Goal: Task Accomplishment & Management: Manage account settings

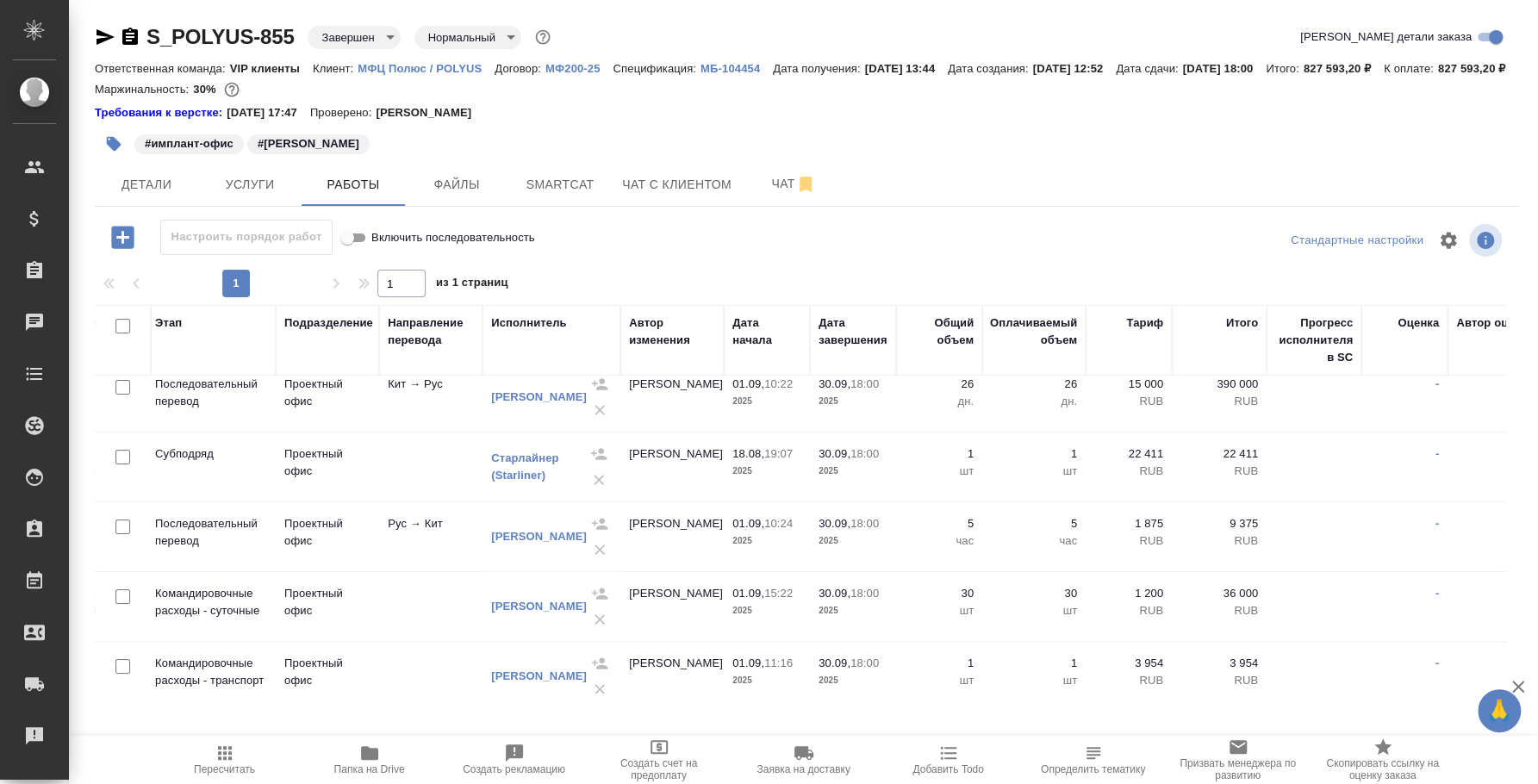
scroll to position [0, 340]
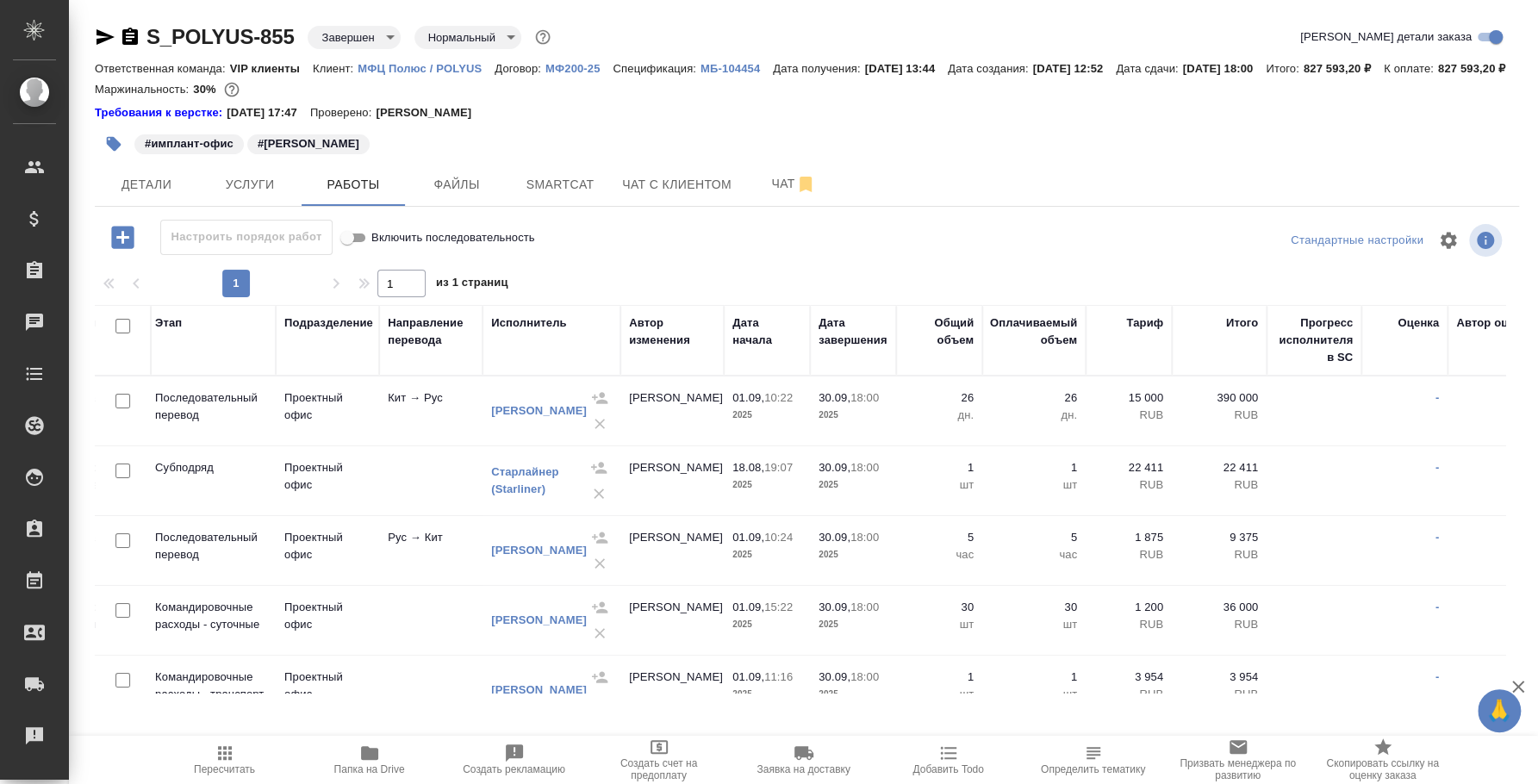
click at [131, 36] on icon "button" at bounding box center [130, 37] width 20 height 20
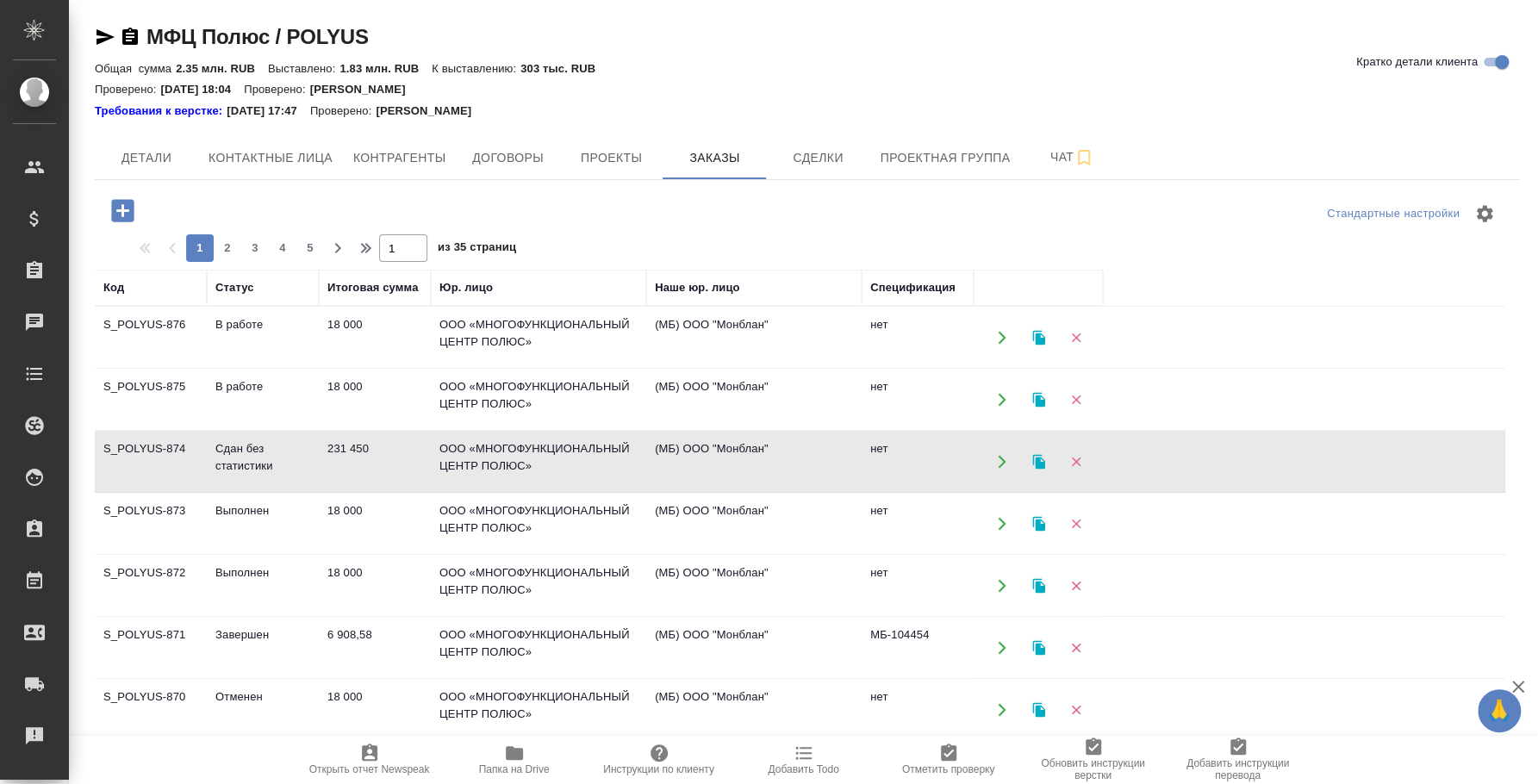
click at [248, 462] on td "Сдан без статистики" at bounding box center [262, 462] width 112 height 60
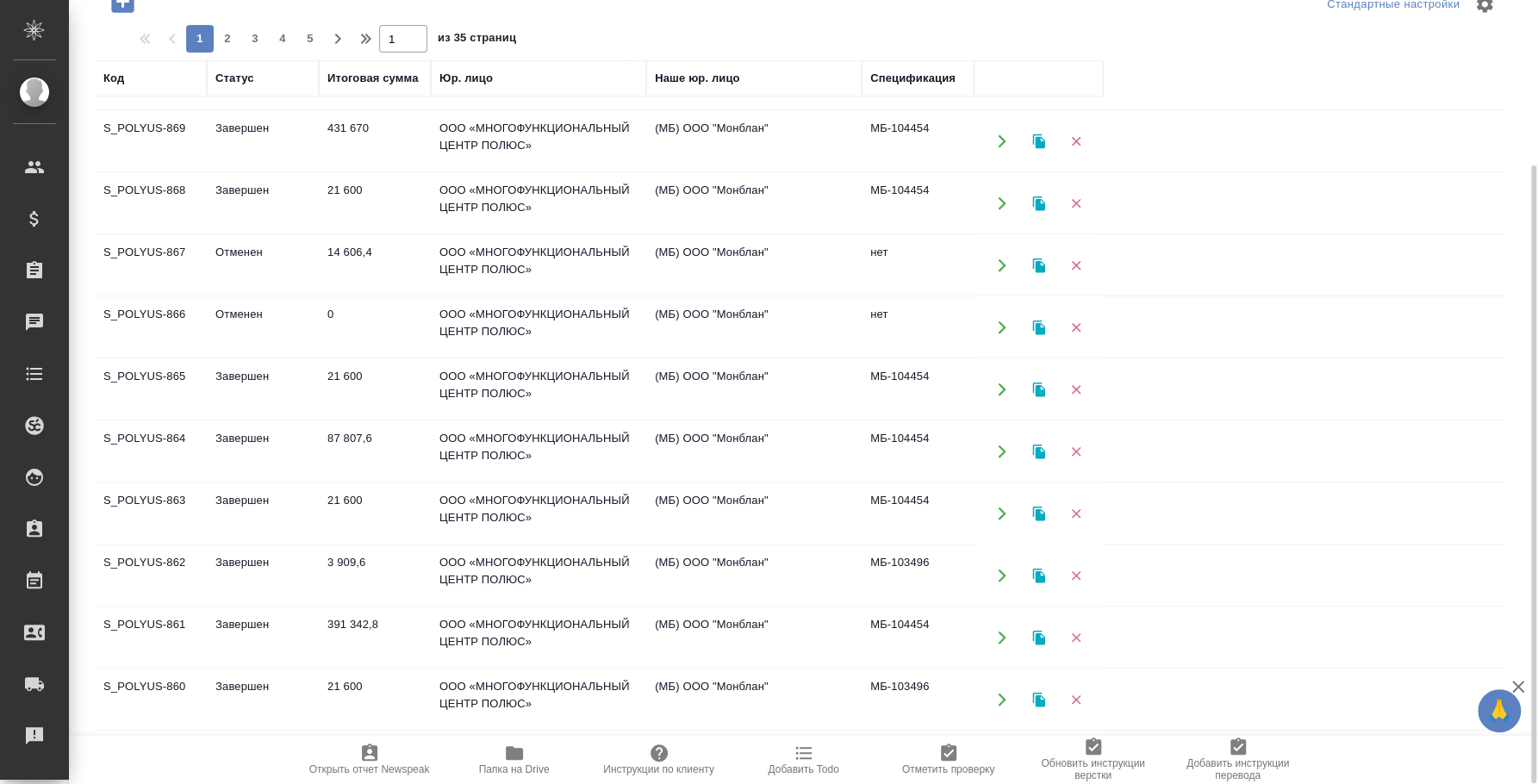
scroll to position [460, 0]
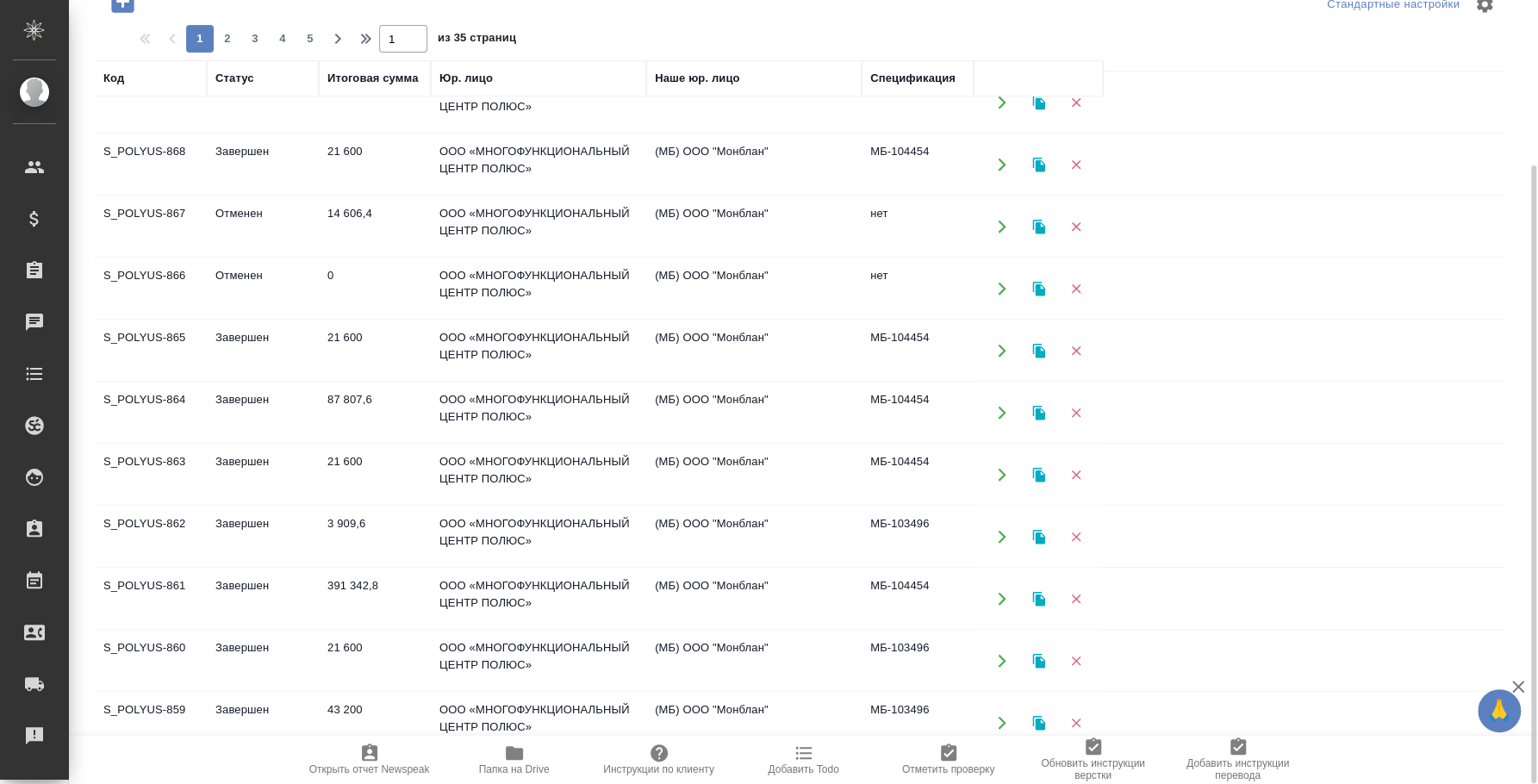
click at [224, 581] on td "Завершен" at bounding box center [262, 598] width 112 height 60
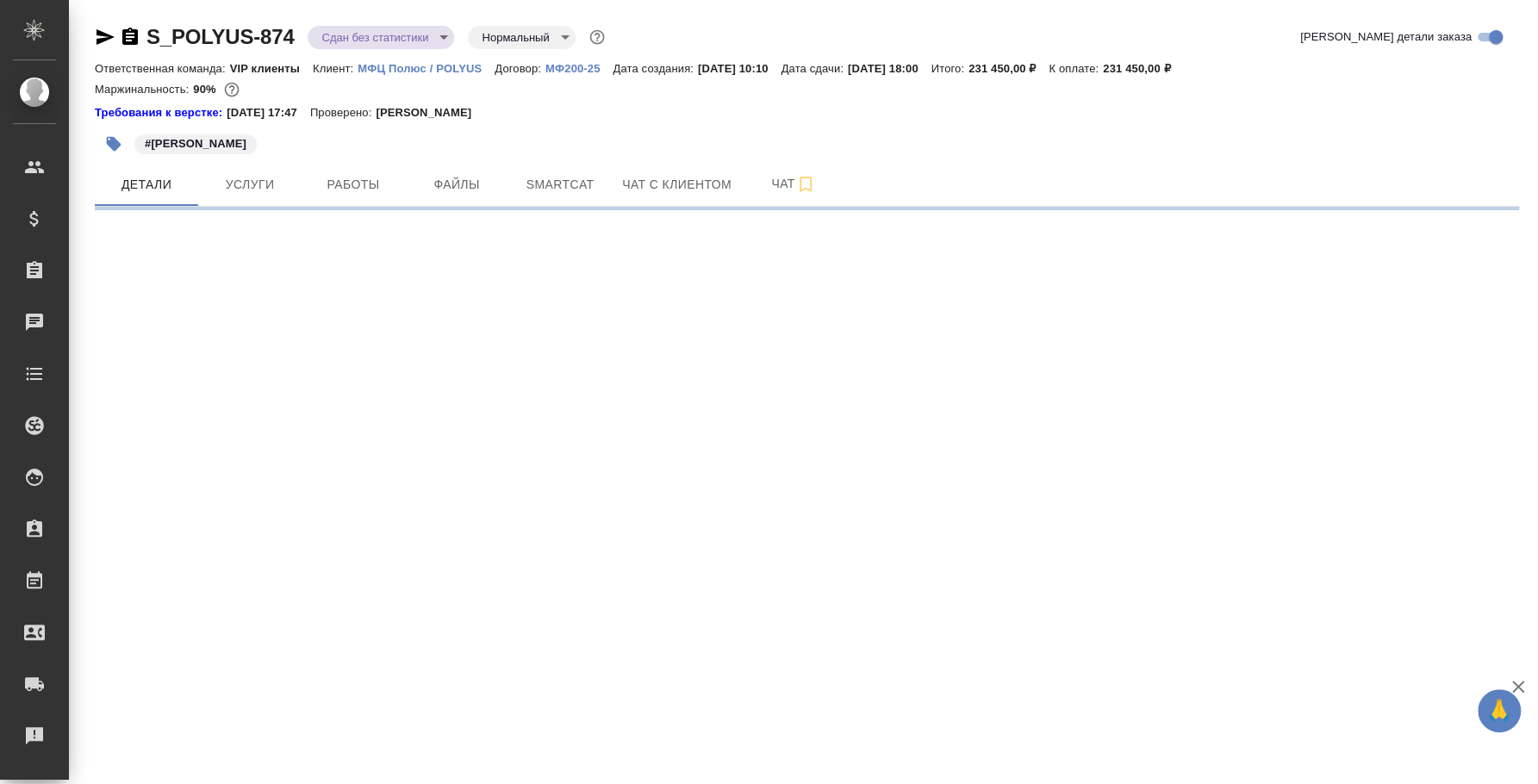
select select "RU"
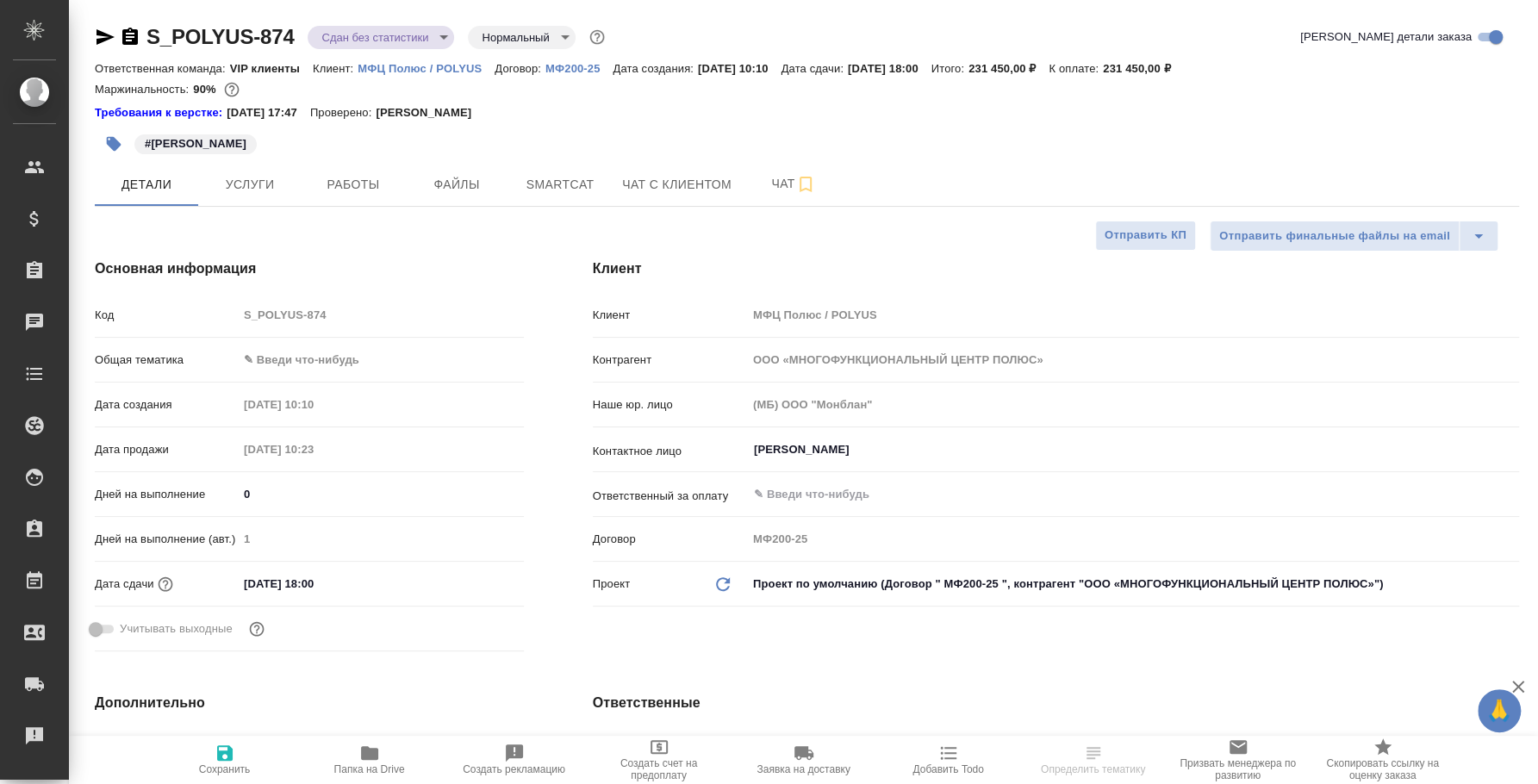
type textarea "x"
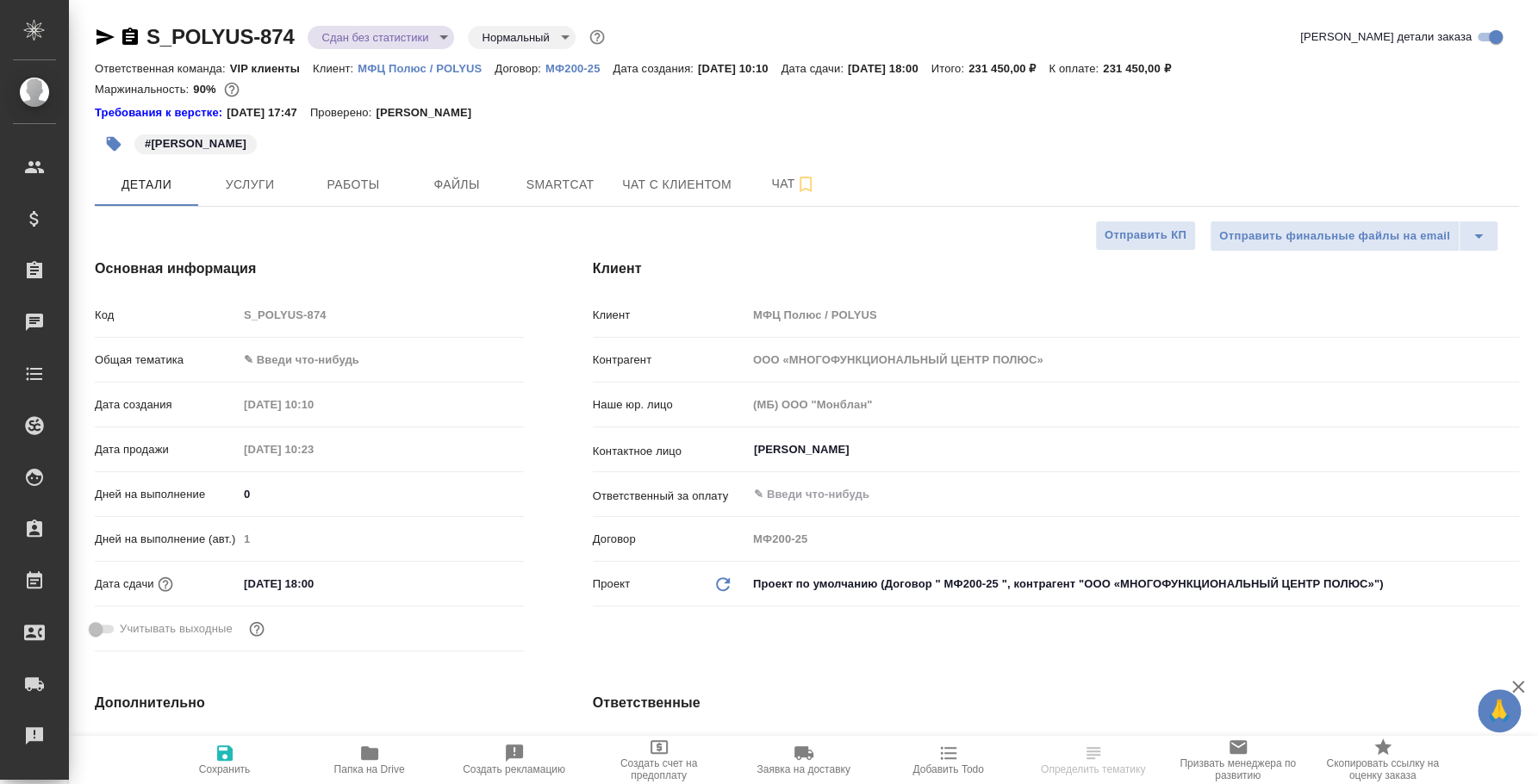
type textarea "x"
type input "[PERSON_NAME]"
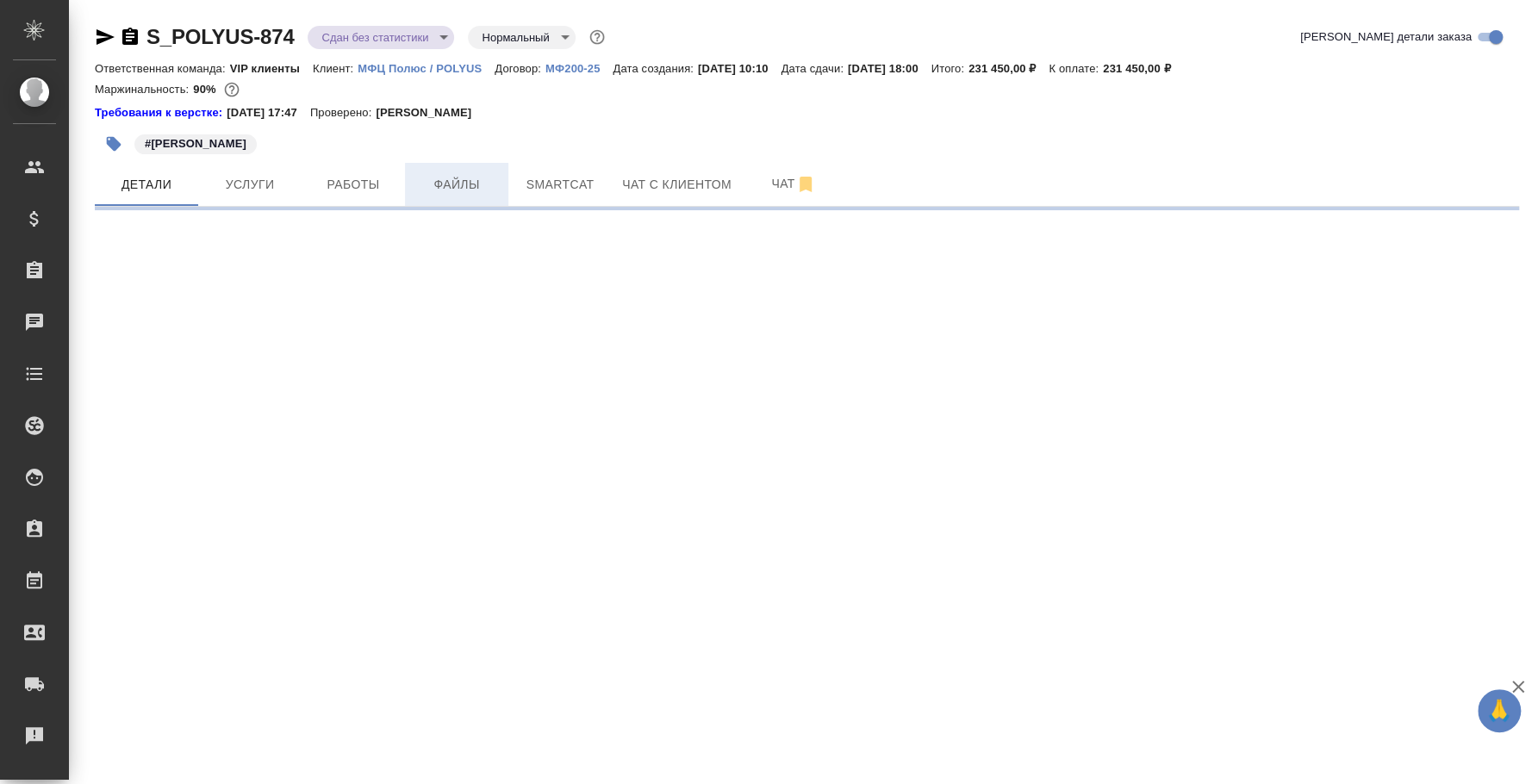
select select "RU"
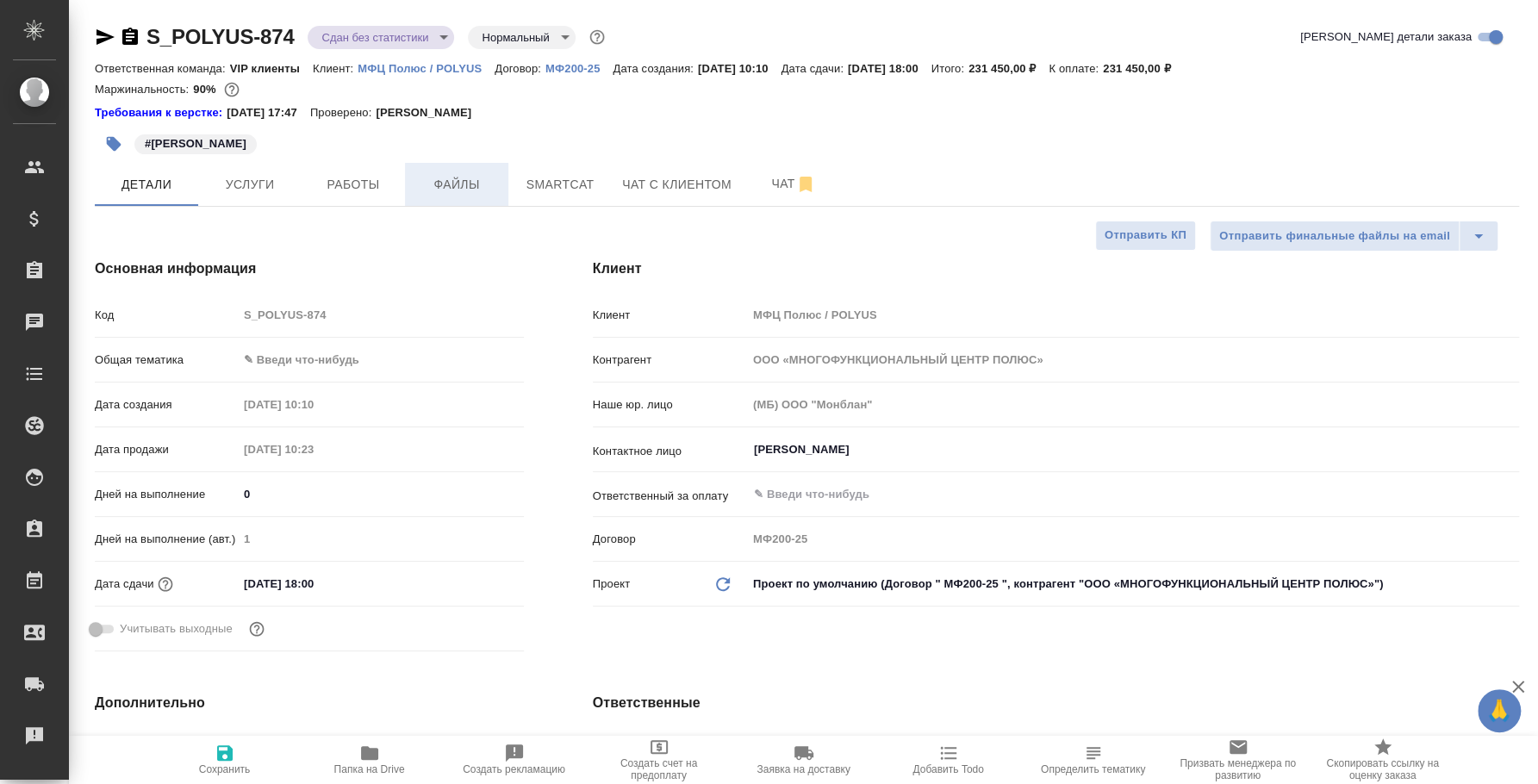
type textarea "x"
click at [345, 177] on span "Работы" at bounding box center [352, 184] width 83 height 21
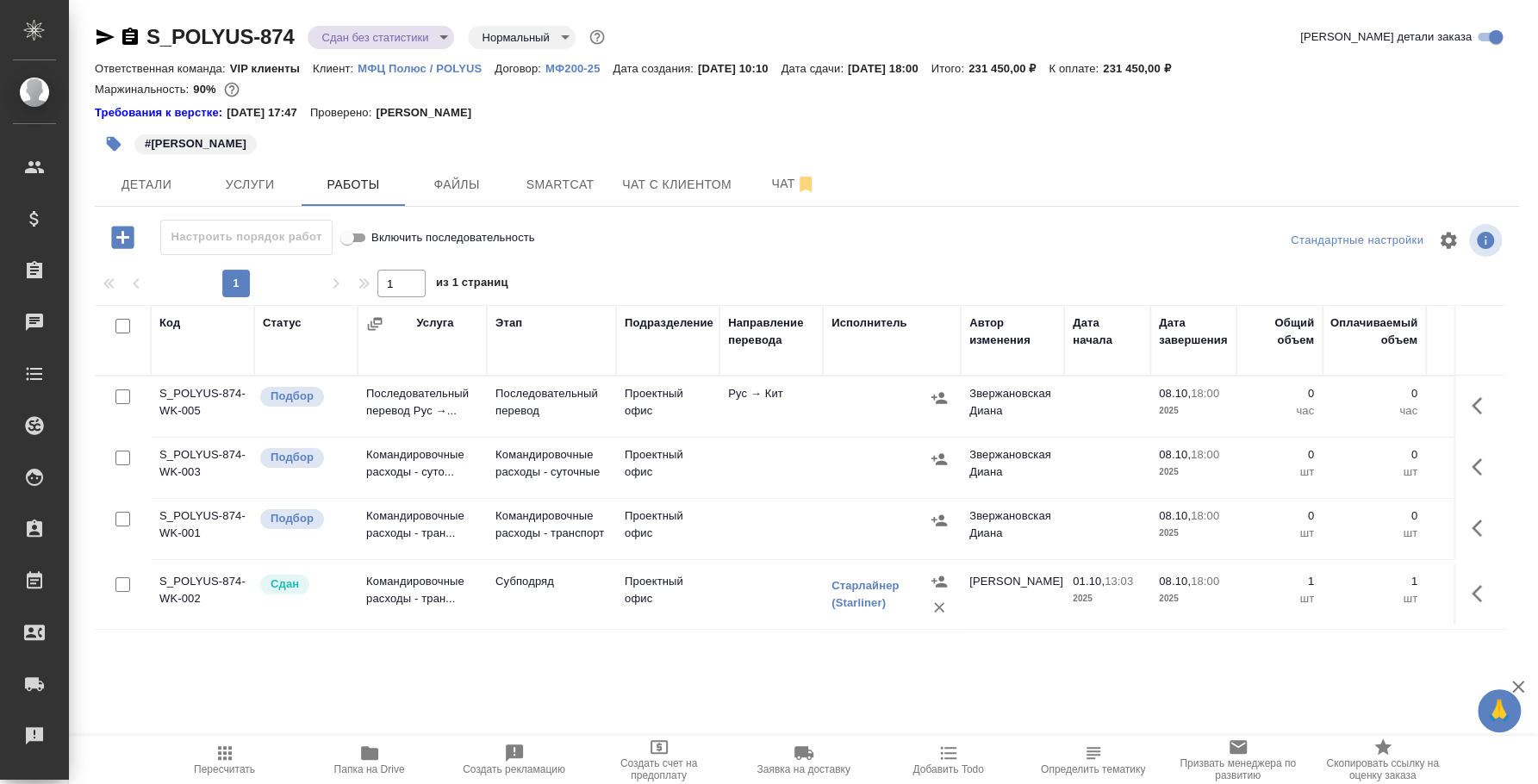
click at [939, 516] on icon "button" at bounding box center [939, 520] width 16 height 11
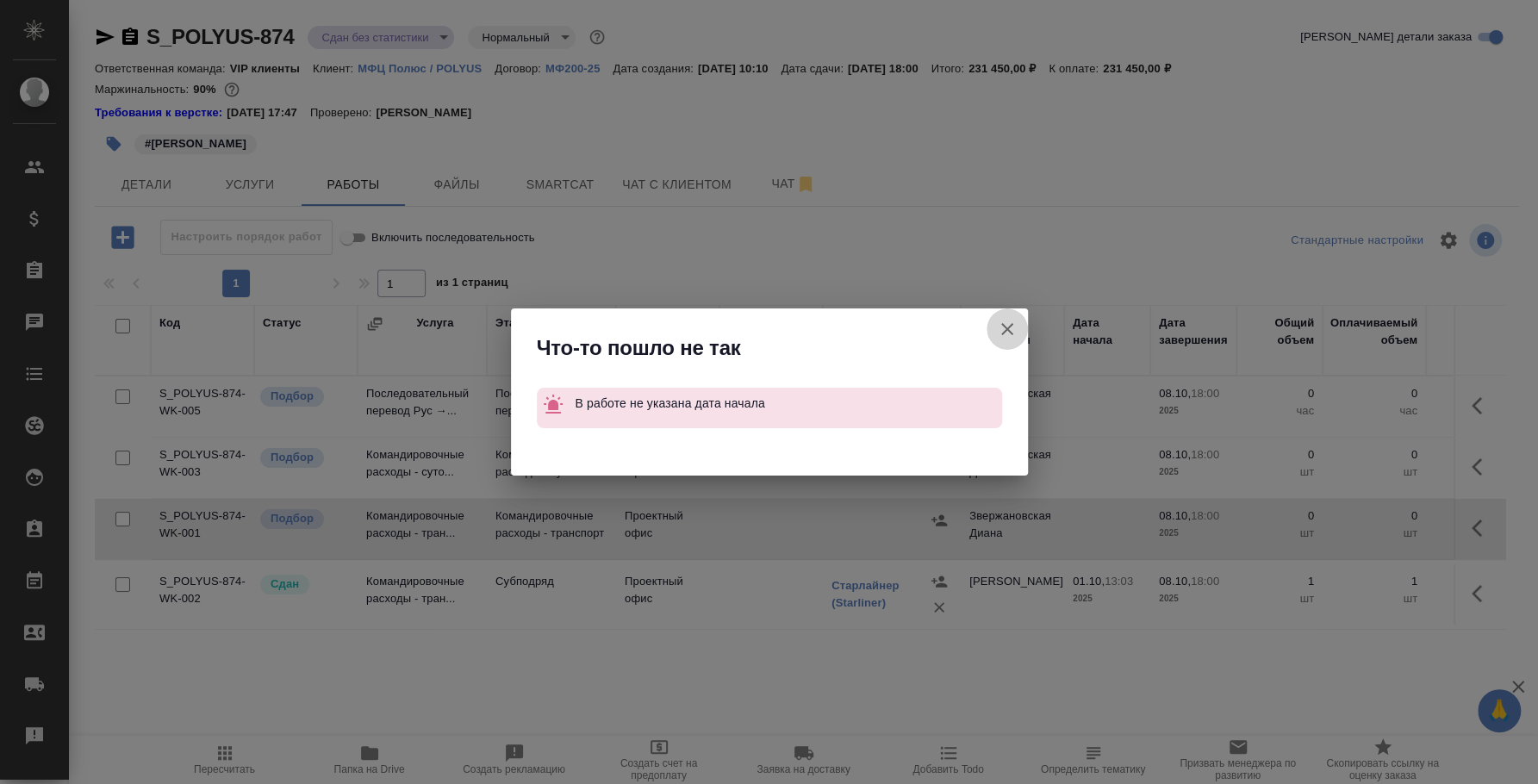
click at [995, 325] on button "Группировать работы по услугам" at bounding box center [1007, 329] width 42 height 42
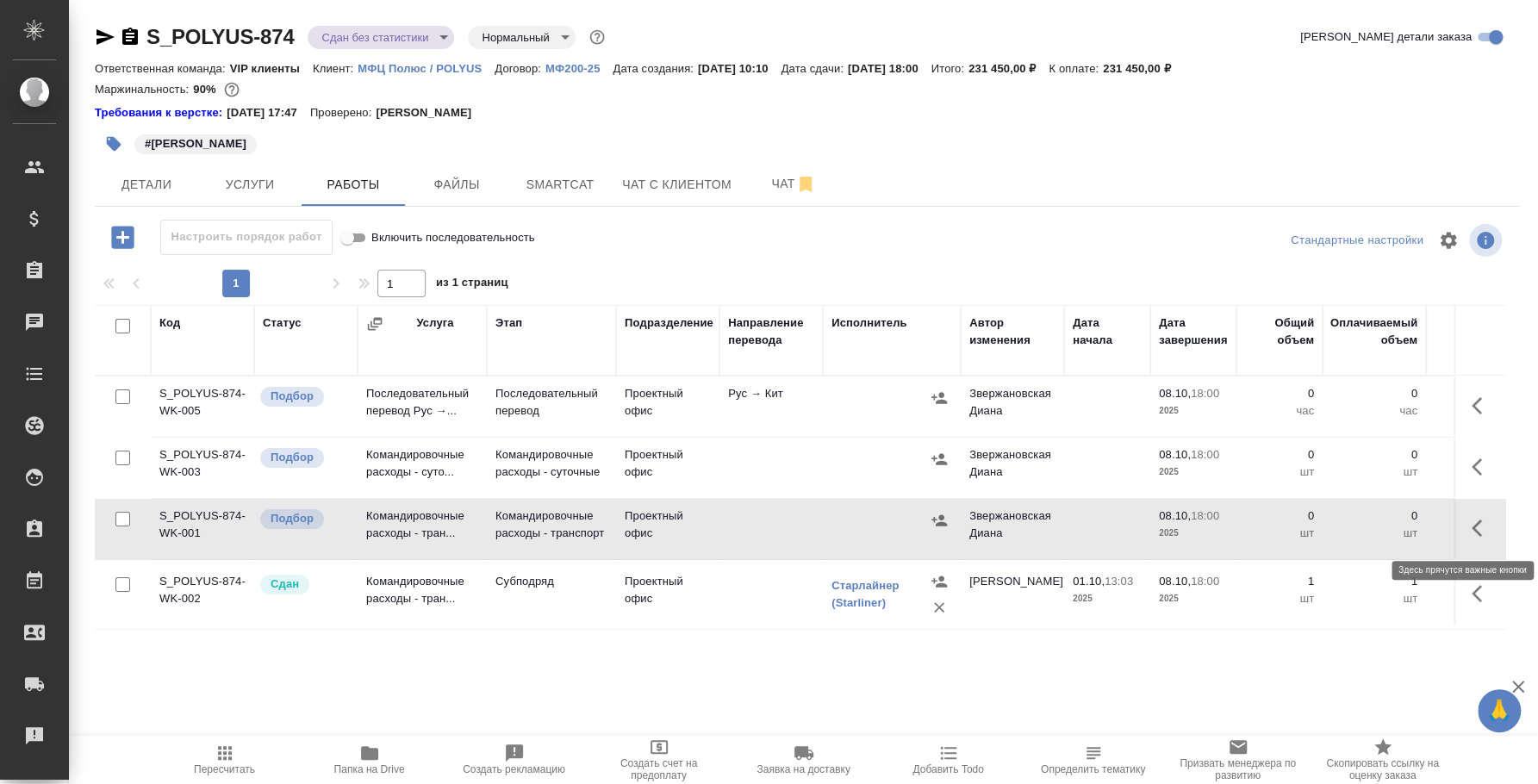
click at [1476, 525] on icon "button" at bounding box center [1476, 527] width 10 height 18
click at [1354, 529] on icon "button" at bounding box center [1355, 527] width 16 height 16
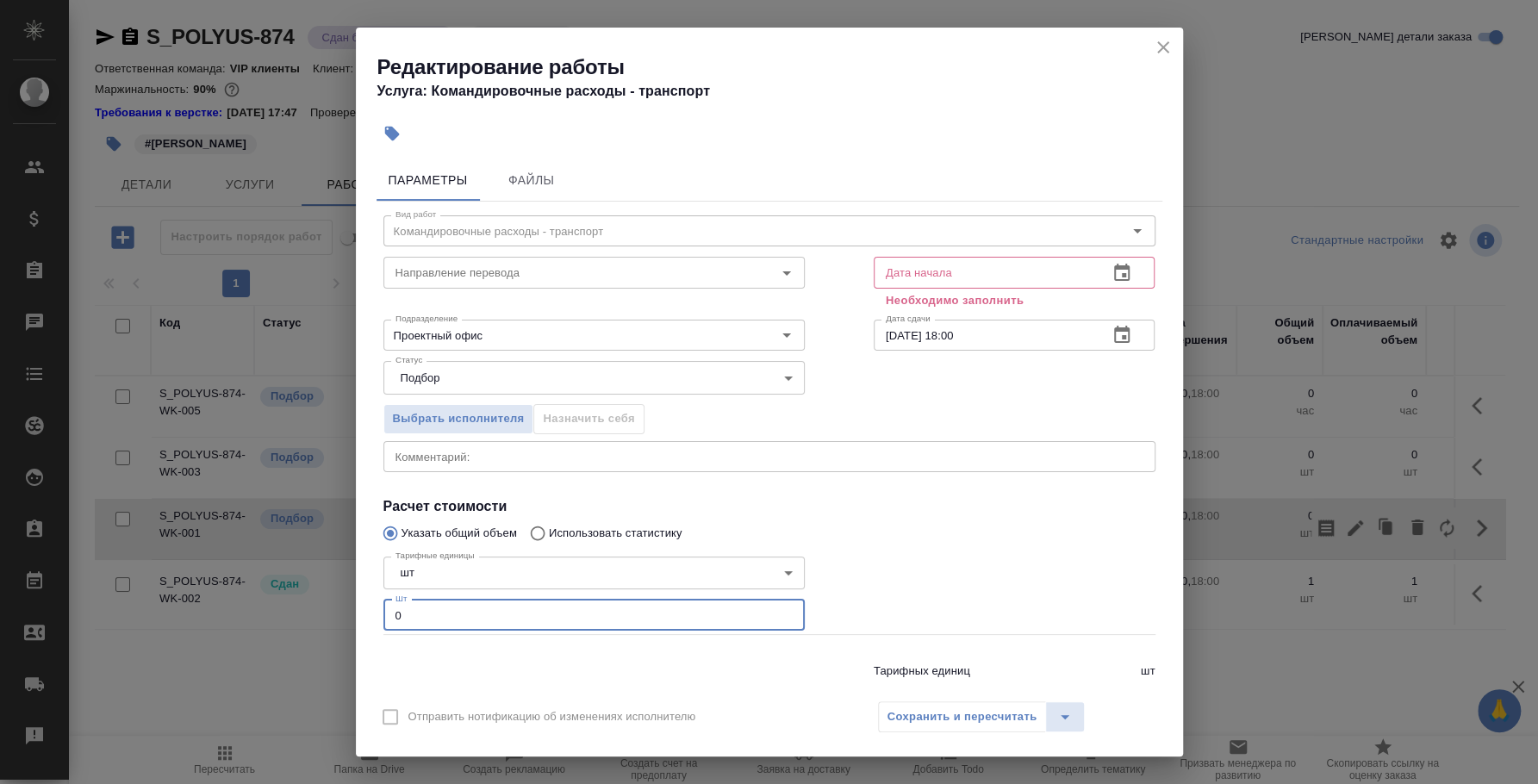
drag, startPoint x: 493, startPoint y: 613, endPoint x: 352, endPoint y: 609, distance: 141.1
click at [352, 609] on div "Редактирование работы Услуга: Командировочные расходы - транспорт Параметры Фай…" at bounding box center [769, 392] width 1538 height 784
type input "1"
click at [1114, 266] on icon "button" at bounding box center [1122, 272] width 16 height 18
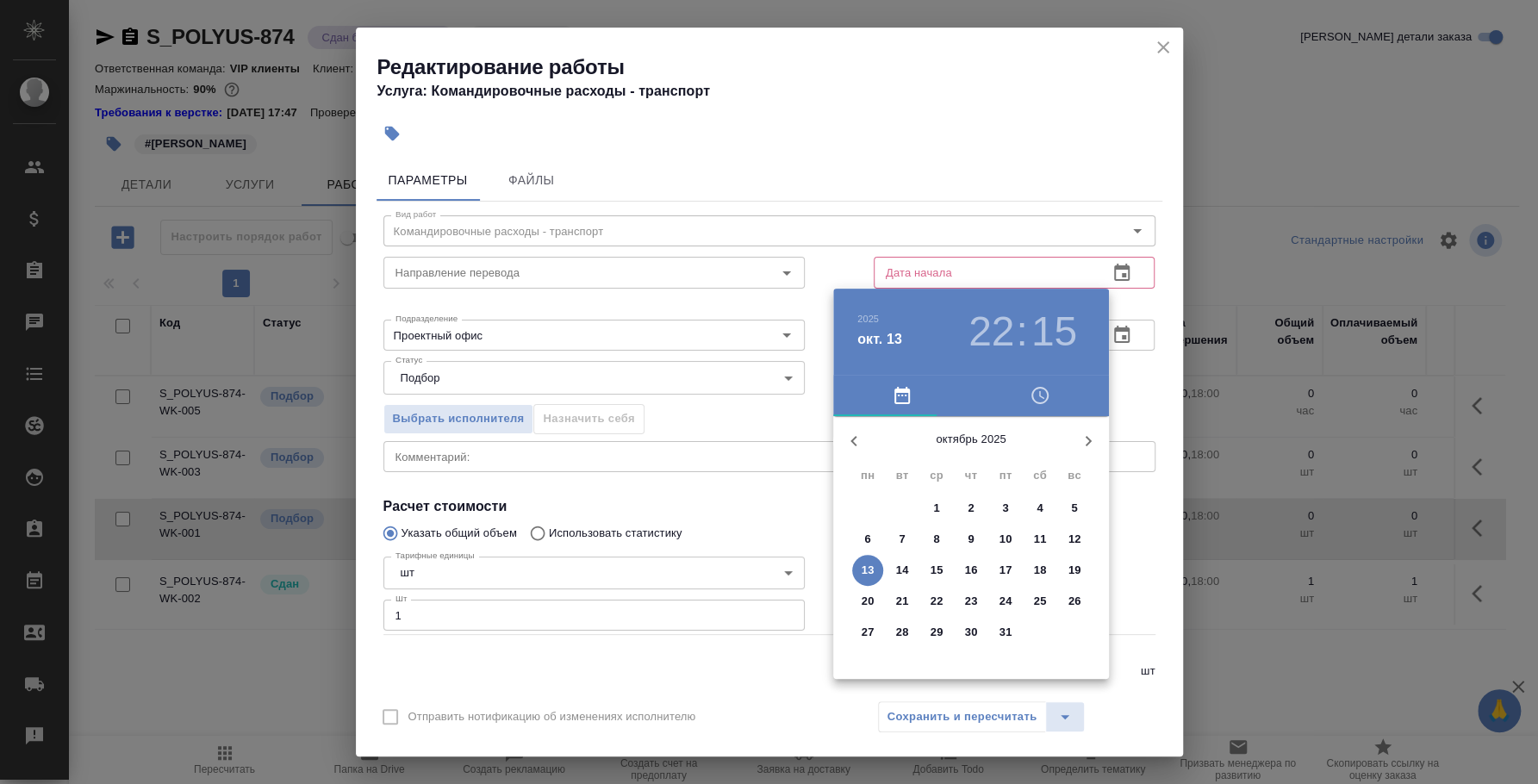
click at [932, 498] on button "1" at bounding box center [935, 508] width 31 height 31
type input "01.10.2025 22:15"
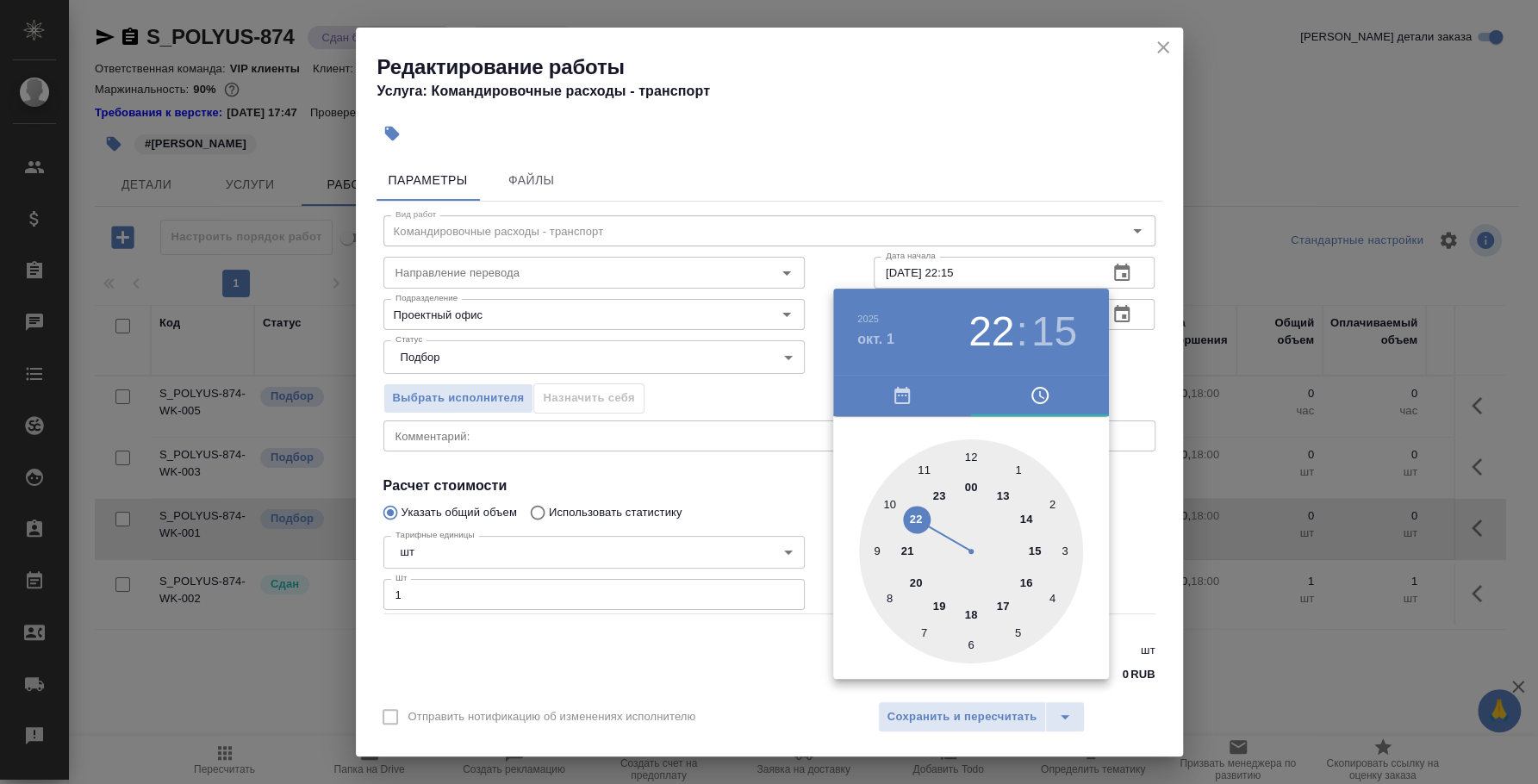
click at [834, 260] on div at bounding box center [769, 392] width 1538 height 784
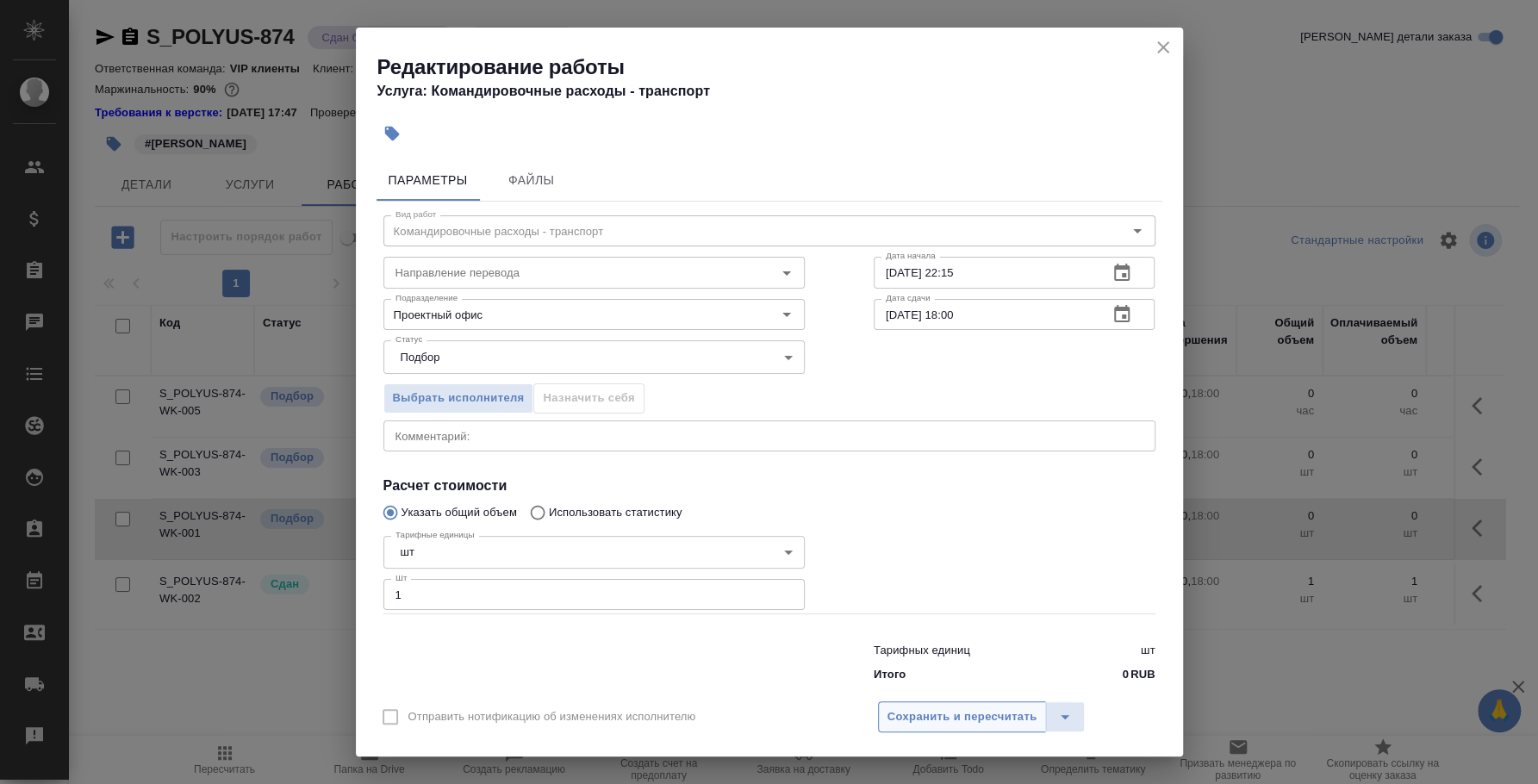
click at [1005, 725] on span "Сохранить и пересчитать" at bounding box center [962, 716] width 150 height 19
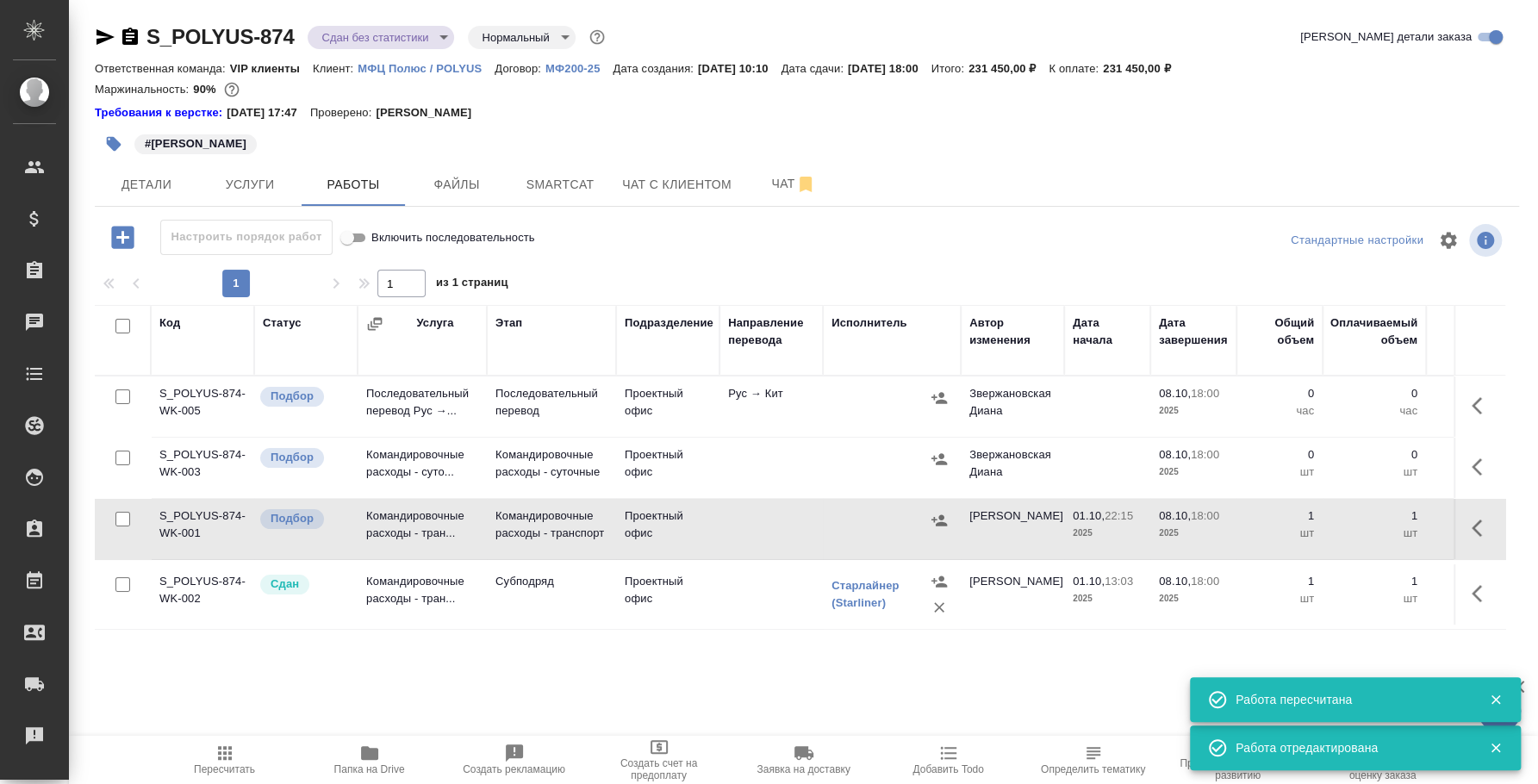
click at [941, 521] on icon "button" at bounding box center [939, 520] width 16 height 11
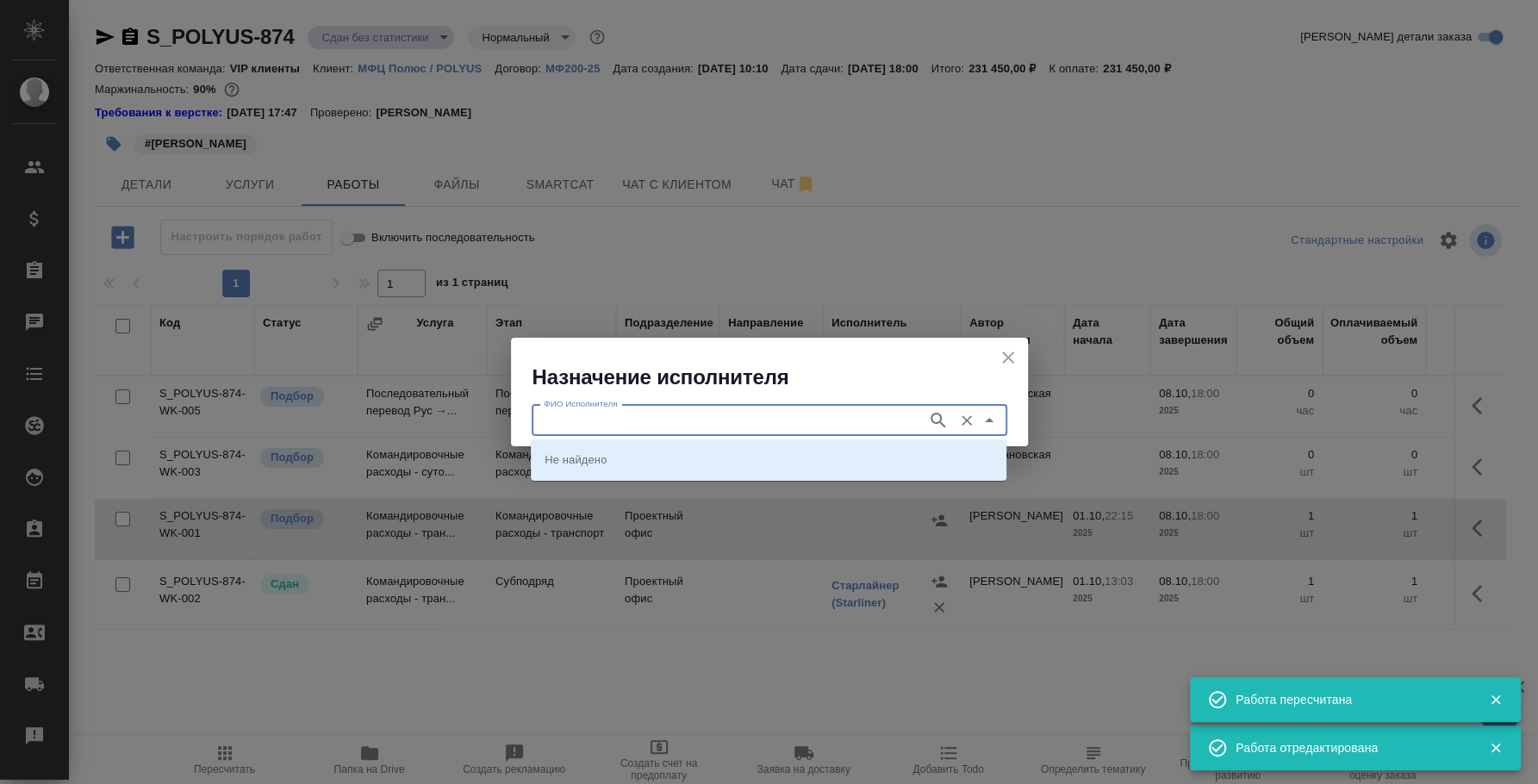
click at [785, 422] on input "ФИО Исполнителя" at bounding box center [728, 420] width 382 height 20
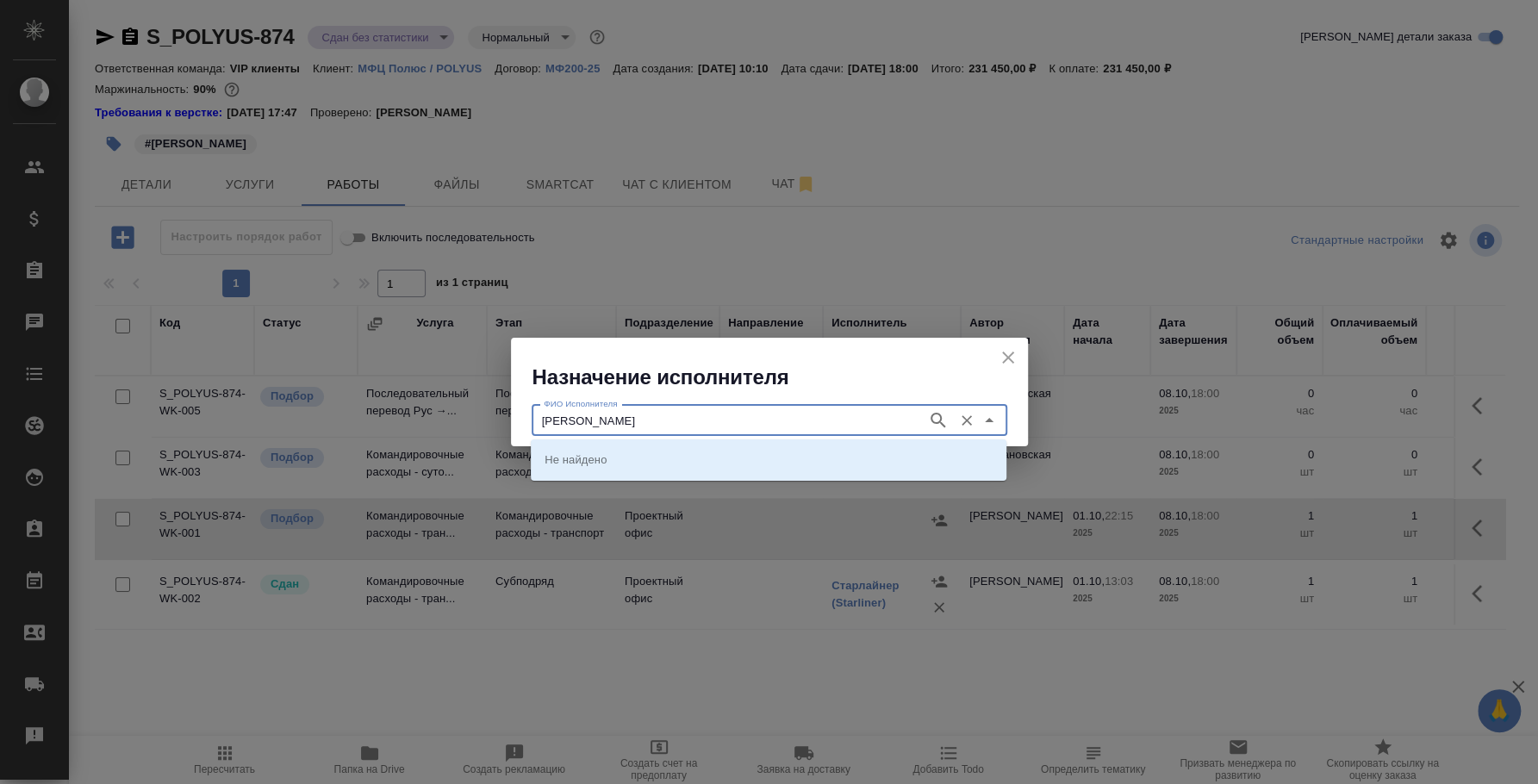
type input "сафонова анна"
click at [768, 461] on li "[PERSON_NAME]" at bounding box center [768, 459] width 476 height 31
type input "[PERSON_NAME]"
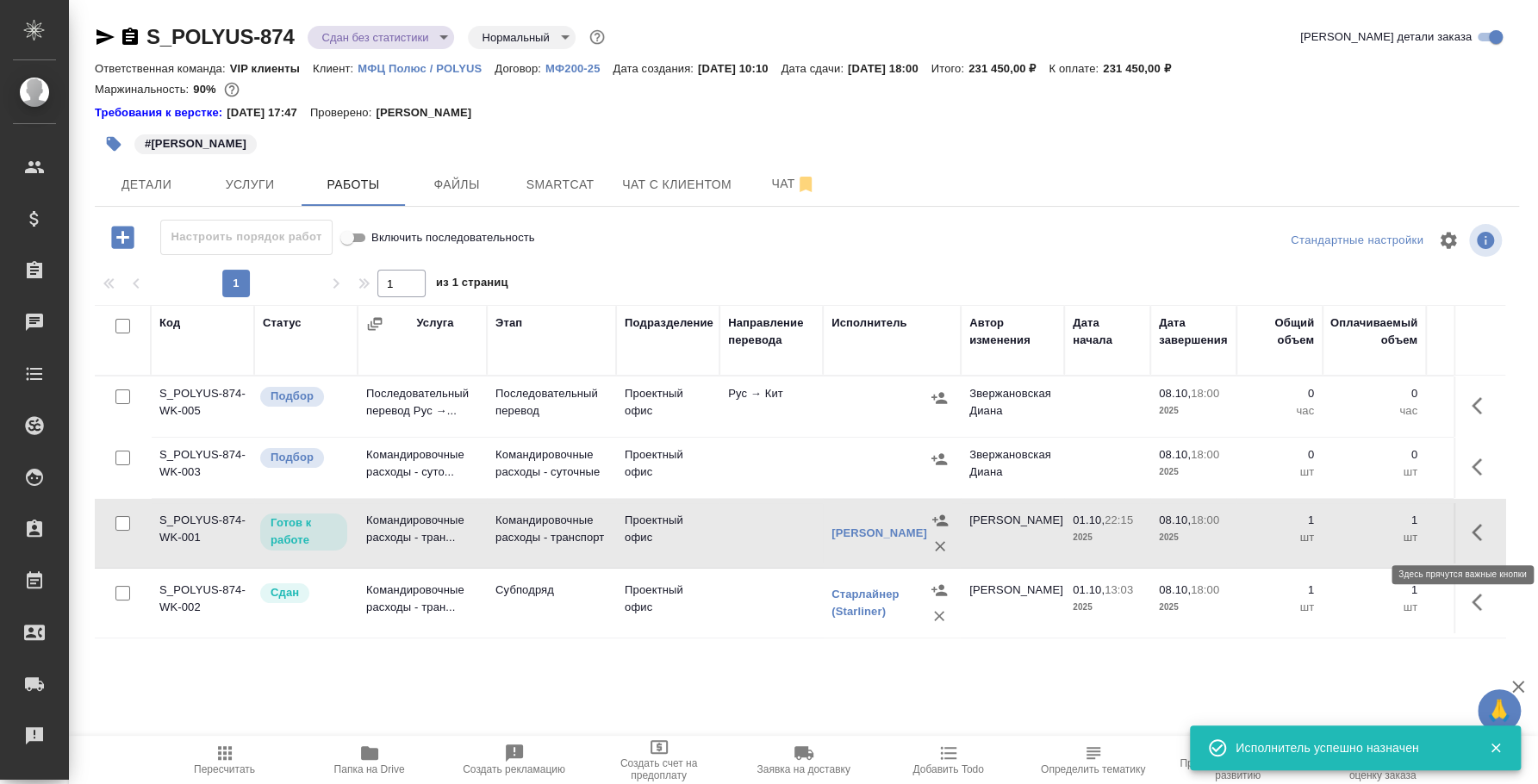
click at [1481, 525] on icon "button" at bounding box center [1481, 532] width 20 height 20
click at [1360, 529] on icon "button" at bounding box center [1355, 532] width 20 height 20
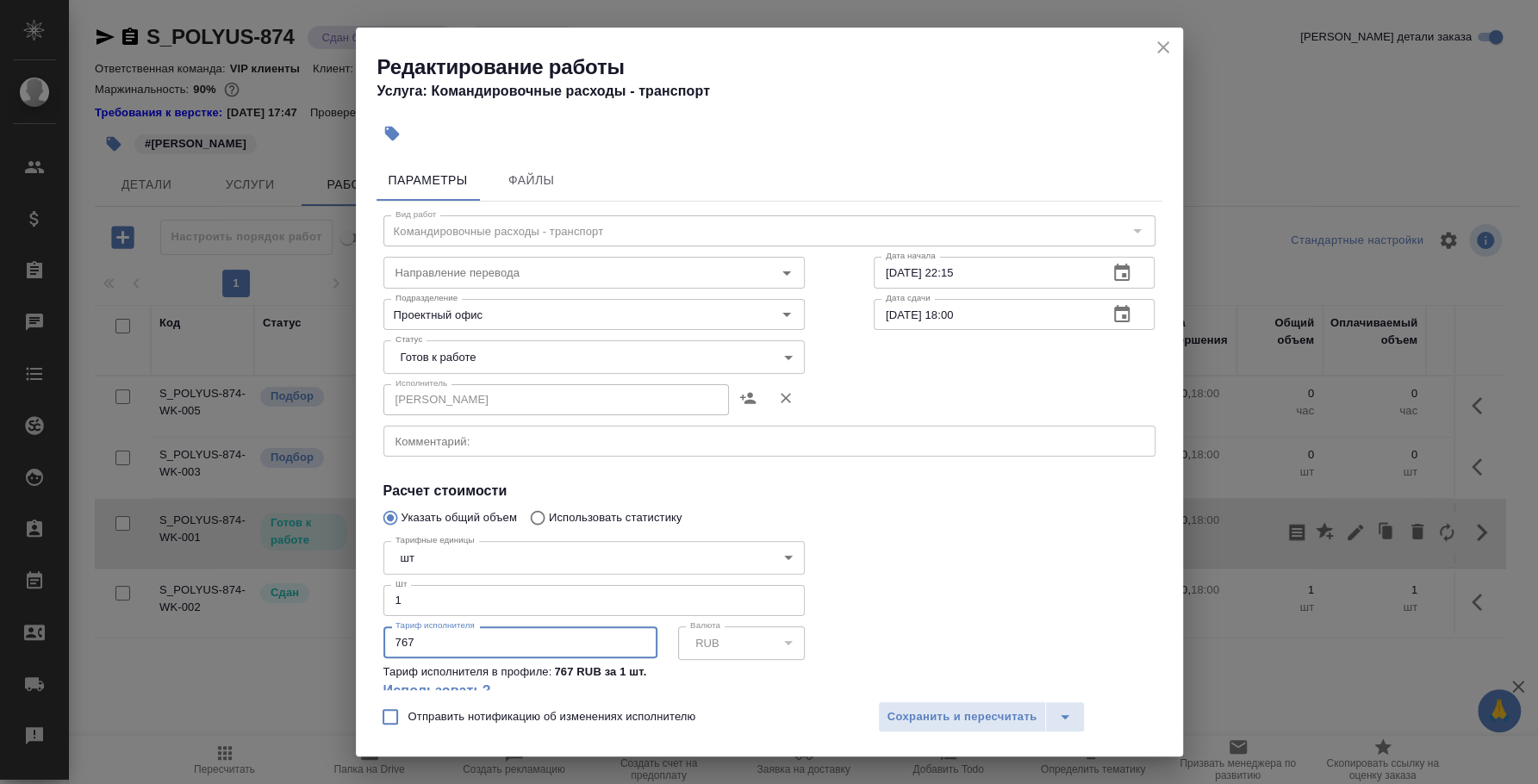
drag, startPoint x: 427, startPoint y: 634, endPoint x: 349, endPoint y: 633, distance: 78.0
click at [349, 633] on div "Редактирование работы Услуга: Командировочные расходы - транспорт Параметры Фай…" at bounding box center [769, 392] width 1538 height 784
type input "3604"
click at [999, 716] on span "Сохранить и пересчитать" at bounding box center [962, 716] width 150 height 19
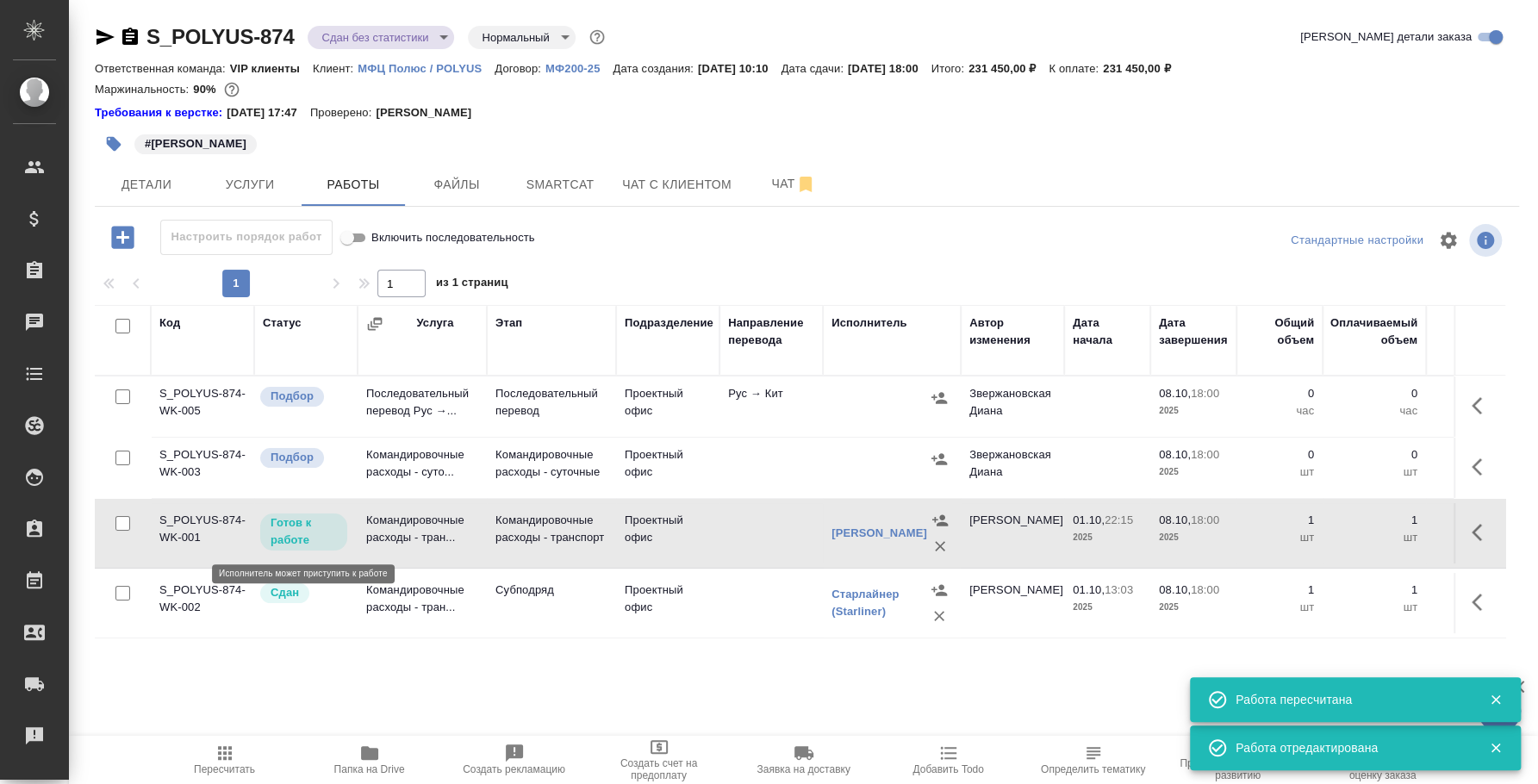
click at [311, 530] on p "Готов к работе" at bounding box center [304, 531] width 67 height 34
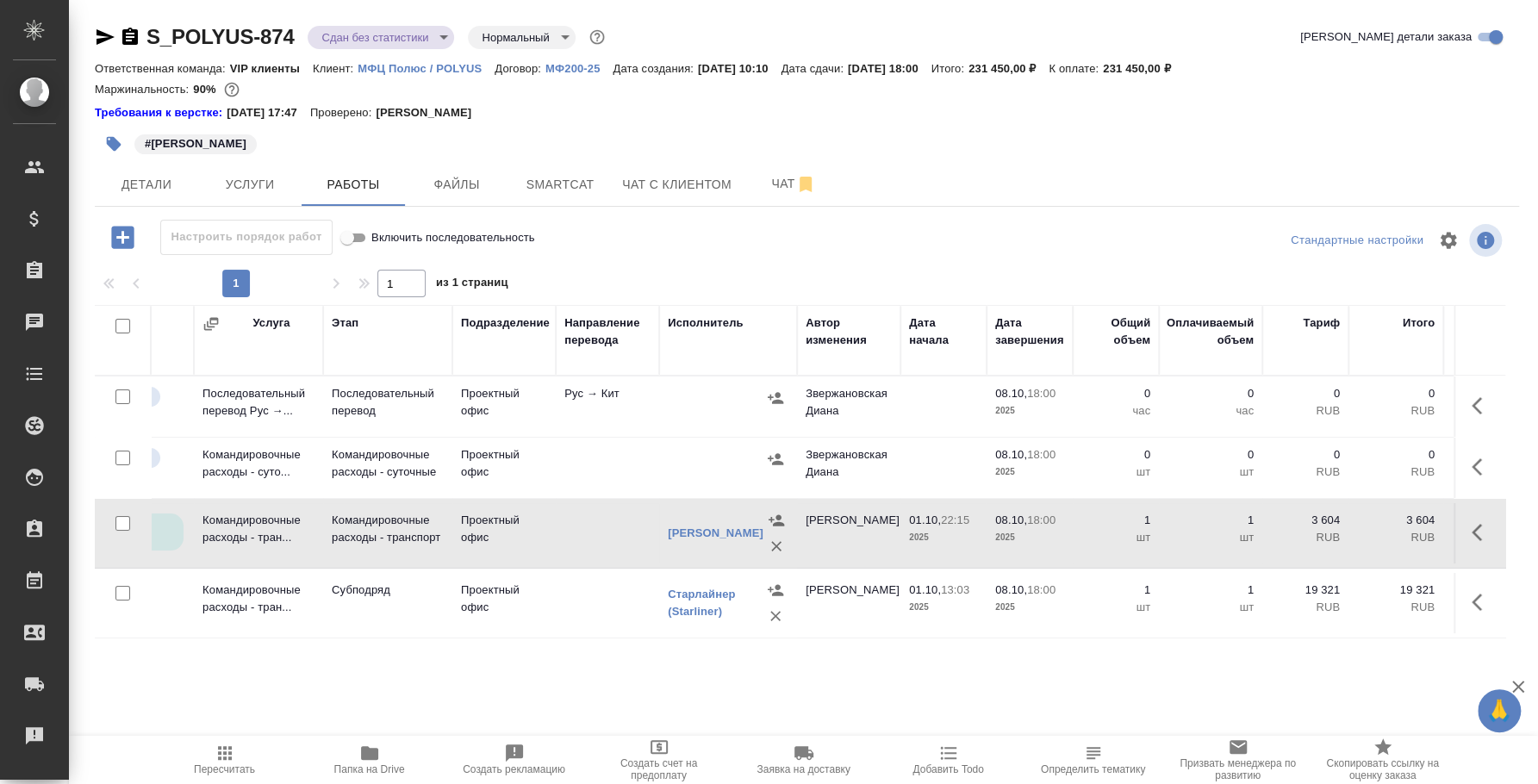
scroll to position [0, 155]
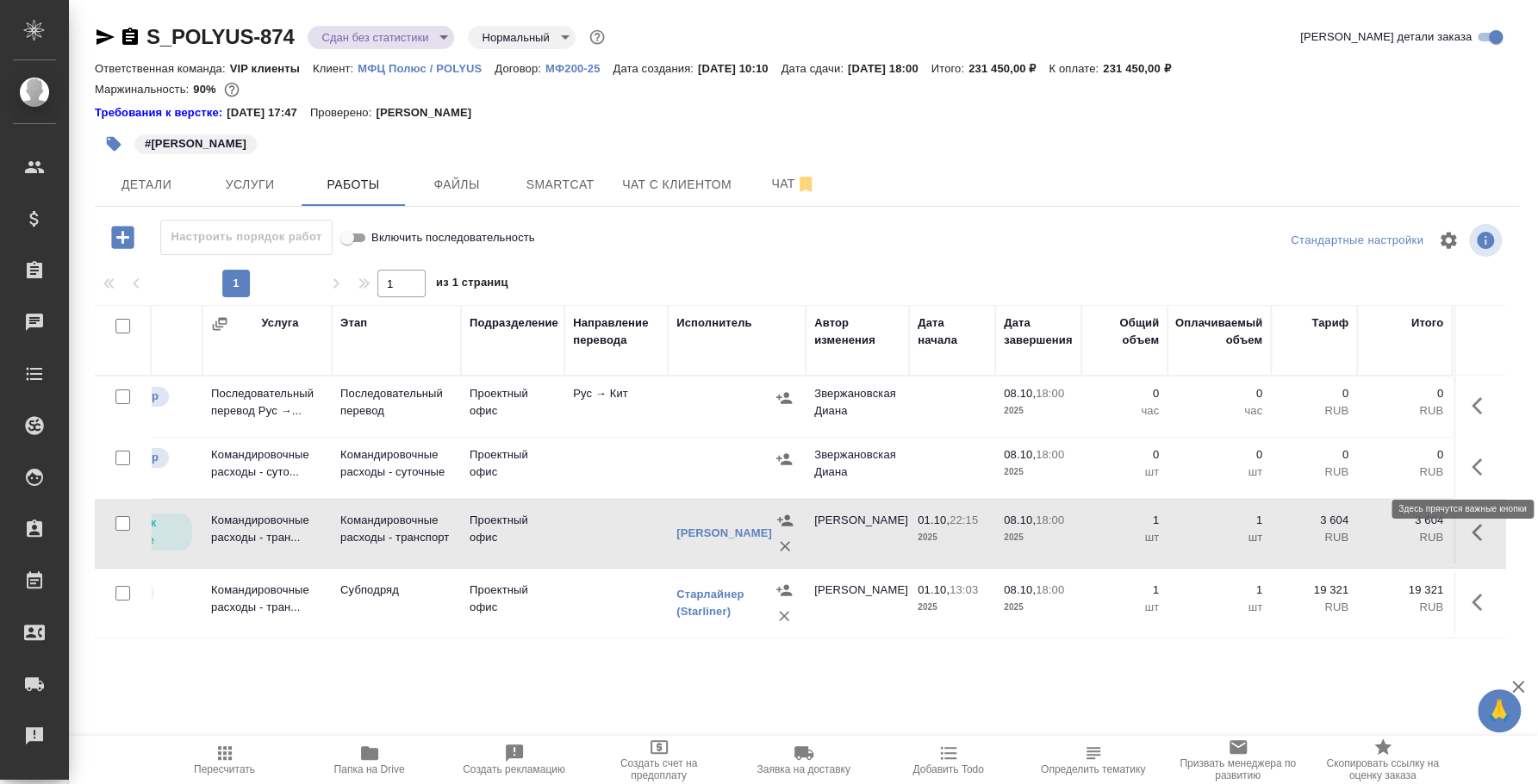
click at [1461, 462] on button "button" at bounding box center [1481, 466] width 42 height 42
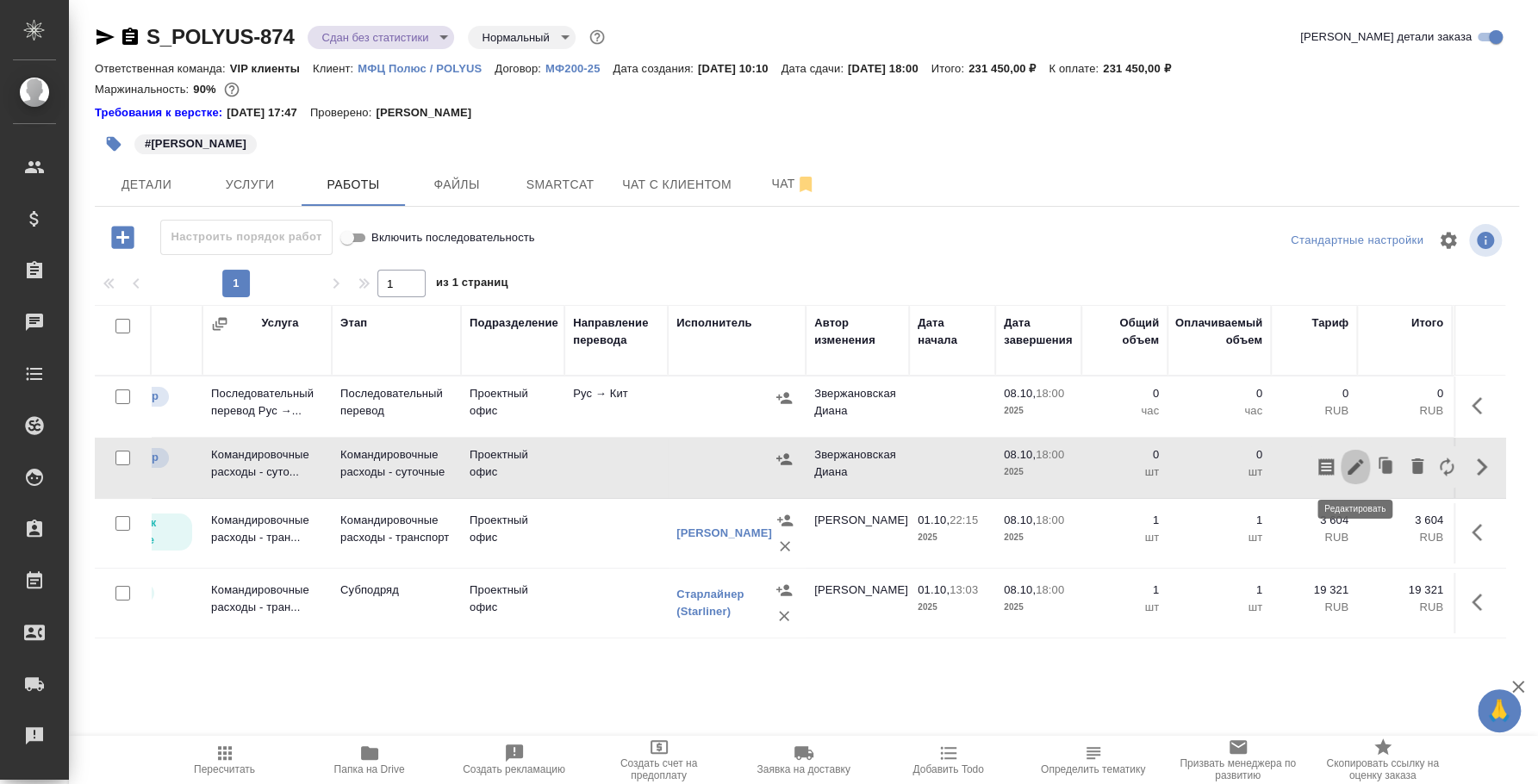
click at [1354, 455] on button "button" at bounding box center [1355, 466] width 30 height 42
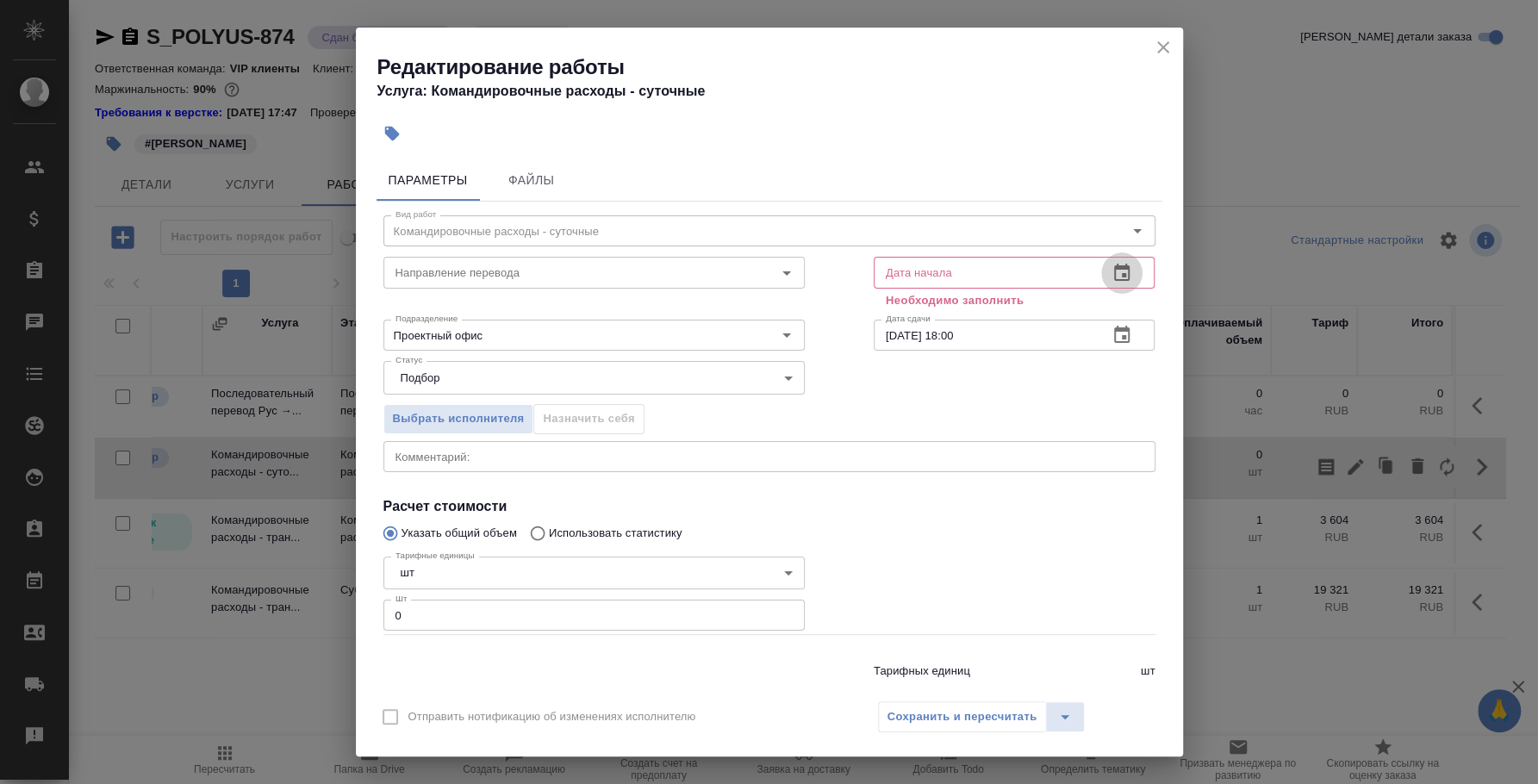
click at [1114, 264] on icon "button" at bounding box center [1122, 272] width 16 height 18
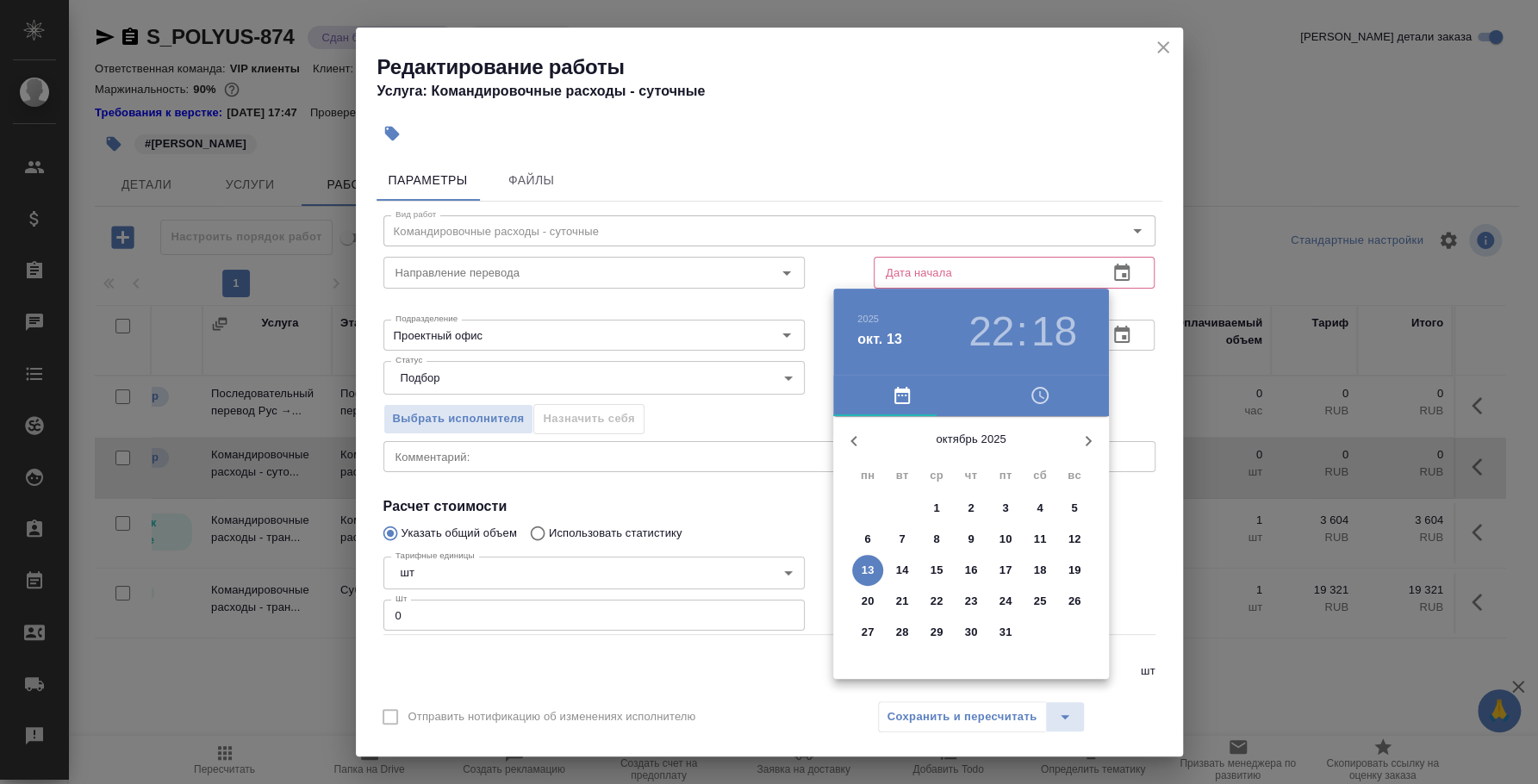
click at [929, 494] on button "1" at bounding box center [935, 508] width 31 height 31
type input "01.10.2025 22:18"
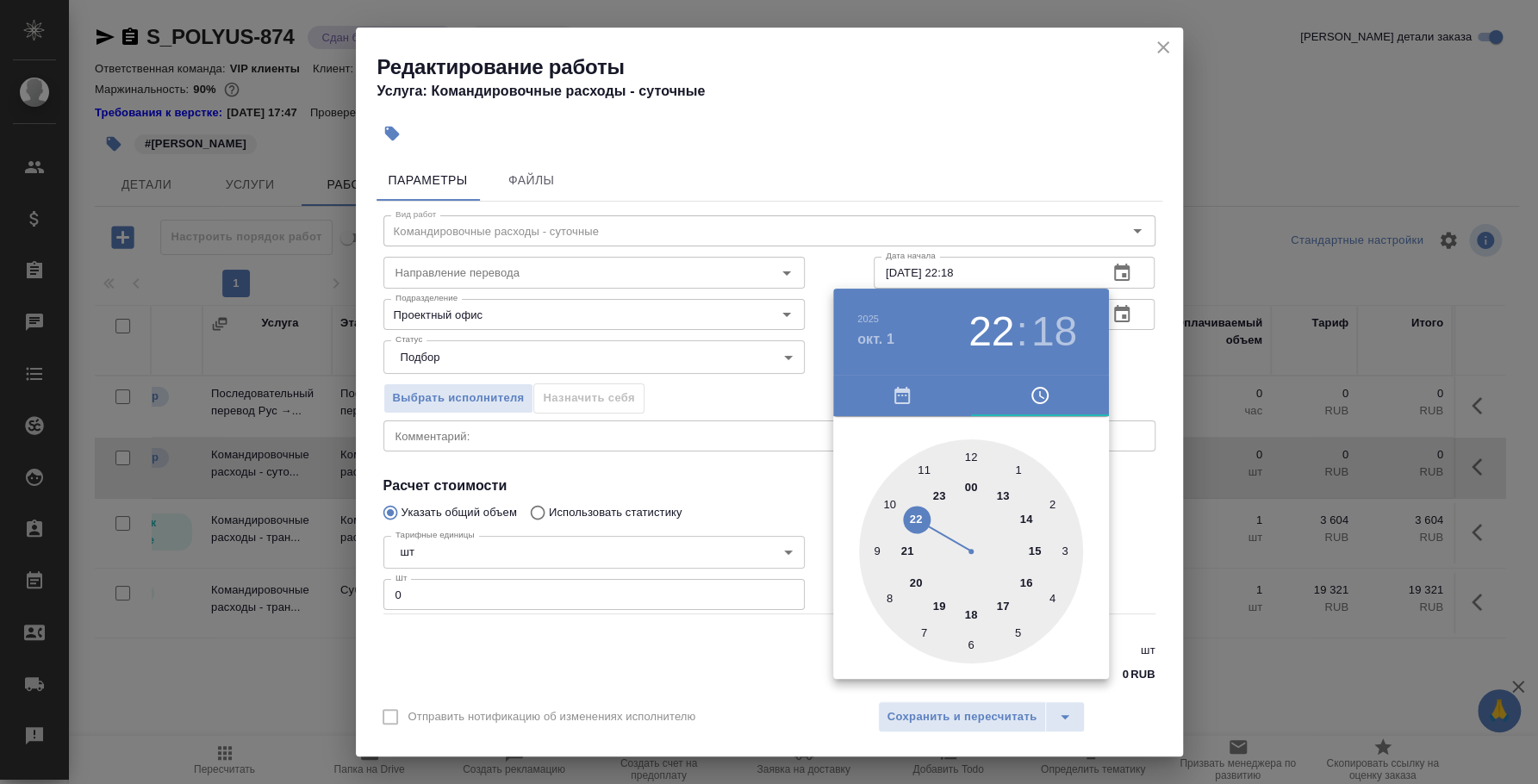
click at [1133, 501] on div at bounding box center [769, 392] width 1538 height 784
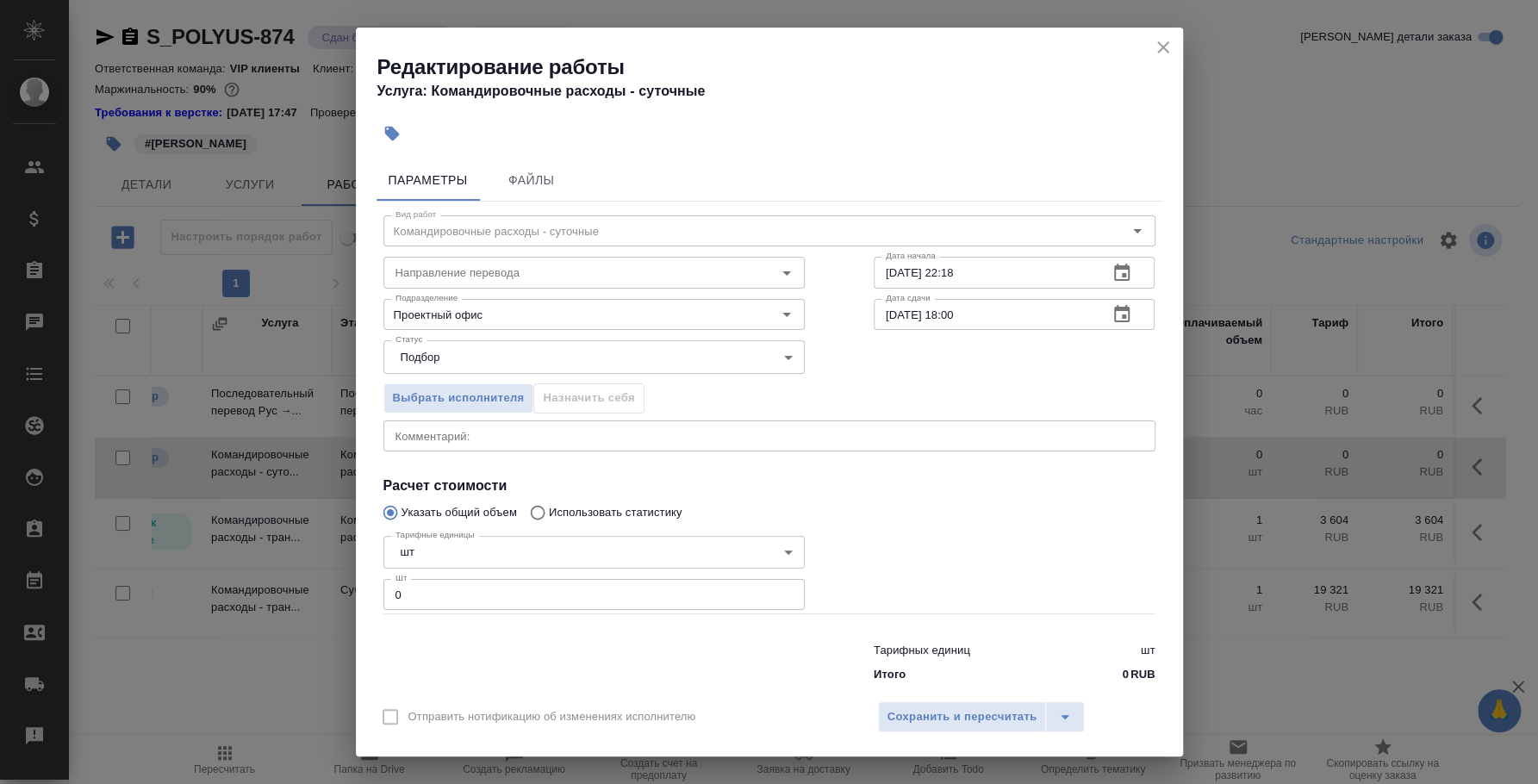
click at [867, 432] on textarea at bounding box center [769, 436] width 748 height 13
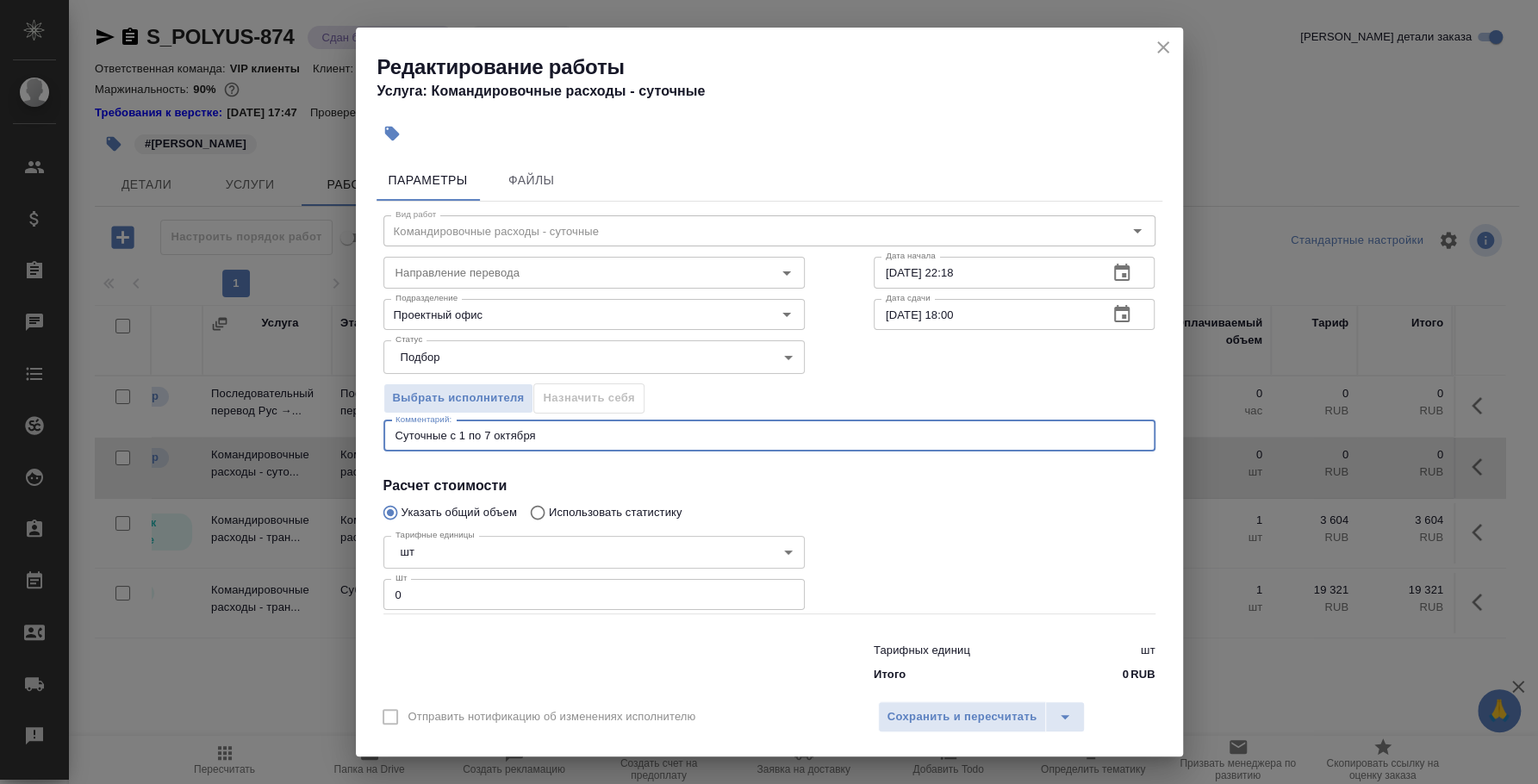
type textarea "Суточные с 1 по 7 октября"
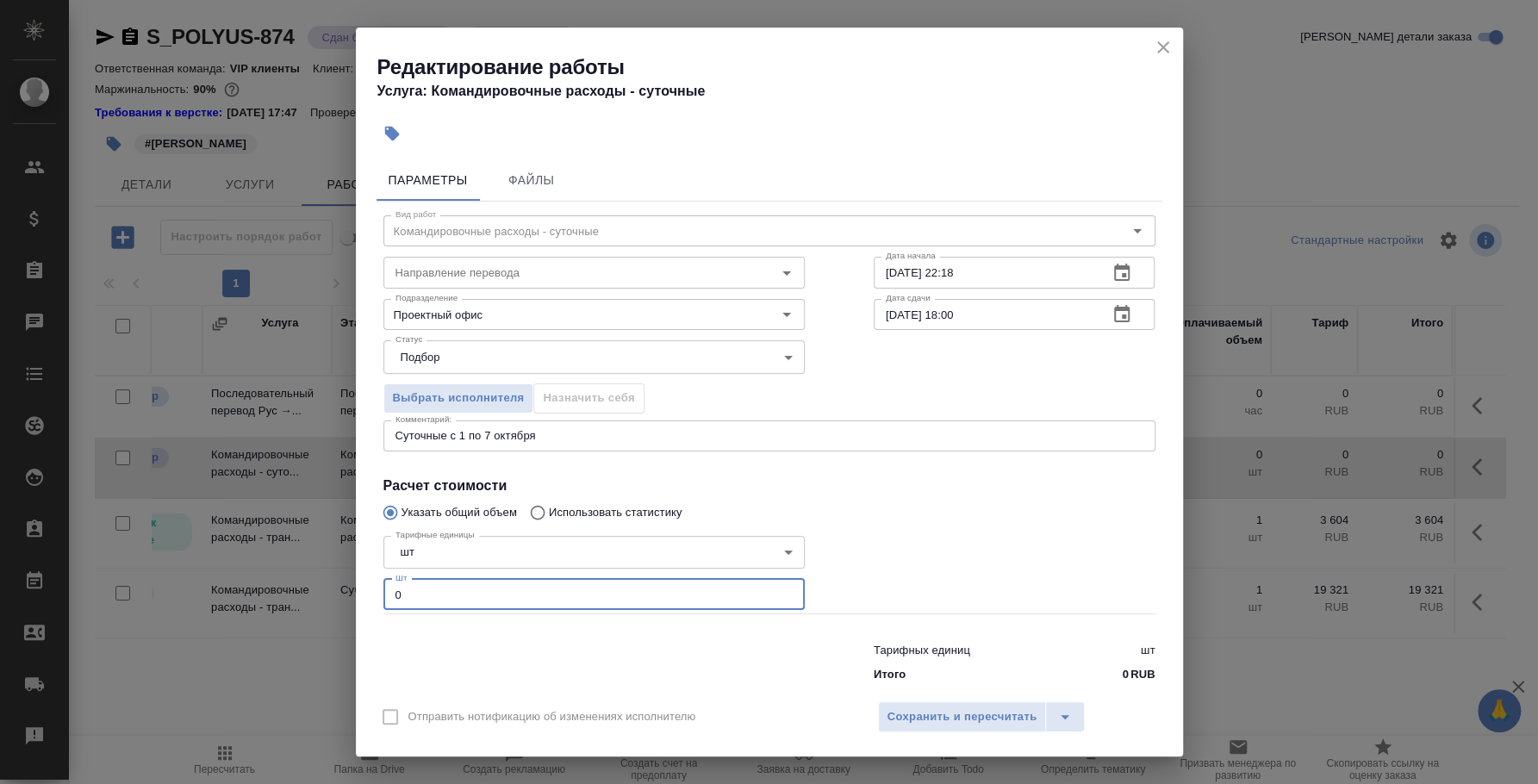
drag, startPoint x: 605, startPoint y: 599, endPoint x: 348, endPoint y: 579, distance: 257.8
click at [348, 579] on div "Редактирование работы Услуга: Командировочные расходы - суточные Параметры Файл…" at bounding box center [769, 392] width 1538 height 784
type input "1"
click at [903, 720] on span "Сохранить и пересчитать" at bounding box center [962, 716] width 150 height 19
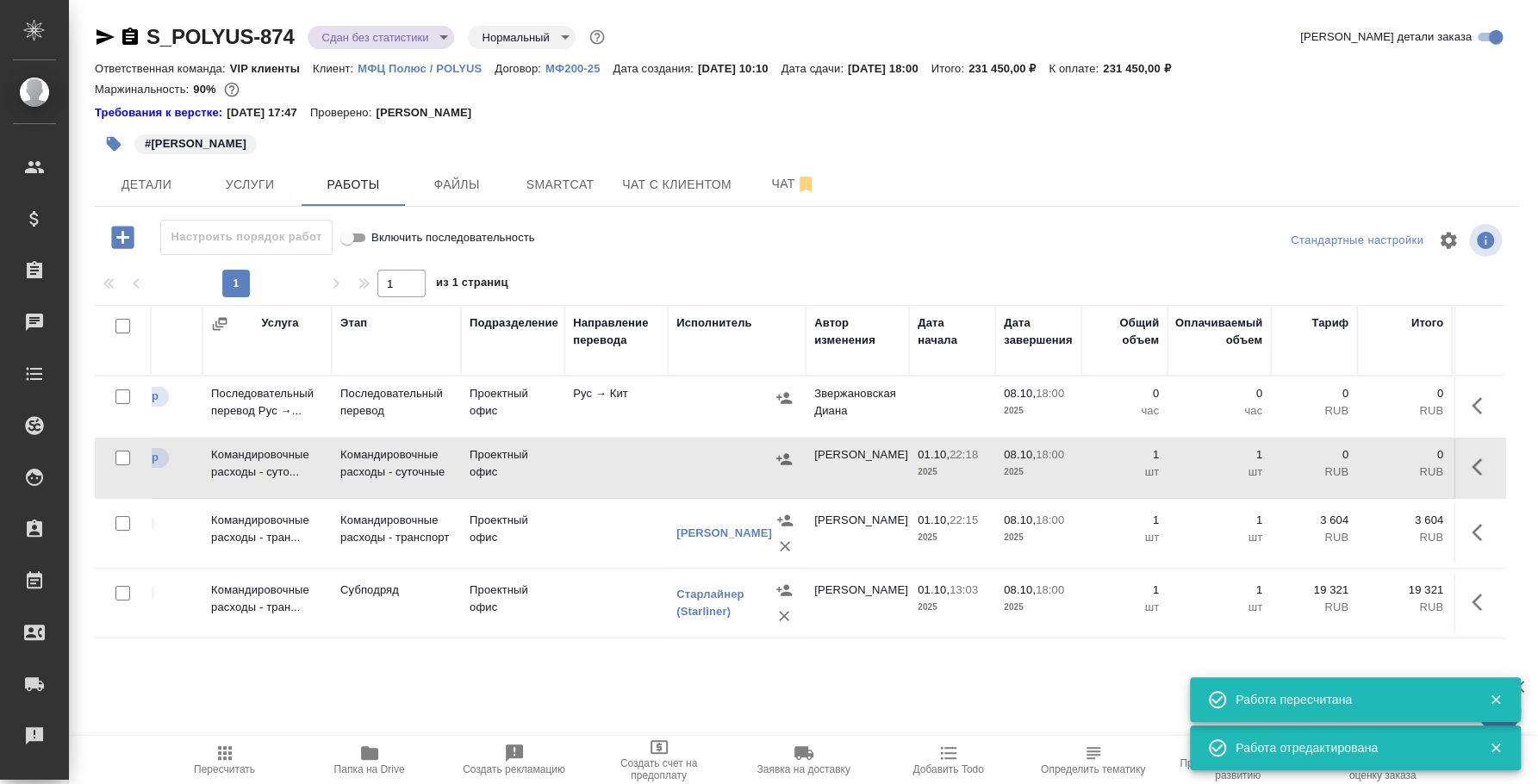
click at [783, 461] on icon "button" at bounding box center [783, 459] width 16 height 11
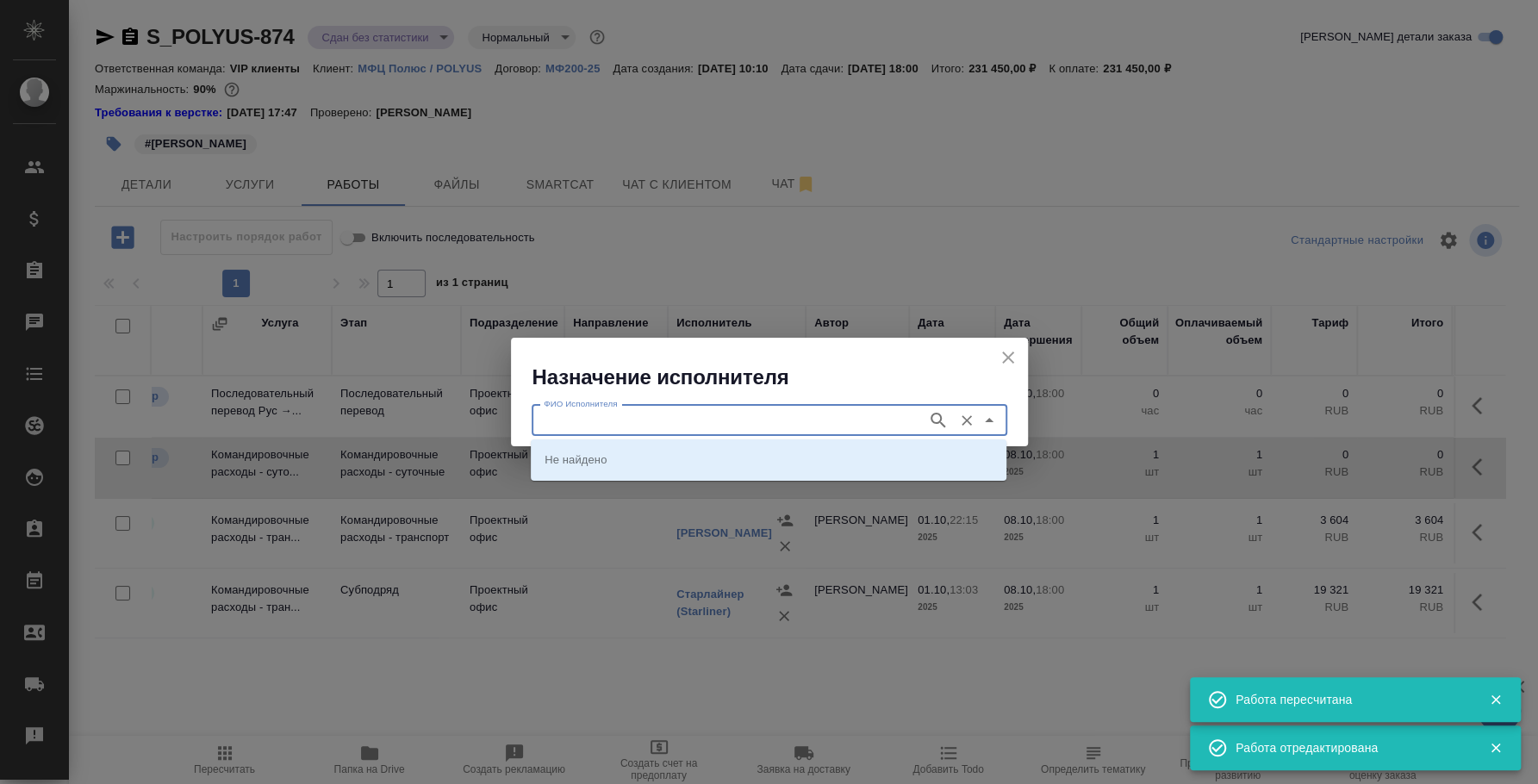
click at [664, 410] on input "ФИО Исполнителя" at bounding box center [728, 420] width 382 height 20
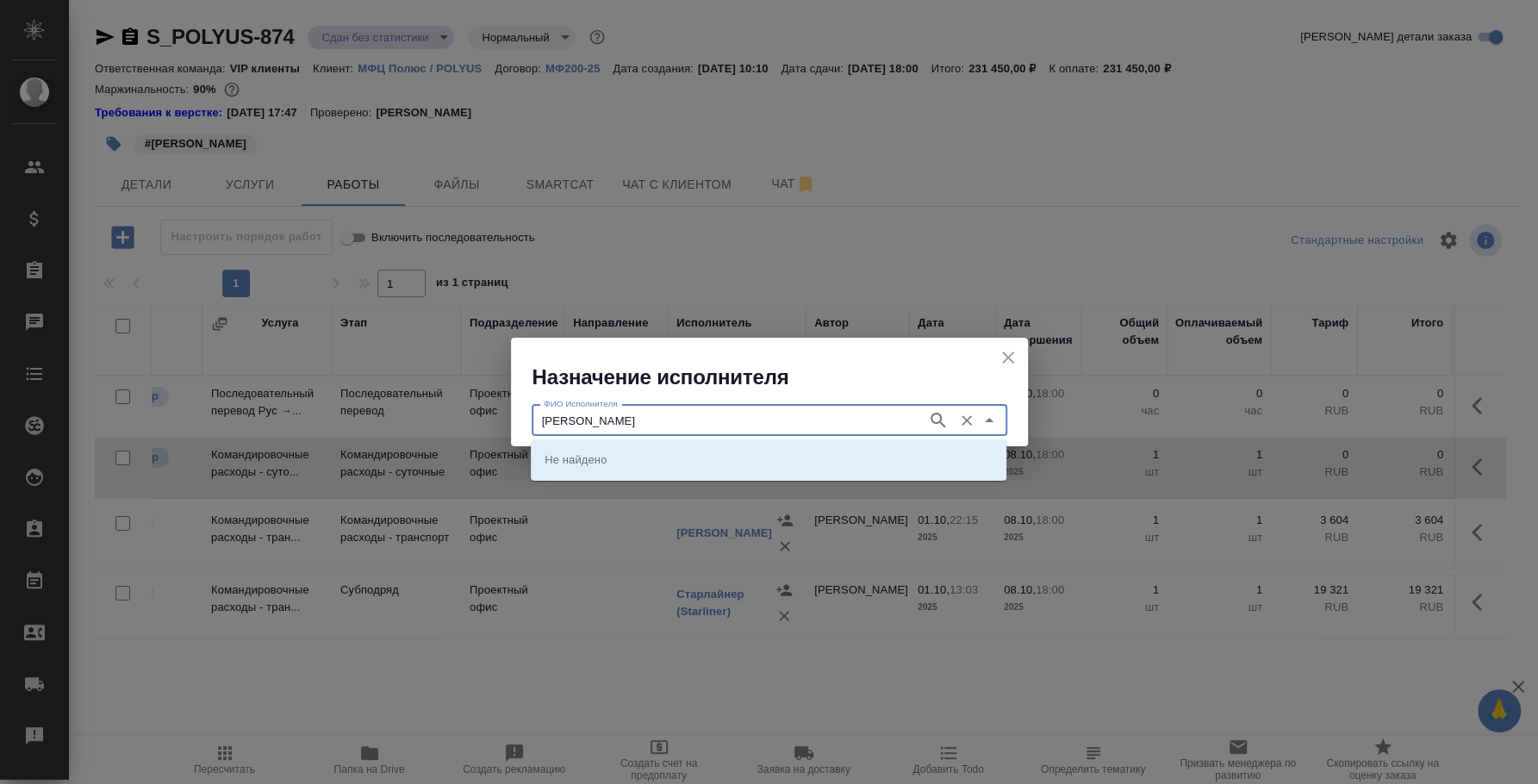
type input "сафонова анна"
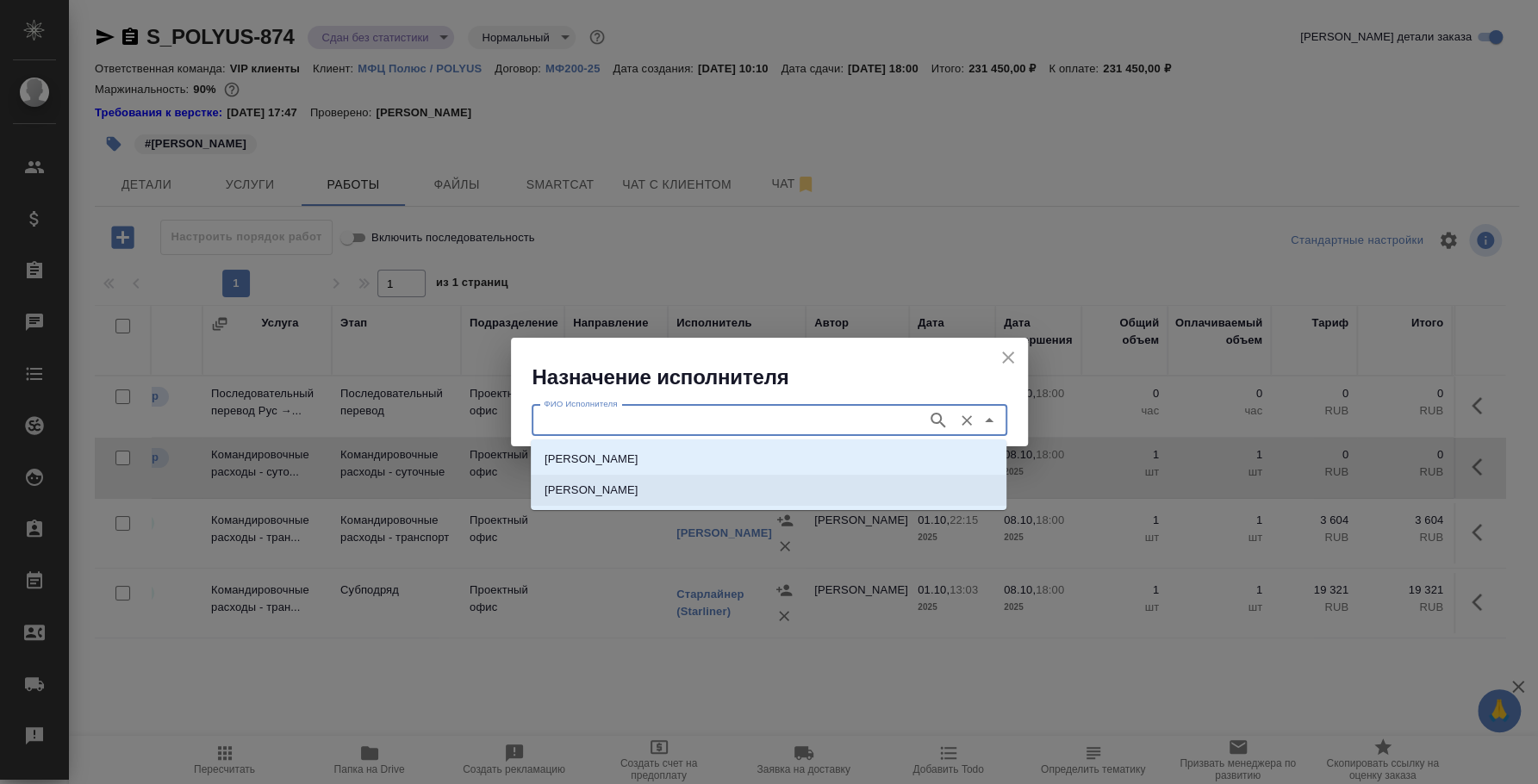
click at [655, 489] on p "[PERSON_NAME]" at bounding box center [639, 490] width 190 height 18
type input "[PERSON_NAME]"
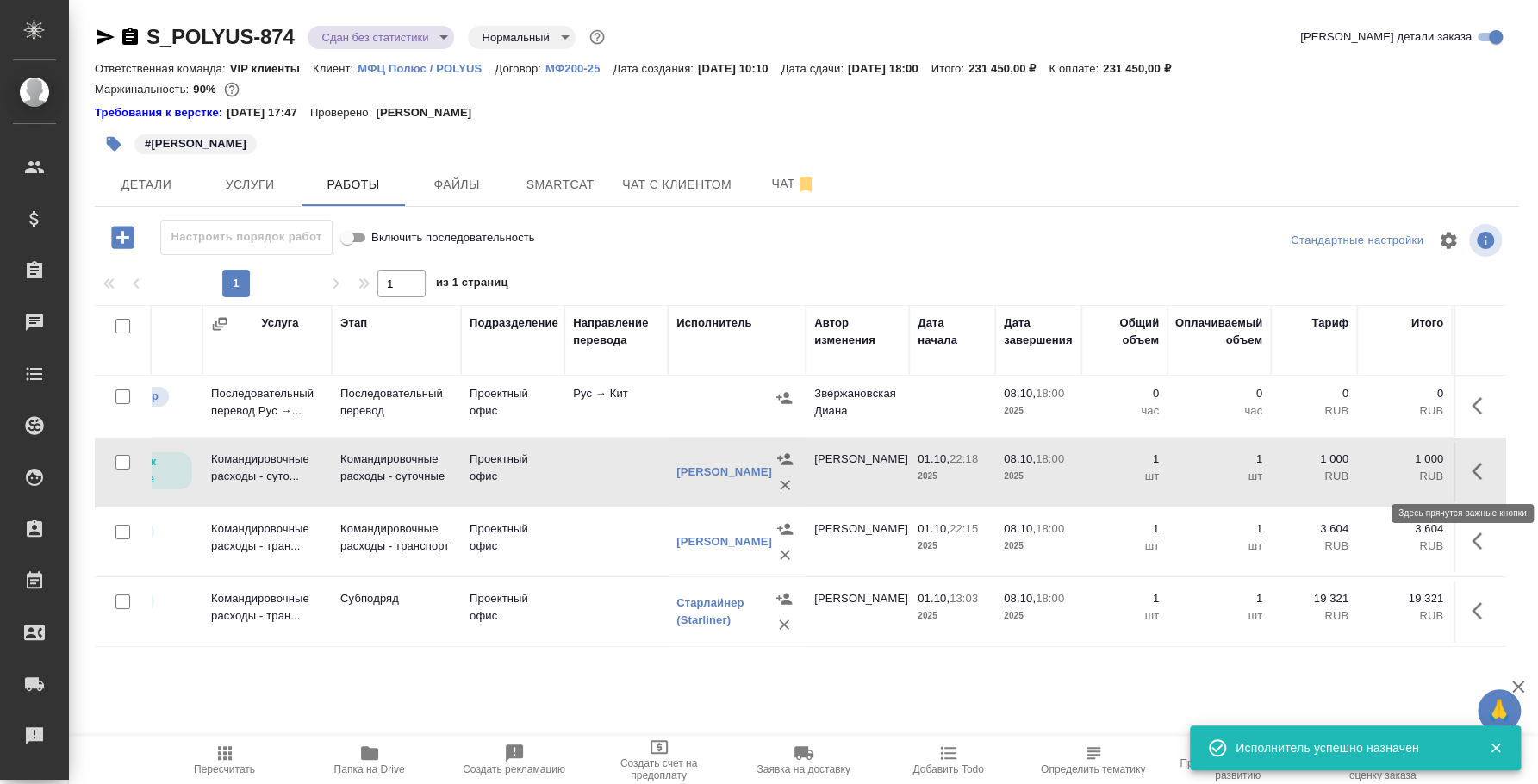
click at [1464, 477] on button "button" at bounding box center [1481, 471] width 42 height 42
click at [1351, 462] on icon "button" at bounding box center [1355, 471] width 20 height 20
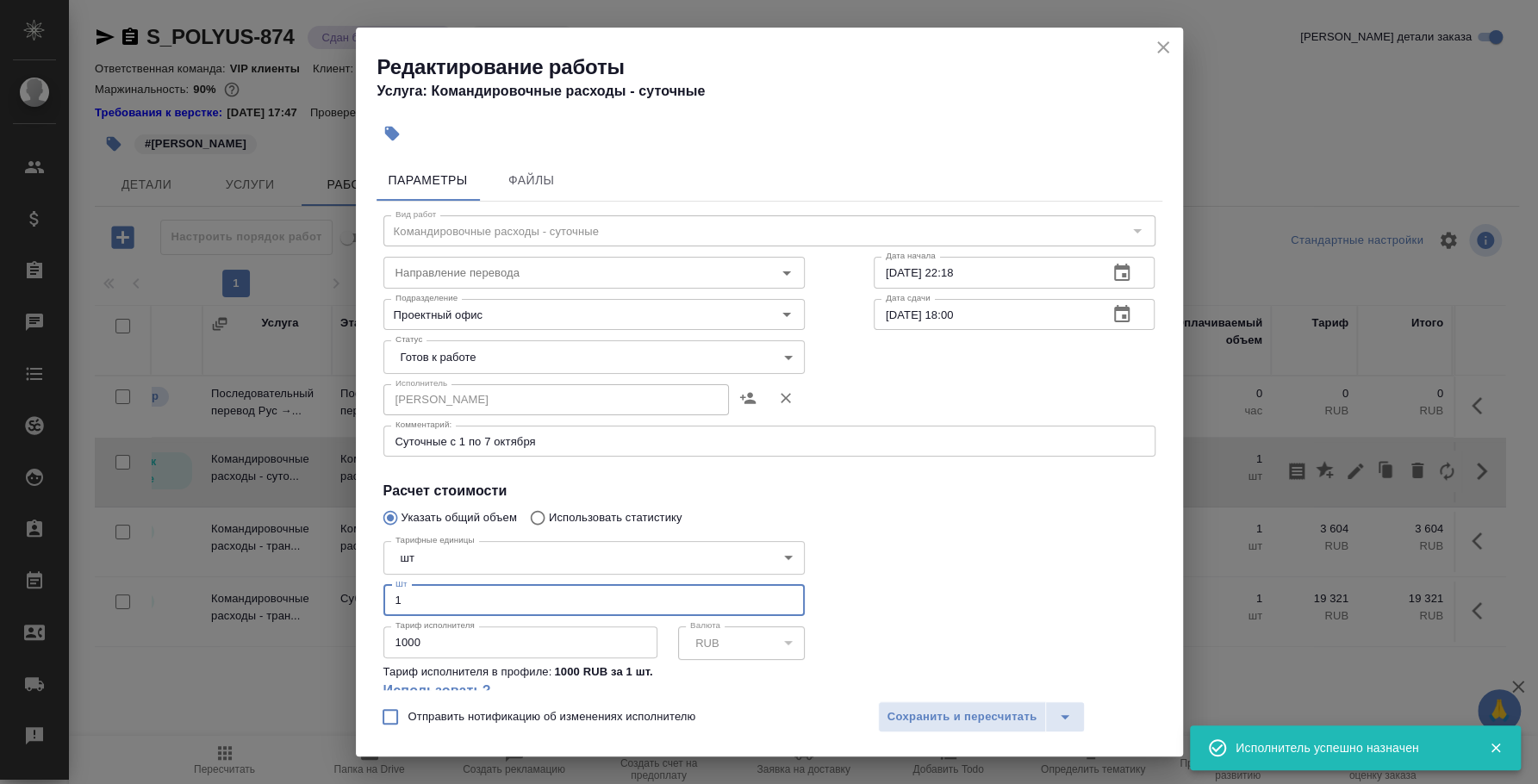
drag, startPoint x: 497, startPoint y: 591, endPoint x: 362, endPoint y: 591, distance: 135.0
click at [362, 591] on div "Параметры Файлы Вид работ Командировочные расходы - суточные Вид работ Направле…" at bounding box center [769, 421] width 827 height 537
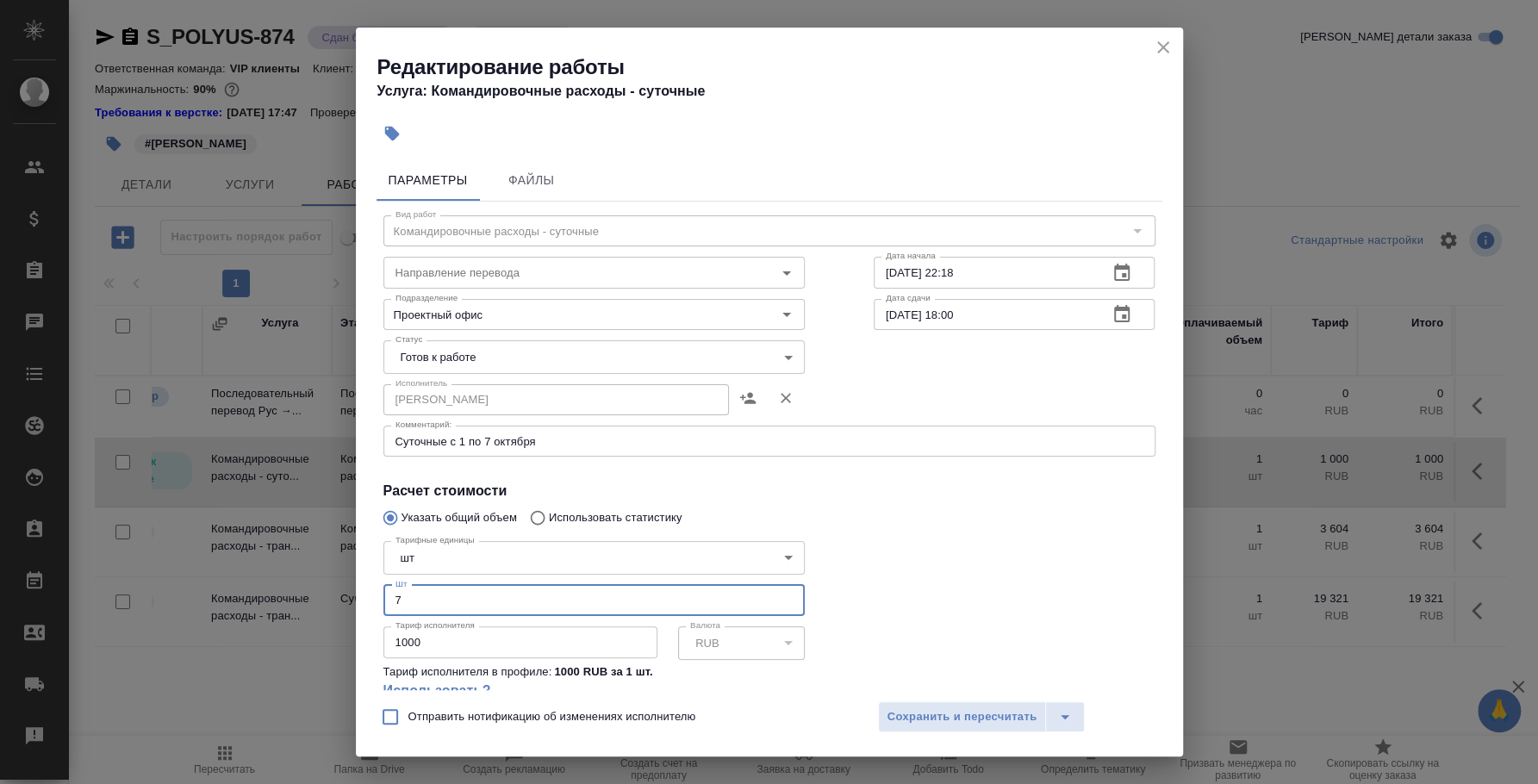
type input "7"
click at [482, 650] on input "1000" at bounding box center [521, 641] width 274 height 31
type input "1200"
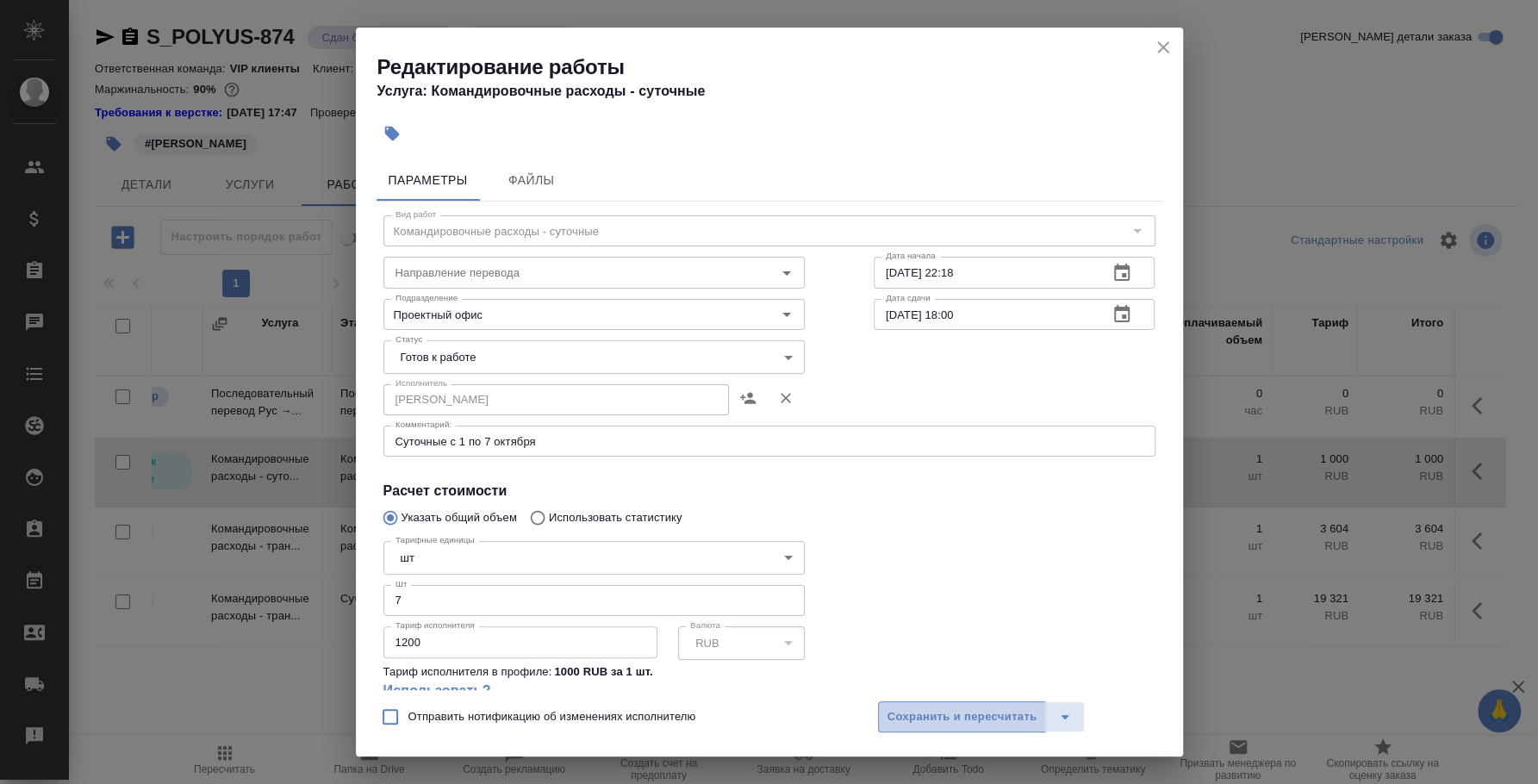
click at [932, 707] on span "Сохранить и пересчитать" at bounding box center [962, 716] width 150 height 19
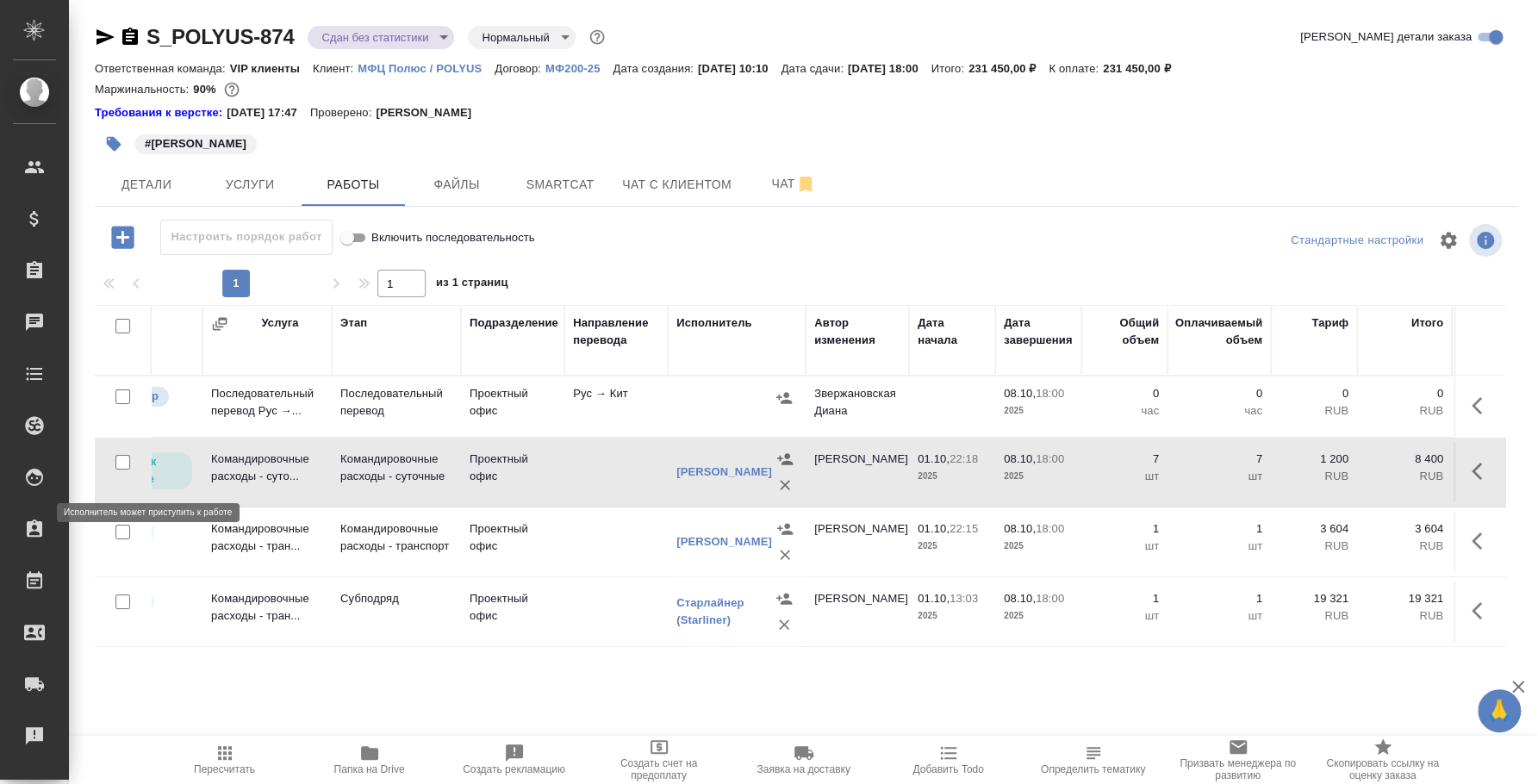
click at [179, 477] on p "Готов к работе" at bounding box center [149, 470] width 67 height 34
click at [1478, 465] on icon "button" at bounding box center [1476, 471] width 10 height 18
click at [1354, 472] on icon "button" at bounding box center [1355, 471] width 16 height 16
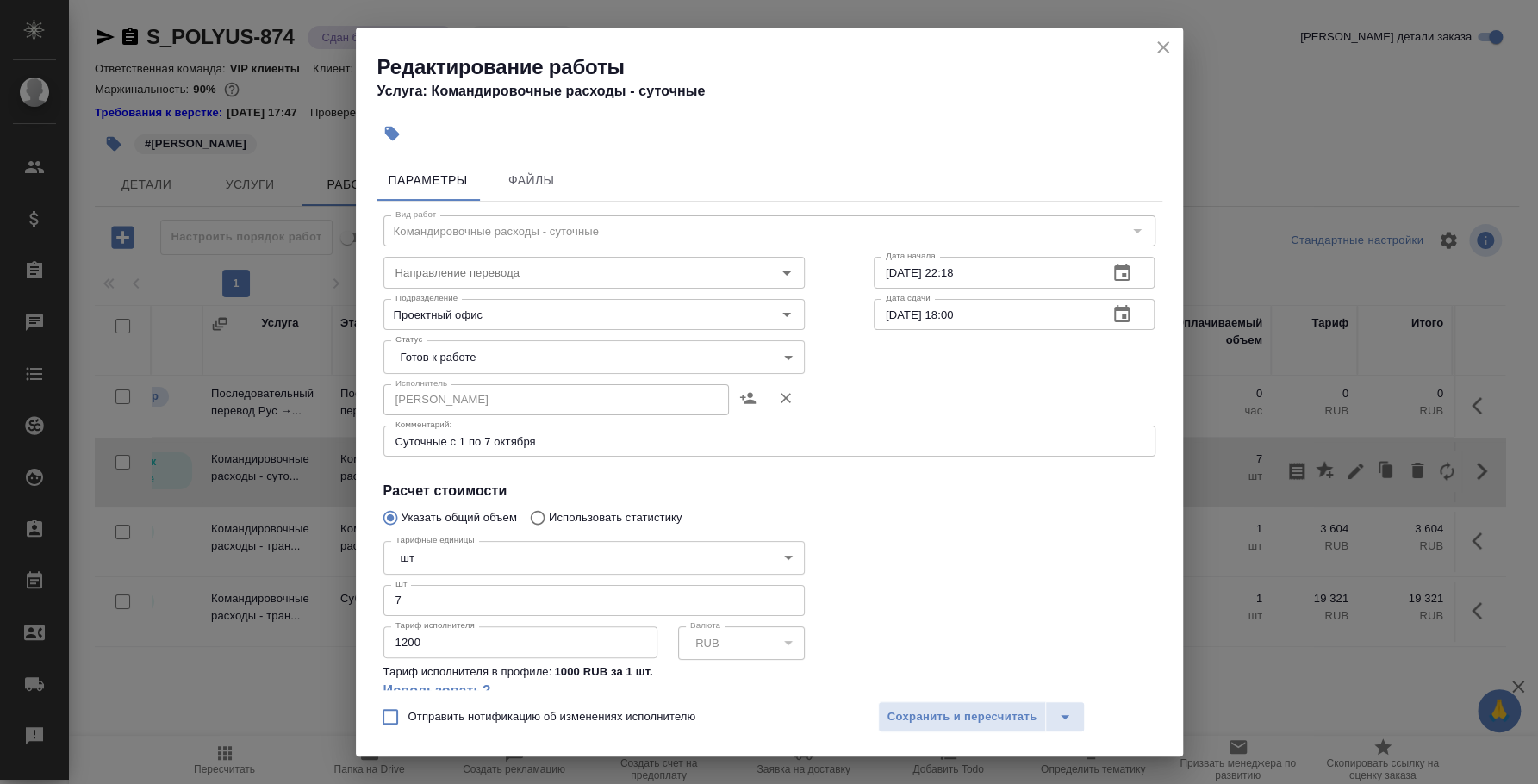
click at [575, 361] on body "🙏 .cls-1 fill:#fff; AWATERA Fedotova Irina Клиенты Спецификации Заказы 0 Чаты T…" at bounding box center [769, 392] width 1538 height 784
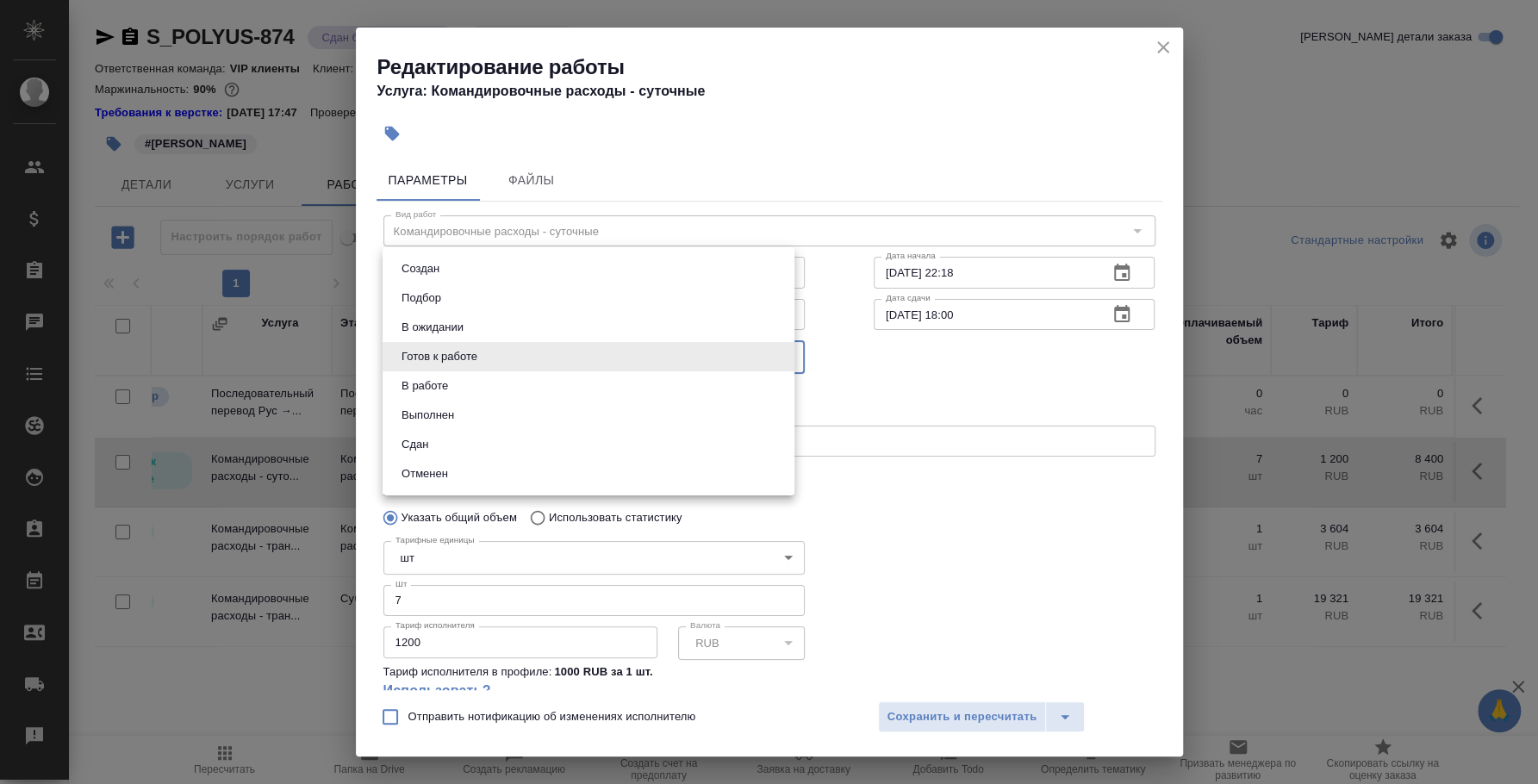
click at [523, 444] on li "Сдан" at bounding box center [589, 445] width 412 height 30
type input "closed"
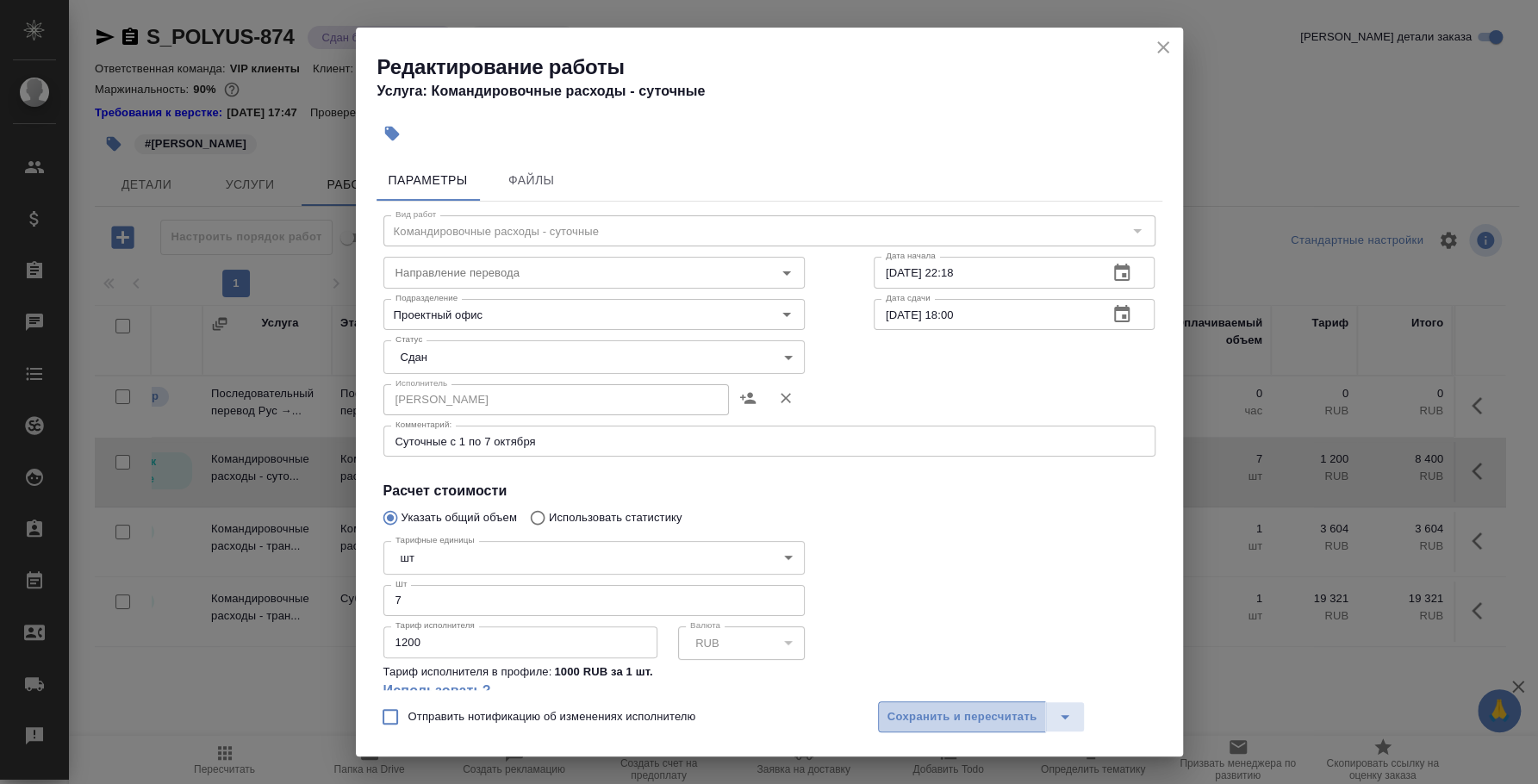
click at [992, 724] on span "Сохранить и пересчитать" at bounding box center [962, 716] width 150 height 19
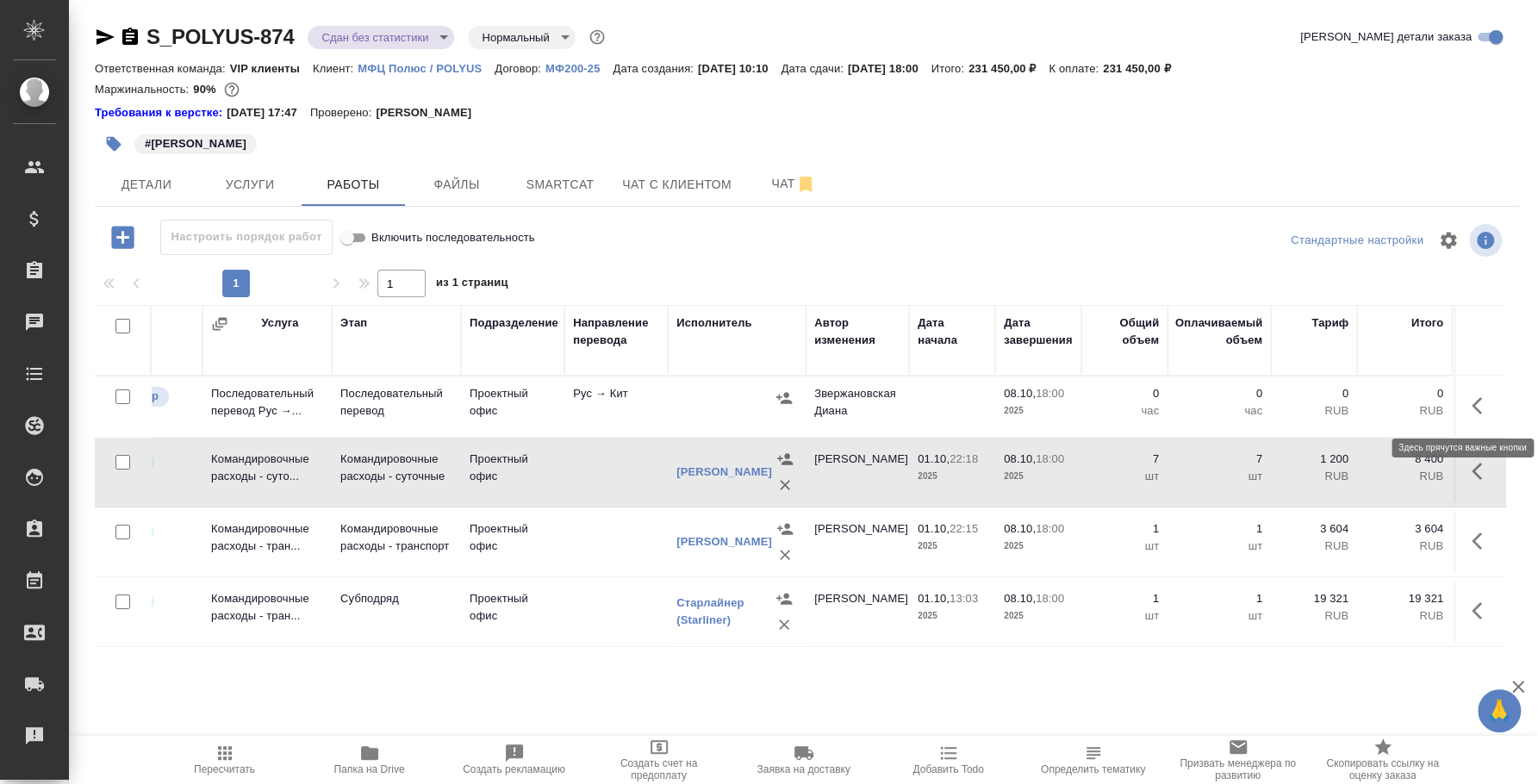
click at [1479, 409] on icon "button" at bounding box center [1481, 406] width 20 height 20
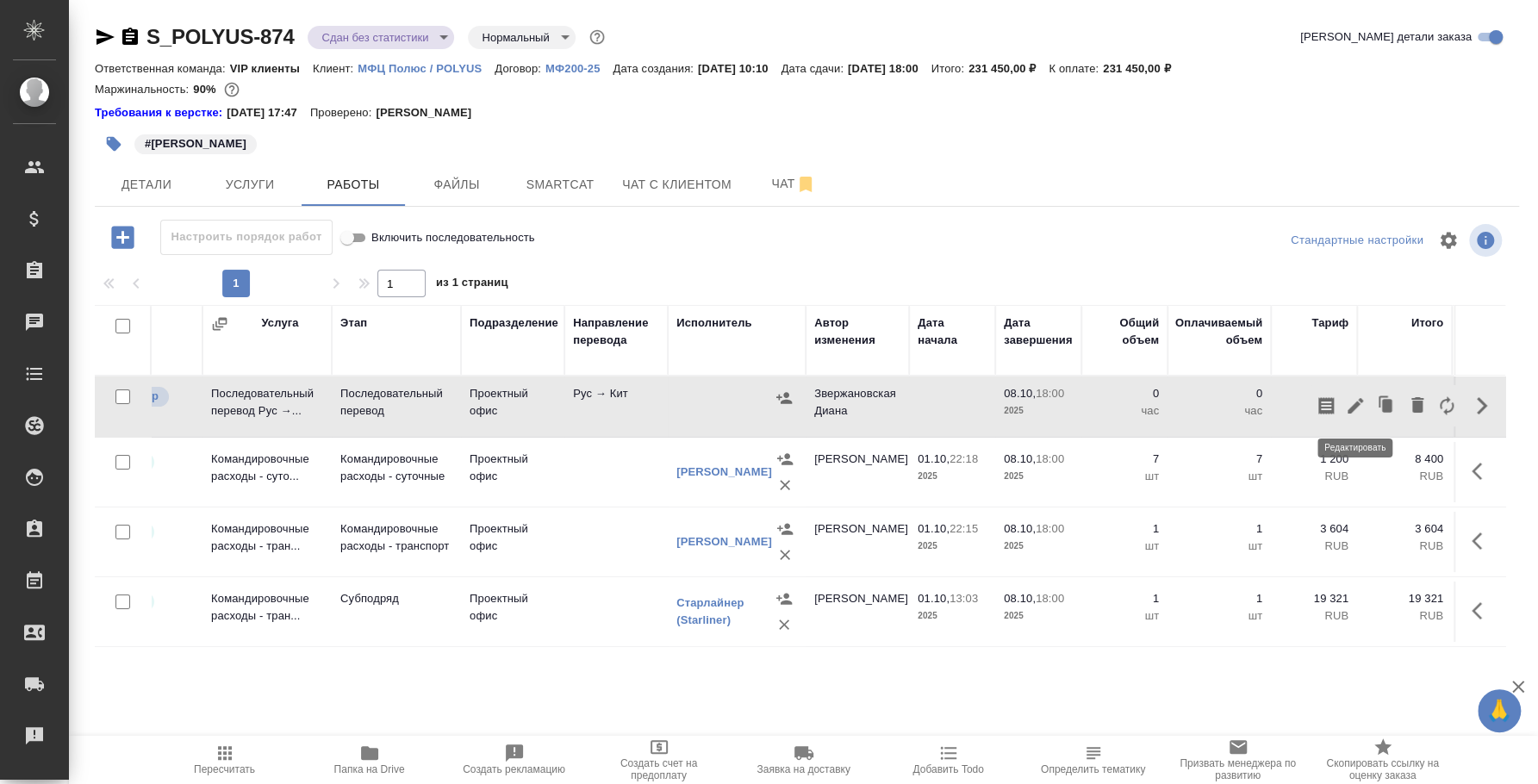
click at [1354, 398] on icon "button" at bounding box center [1355, 406] width 20 height 20
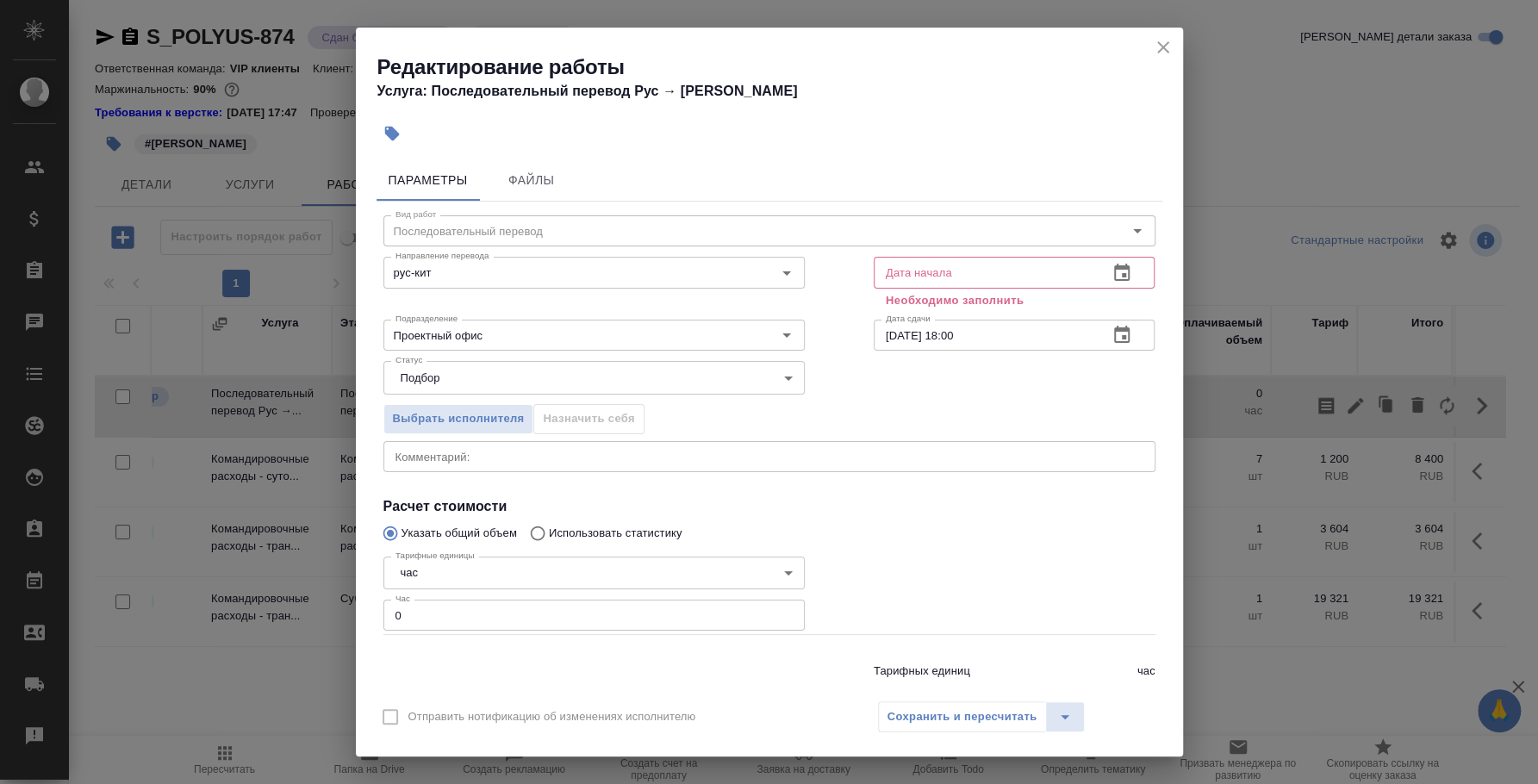
click at [1112, 262] on icon "button" at bounding box center [1122, 272] width 20 height 20
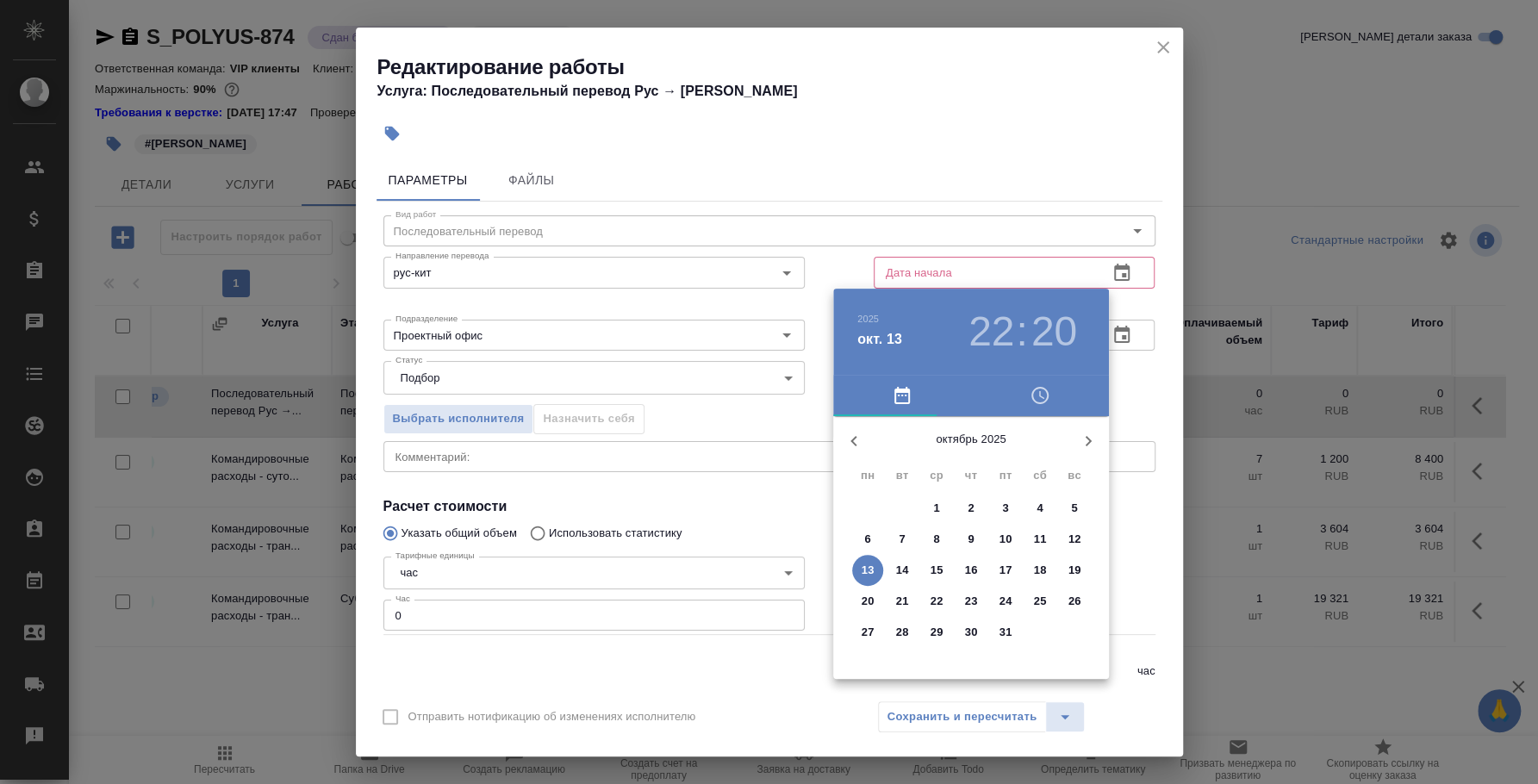
click at [934, 511] on p "1" at bounding box center [935, 508] width 6 height 18
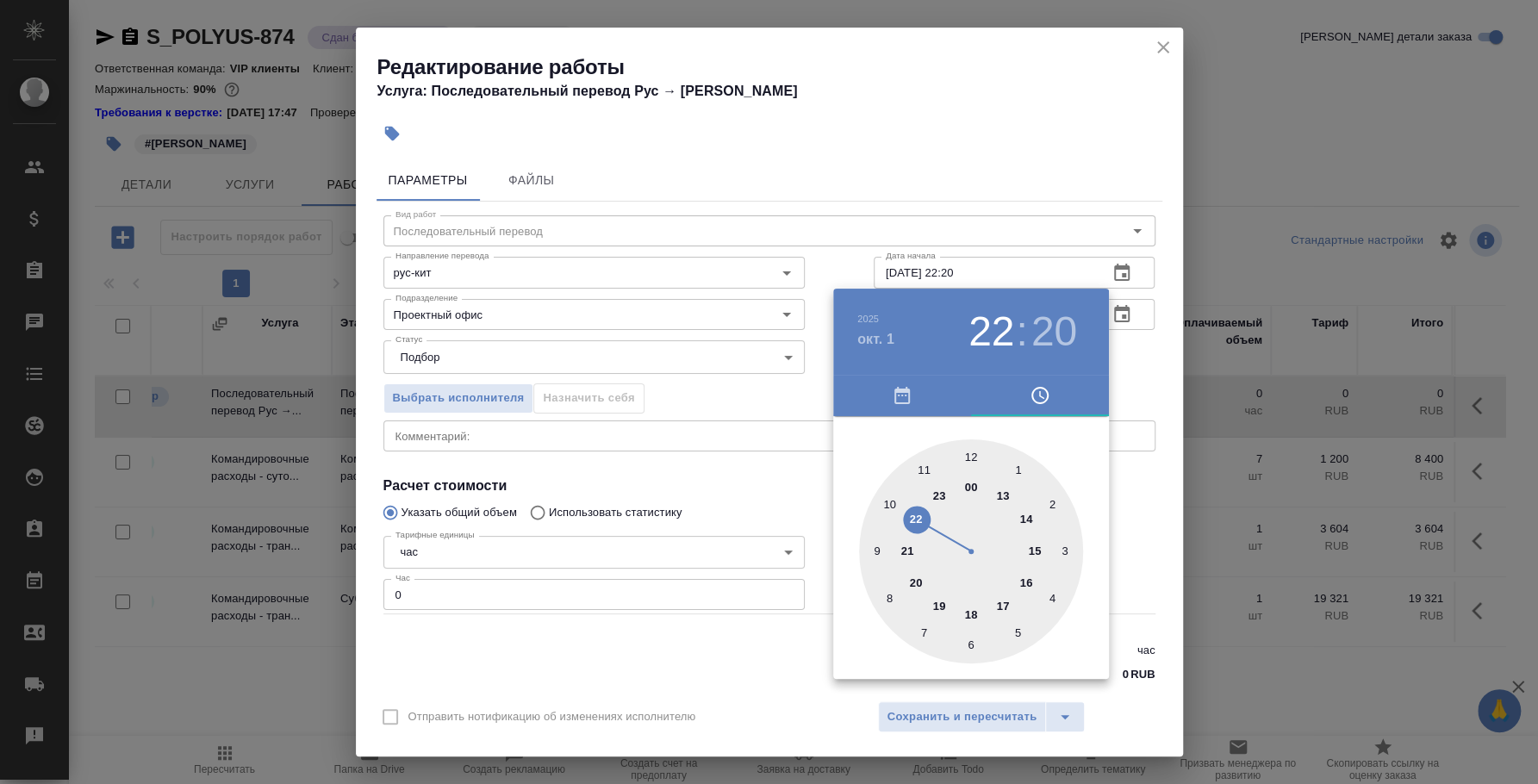
click at [1104, 262] on div at bounding box center [769, 392] width 1538 height 784
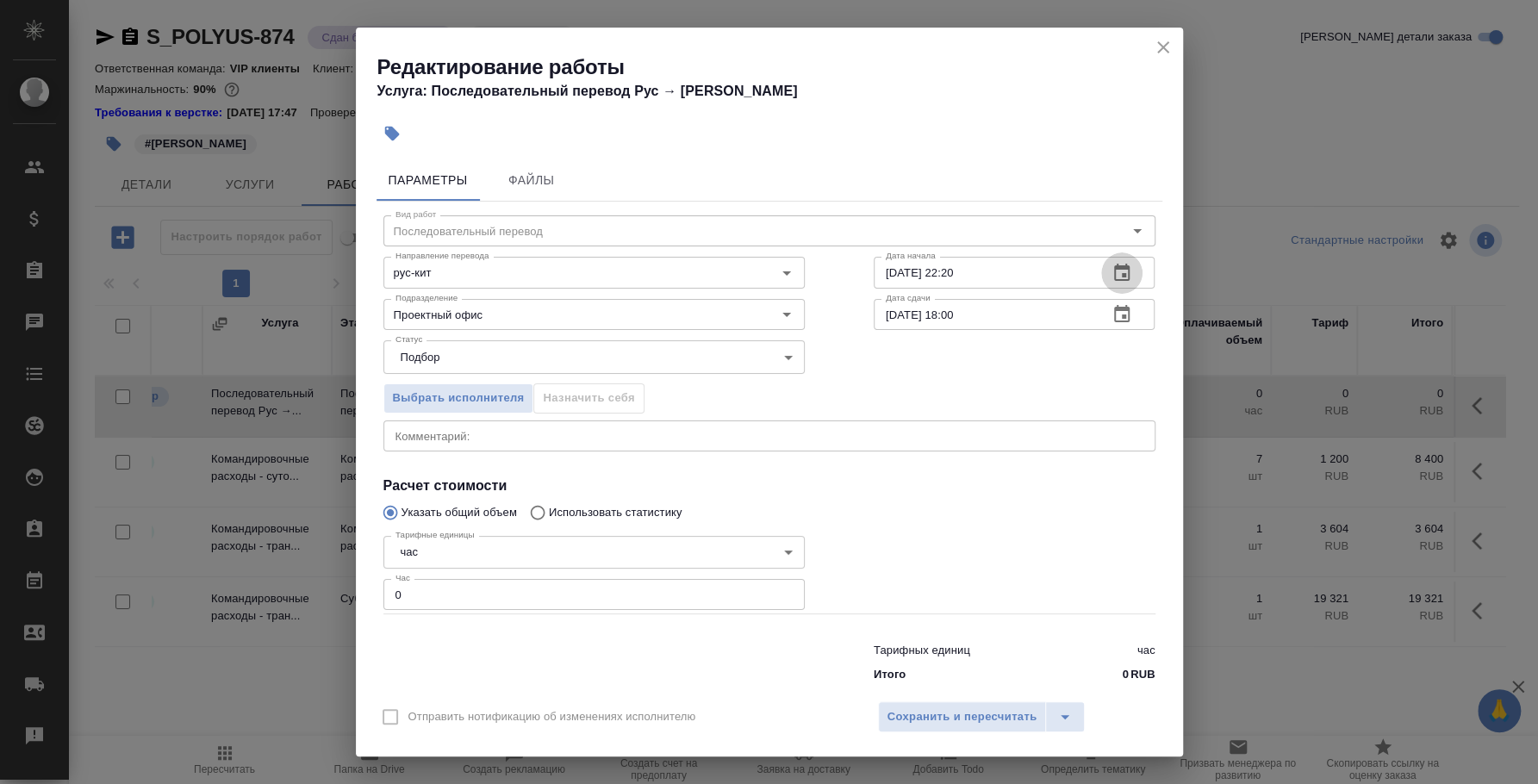
click at [1112, 269] on icon "button" at bounding box center [1122, 272] width 20 height 20
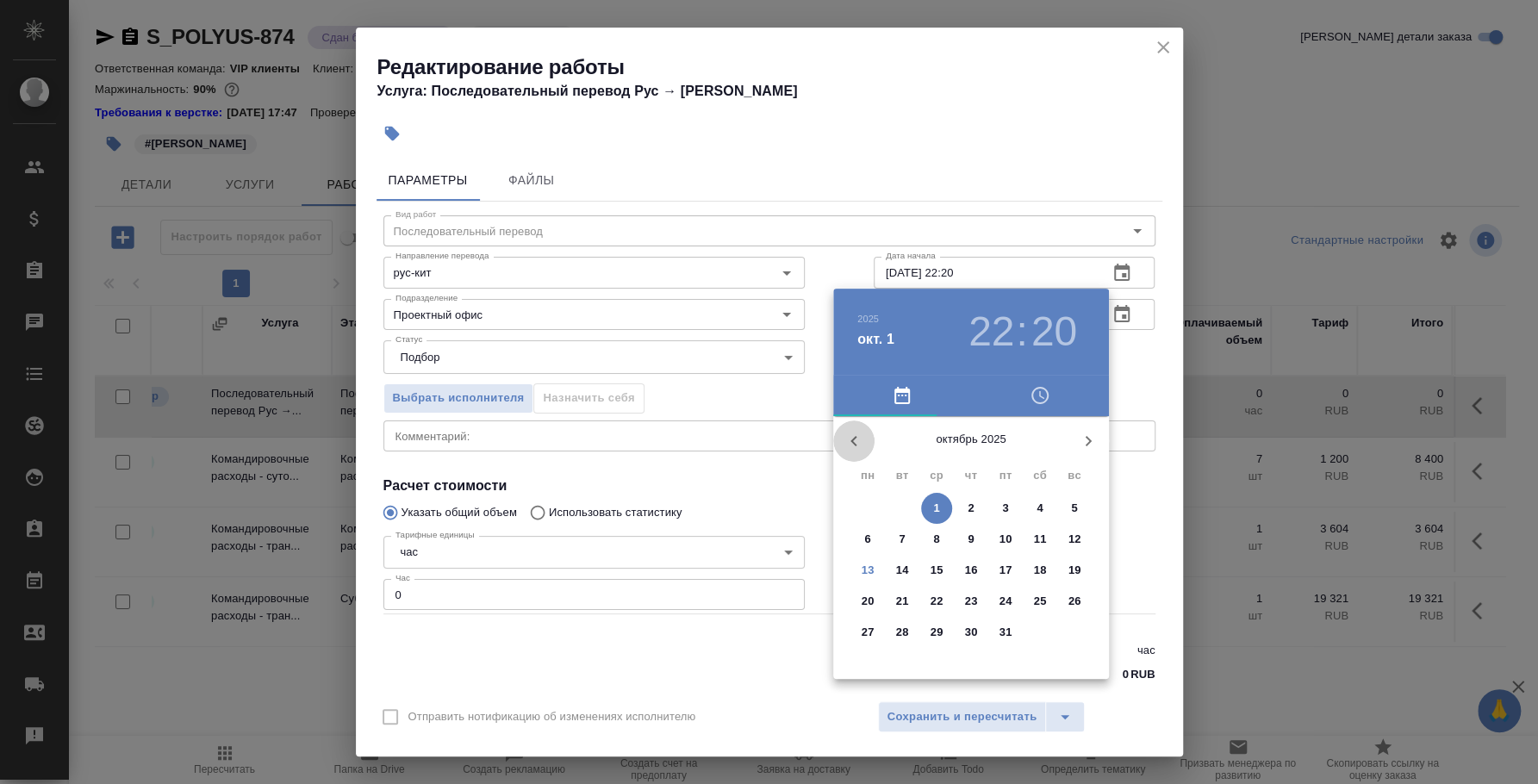
click at [846, 437] on icon "button" at bounding box center [854, 441] width 20 height 20
click at [874, 624] on span "29" at bounding box center [867, 632] width 31 height 18
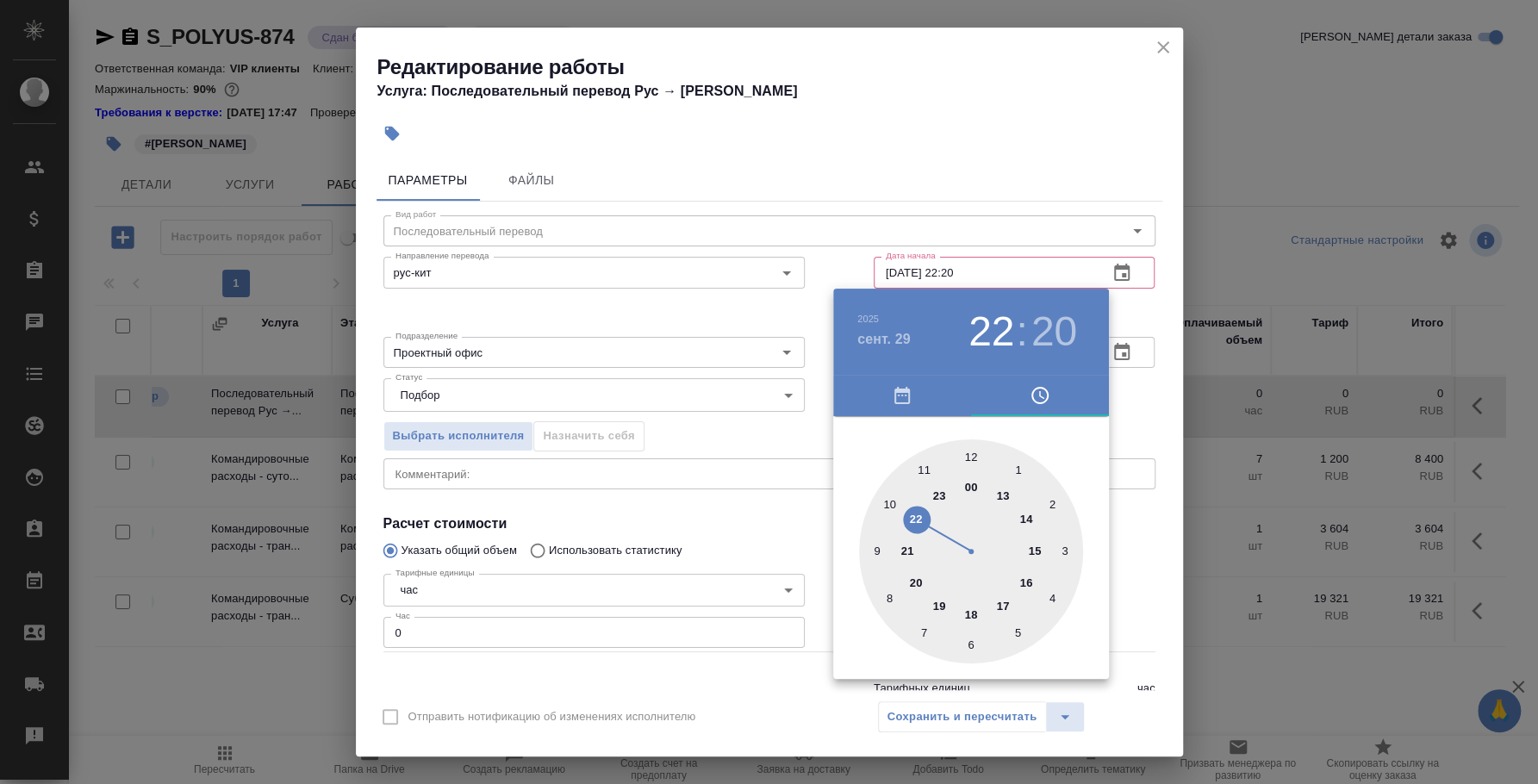
click at [1121, 380] on div at bounding box center [769, 392] width 1538 height 784
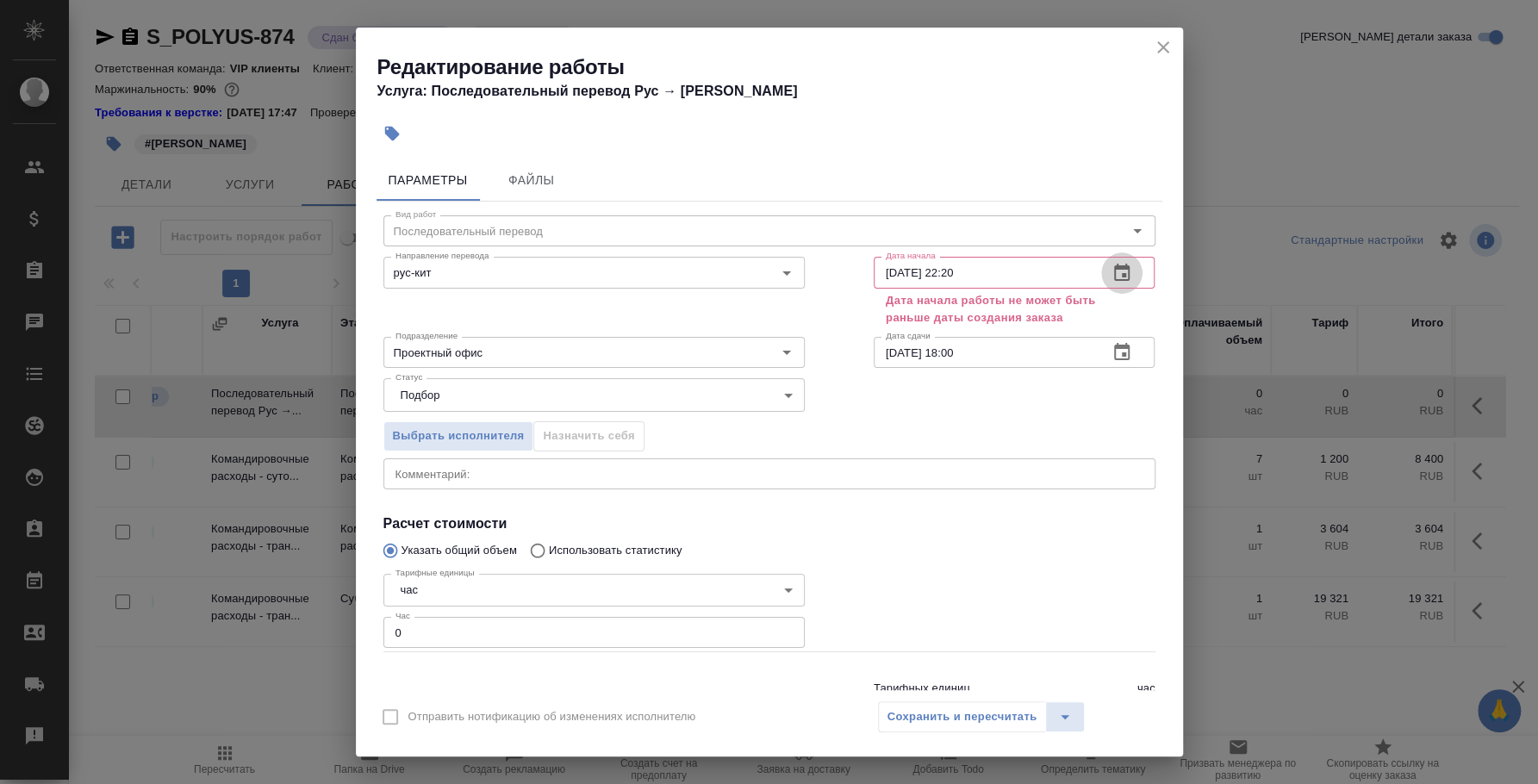
click at [1112, 272] on icon "button" at bounding box center [1122, 272] width 20 height 20
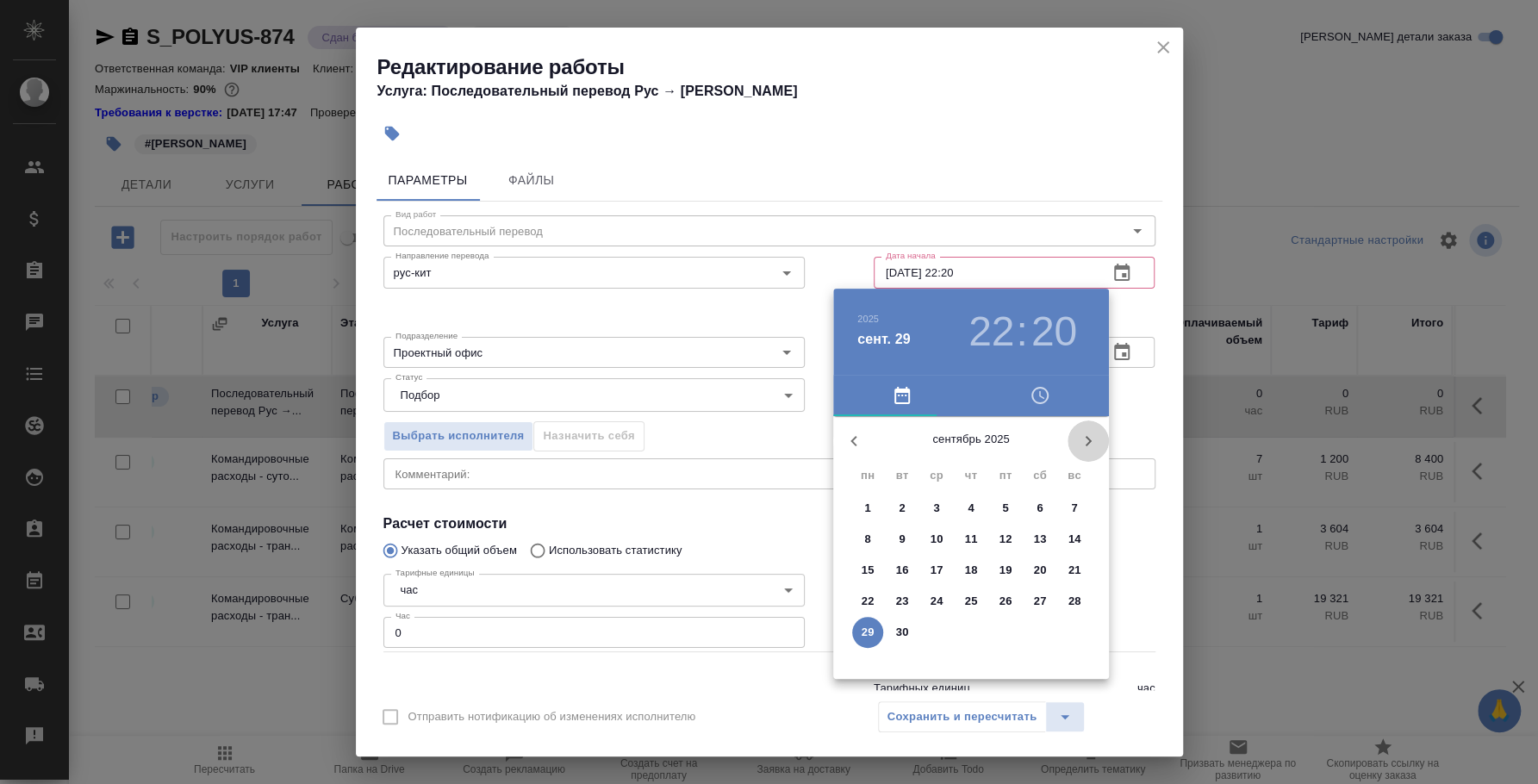
click at [1078, 440] on icon "button" at bounding box center [1088, 441] width 20 height 20
click at [943, 506] on span "1" at bounding box center [935, 508] width 31 height 18
type input "01.10.2025 22:20"
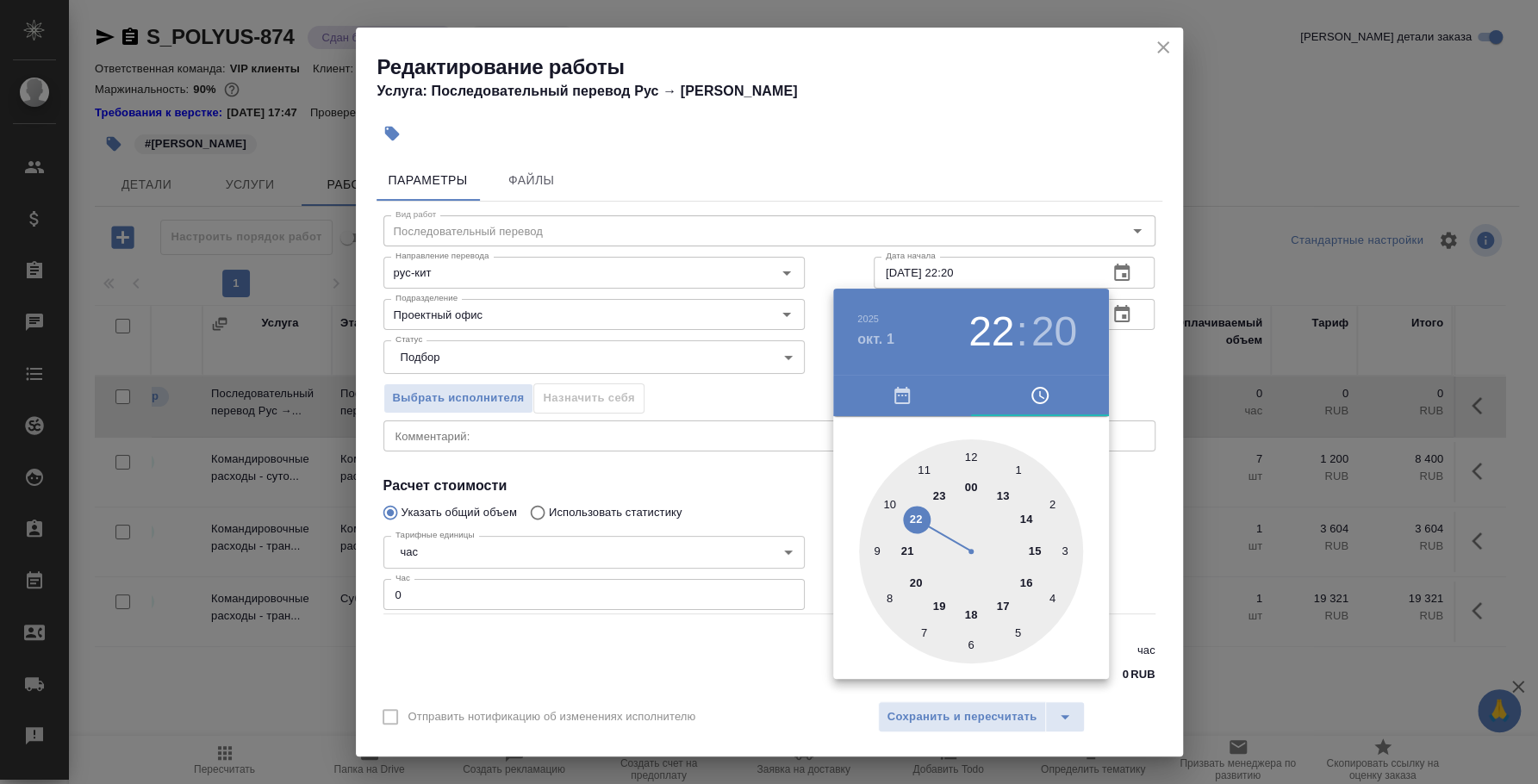
click at [1117, 397] on div at bounding box center [769, 392] width 1538 height 784
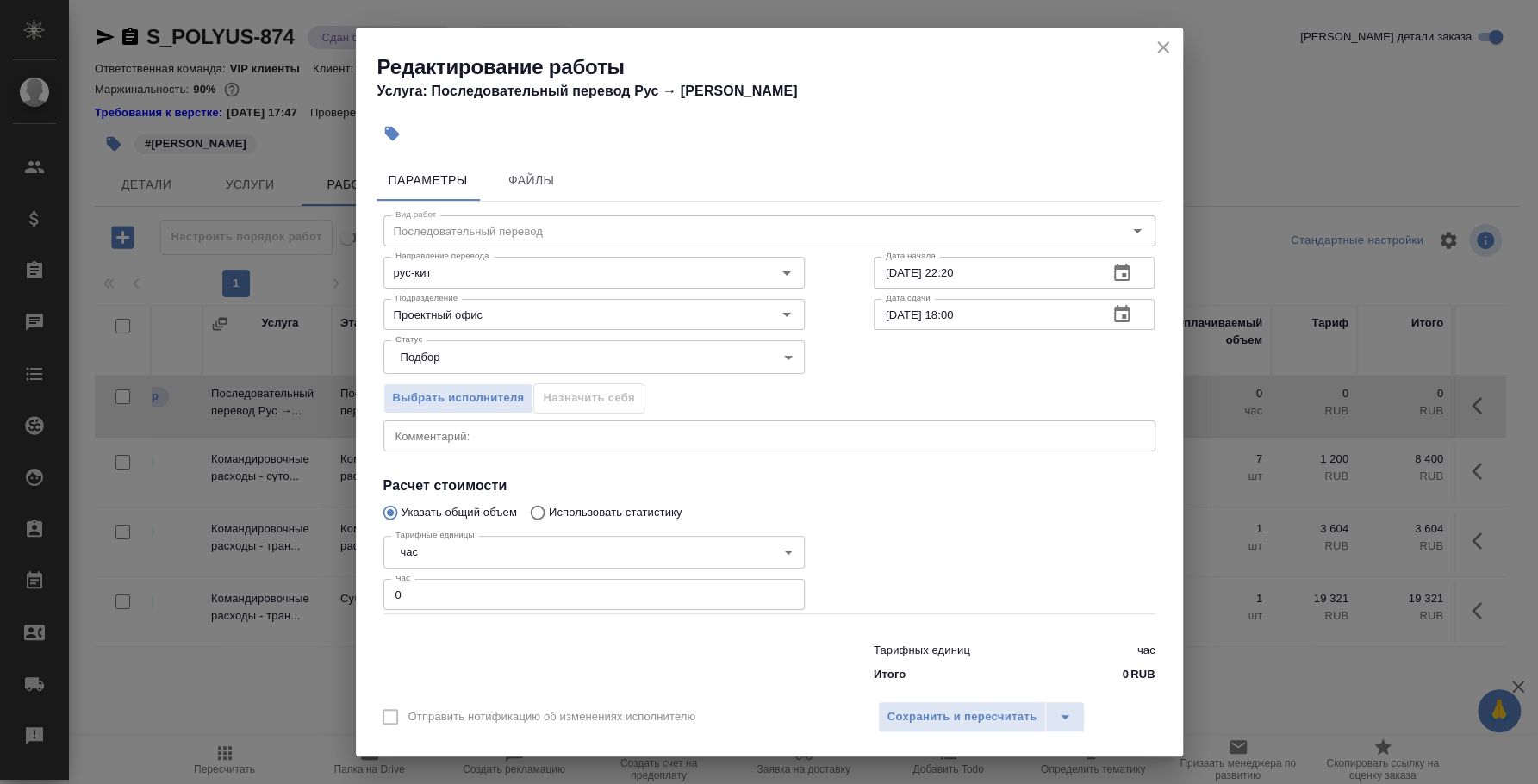
click at [859, 436] on textarea at bounding box center [769, 436] width 748 height 13
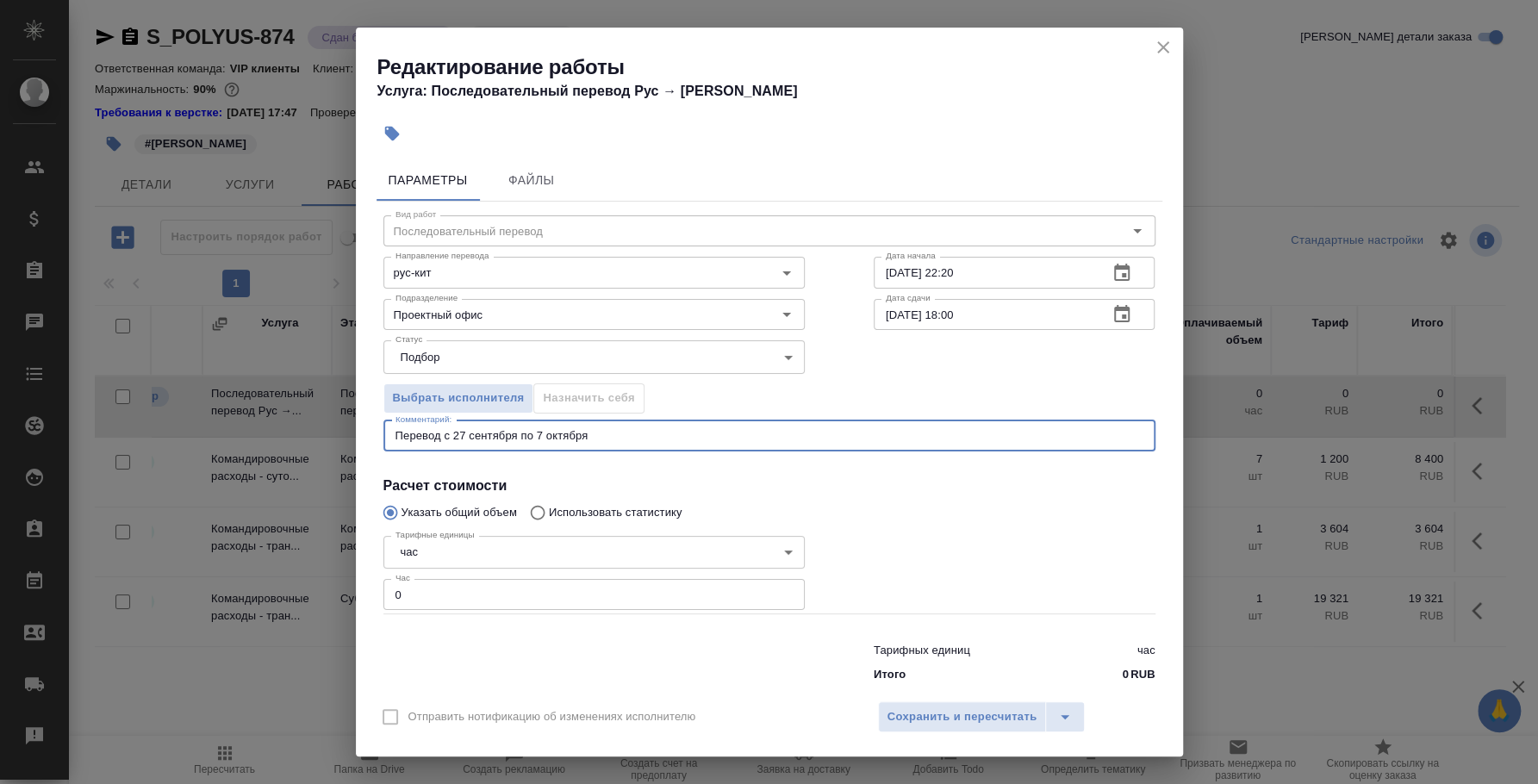
type textarea "Перевод с 27 сентября по 7 октября"
click at [473, 556] on body "🙏 .cls-1 fill:#fff; AWATERA Fedotova Irina Клиенты Спецификации Заказы 0 Чаты T…" at bounding box center [769, 392] width 1538 height 784
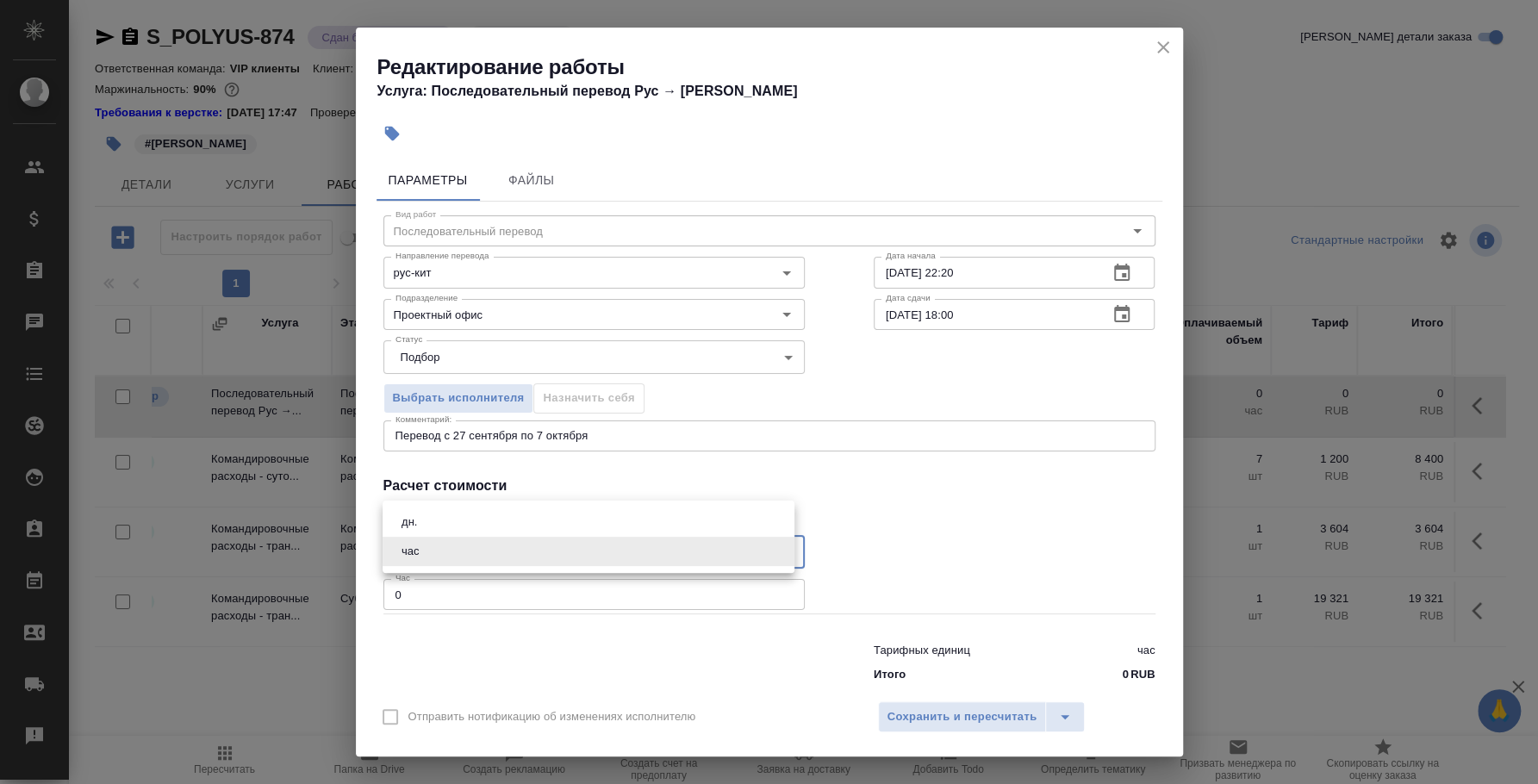
click at [469, 529] on li "дн." at bounding box center [589, 522] width 412 height 30
type input "5a8b1489cc6b4906c91bfd8a"
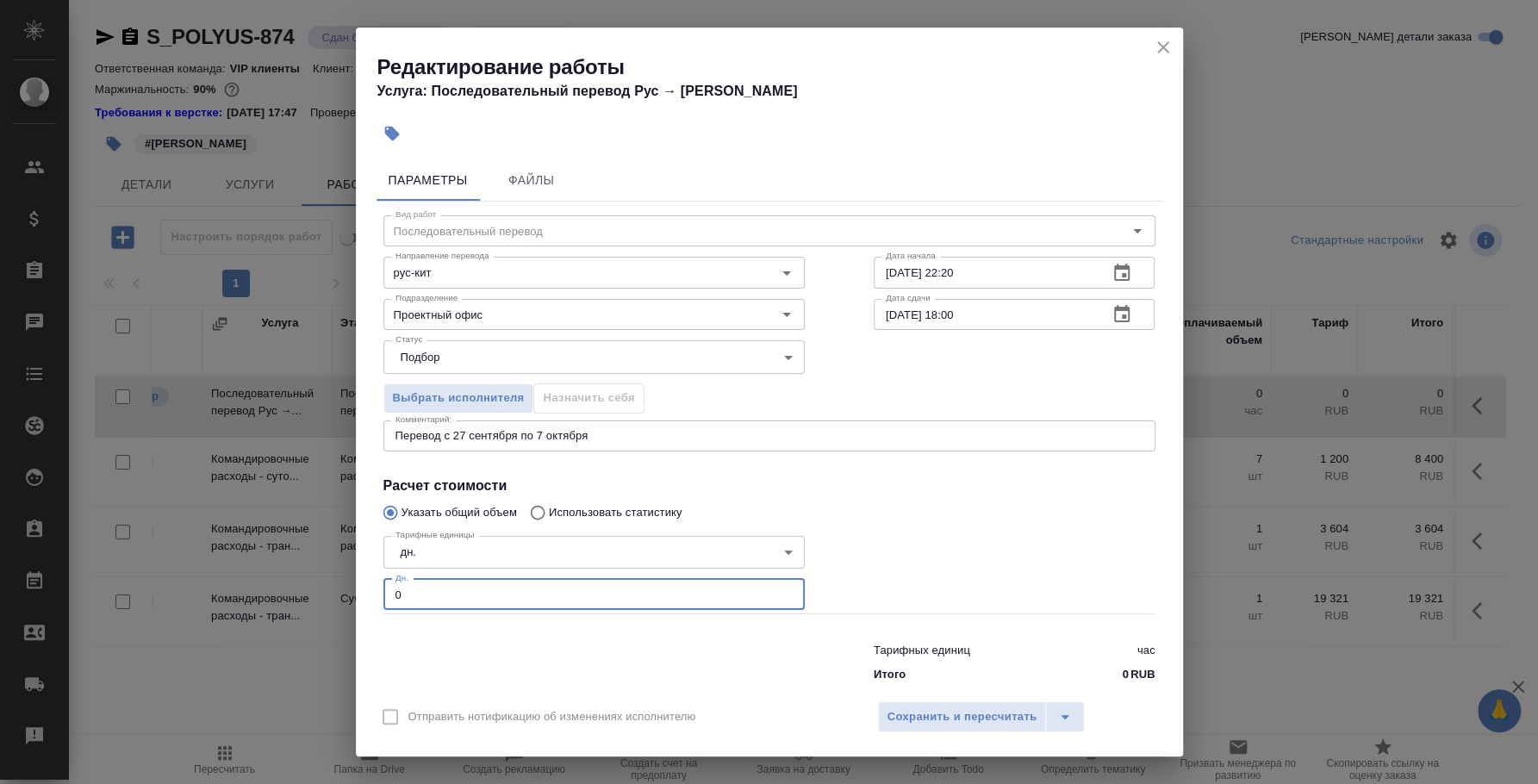
drag, startPoint x: 455, startPoint y: 604, endPoint x: 299, endPoint y: 566, distance: 160.6
click at [299, 566] on div "Редактирование работы Услуга: Последовательный перевод Рус → Кит Параметры Файл…" at bounding box center [769, 392] width 1538 height 784
type input "15000"
click at [980, 712] on span "Сохранить и пересчитать" at bounding box center [962, 716] width 150 height 19
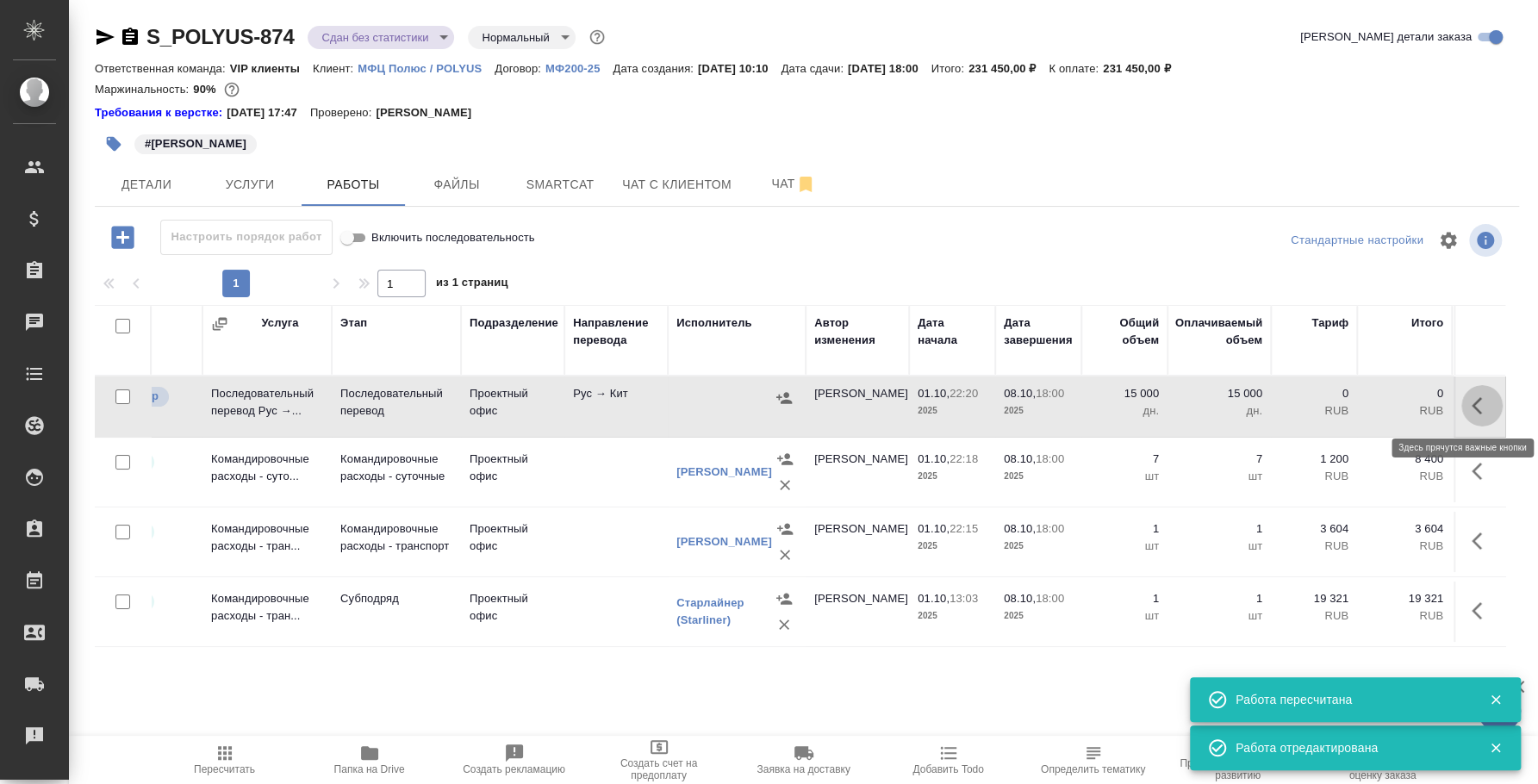
click at [1480, 403] on icon "button" at bounding box center [1481, 406] width 20 height 20
click at [1354, 399] on icon "button" at bounding box center [1355, 406] width 20 height 20
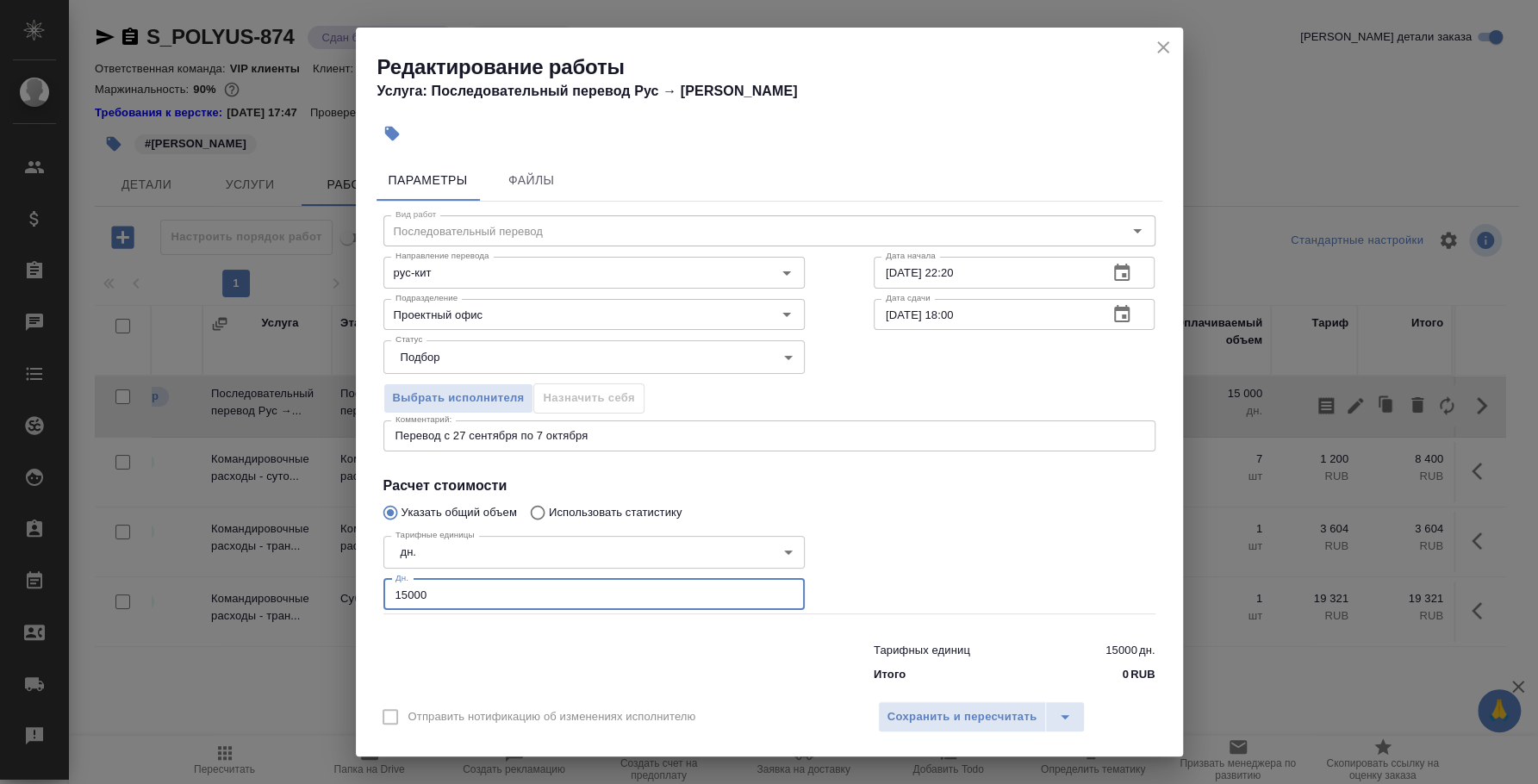
drag, startPoint x: 444, startPoint y: 601, endPoint x: 179, endPoint y: 594, distance: 265.1
click at [179, 594] on div "Редактирование работы Услуга: Последовательный перевод Рус → Кит Параметры Файл…" at bounding box center [769, 392] width 1538 height 784
type input "11"
click at [999, 725] on span "Сохранить и пересчитать" at bounding box center [962, 716] width 150 height 19
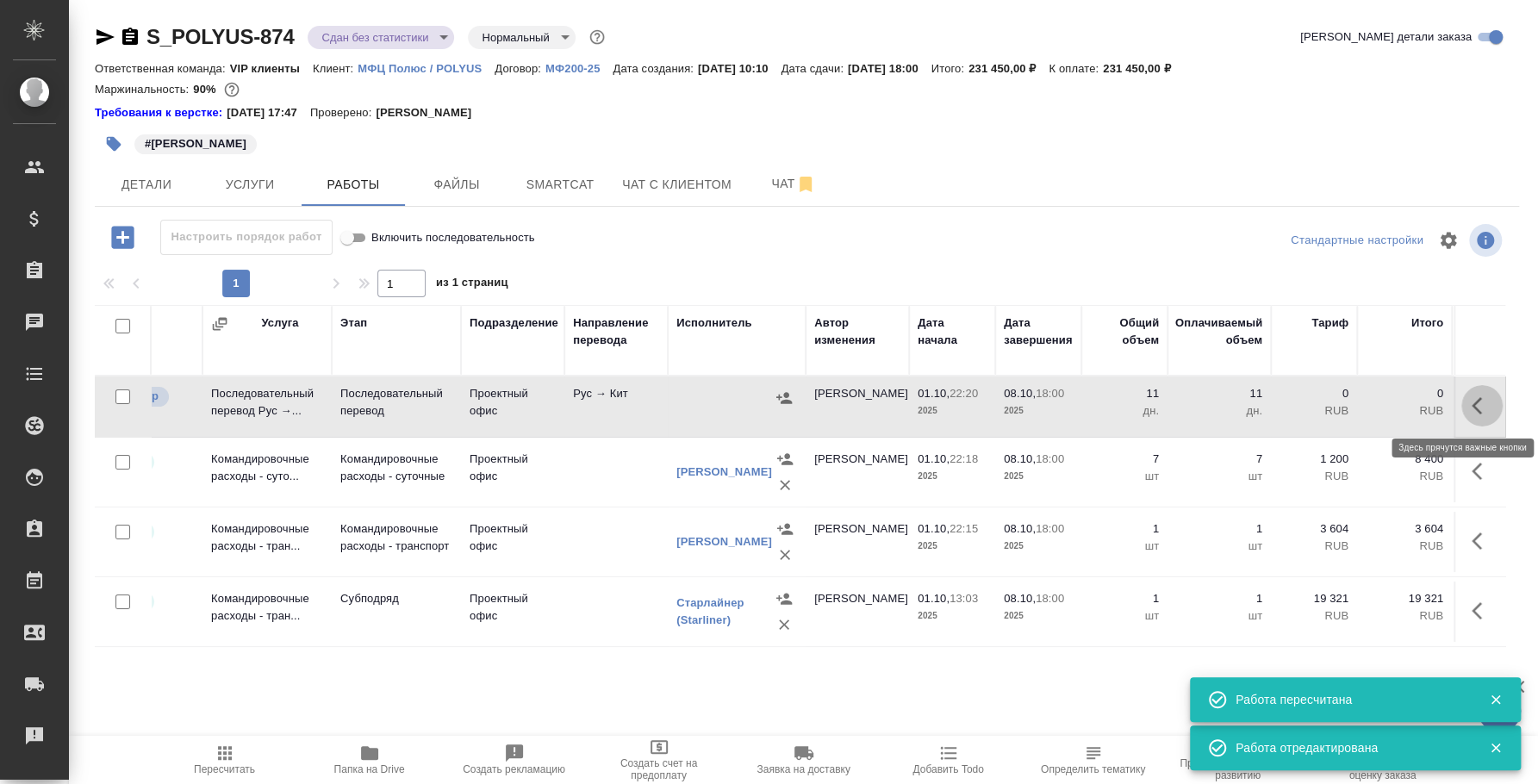
click at [1475, 404] on icon "button" at bounding box center [1476, 405] width 10 height 18
click at [778, 389] on icon "button" at bounding box center [783, 398] width 18 height 18
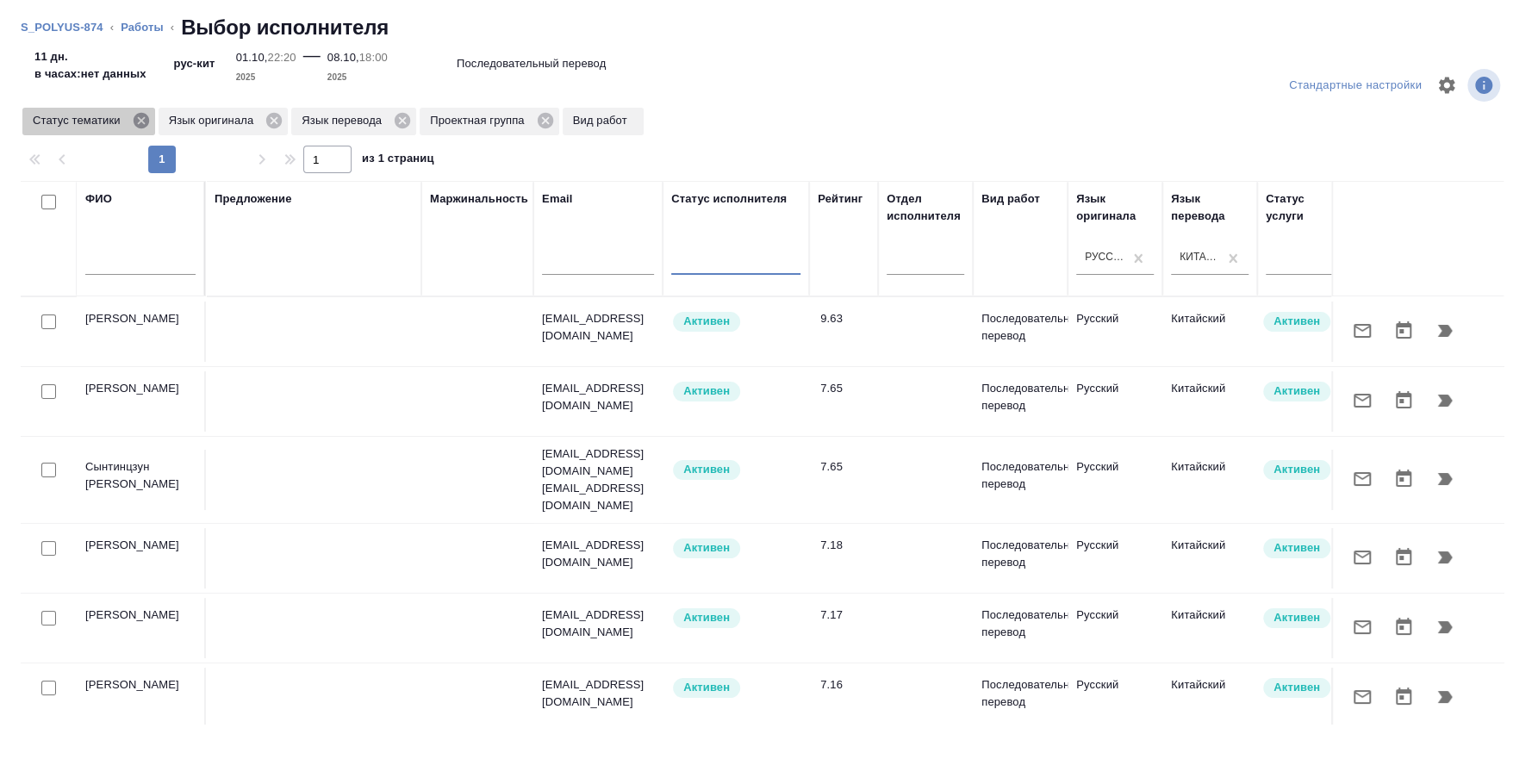
click at [137, 116] on icon at bounding box center [140, 120] width 16 height 16
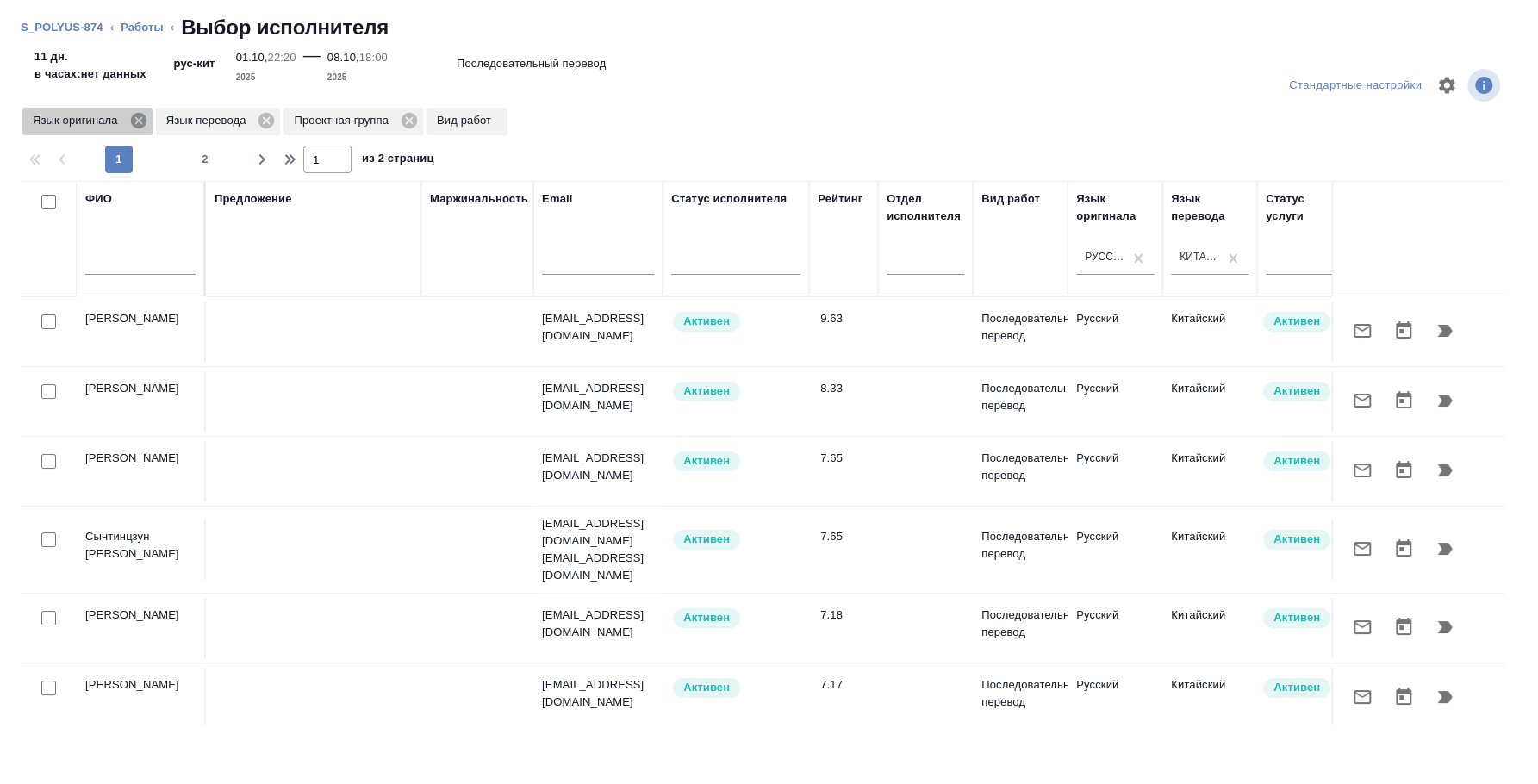
click at [141, 121] on icon at bounding box center [137, 120] width 16 height 16
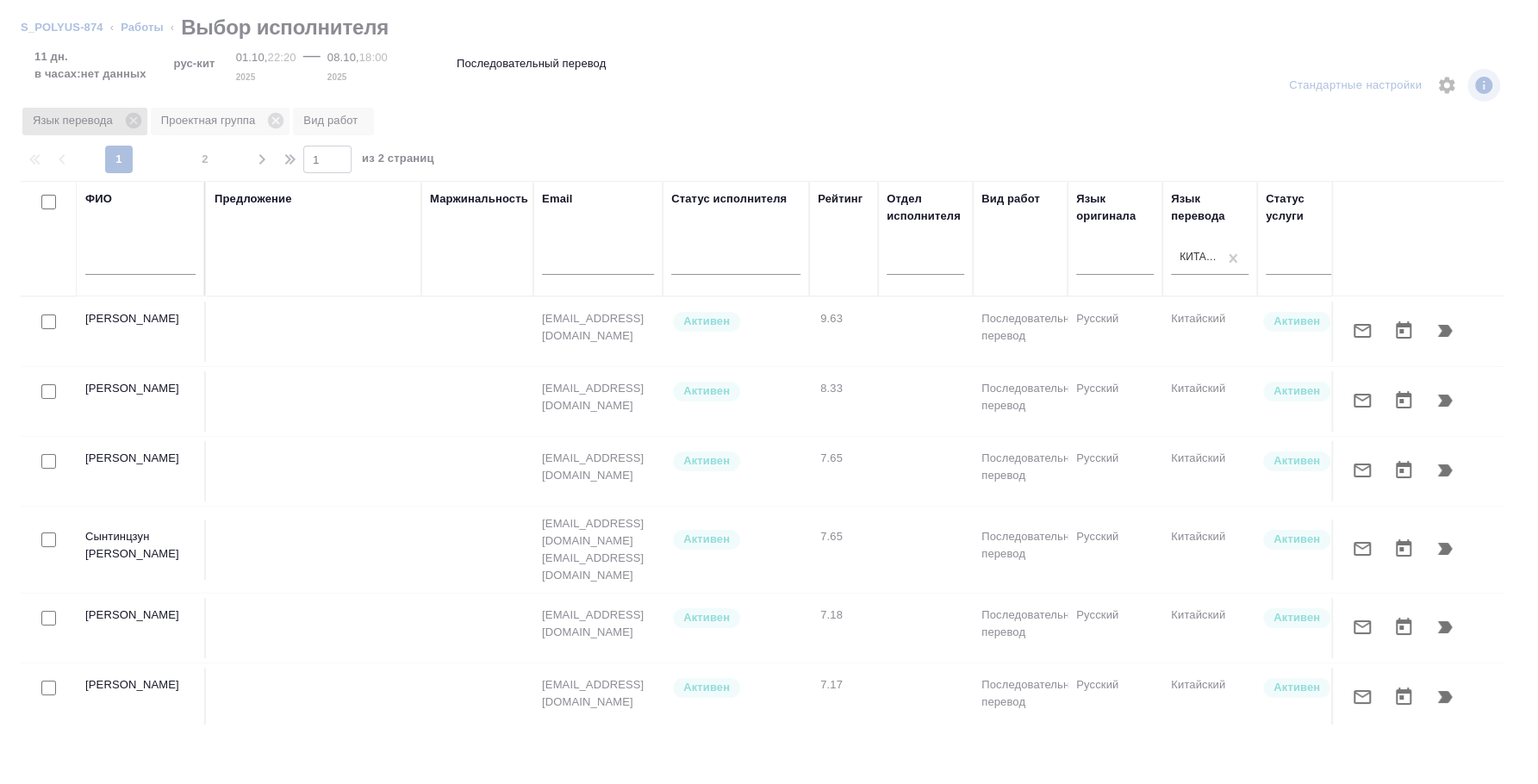
click at [133, 120] on icon at bounding box center [133, 120] width 19 height 19
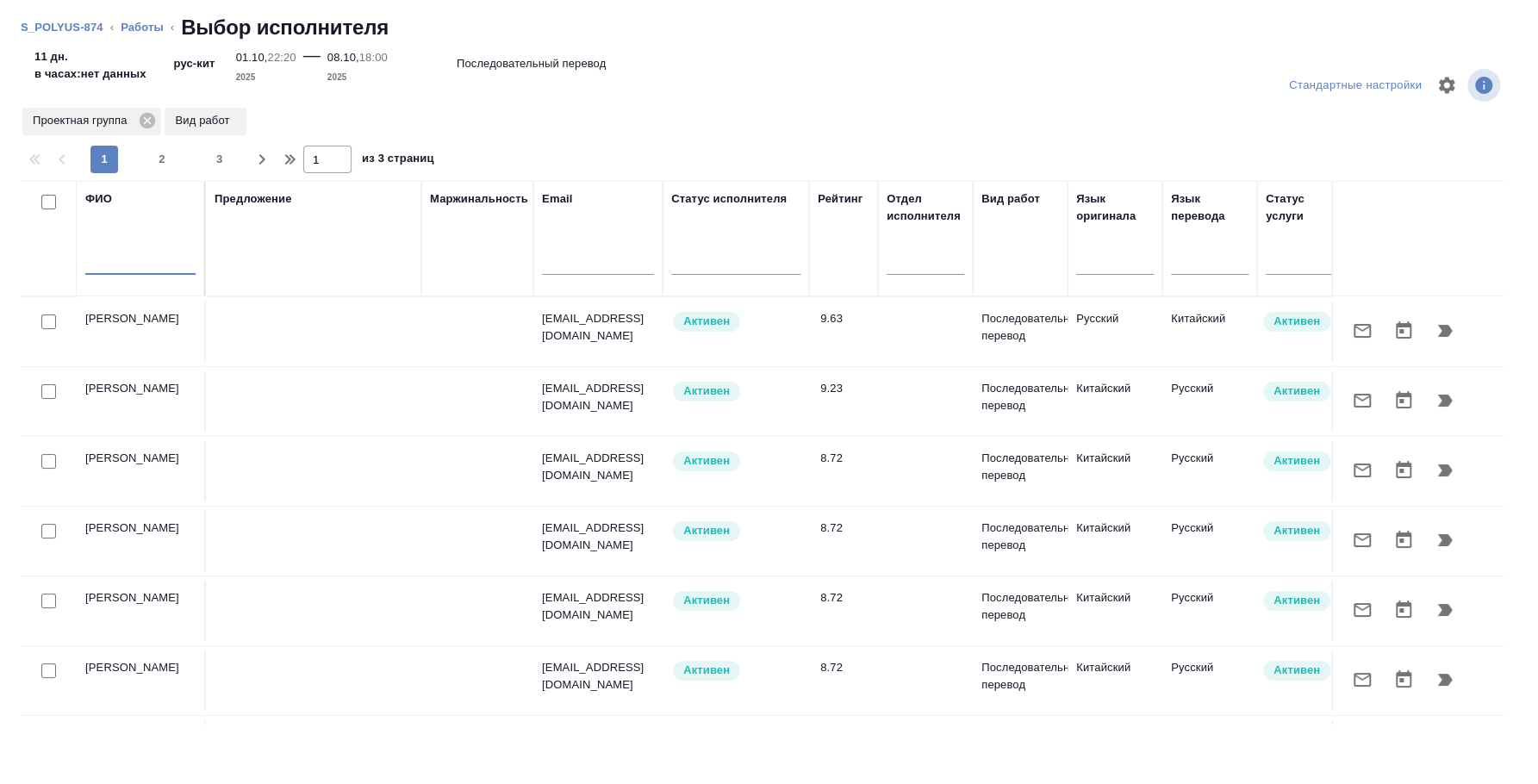
click at [131, 259] on input "text" at bounding box center [140, 263] width 110 height 21
type input "сафонова анна"
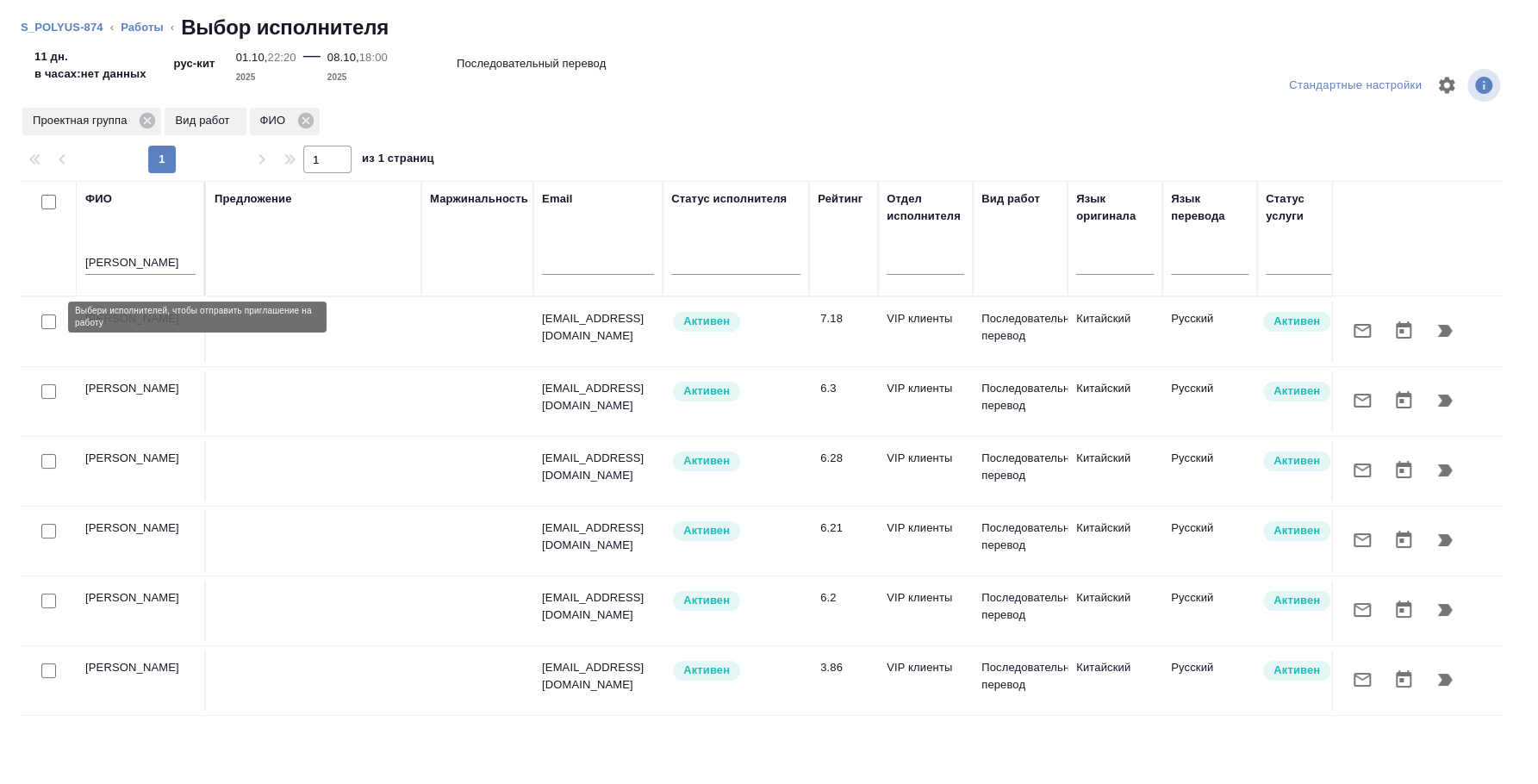
click at [55, 314] on input "checkbox" at bounding box center [49, 322] width 15 height 15
checkbox input "true"
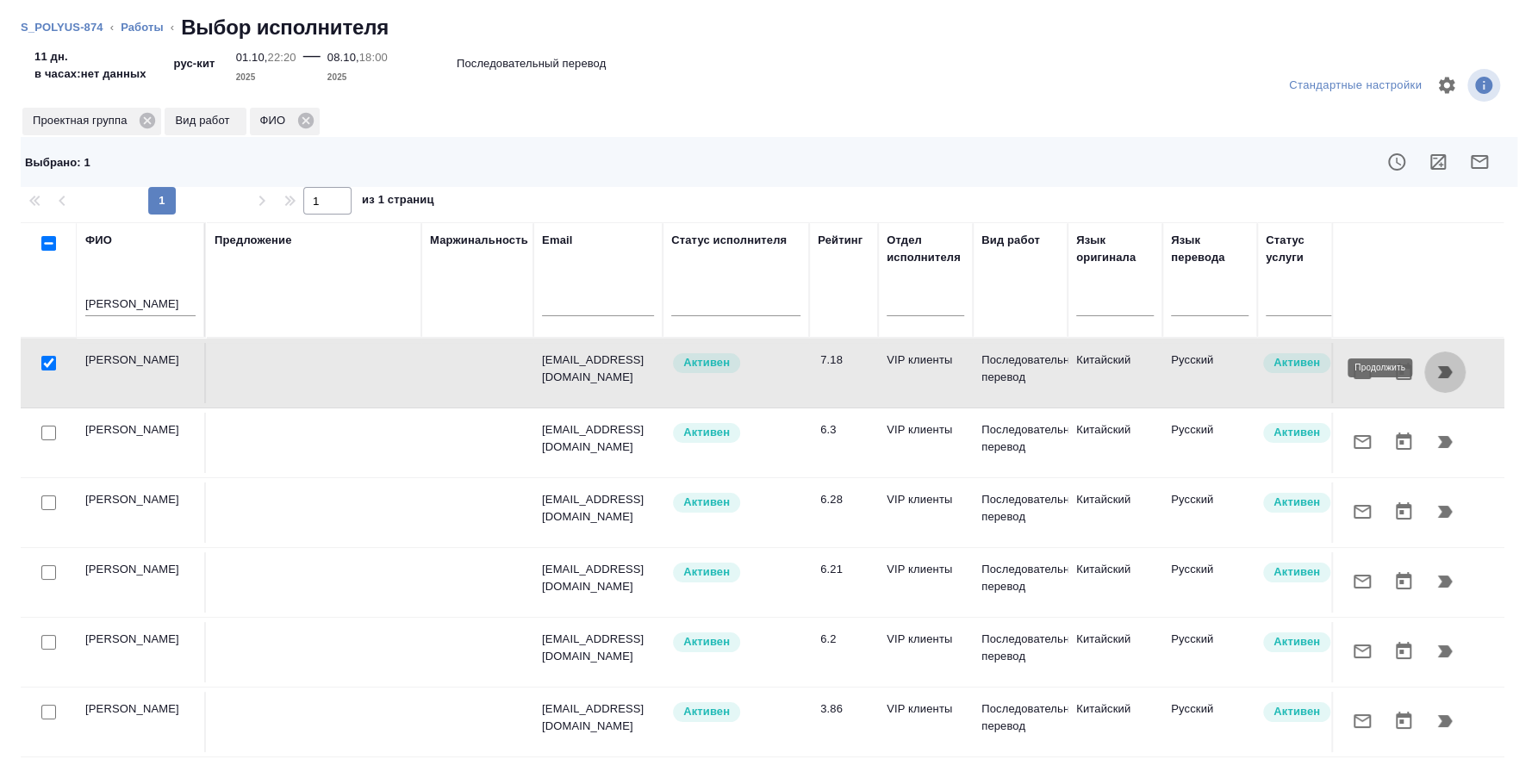
click at [1457, 364] on button "button" at bounding box center [1444, 372] width 42 height 42
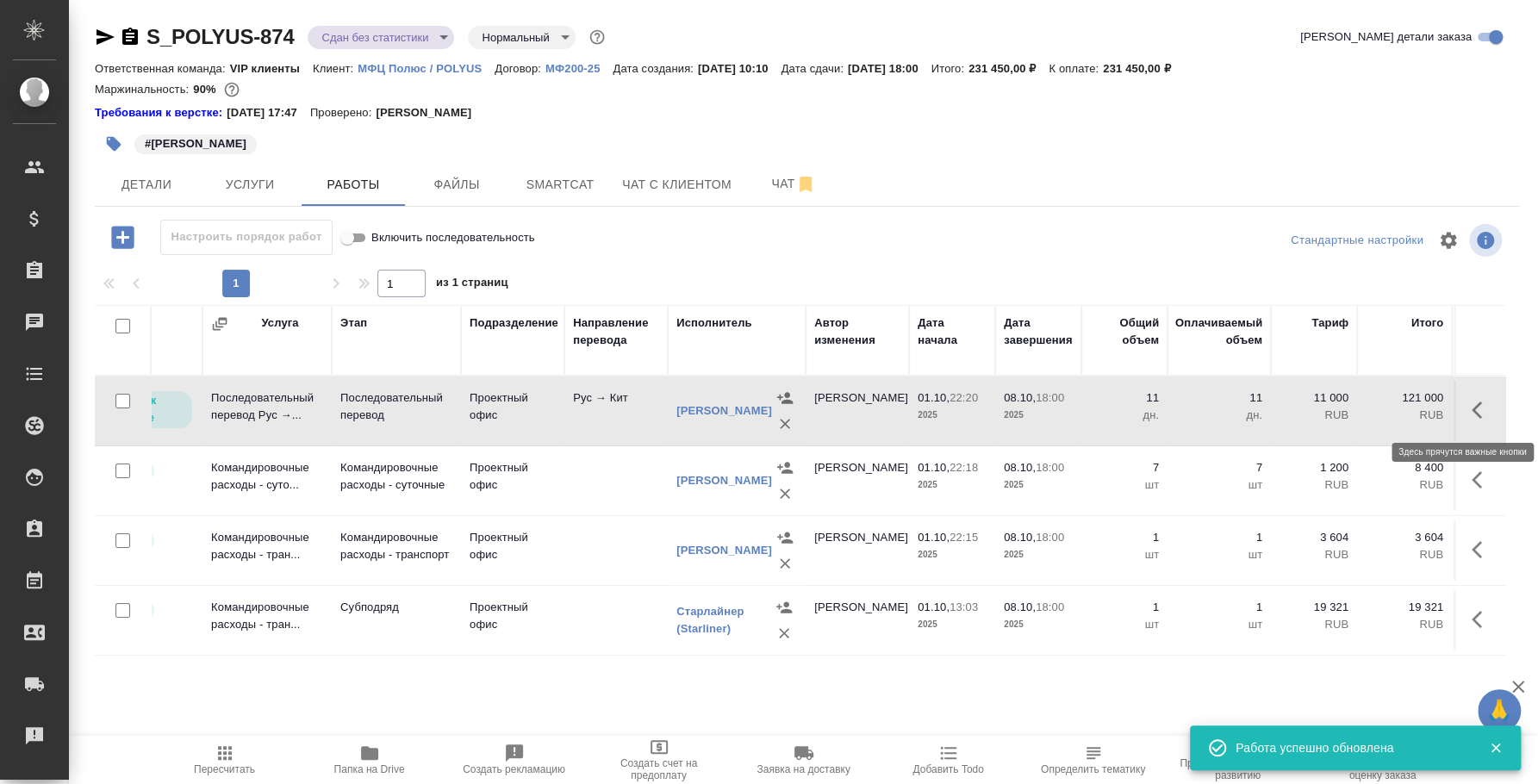
click at [1471, 409] on icon "button" at bounding box center [1476, 410] width 10 height 18
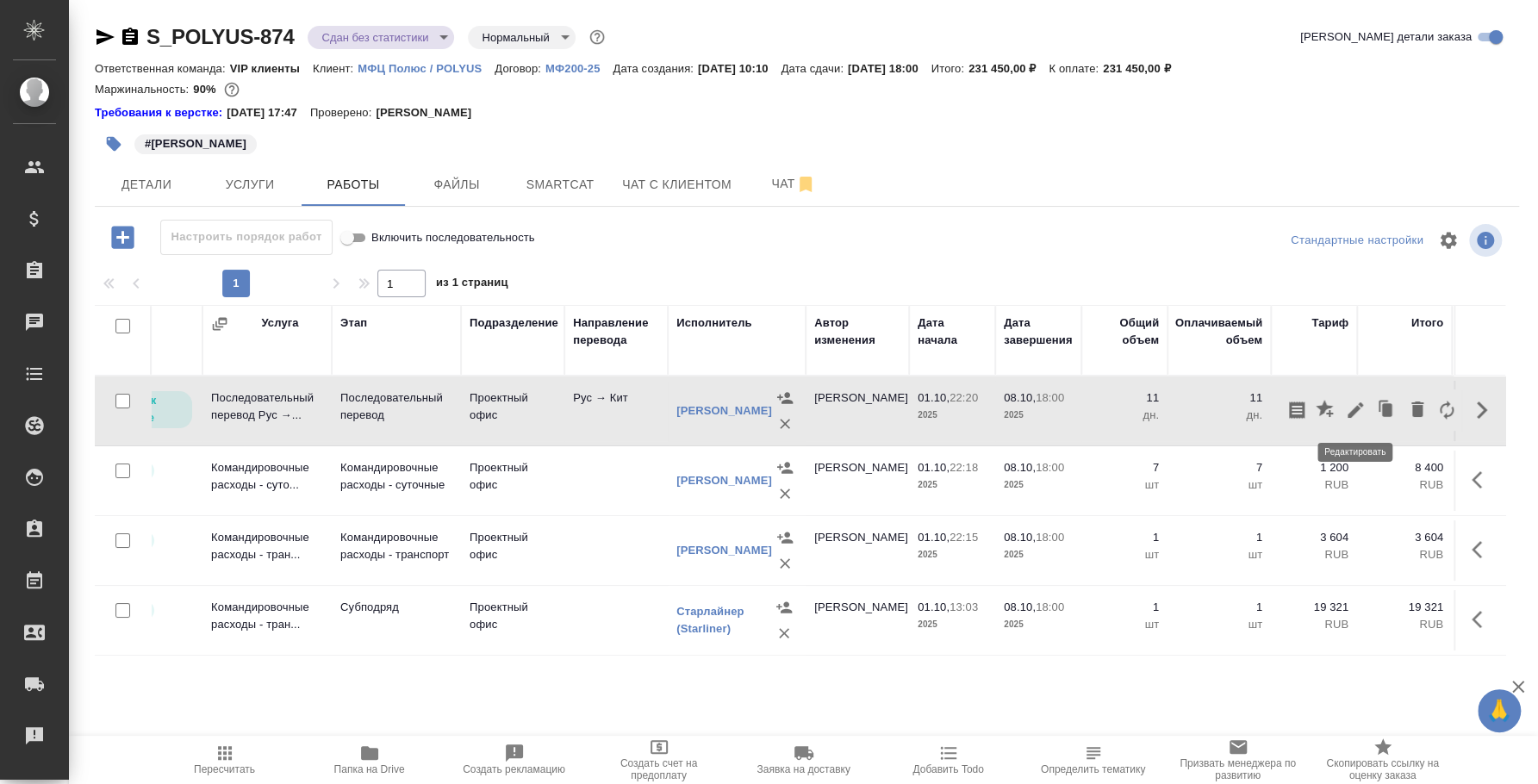
click at [1348, 414] on icon "button" at bounding box center [1355, 410] width 16 height 16
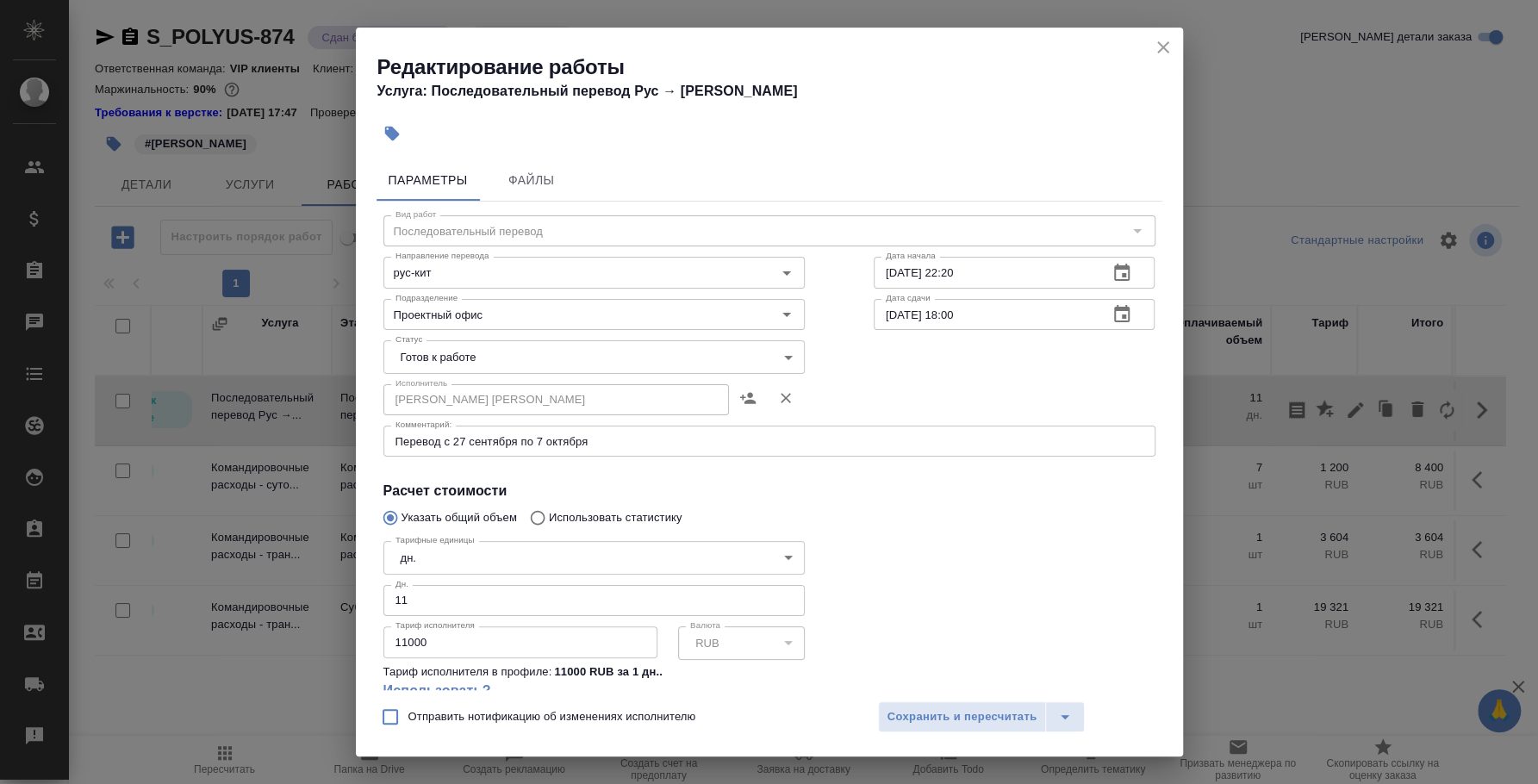
click at [407, 628] on input "11000" at bounding box center [521, 641] width 274 height 31
type input "15000"
click at [985, 713] on span "Сохранить и пересчитать" at bounding box center [962, 716] width 150 height 19
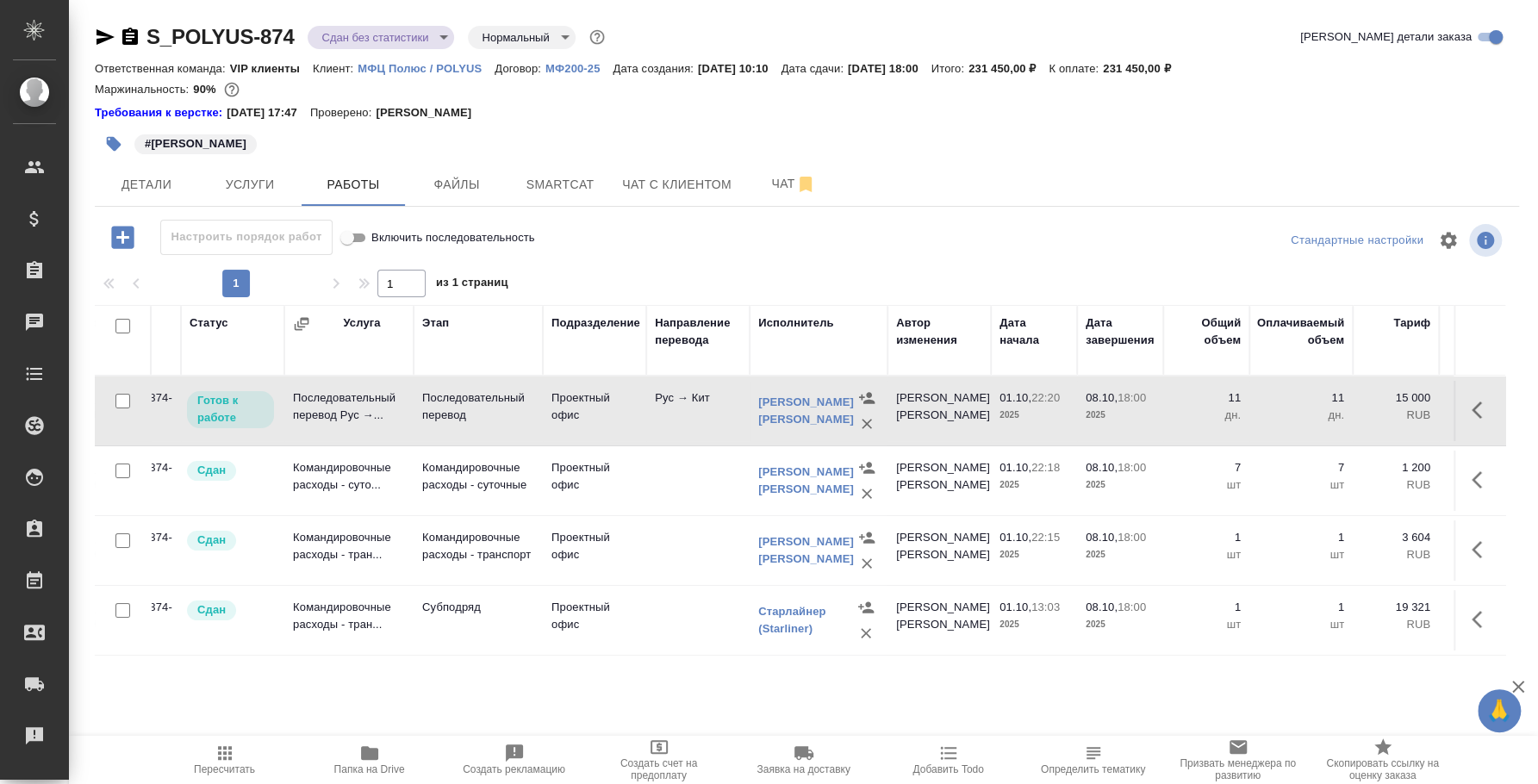
scroll to position [0, 0]
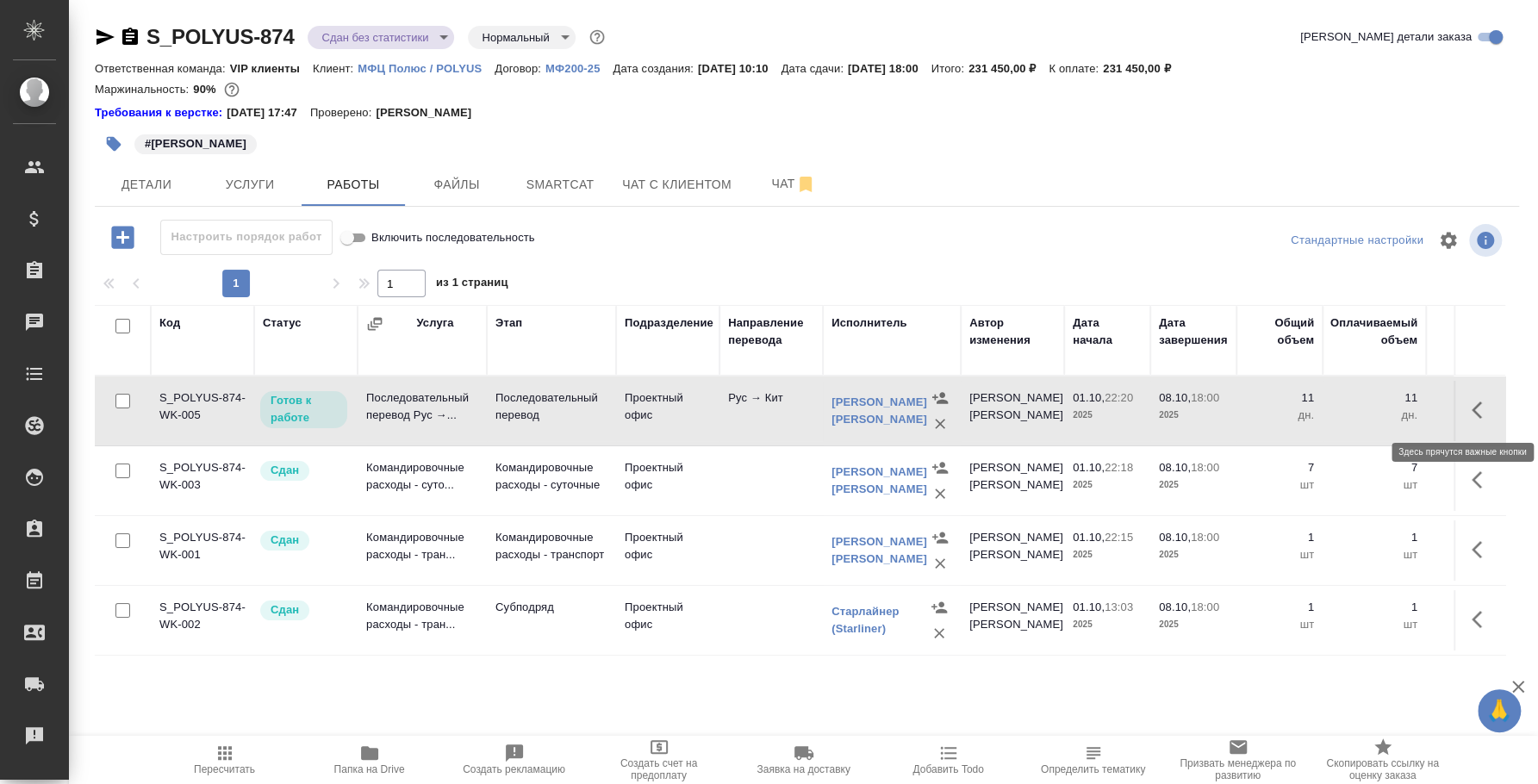
click at [1483, 409] on icon "button" at bounding box center [1481, 410] width 20 height 20
click at [1357, 412] on icon "button" at bounding box center [1355, 410] width 20 height 20
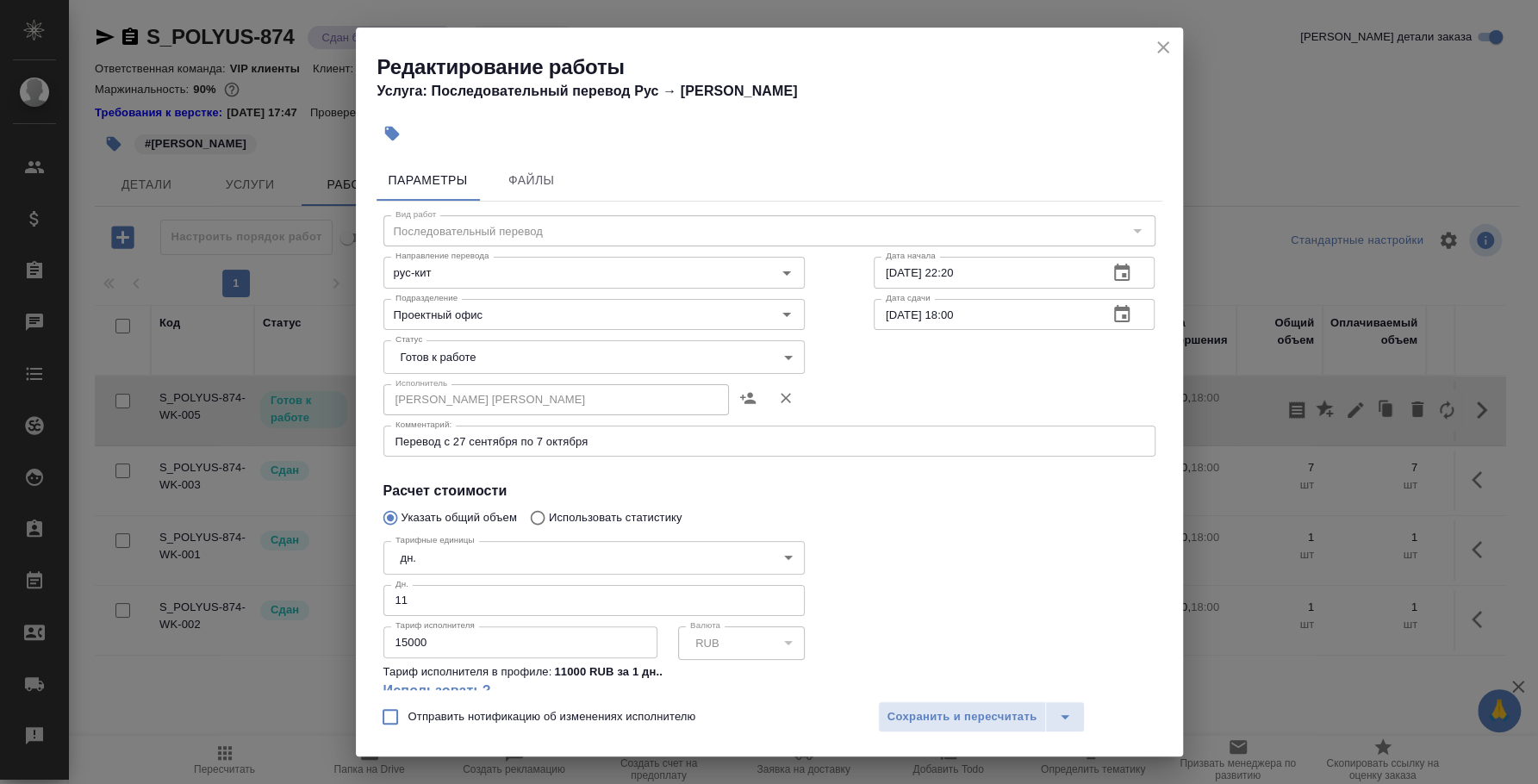
click at [617, 350] on body "🙏 .cls-1 fill:#fff; AWATERA Fedotova Irina Клиенты Спецификации Заказы 0 Чаты T…" at bounding box center [769, 392] width 1538 height 784
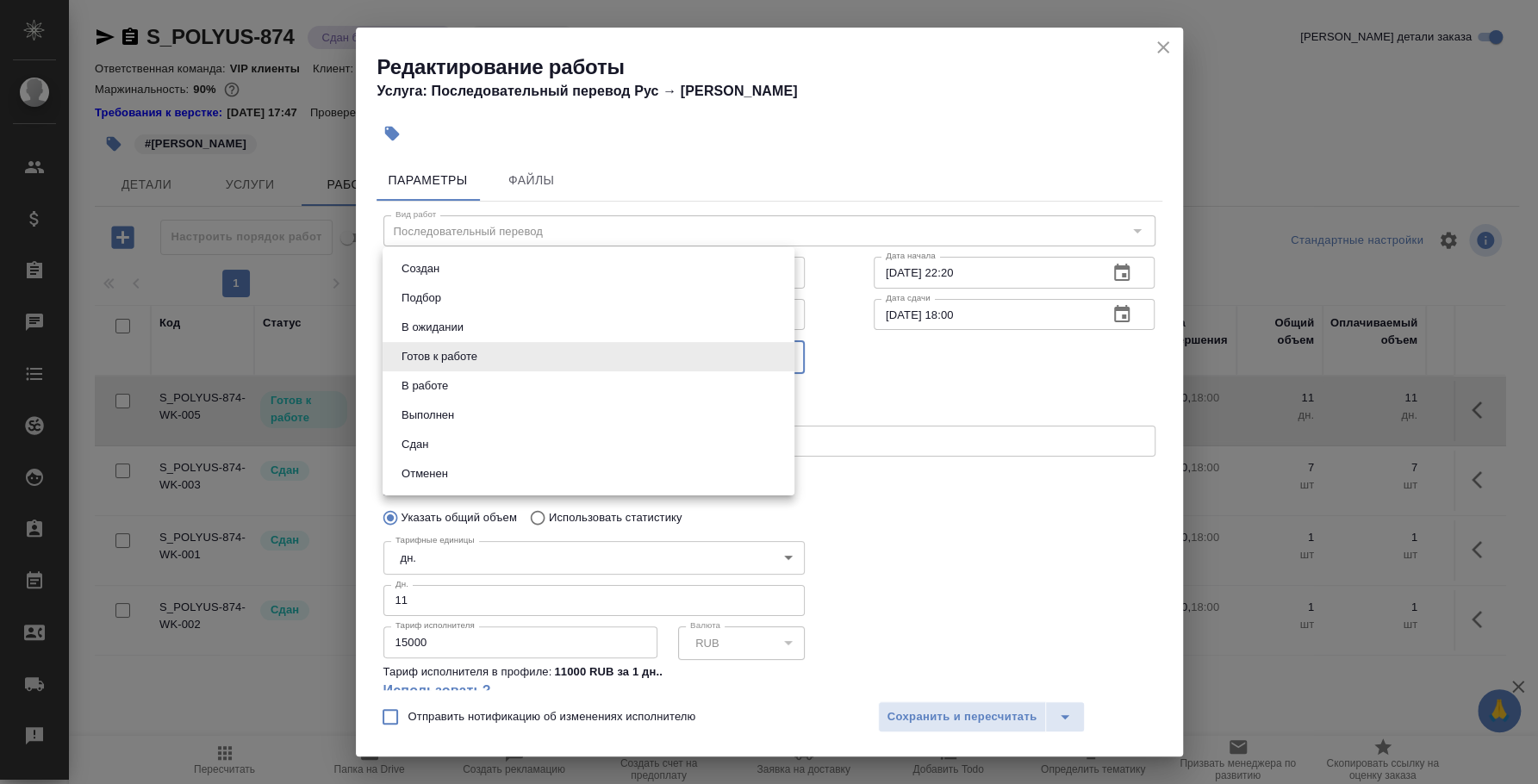
click at [527, 434] on li "Сдан" at bounding box center [589, 445] width 412 height 30
type input "closed"
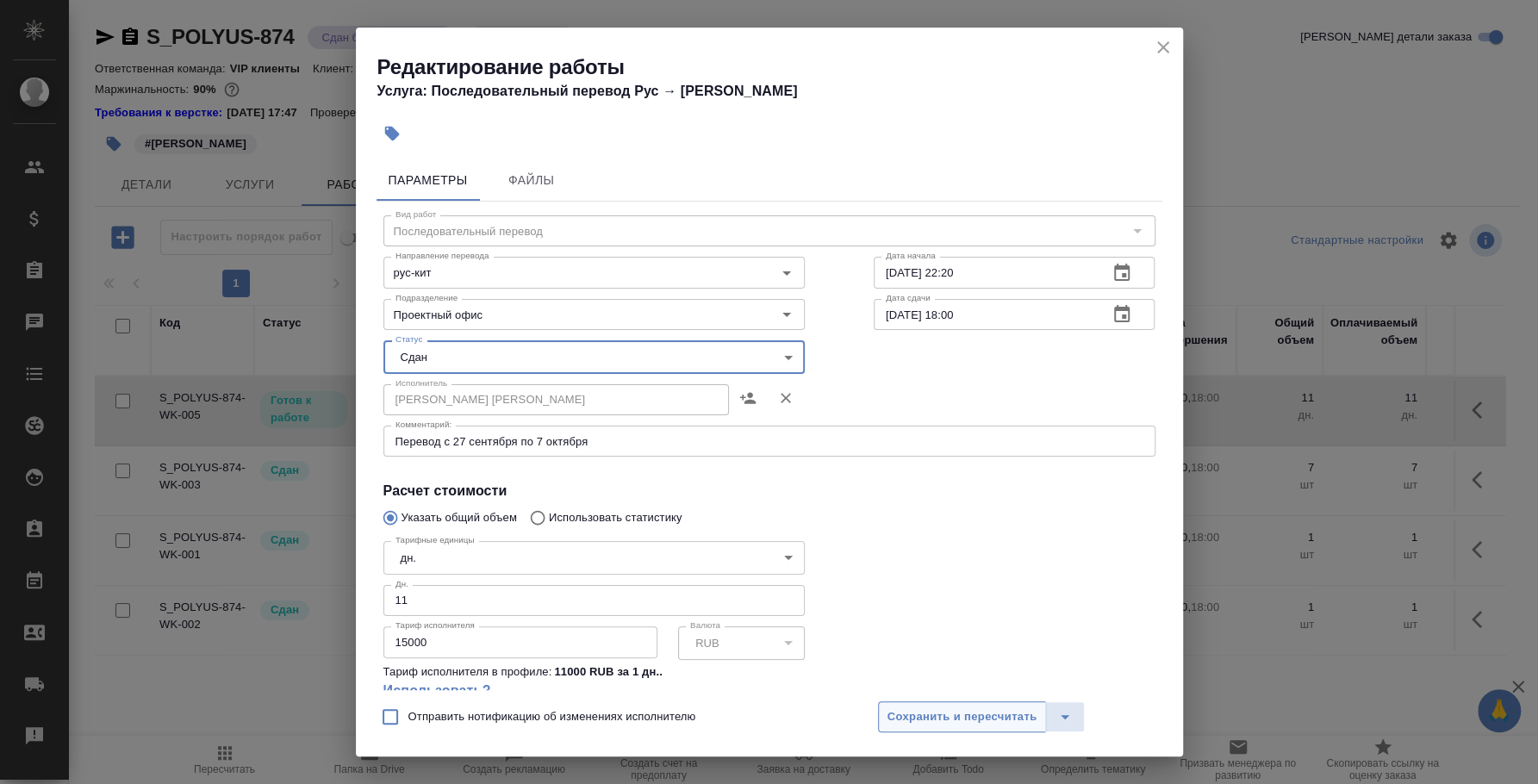
click at [912, 719] on span "Сохранить и пересчитать" at bounding box center [962, 716] width 150 height 19
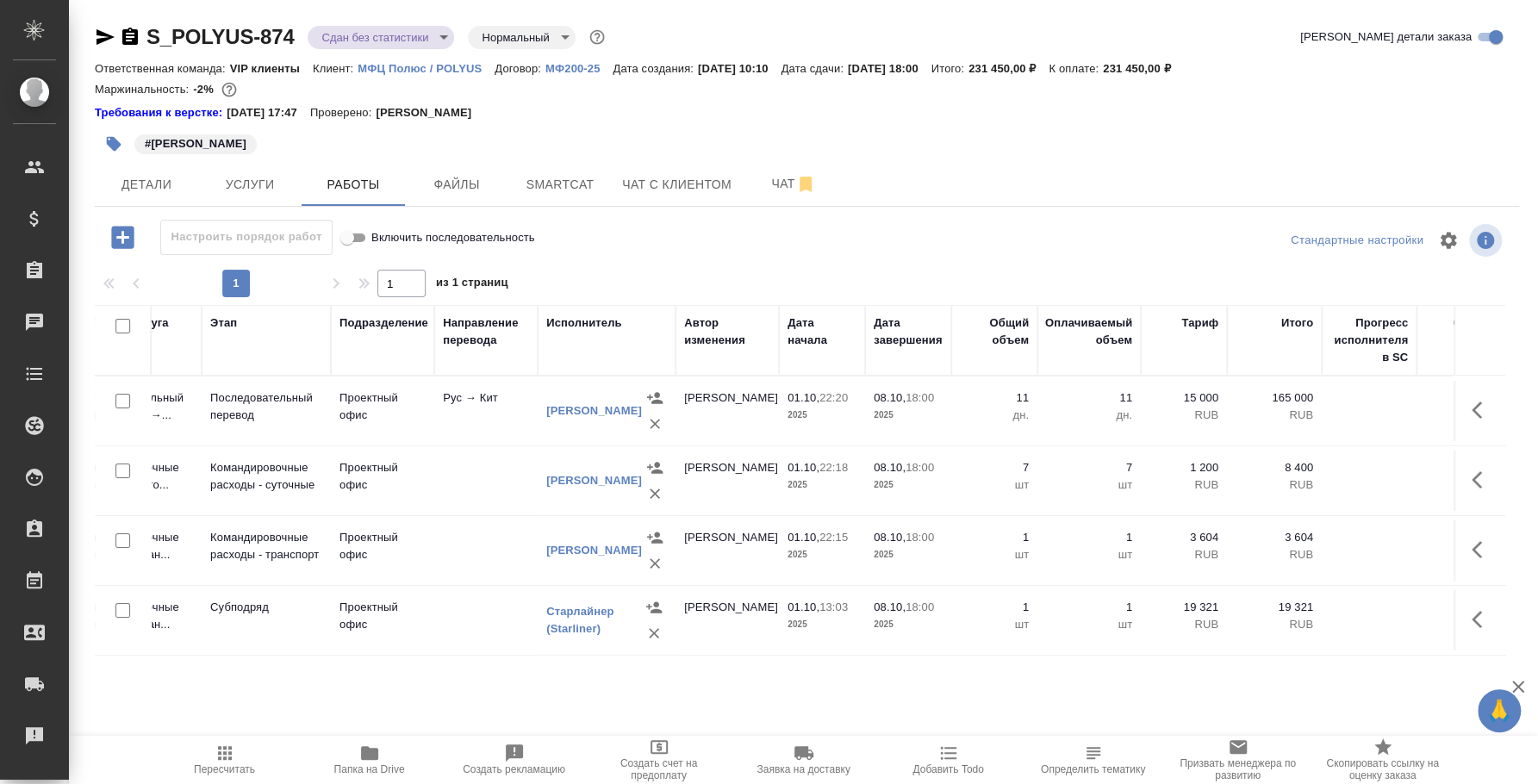
scroll to position [0, 540]
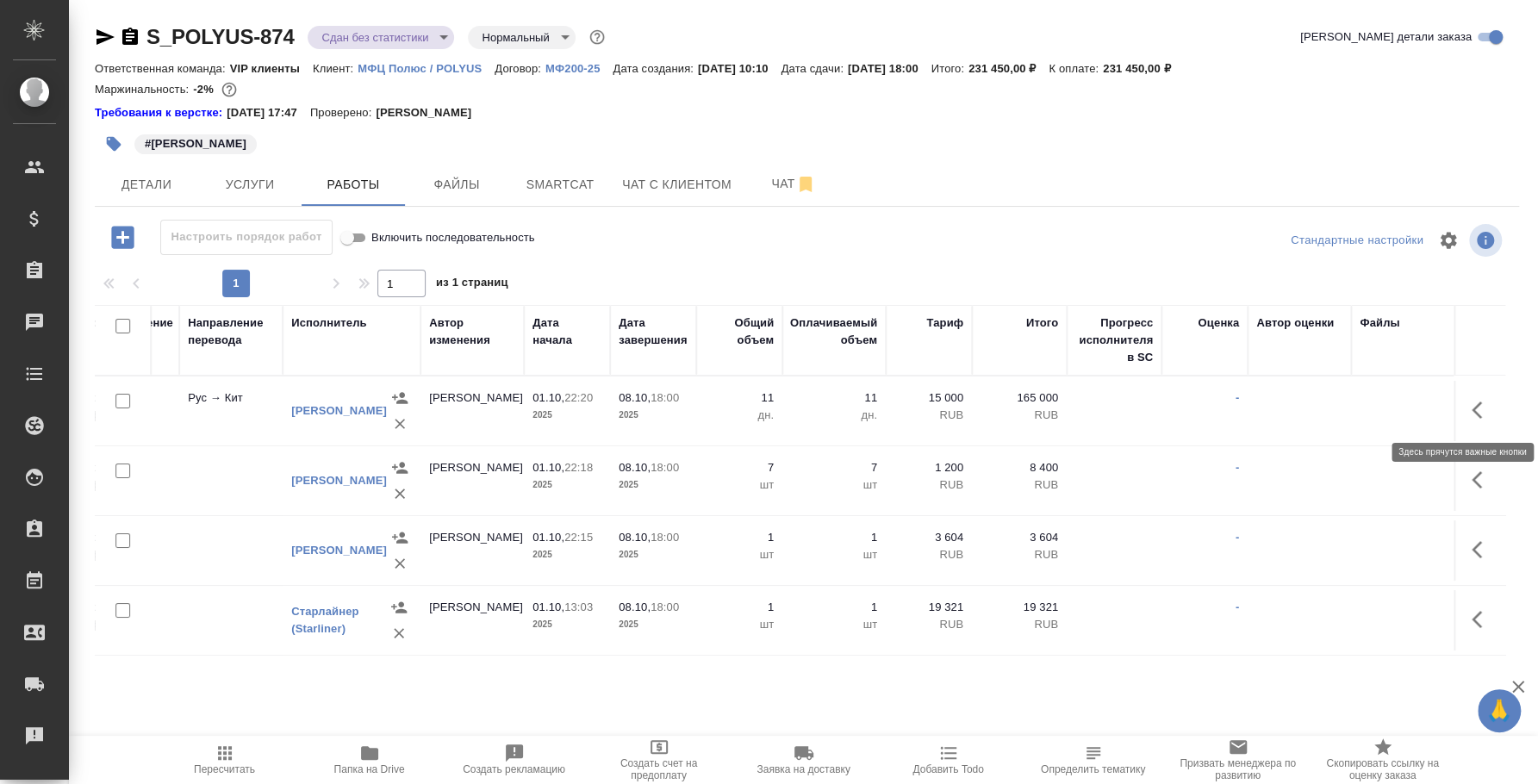
click at [1477, 409] on icon "button" at bounding box center [1481, 410] width 20 height 20
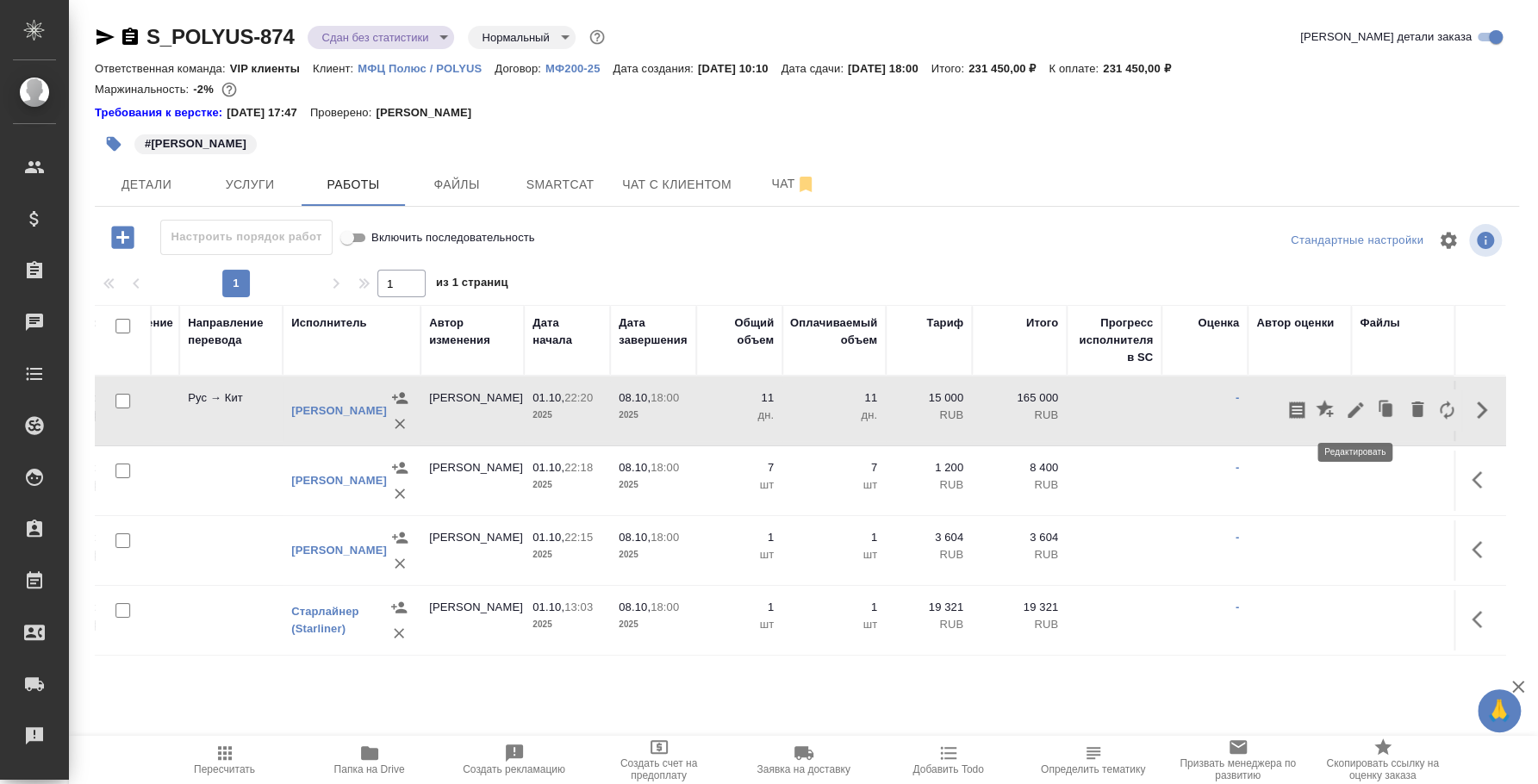
click at [1345, 421] on button "button" at bounding box center [1355, 410] width 30 height 42
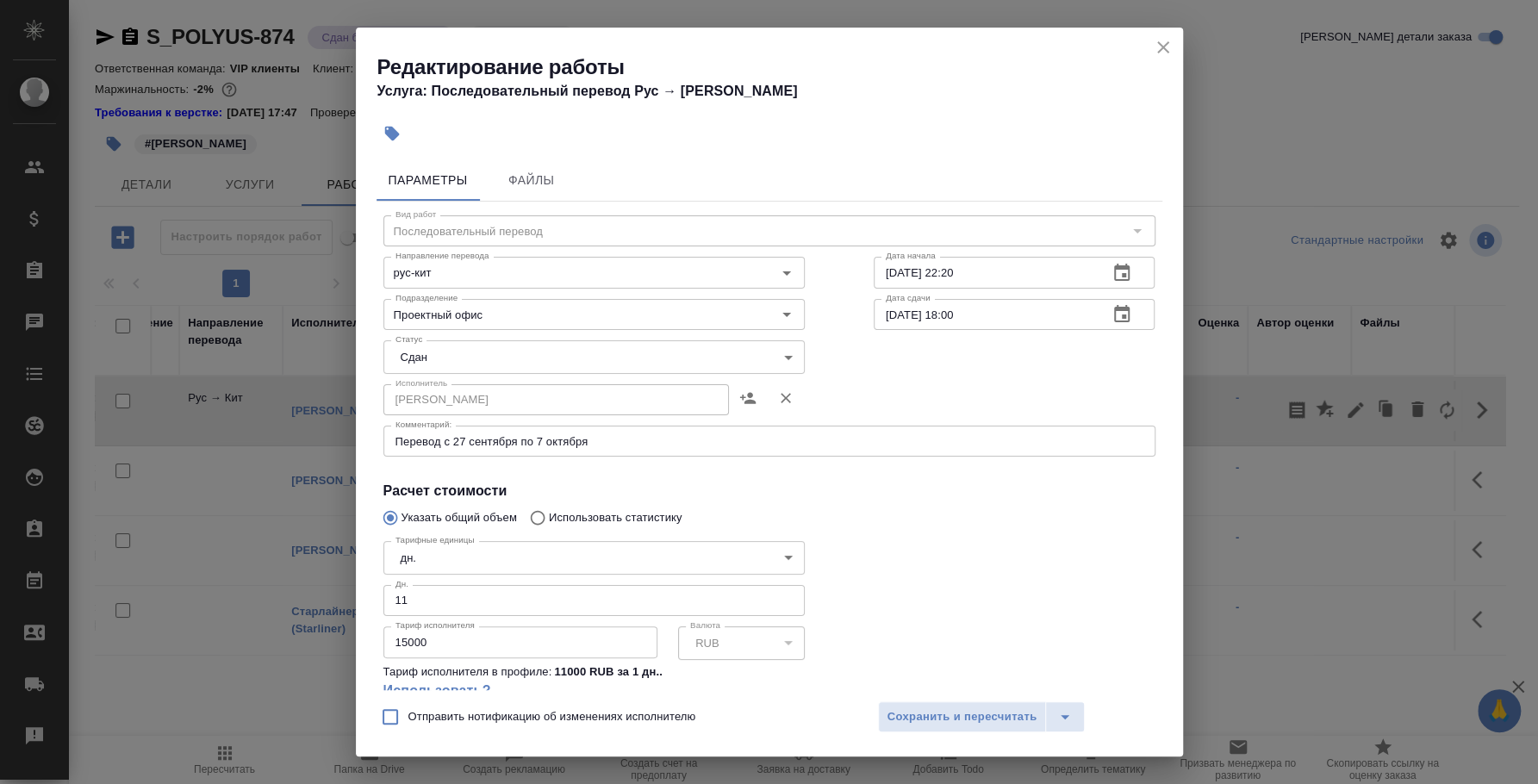
click at [422, 597] on input "11" at bounding box center [594, 600] width 421 height 31
type input "1"
type input "9"
click at [993, 702] on button "Сохранить и пересчитать" at bounding box center [962, 715] width 169 height 31
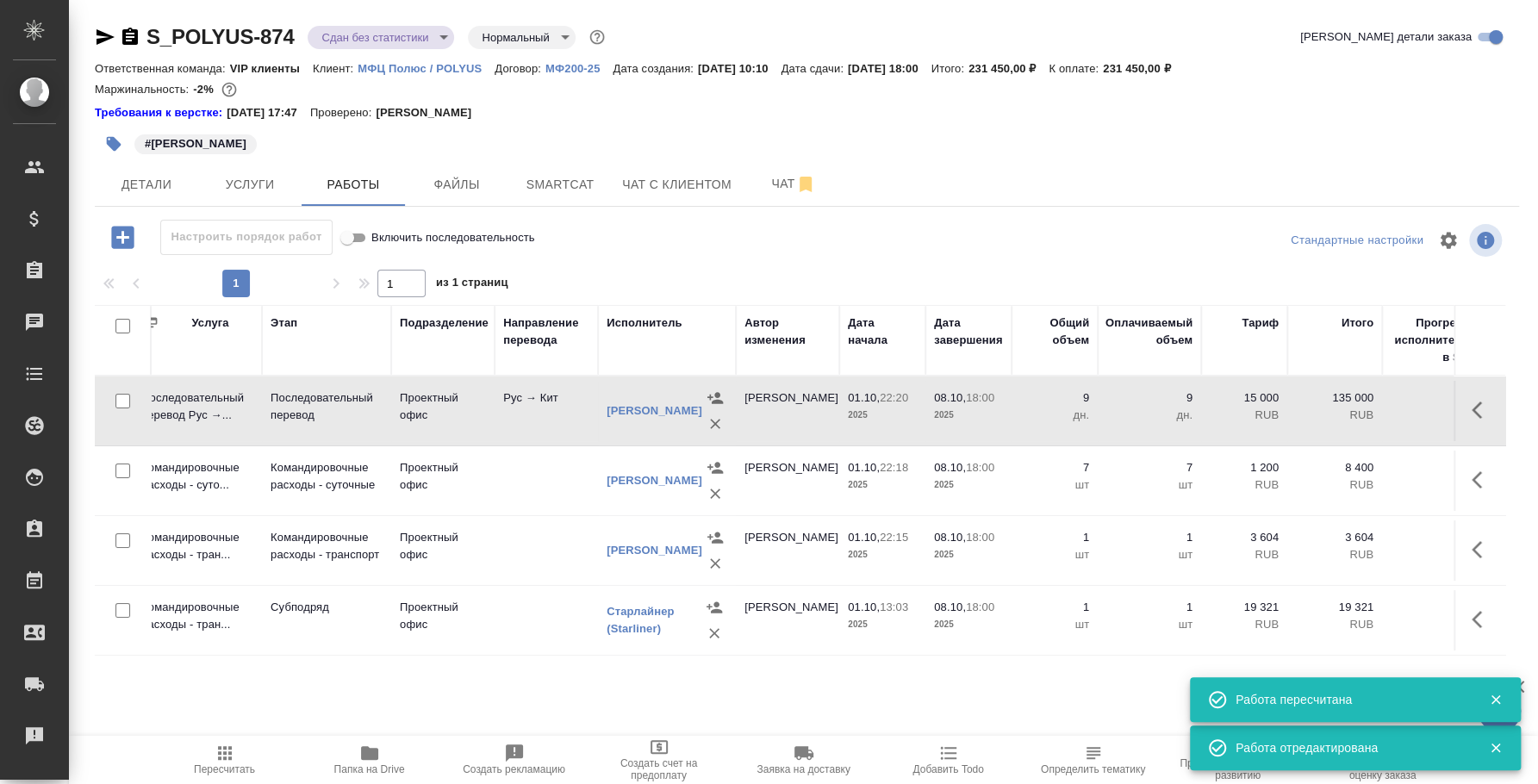
scroll to position [0, 0]
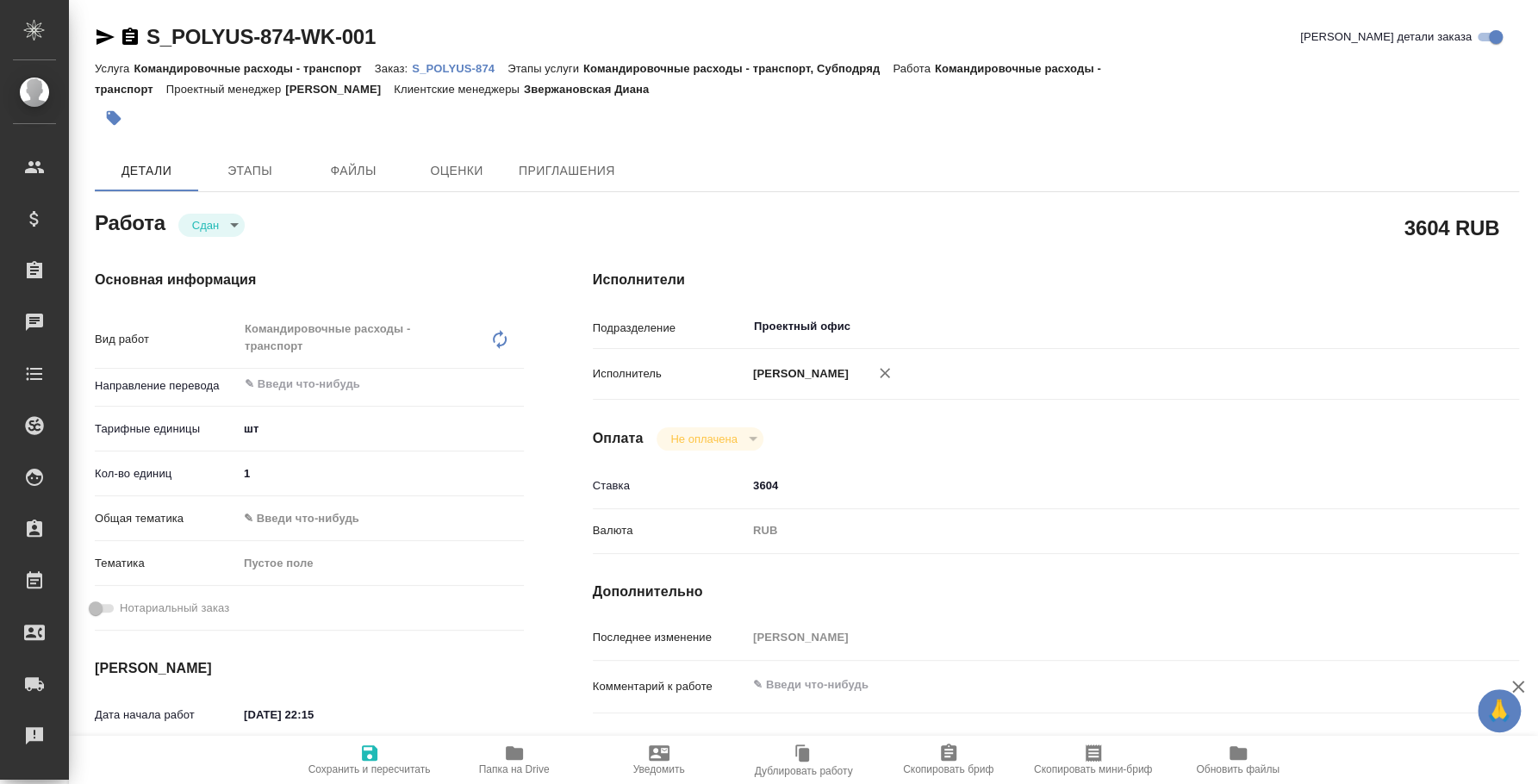
type textarea "x"
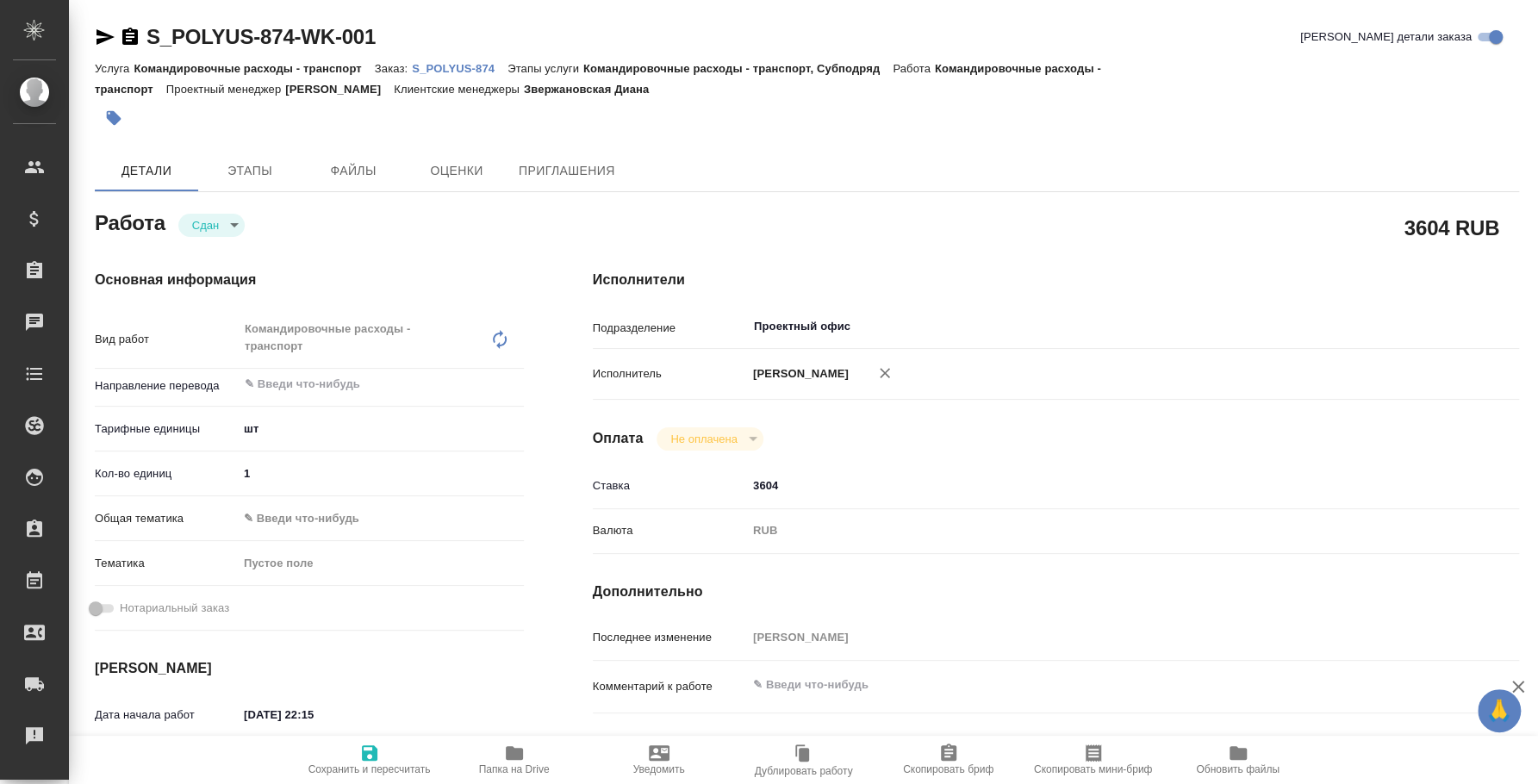
type textarea "x"
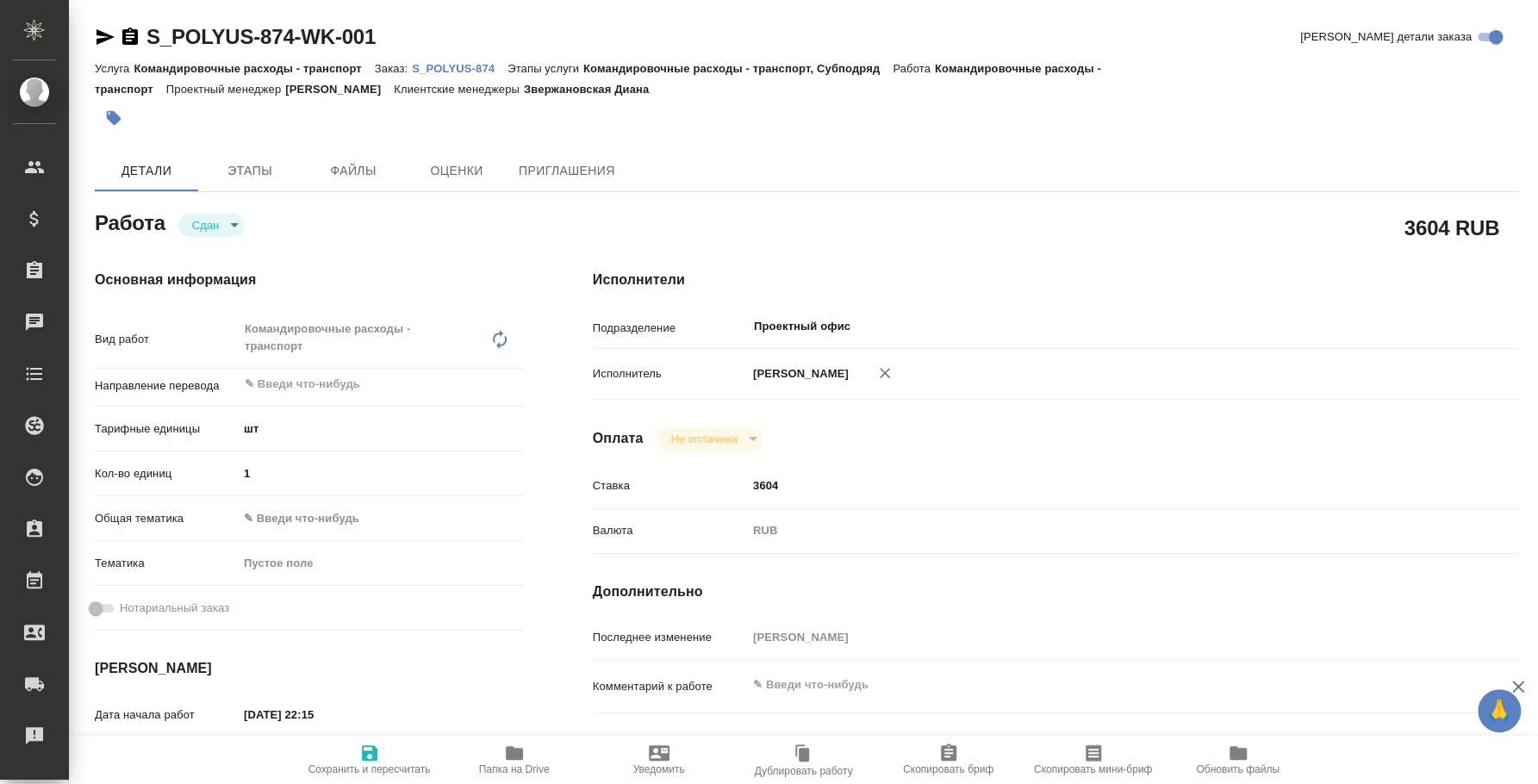
type textarea "x"
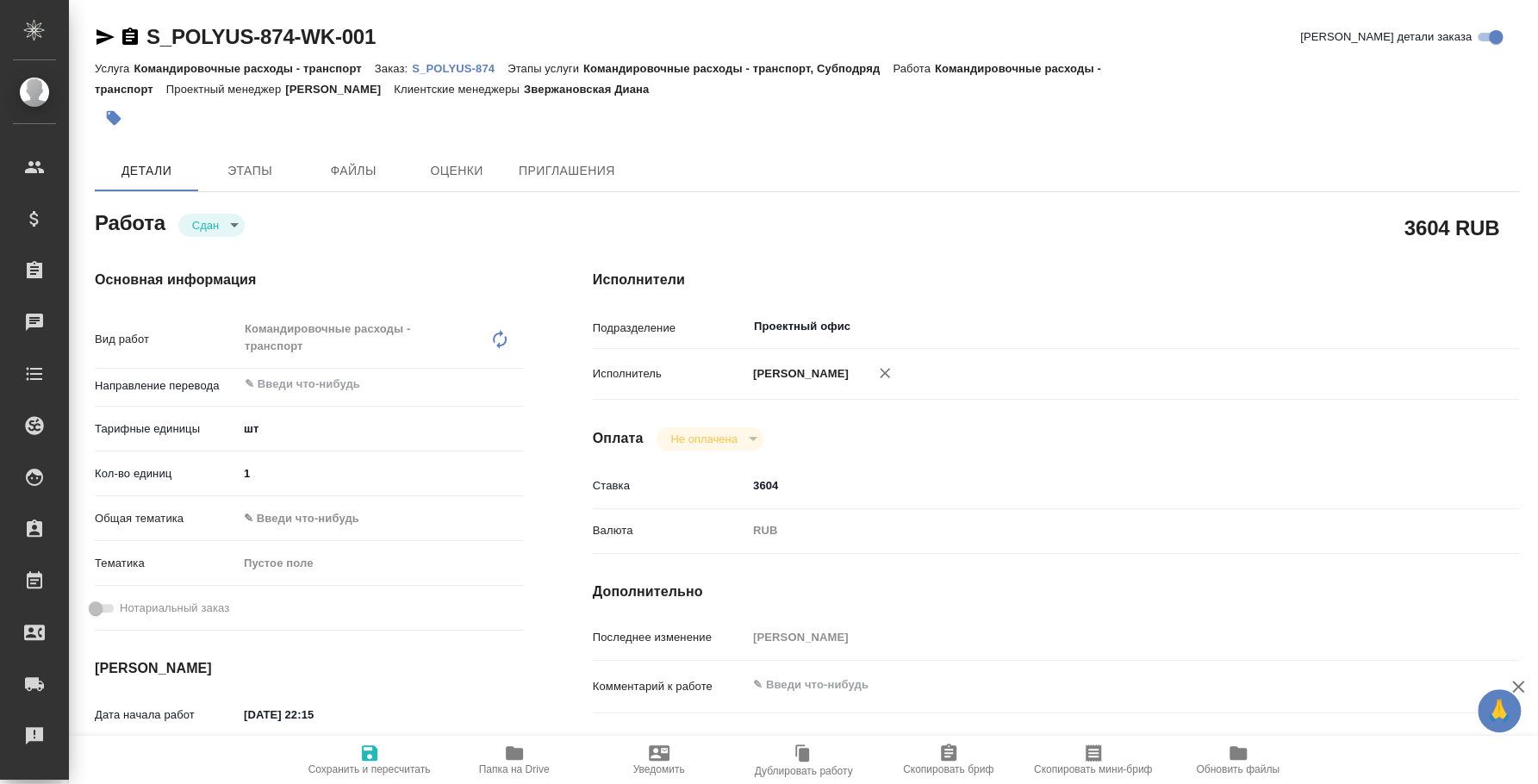
type textarea "x"
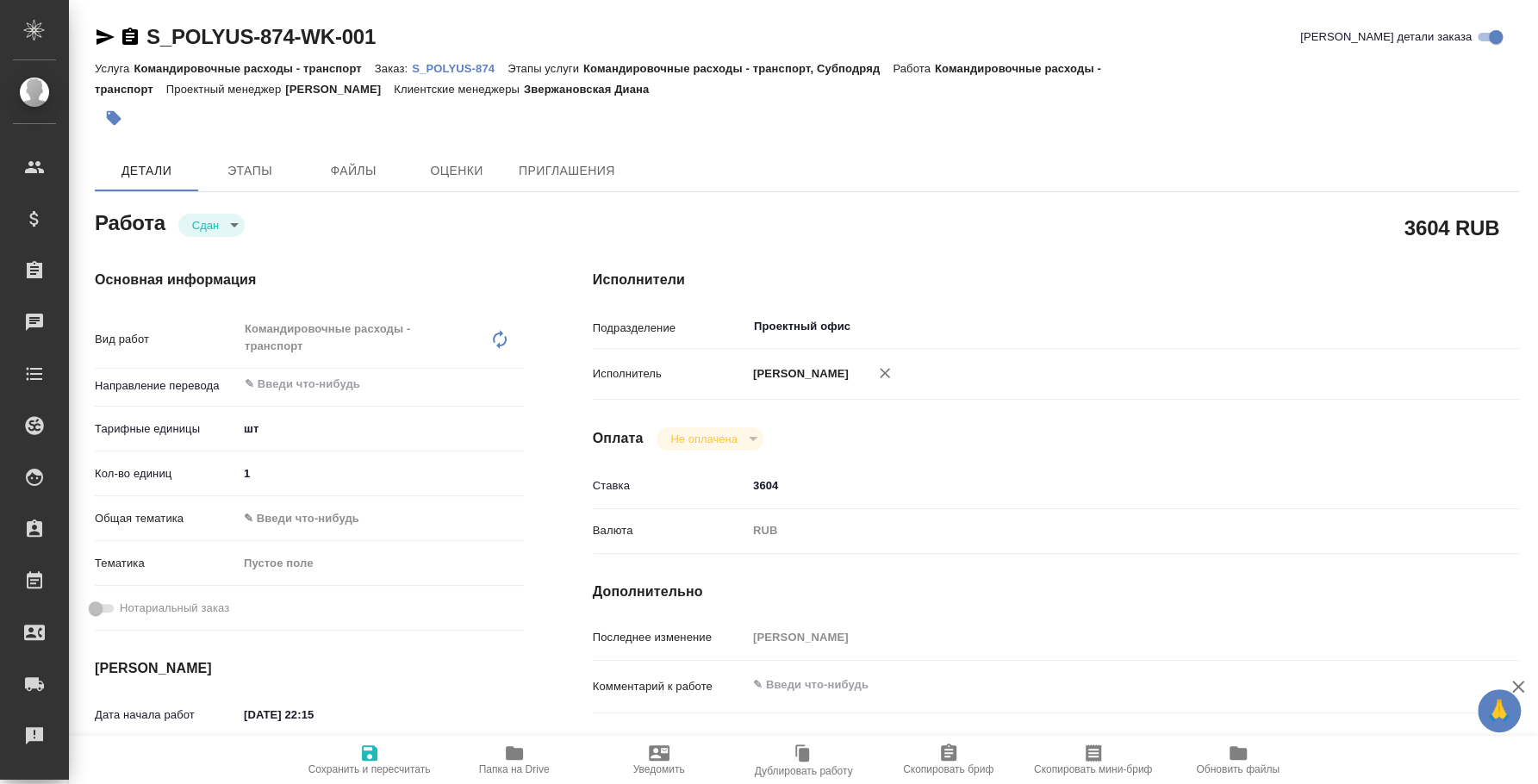
type textarea "x"
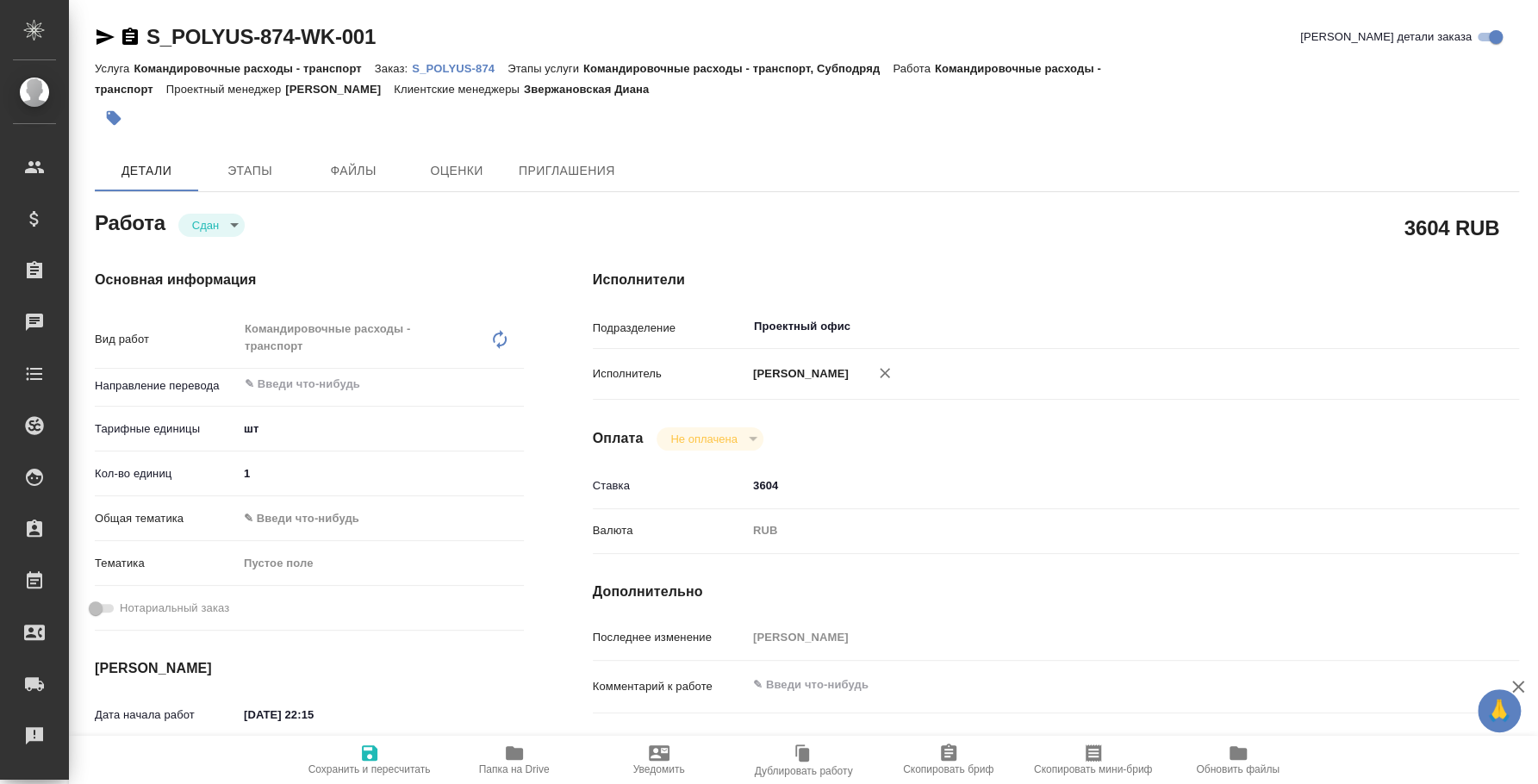
type textarea "x"
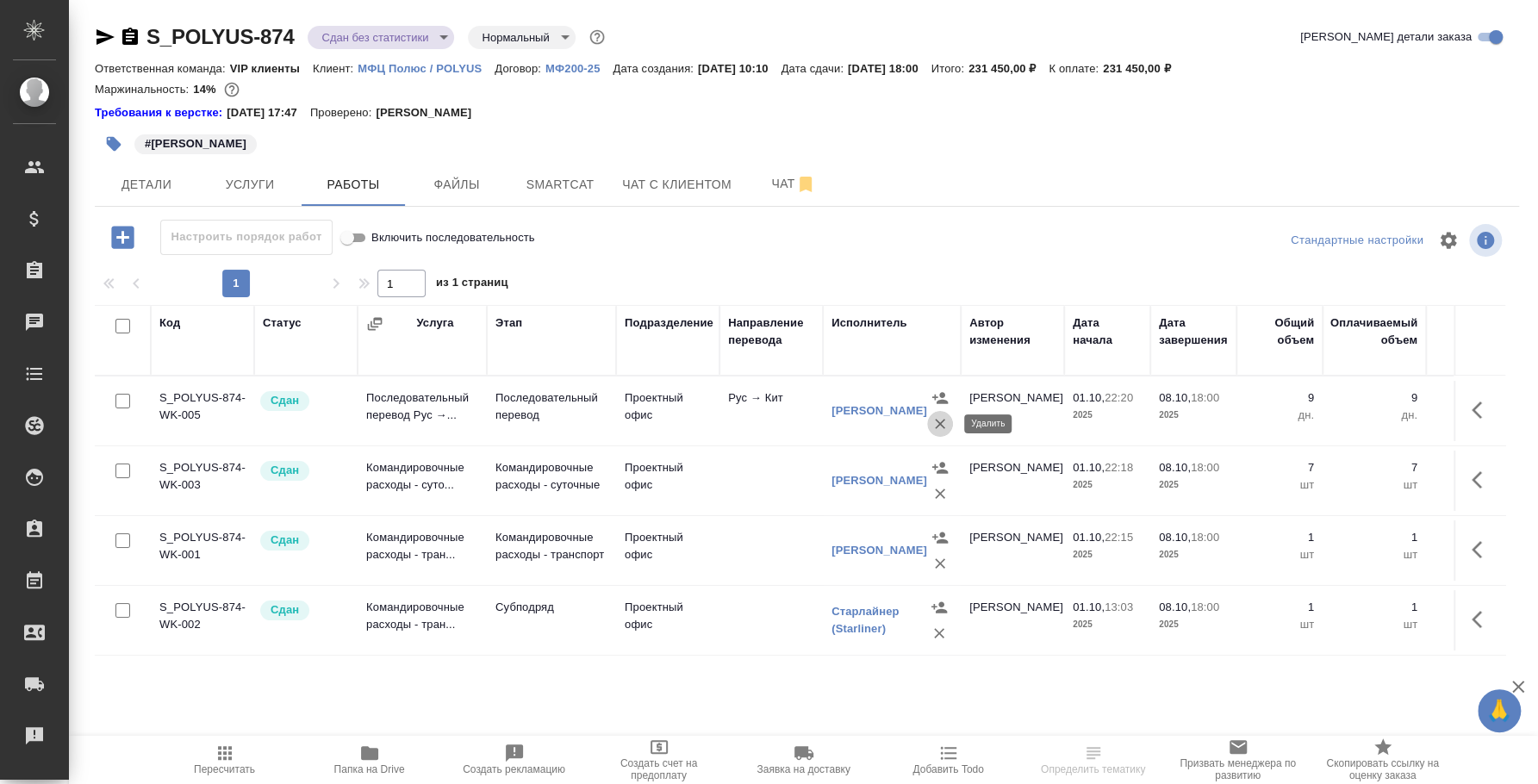
click at [937, 420] on icon "button" at bounding box center [940, 424] width 18 height 18
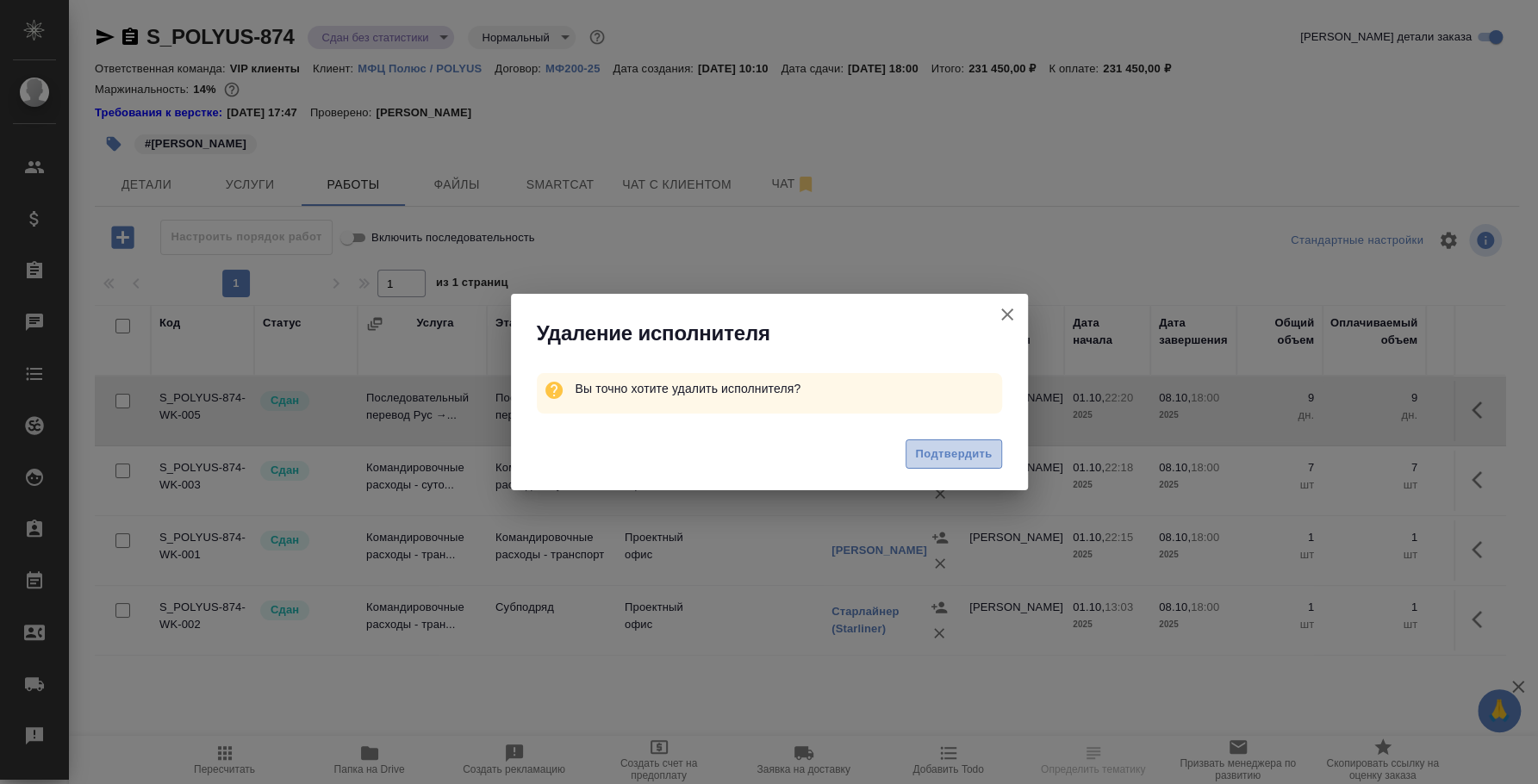
click at [935, 452] on span "Подтвердить" at bounding box center [953, 454] width 77 height 19
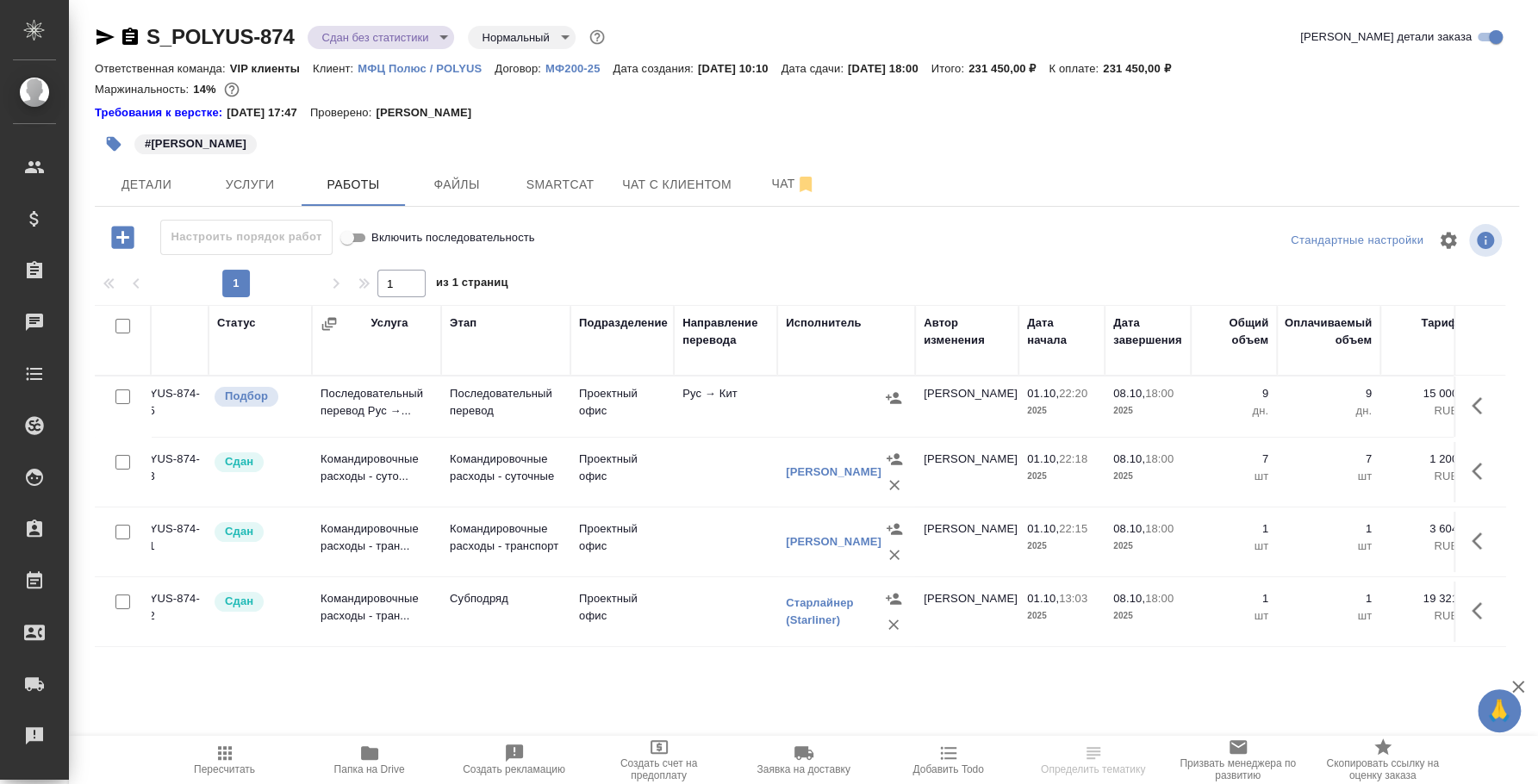
scroll to position [0, 43]
click at [903, 394] on icon "button" at bounding box center [896, 398] width 18 height 18
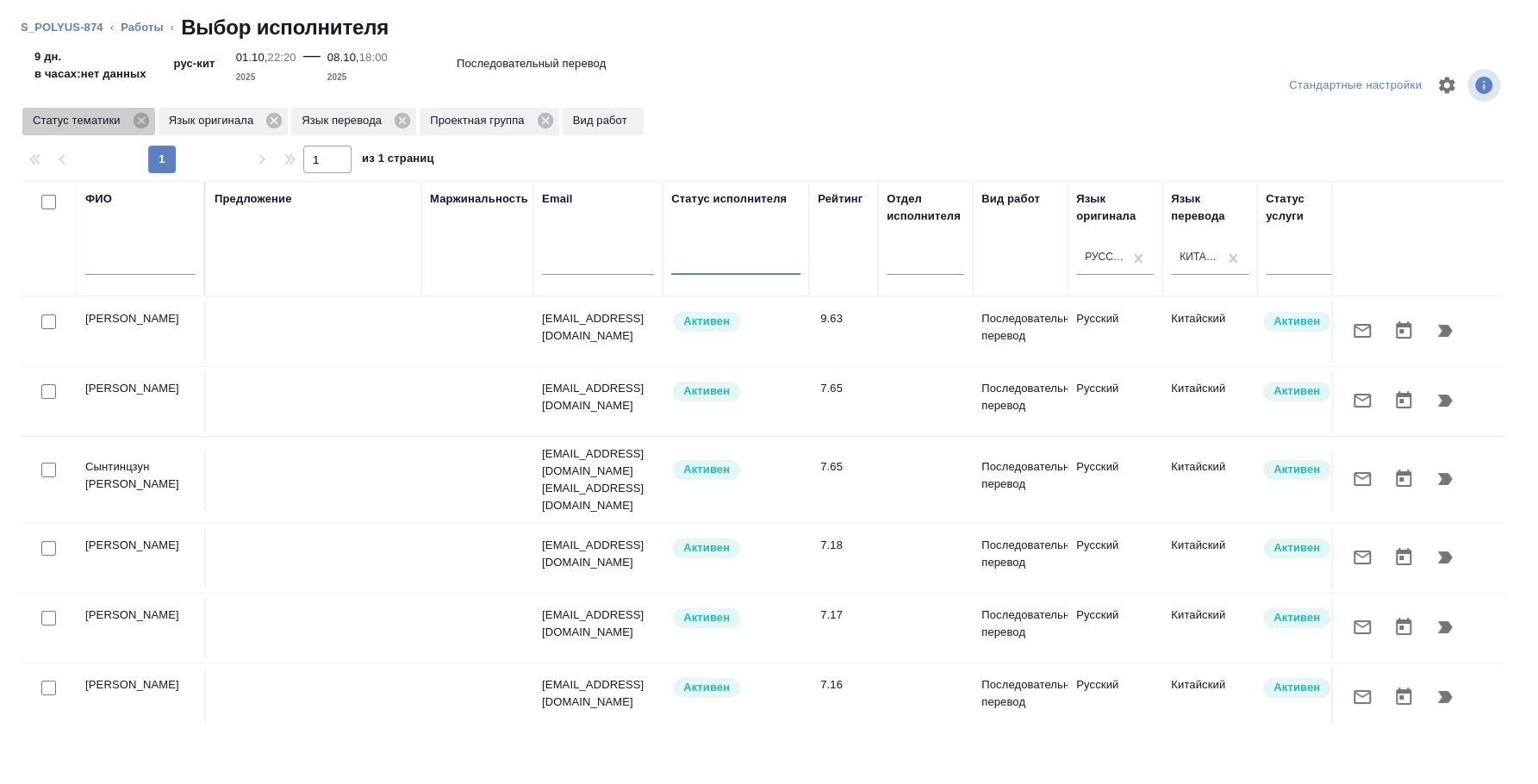
click at [136, 113] on icon at bounding box center [141, 120] width 19 height 19
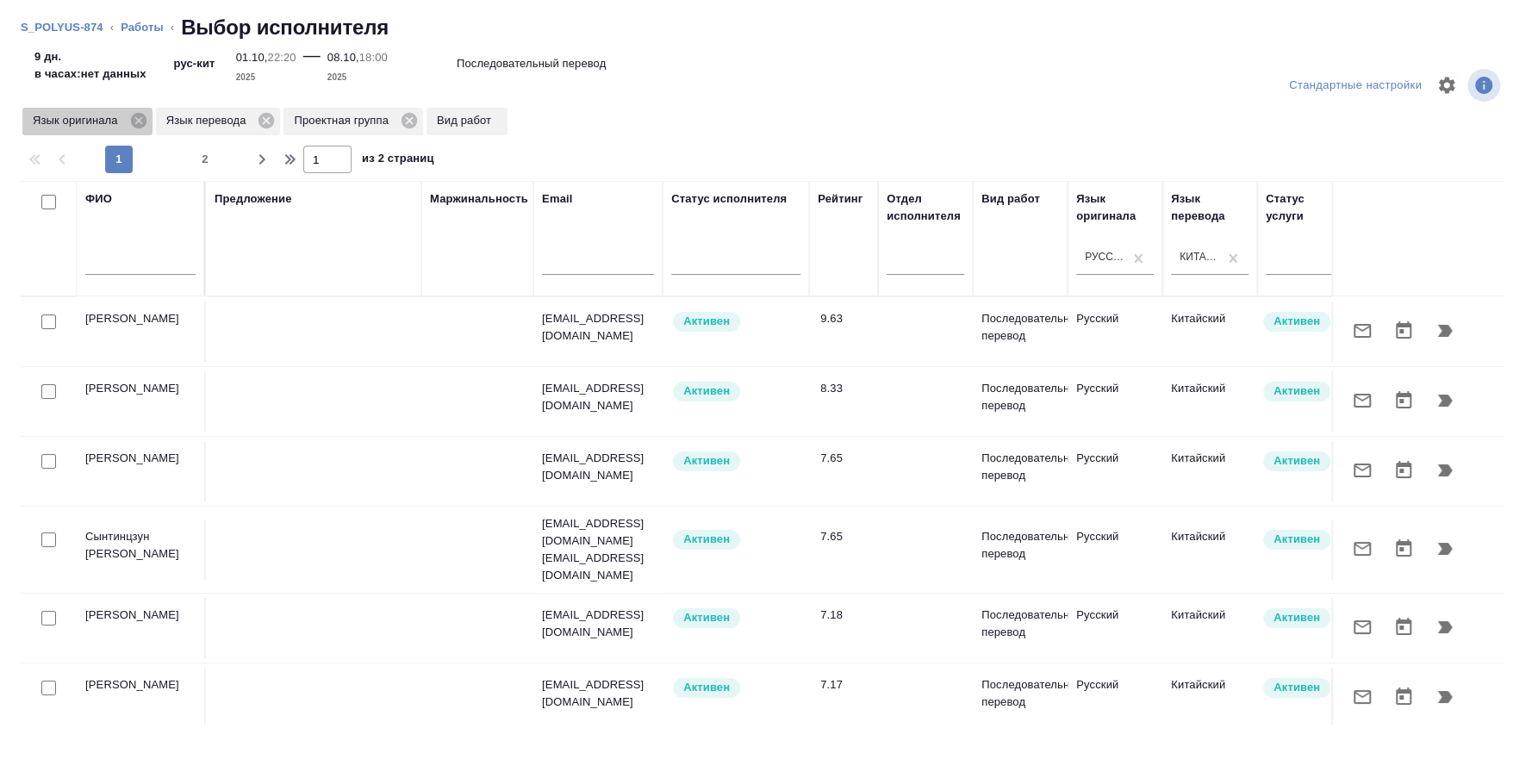
click at [140, 120] on icon at bounding box center [137, 120] width 16 height 16
click at [135, 119] on icon at bounding box center [133, 120] width 16 height 16
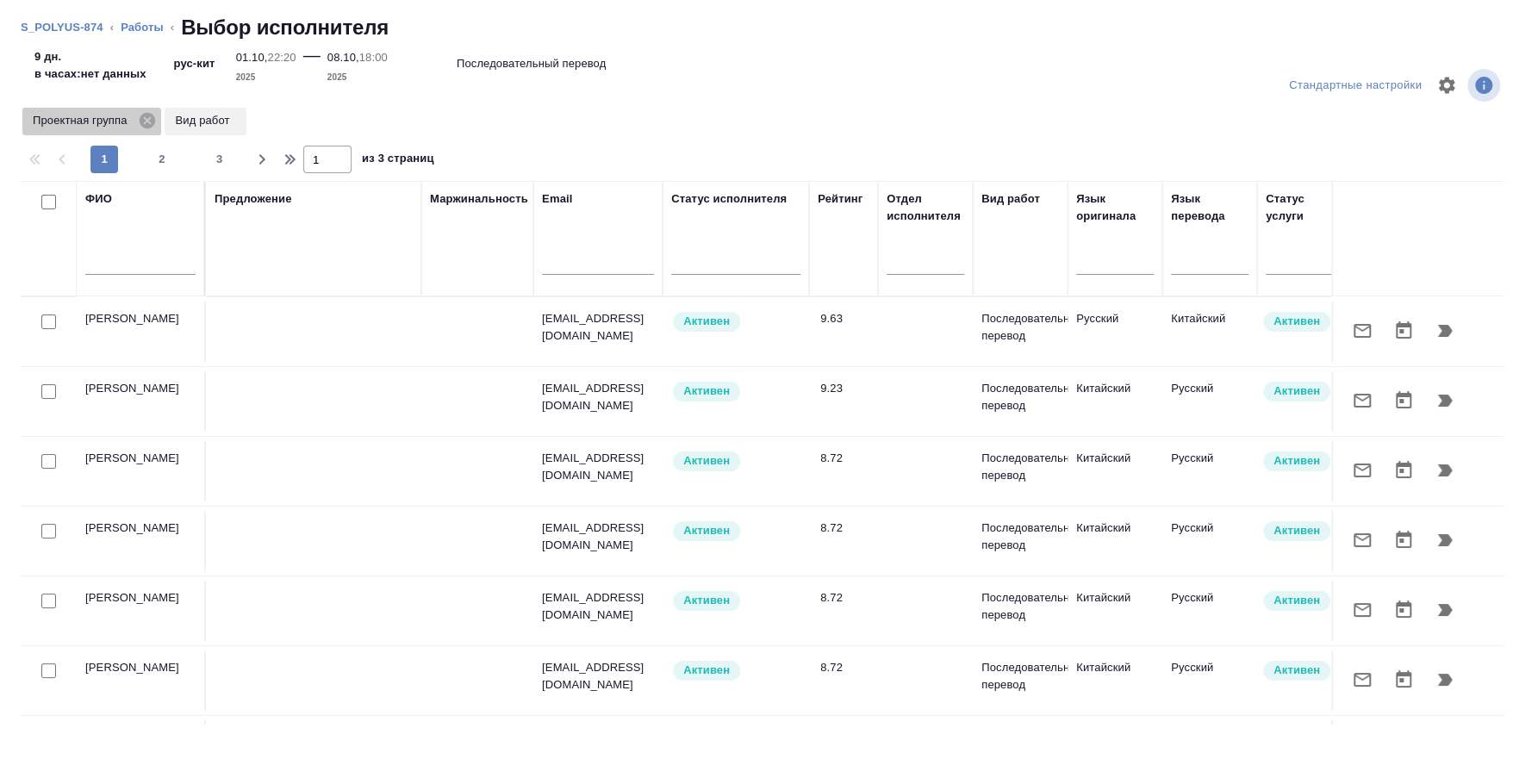
click at [144, 120] on icon at bounding box center [147, 120] width 16 height 16
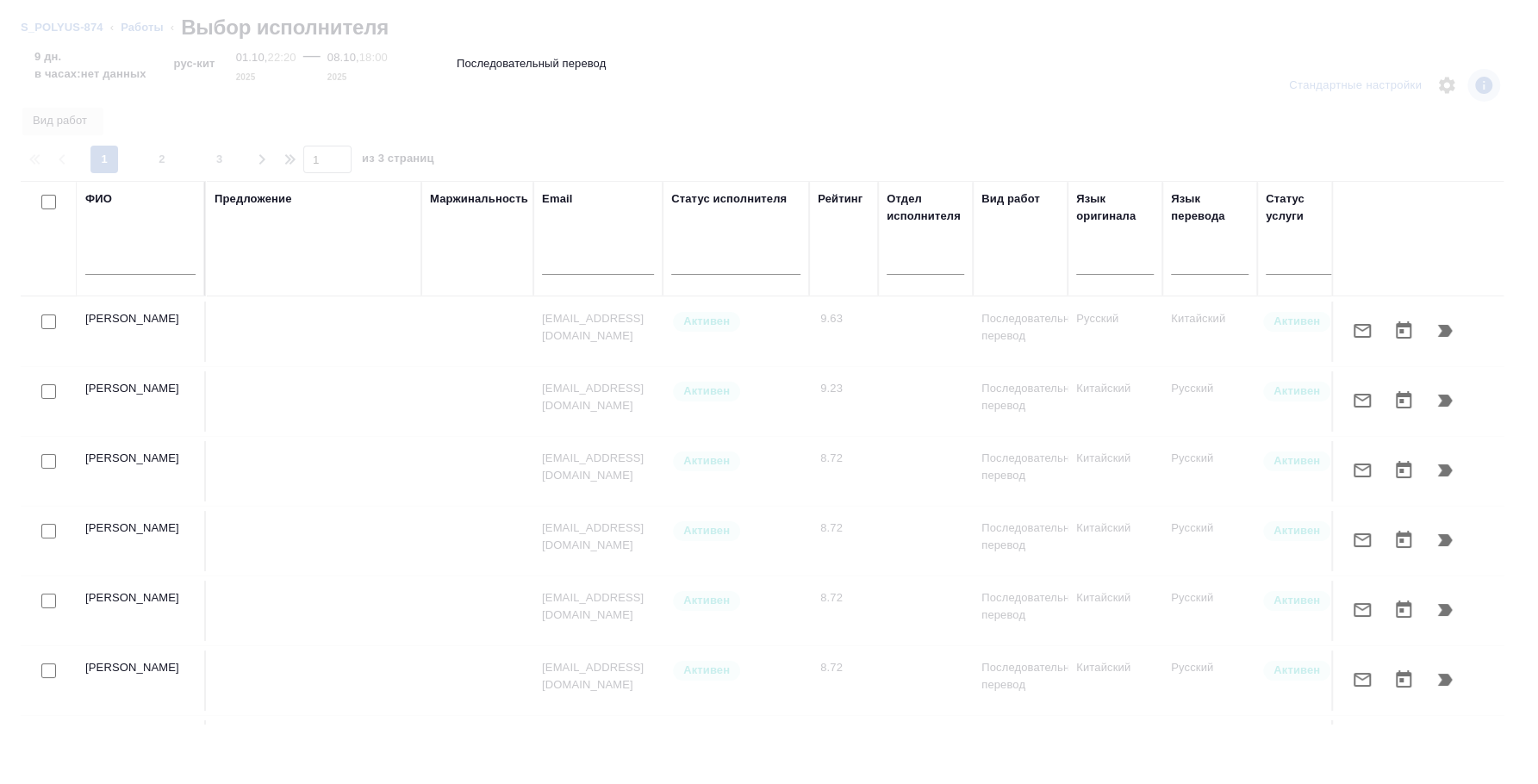
click at [122, 262] on input "text" at bounding box center [140, 263] width 110 height 21
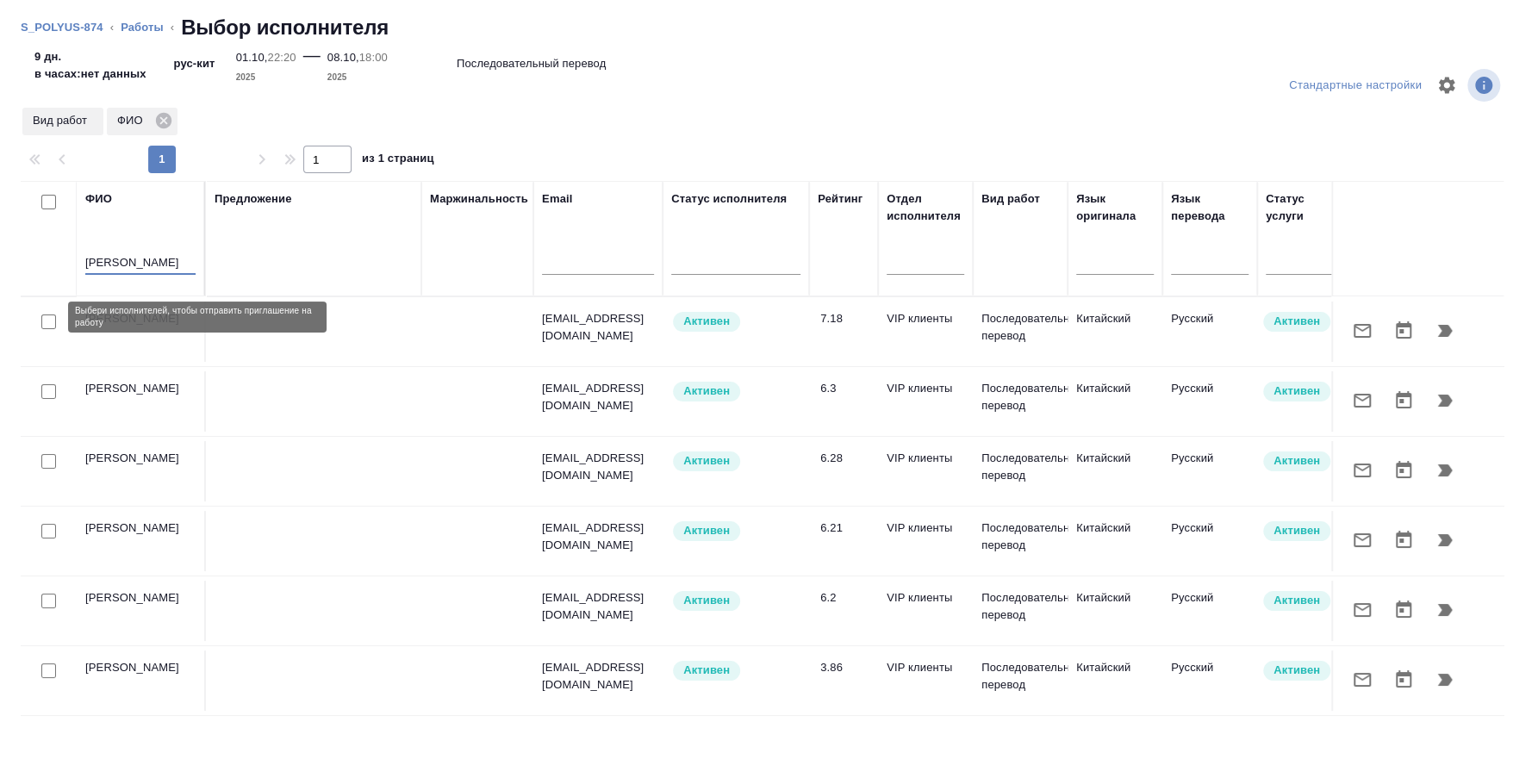
type input "сафонова анна"
click at [50, 314] on input "checkbox" at bounding box center [49, 322] width 15 height 15
checkbox input "true"
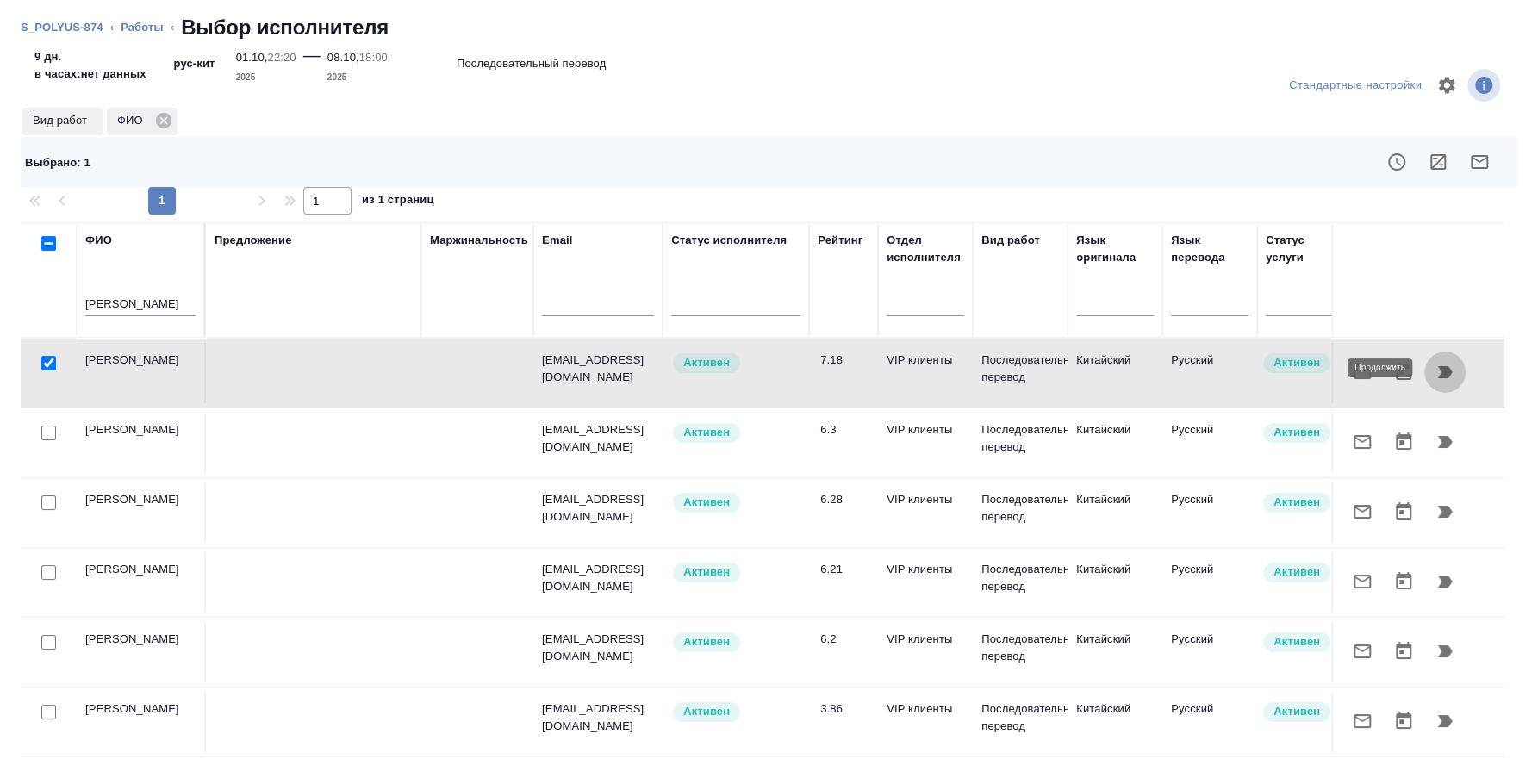
click at [1451, 371] on icon "button" at bounding box center [1444, 372] width 20 height 20
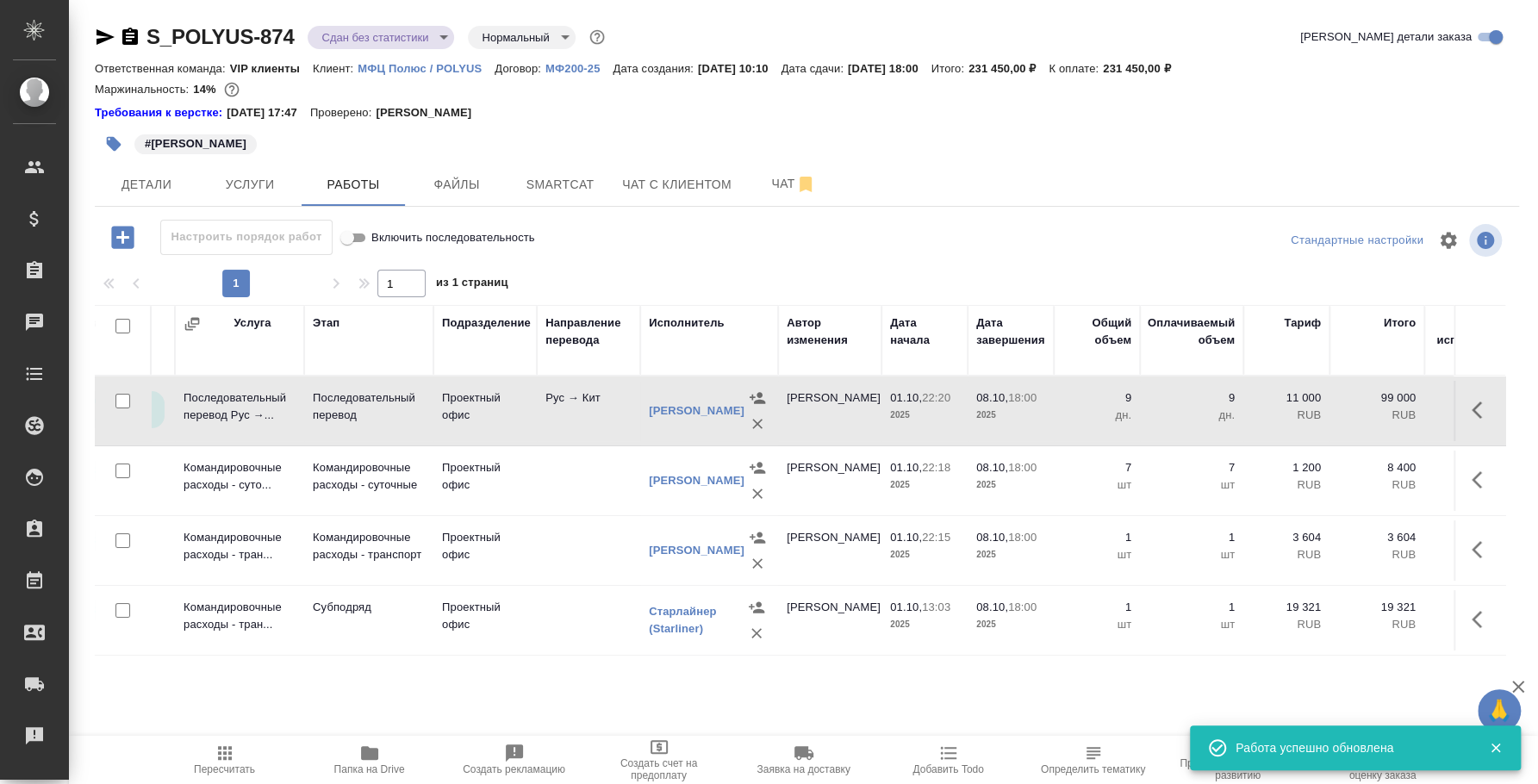
scroll to position [0, 540]
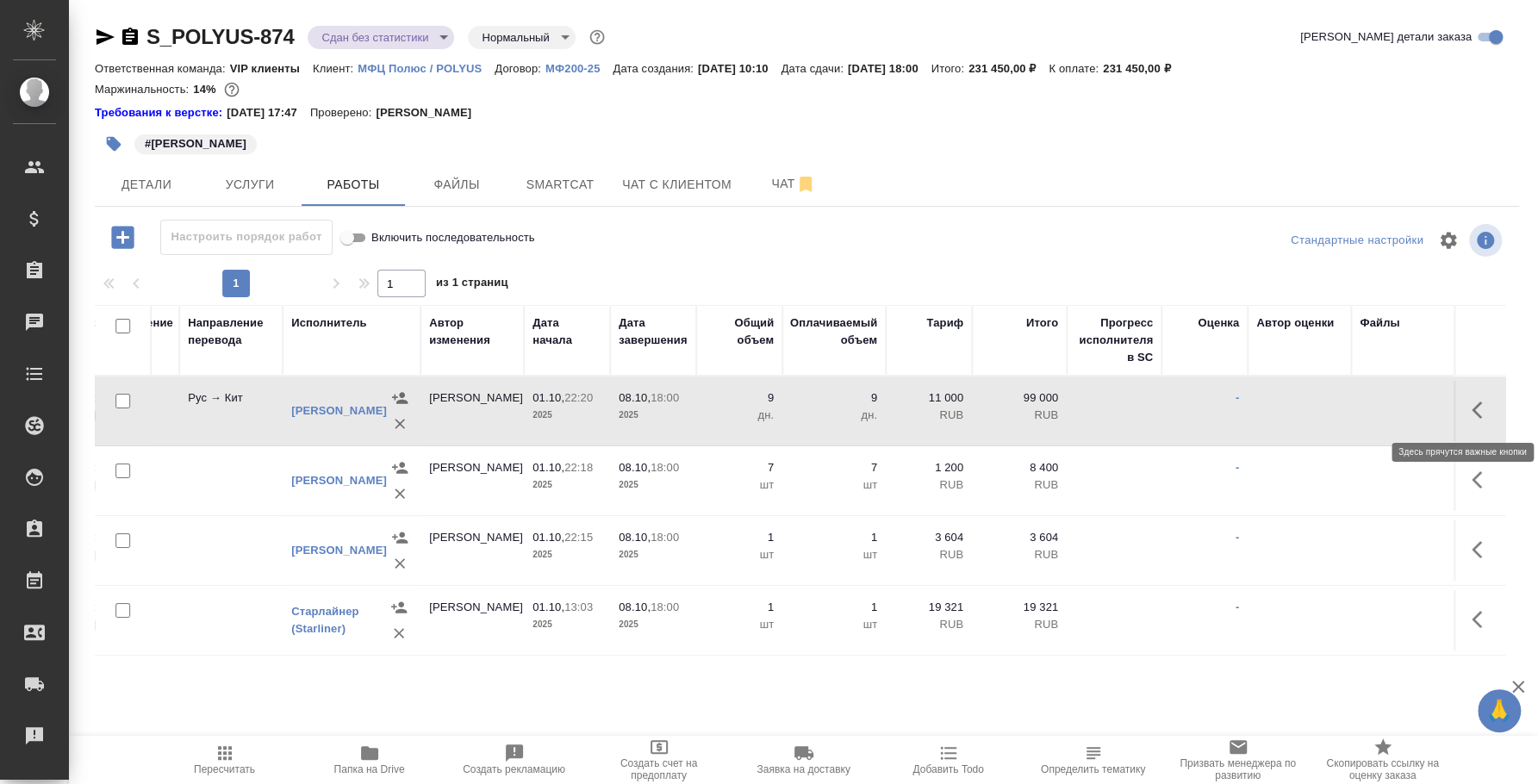
click at [1487, 404] on icon "button" at bounding box center [1481, 410] width 20 height 20
click at [1352, 414] on icon "button" at bounding box center [1355, 410] width 16 height 16
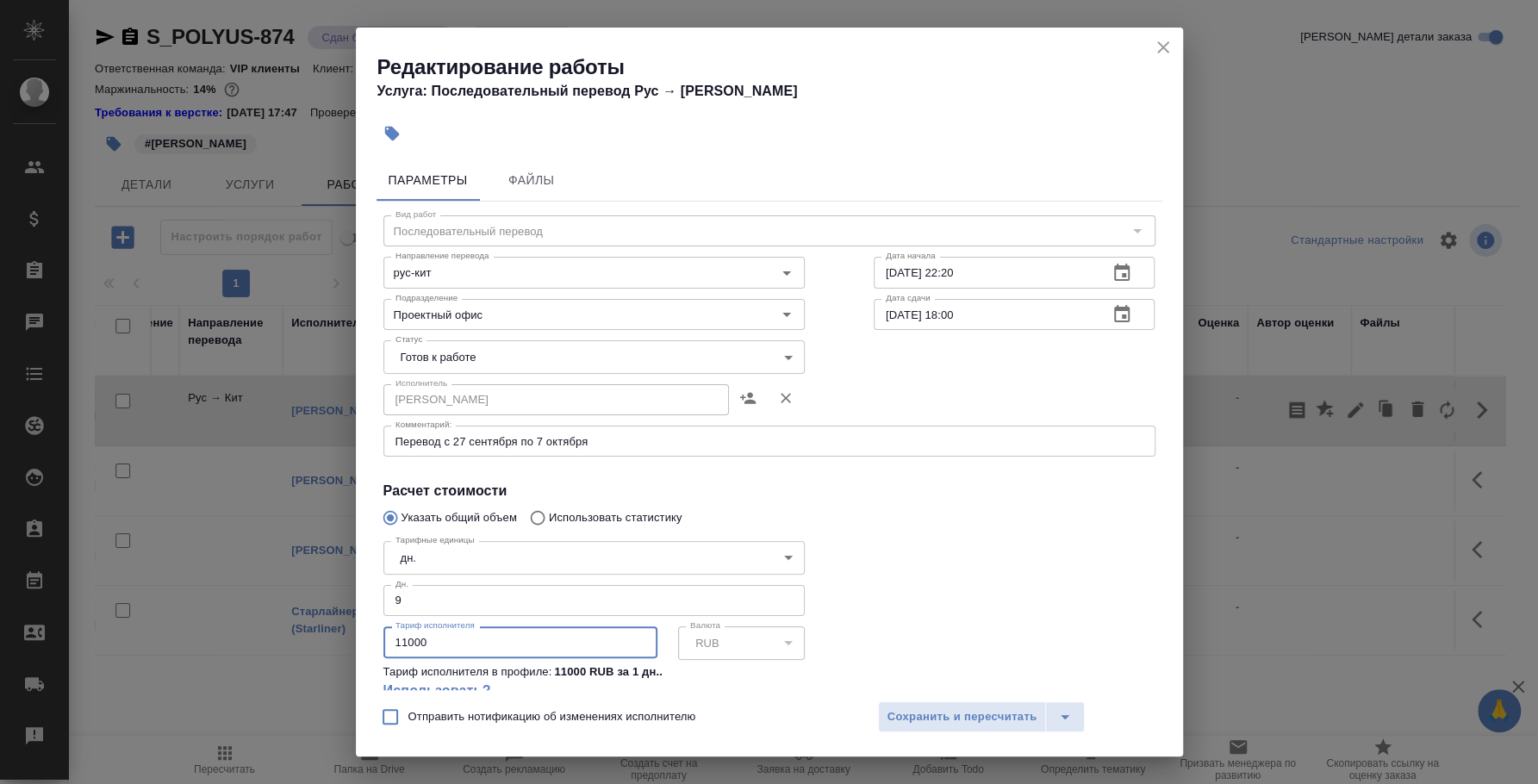
drag, startPoint x: 439, startPoint y: 642, endPoint x: 377, endPoint y: 643, distance: 62.0
click at [377, 643] on div "Тарифные единицы дн. 5a8b1489cc6b4906c91bfd8a Тарифные единицы Дн. 9 Дн. Тариф …" at bounding box center [593, 627] width 490 height 256
type input "15000"
click at [967, 716] on span "Сохранить и пересчитать" at bounding box center [962, 716] width 150 height 19
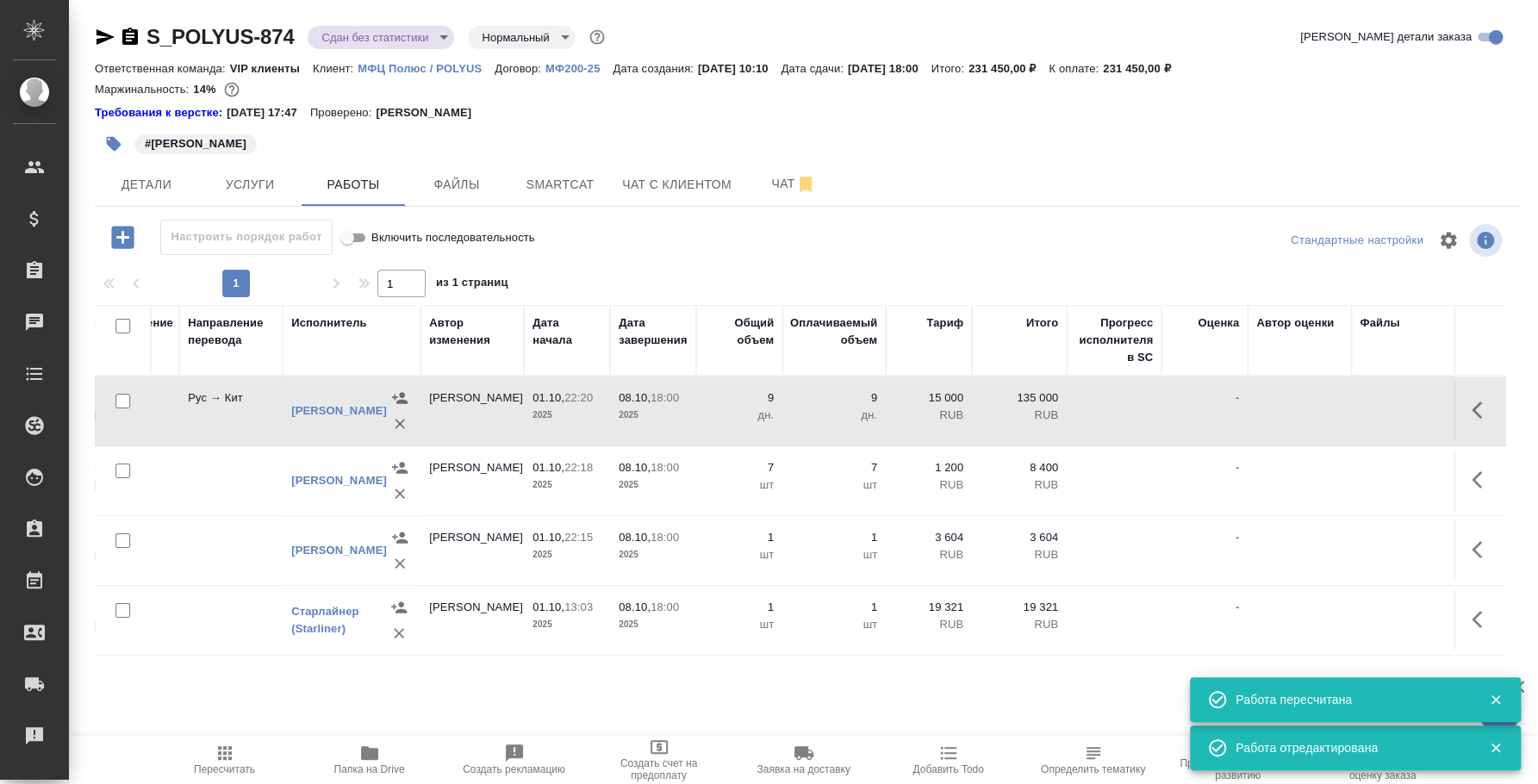
scroll to position [0, 0]
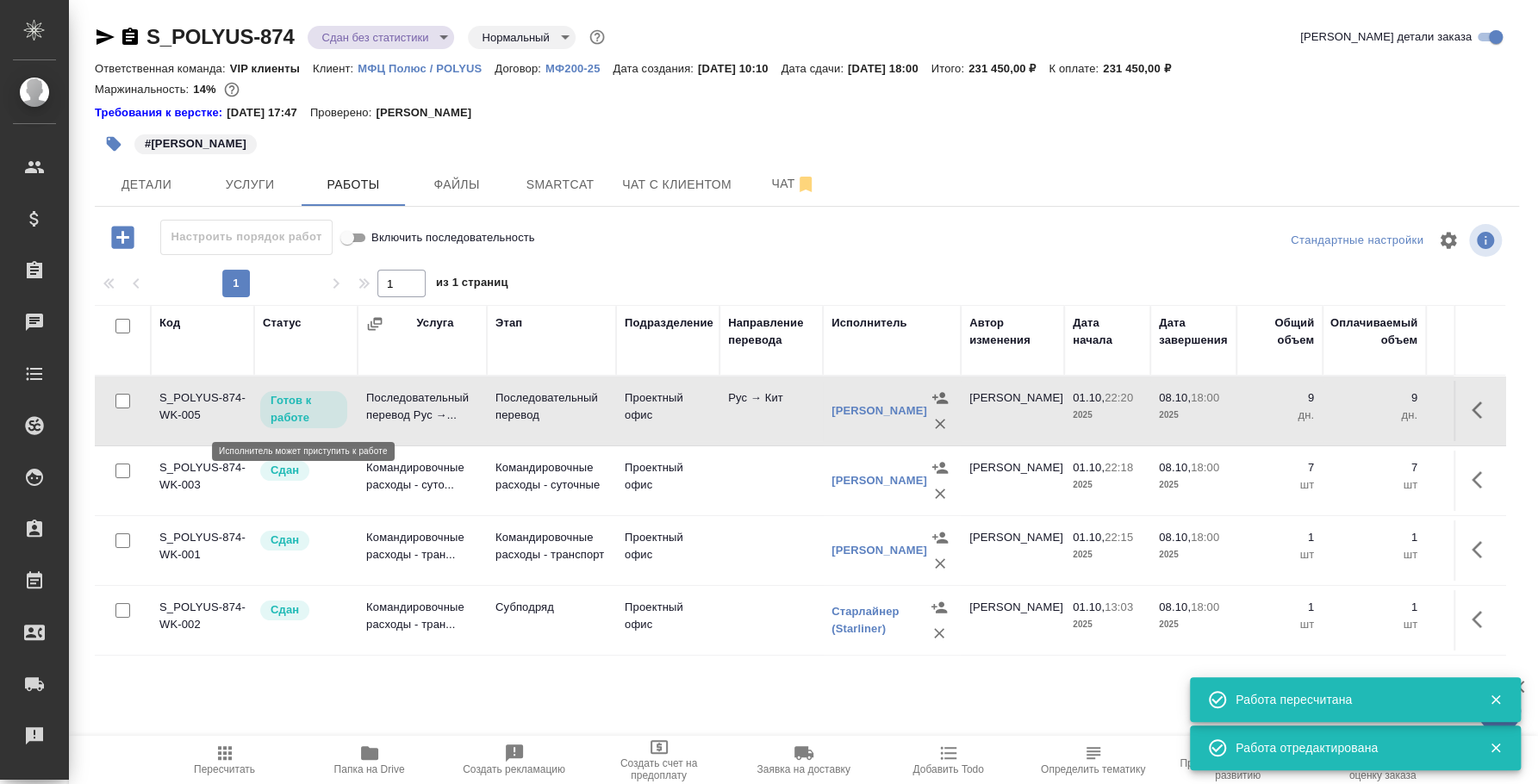
click at [294, 418] on p "Готов к работе" at bounding box center [304, 409] width 67 height 34
click at [874, 419] on link "[PERSON_NAME]" at bounding box center [879, 411] width 95 height 31
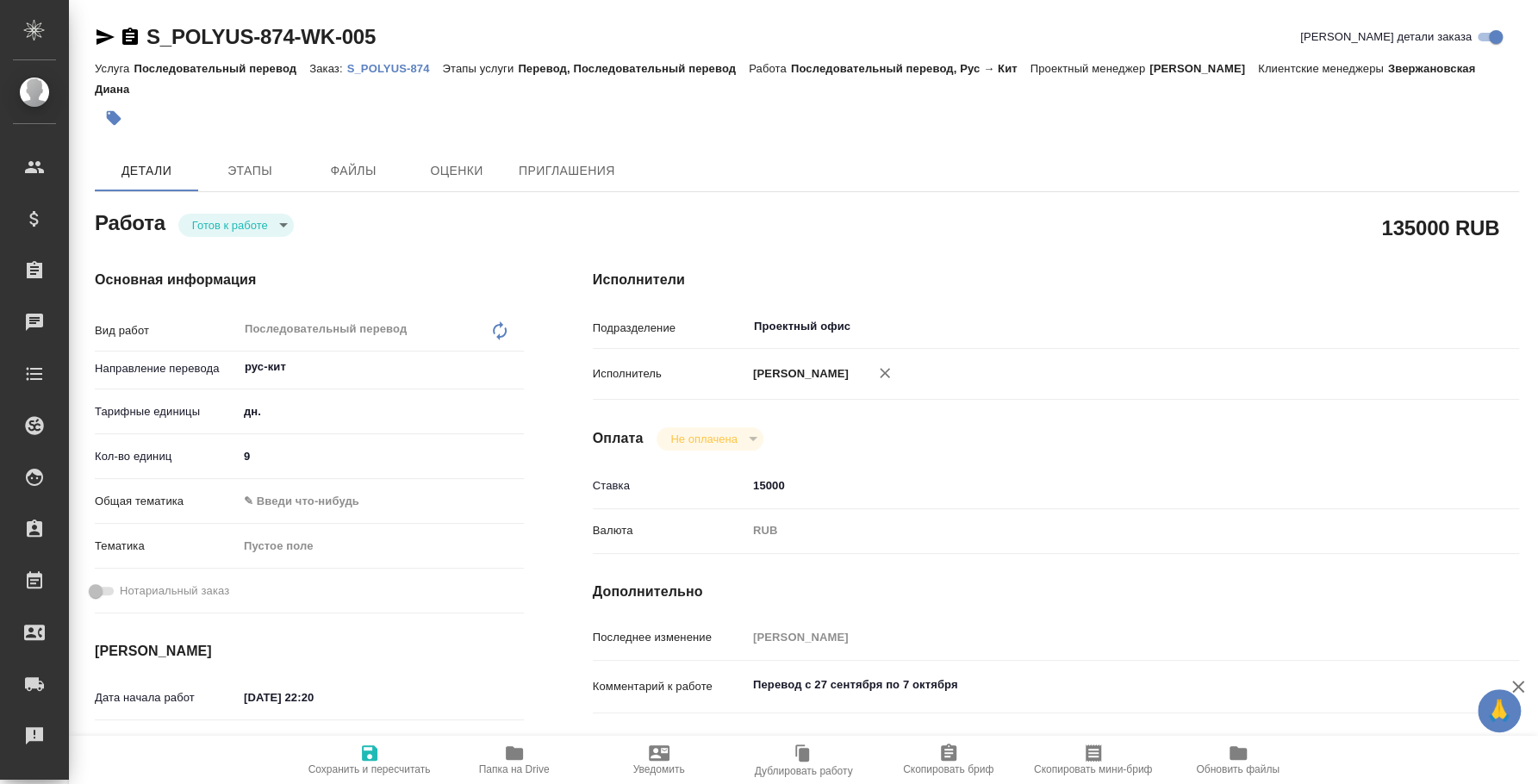
type textarea "x"
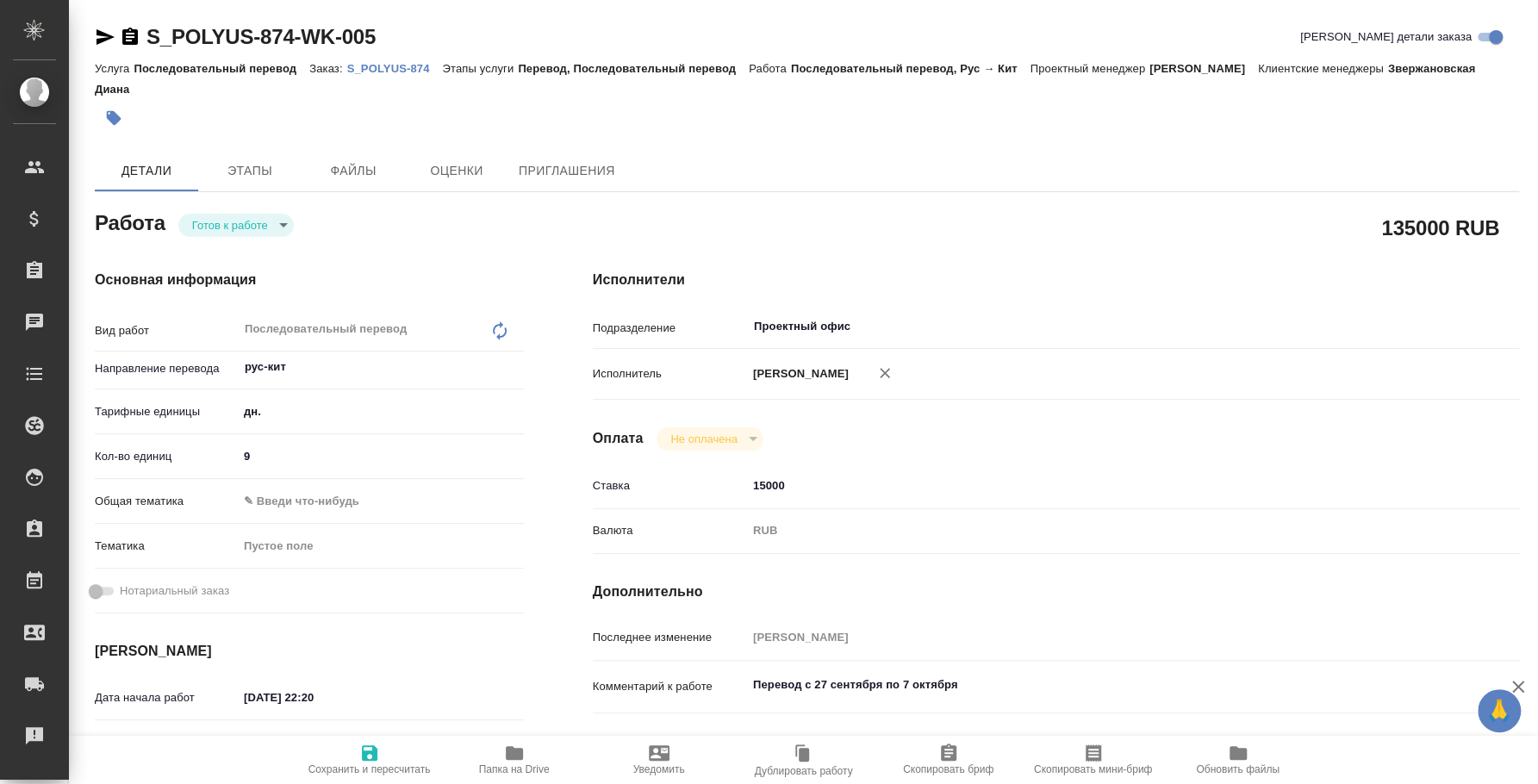
type textarea "x"
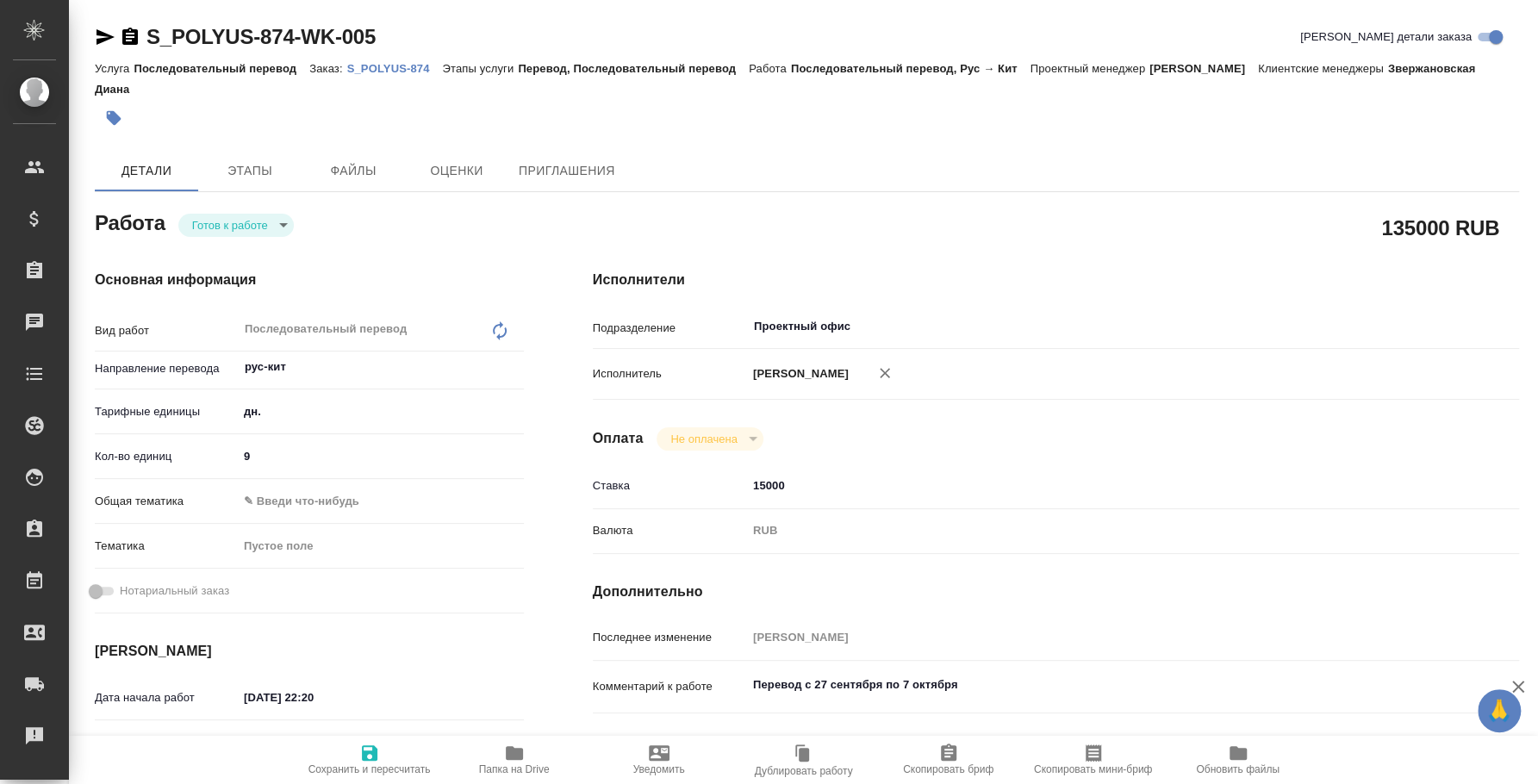
type textarea "x"
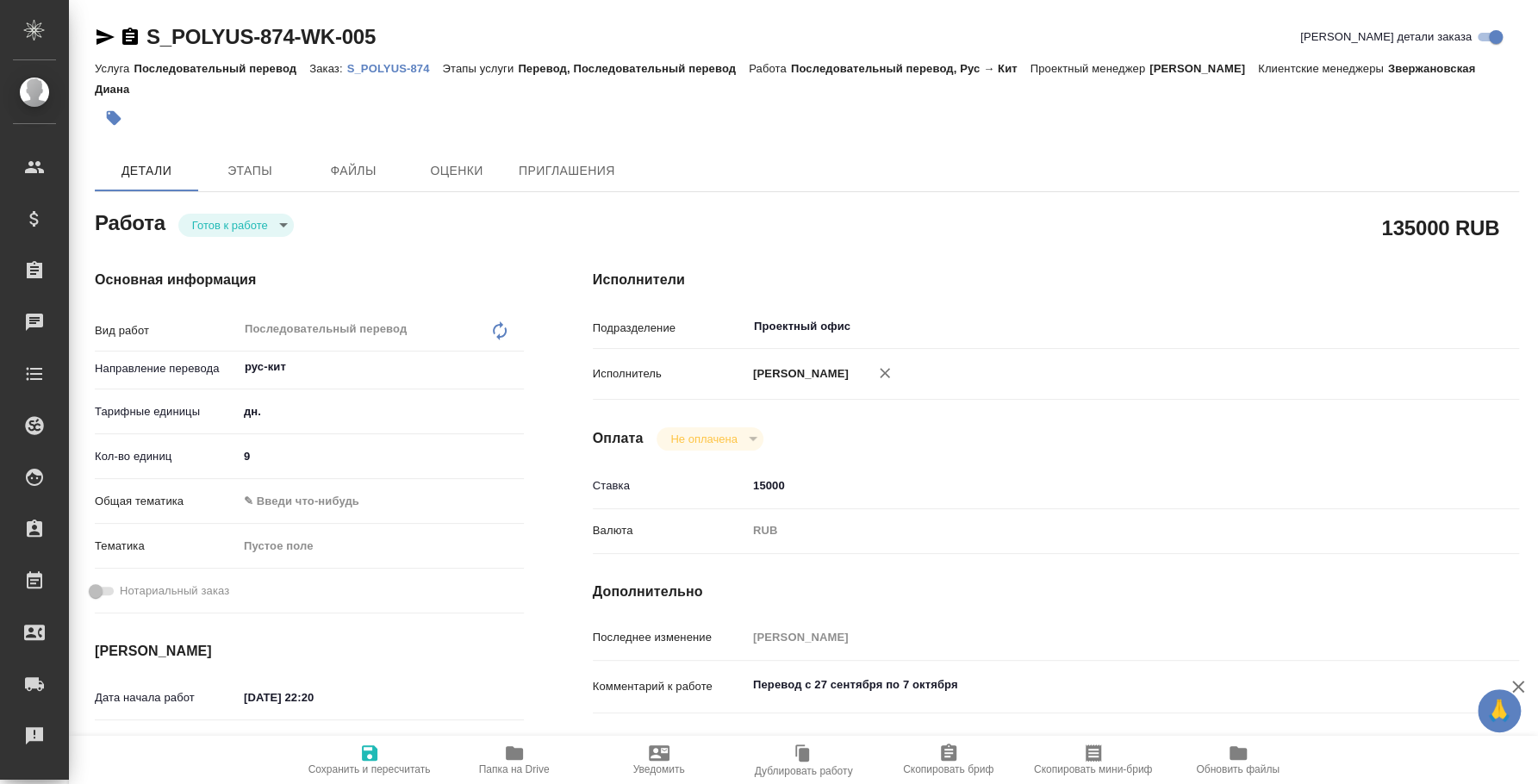
type textarea "x"
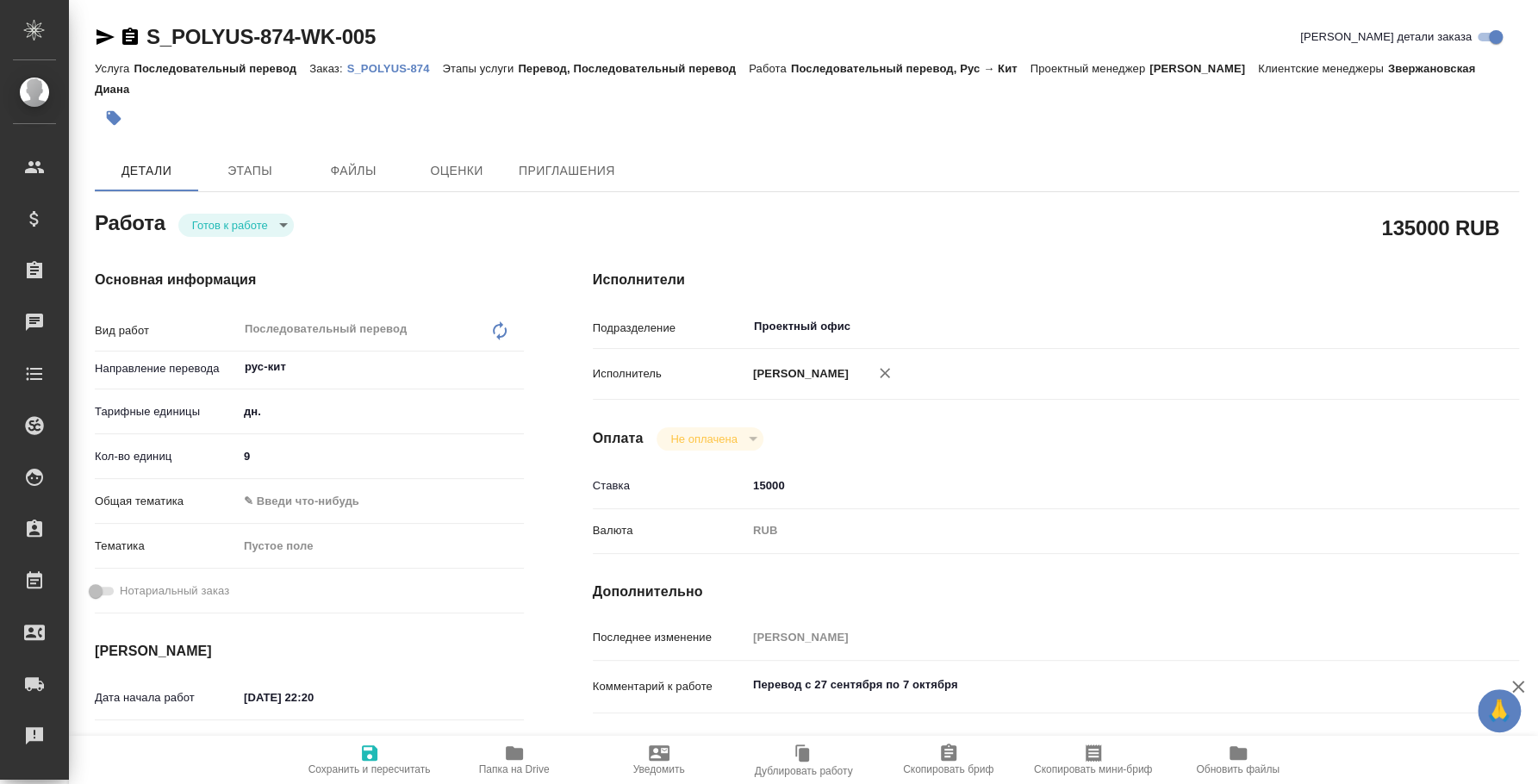
type textarea "x"
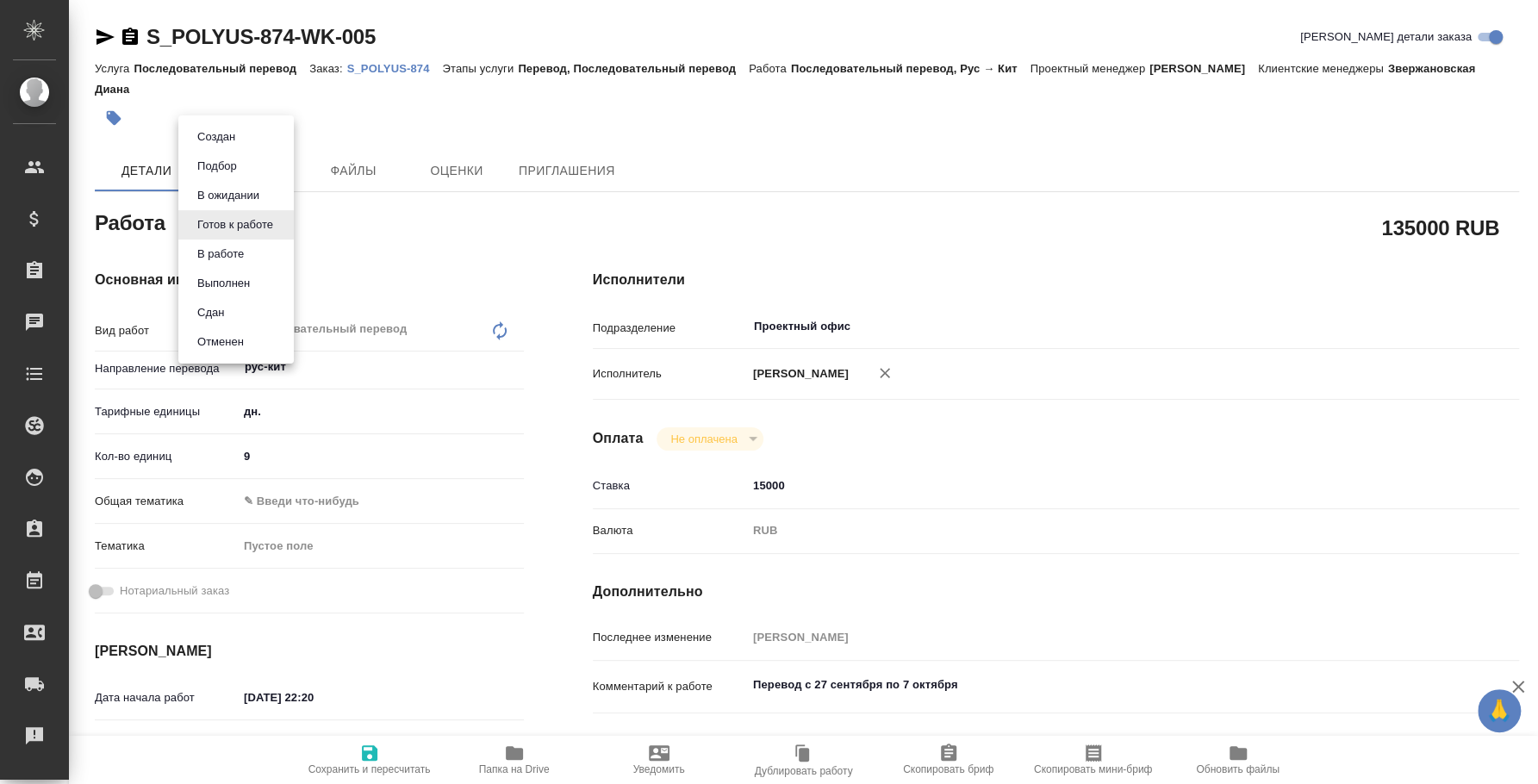
click at [278, 229] on body "🙏 .cls-1 fill:#fff; AWATERA [PERSON_NAME] Спецификации Заказы Чаты Todo Проекты…" at bounding box center [769, 392] width 1538 height 784
type textarea "x"
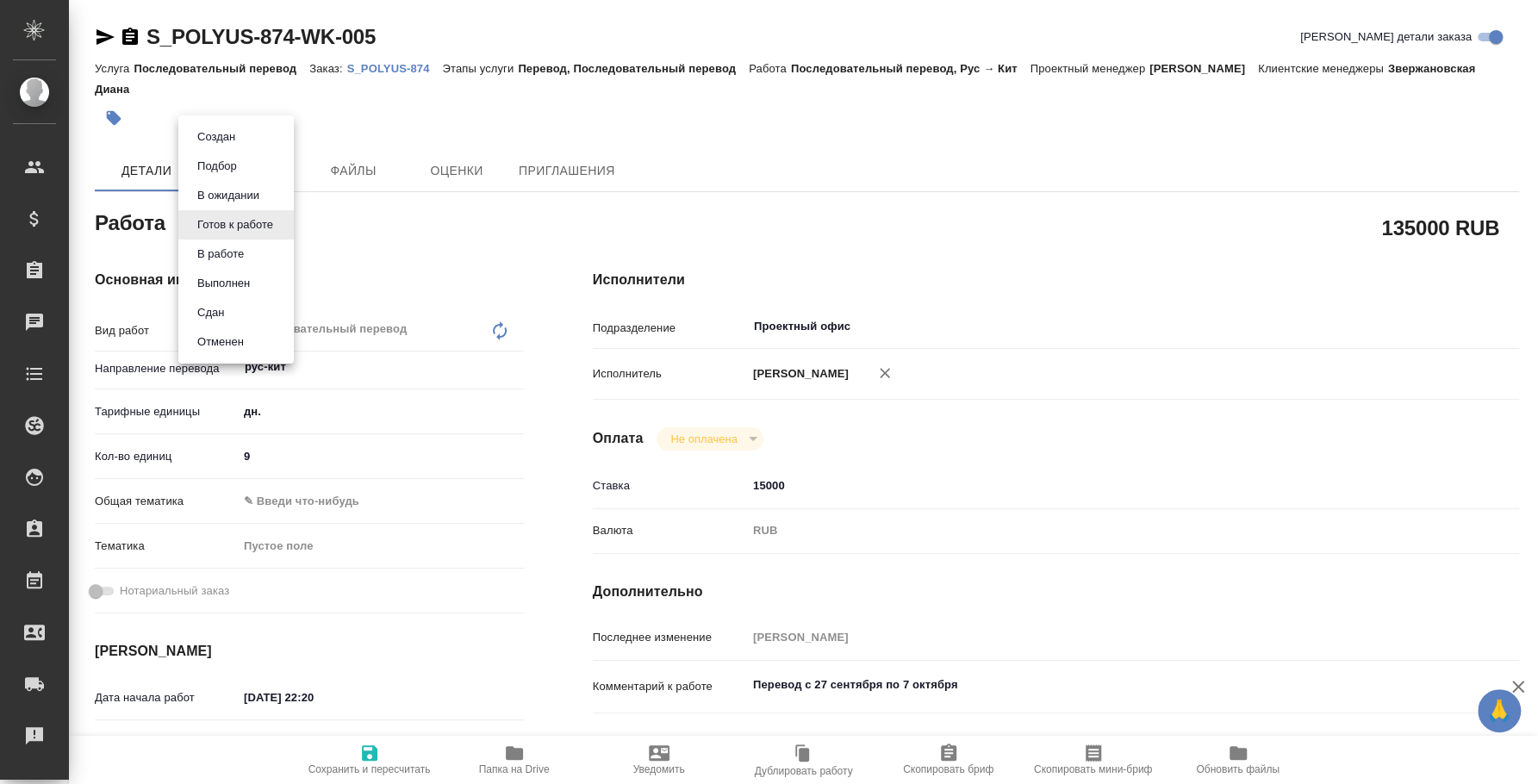
type textarea "x"
click at [253, 305] on li "Сдан" at bounding box center [235, 313] width 116 height 30
type textarea "x"
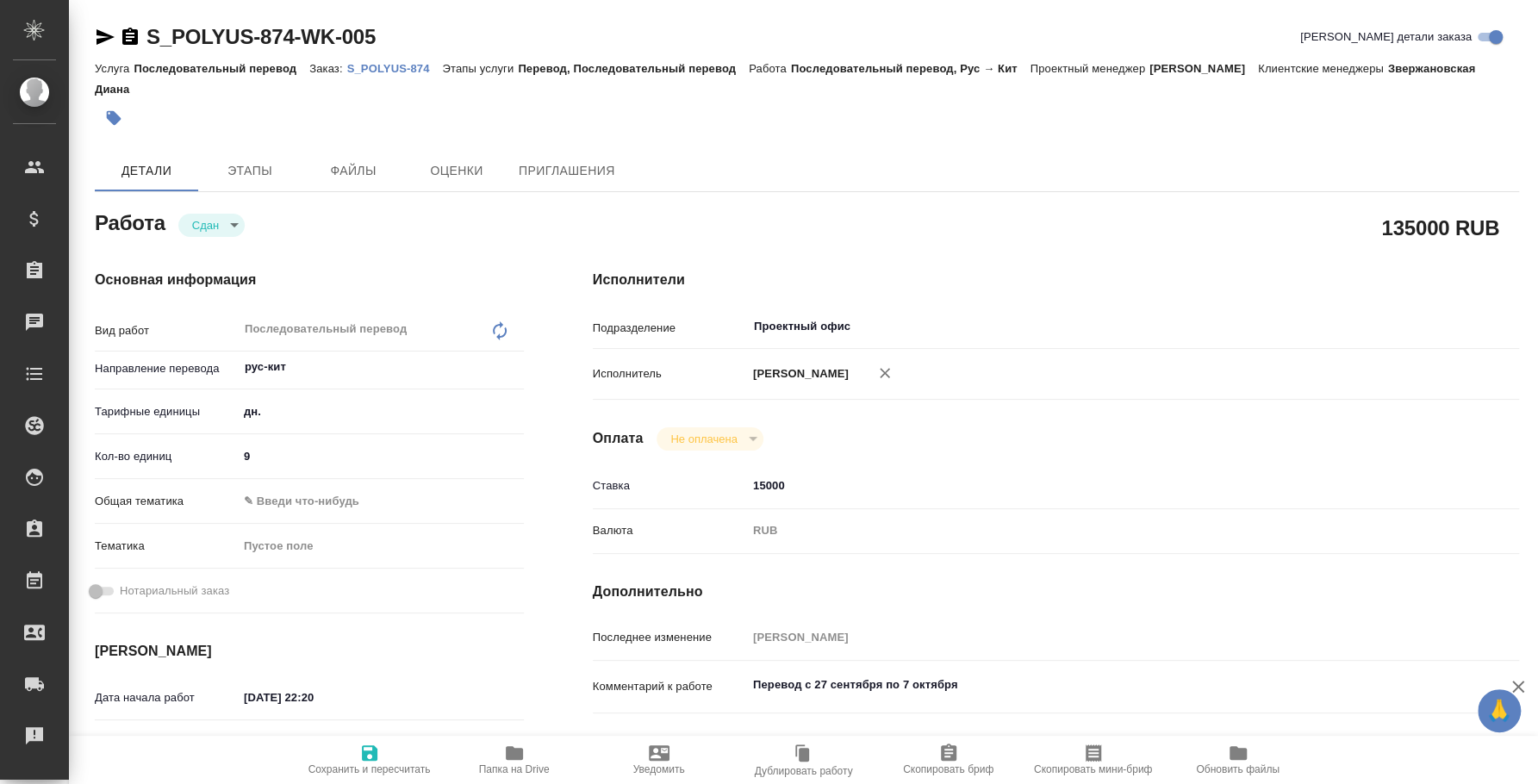
type textarea "x"
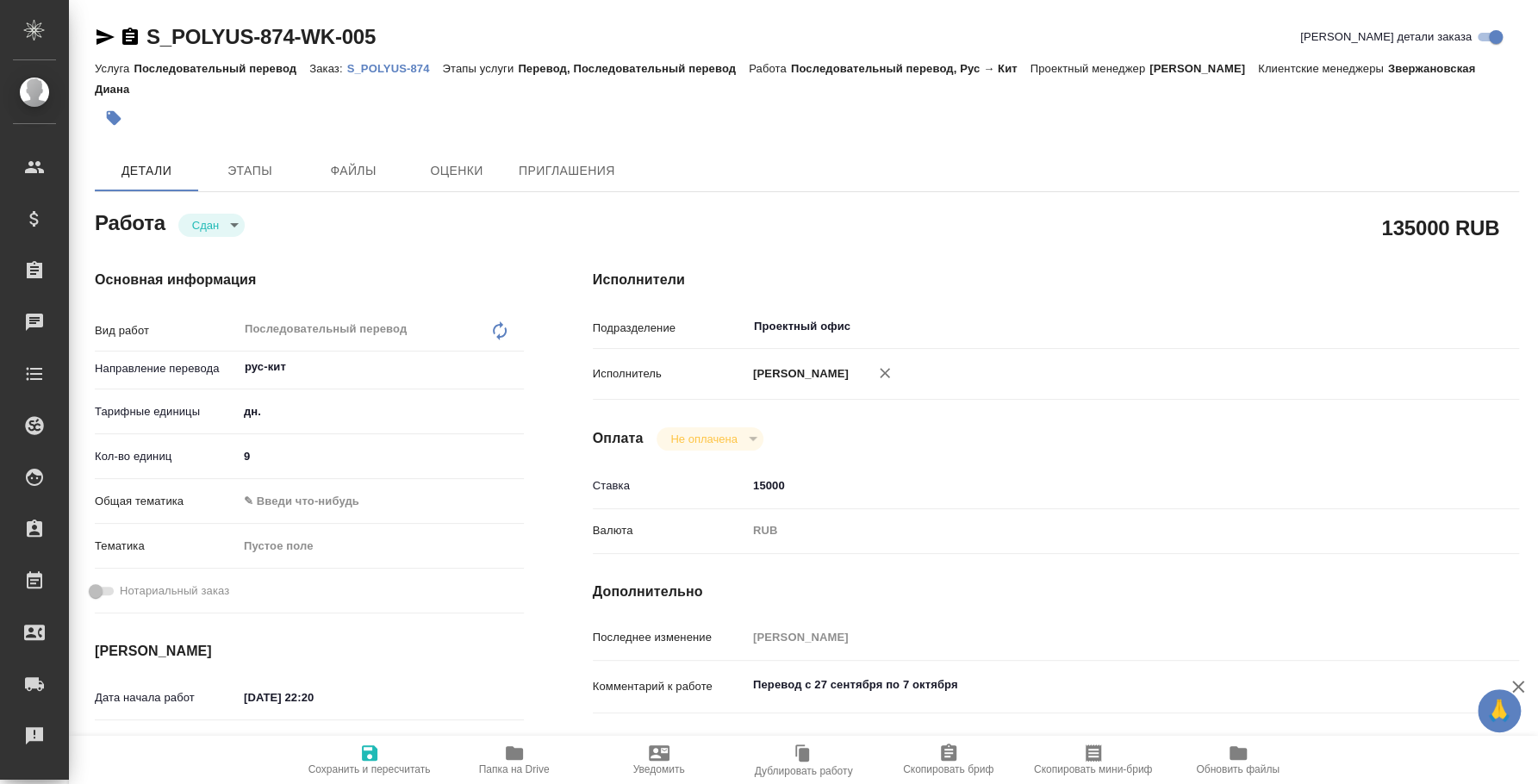
type textarea "x"
click at [409, 71] on p "S_POLYUS-874" at bounding box center [395, 69] width 95 height 13
type textarea "x"
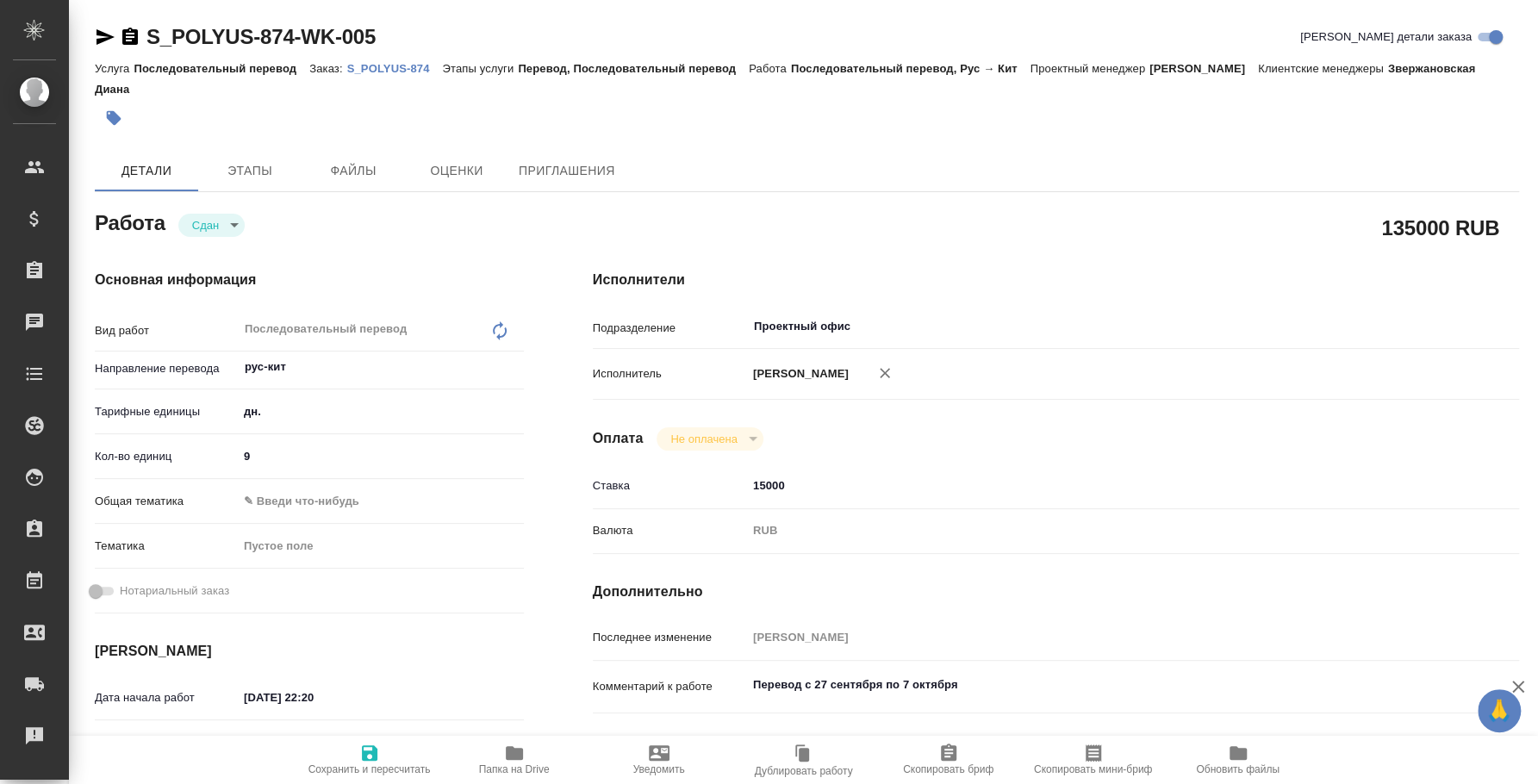
type textarea "x"
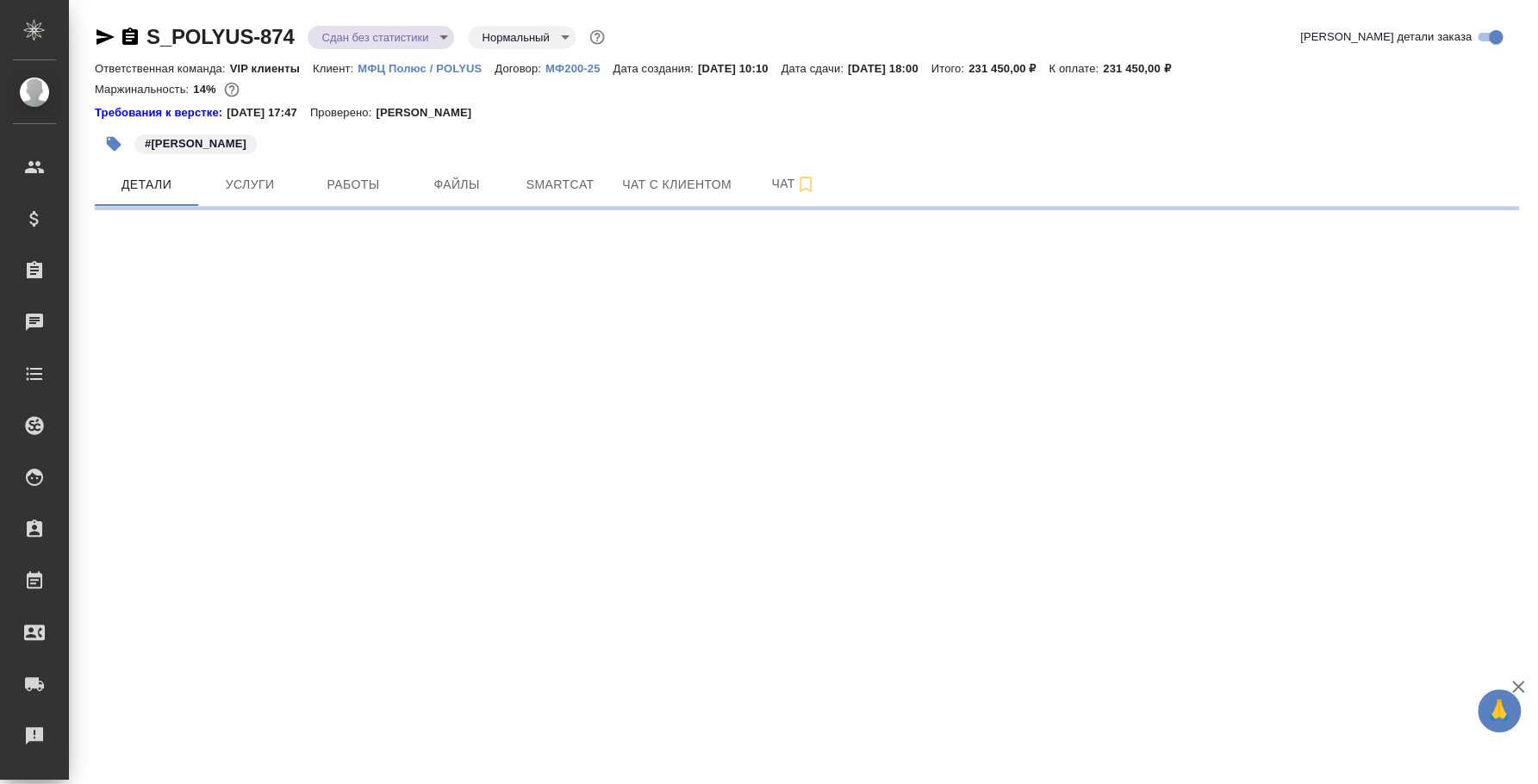
select select "RU"
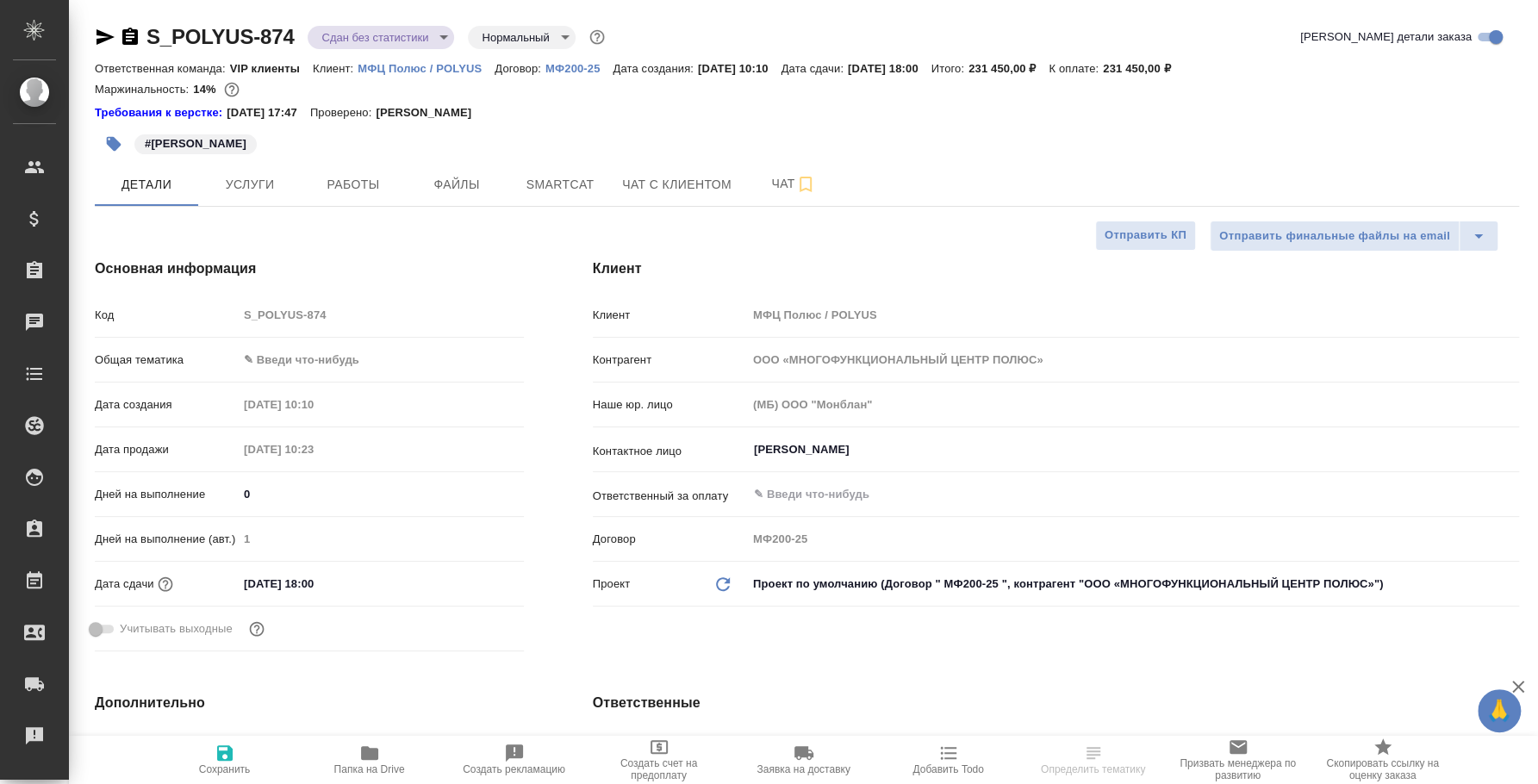
type textarea "x"
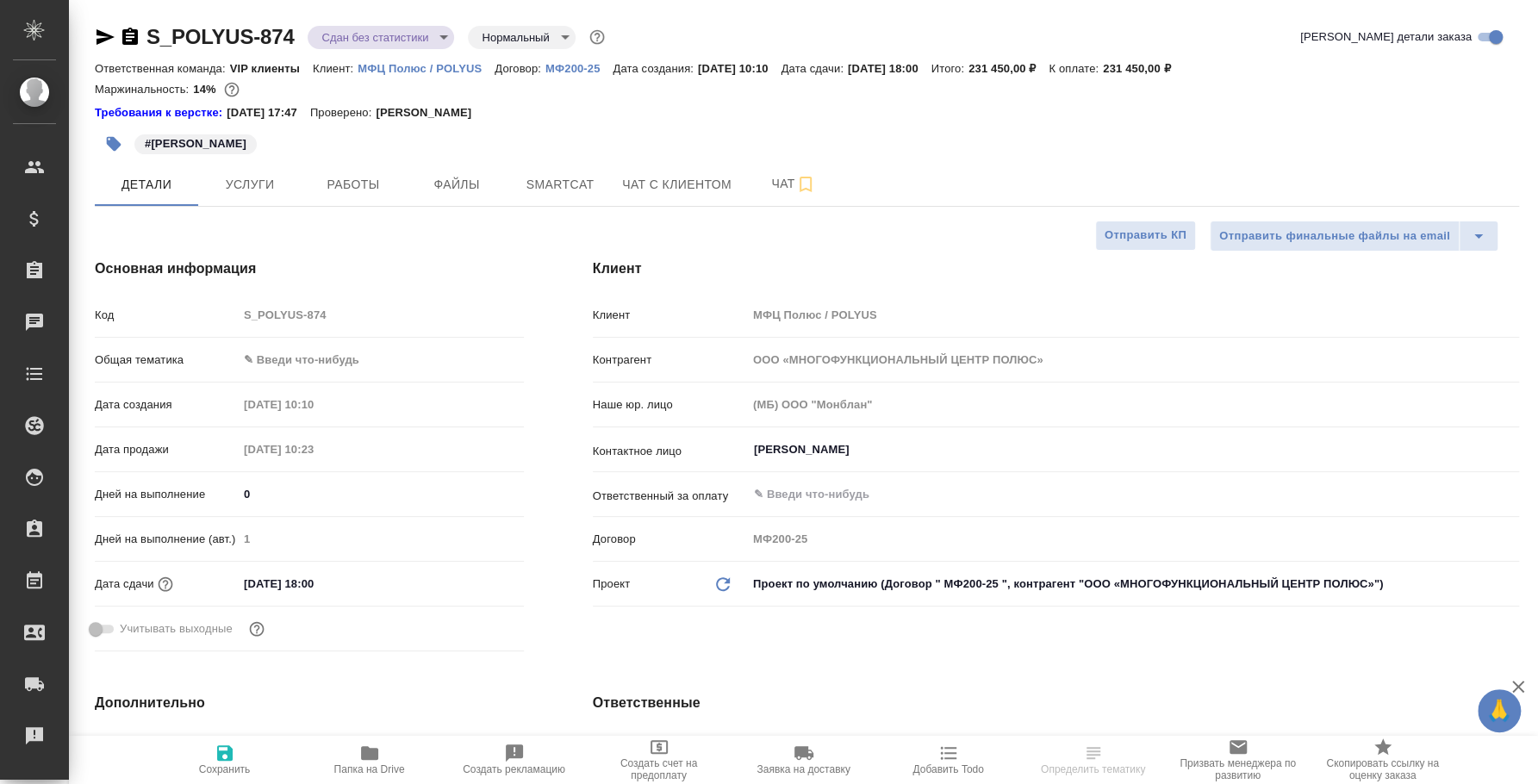
type textarea "x"
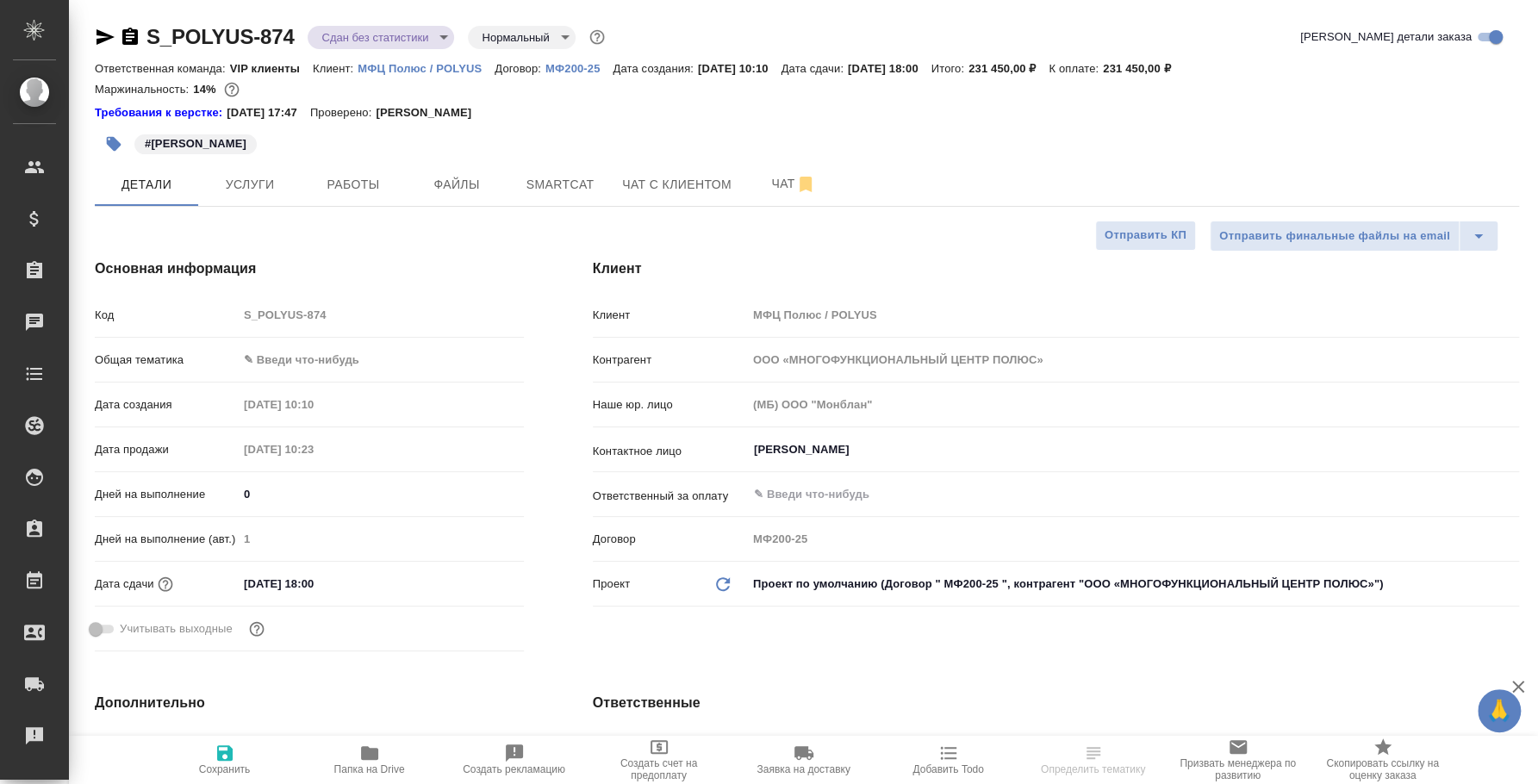
type textarea "x"
select select "RU"
type textarea "x"
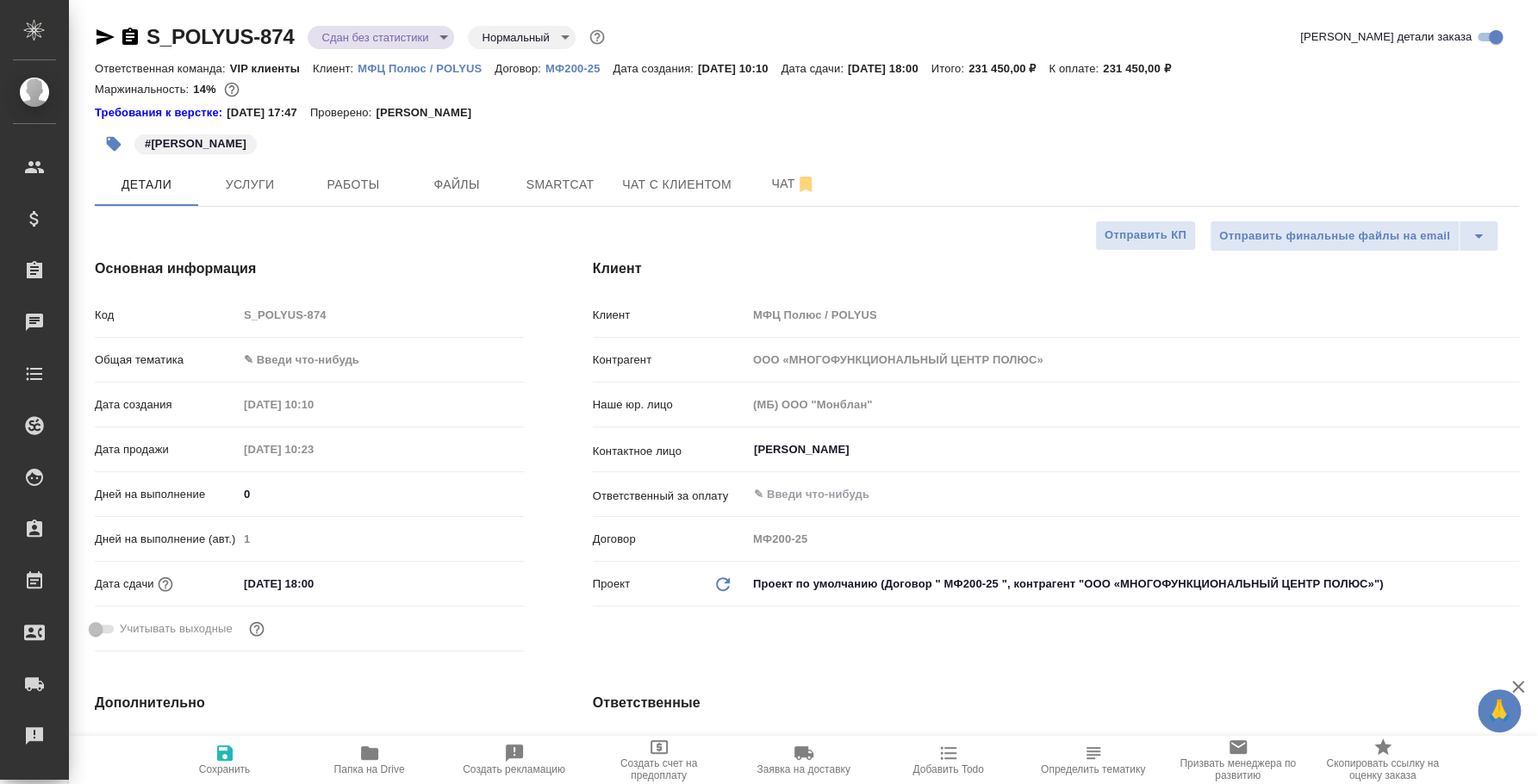
type textarea "x"
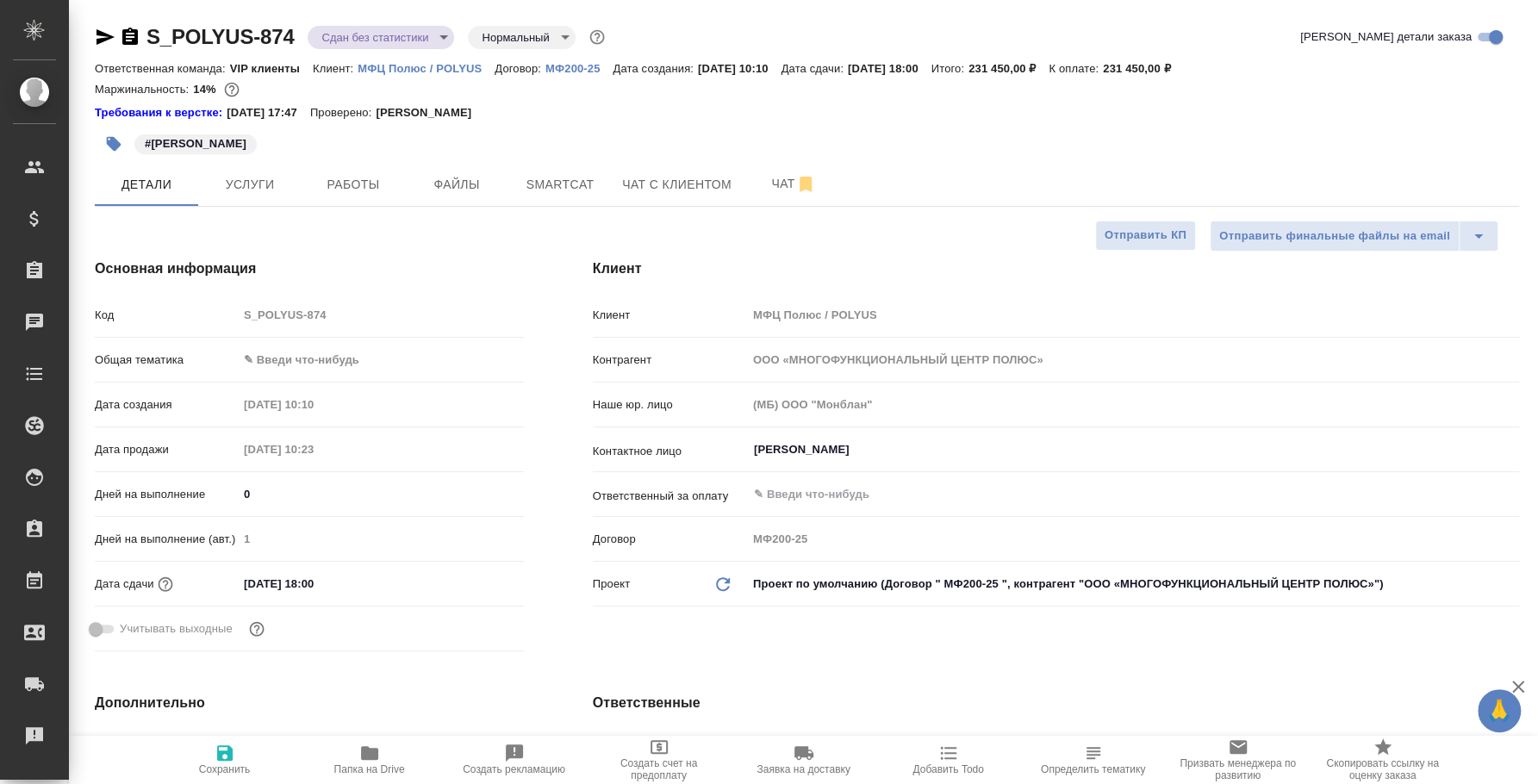
type textarea "x"
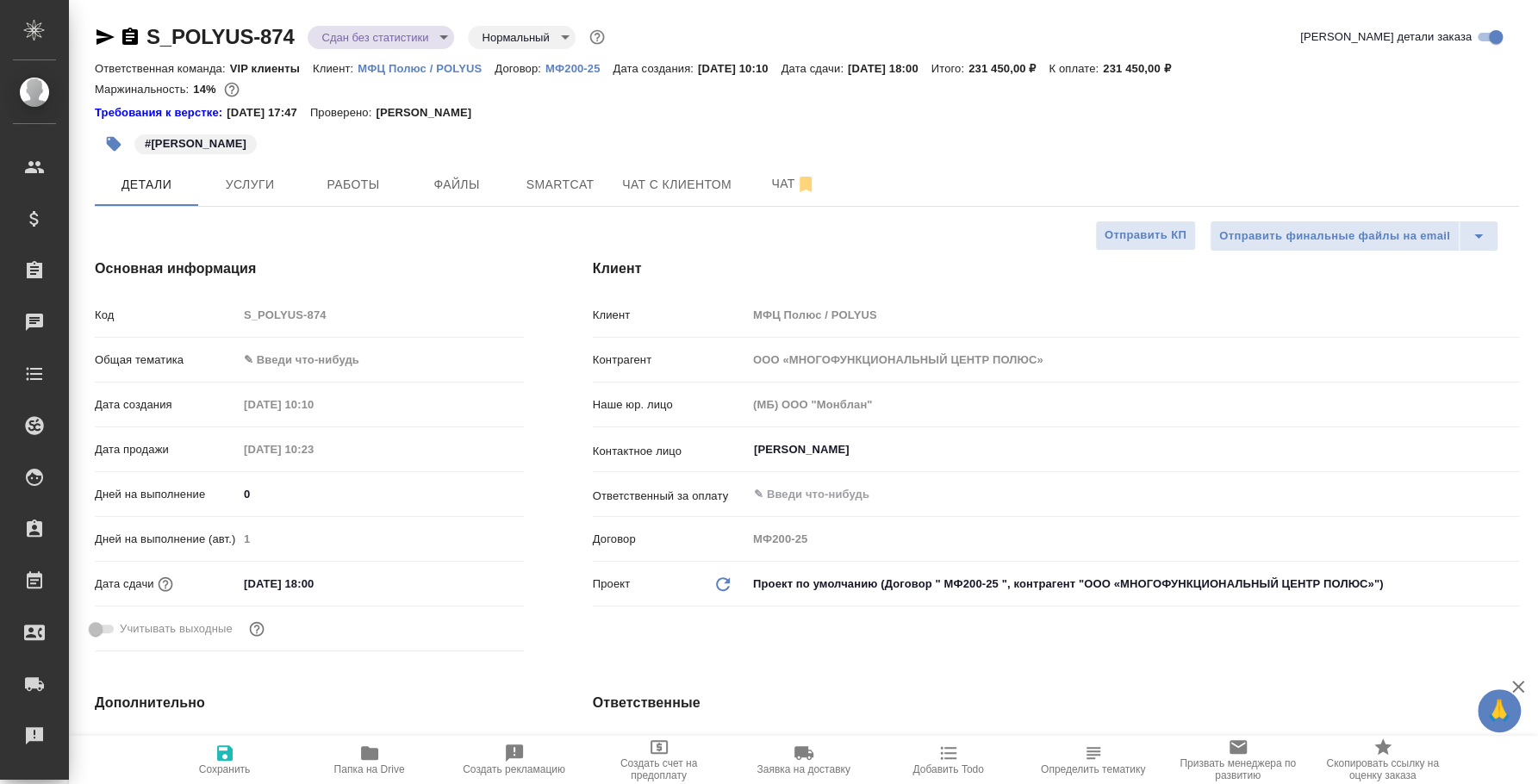
type textarea "x"
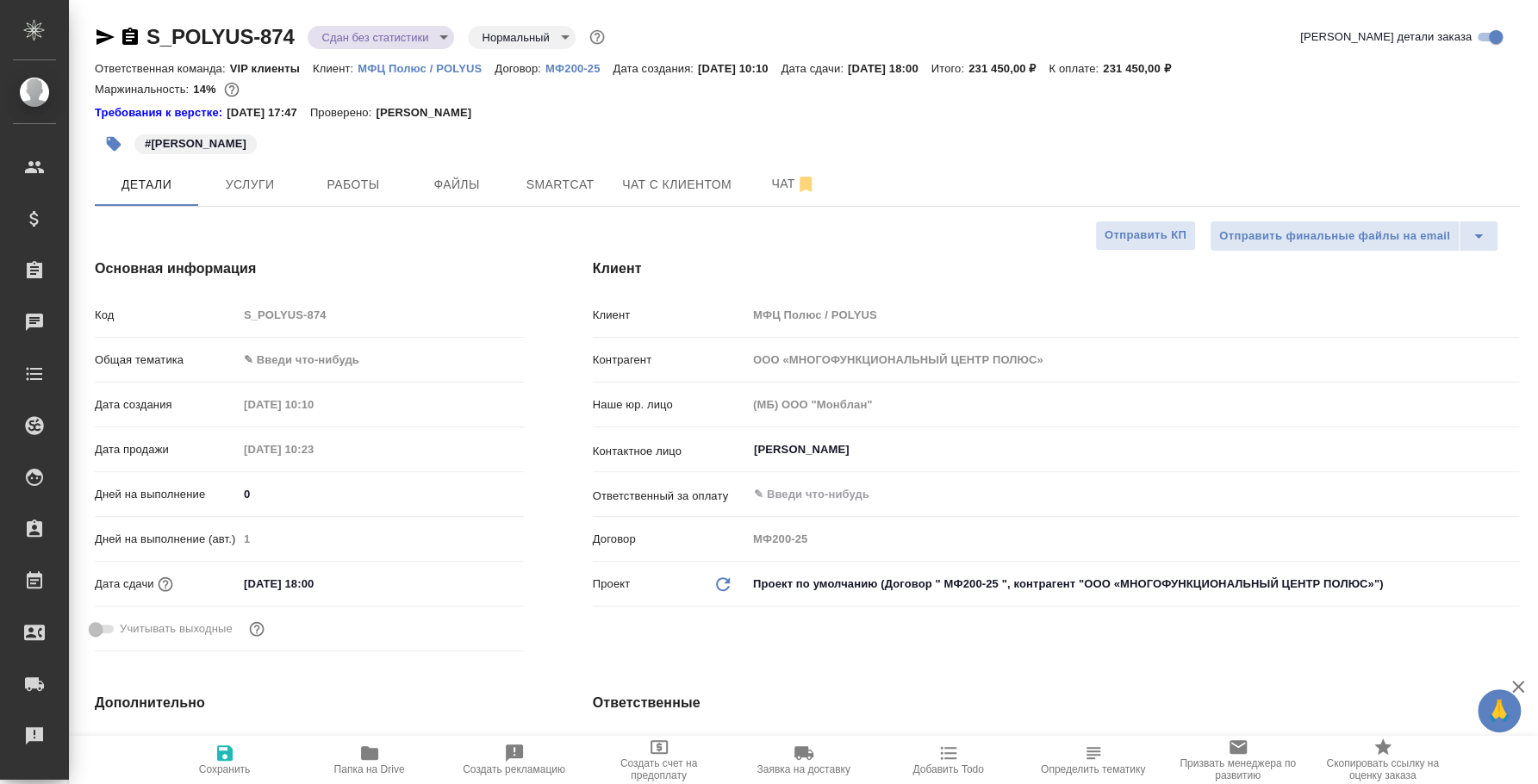
type textarea "x"
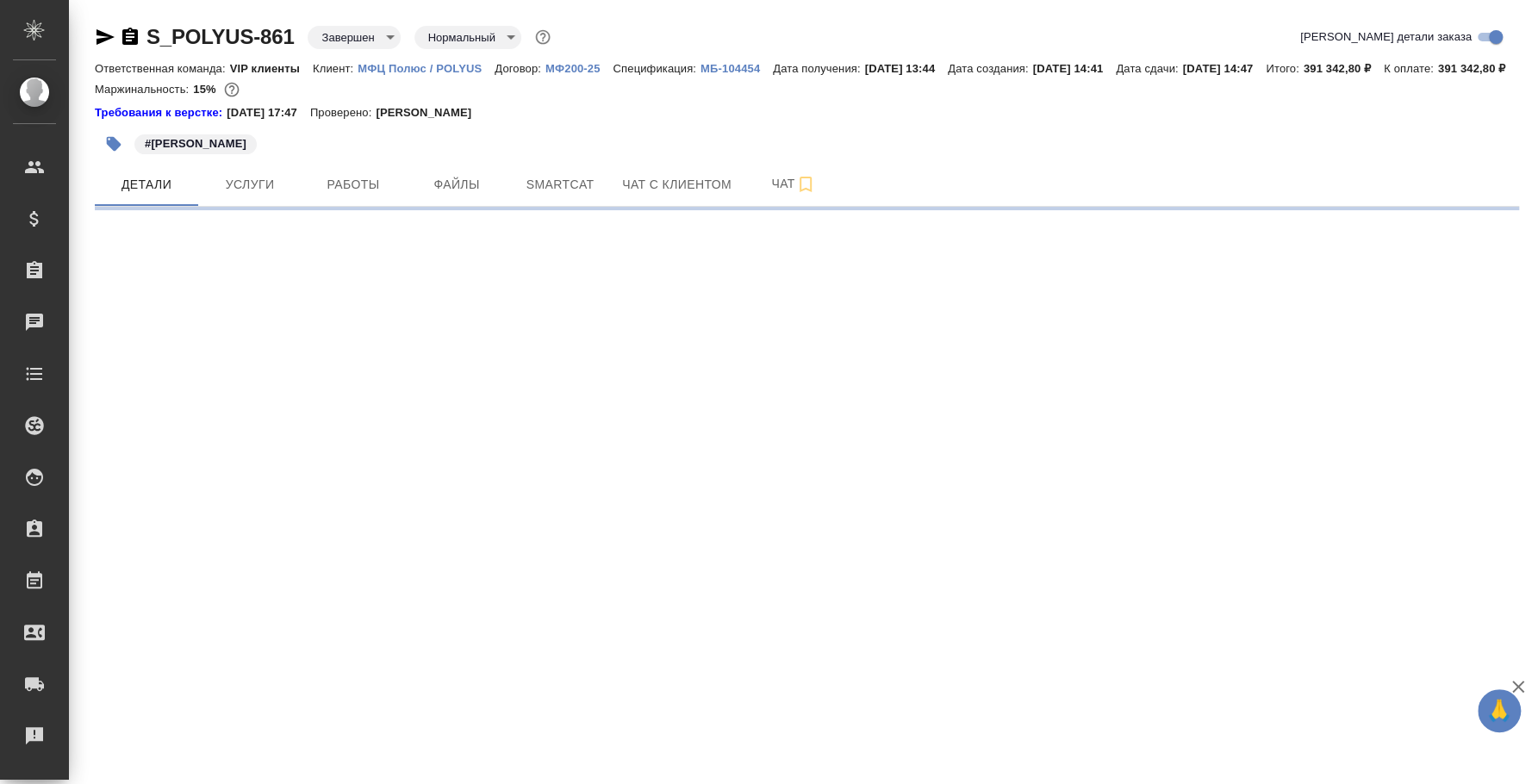
select select "RU"
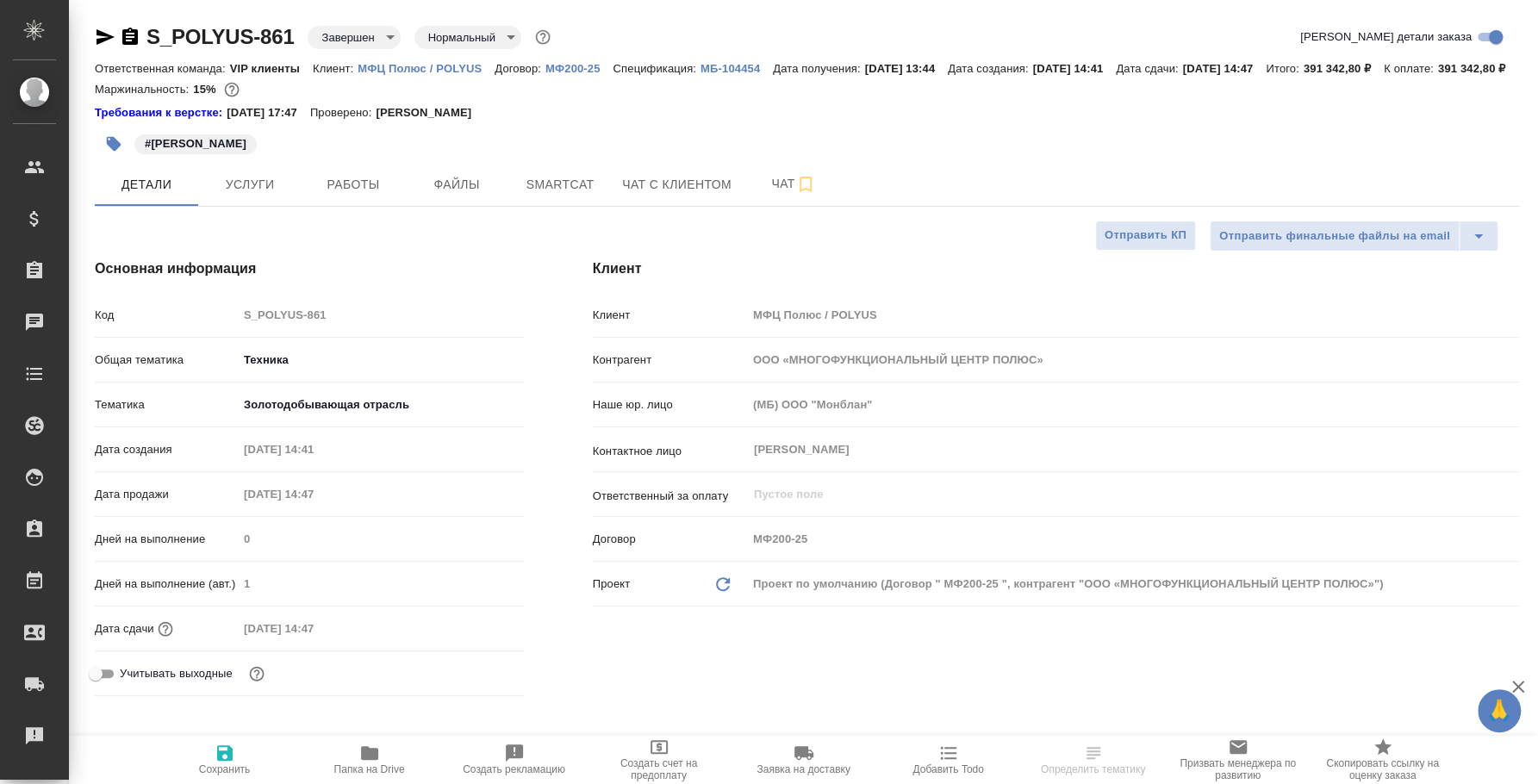
type textarea "x"
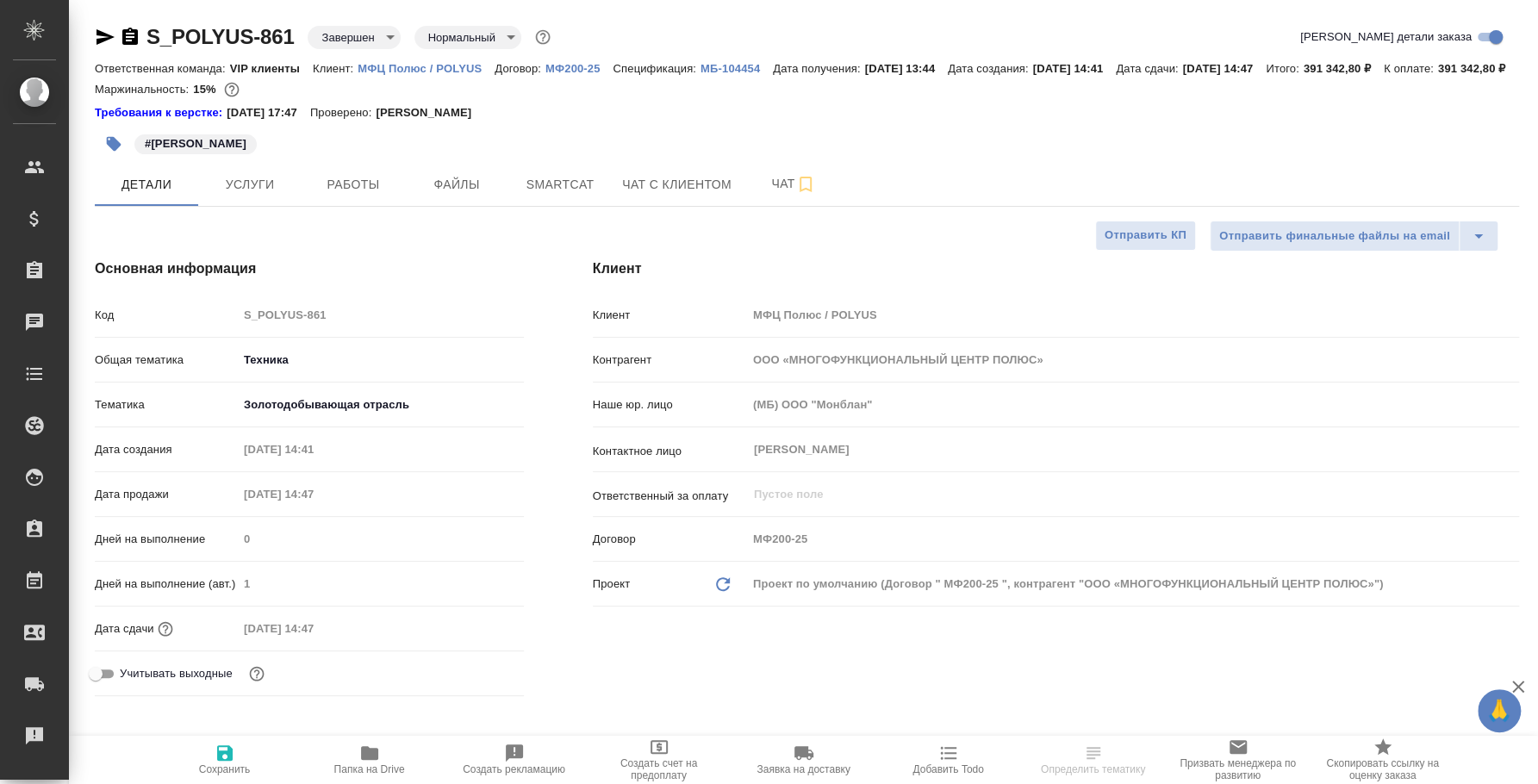
type textarea "x"
click at [353, 206] on button "Работы" at bounding box center [353, 184] width 104 height 43
